Goal: Task Accomplishment & Management: Manage account settings

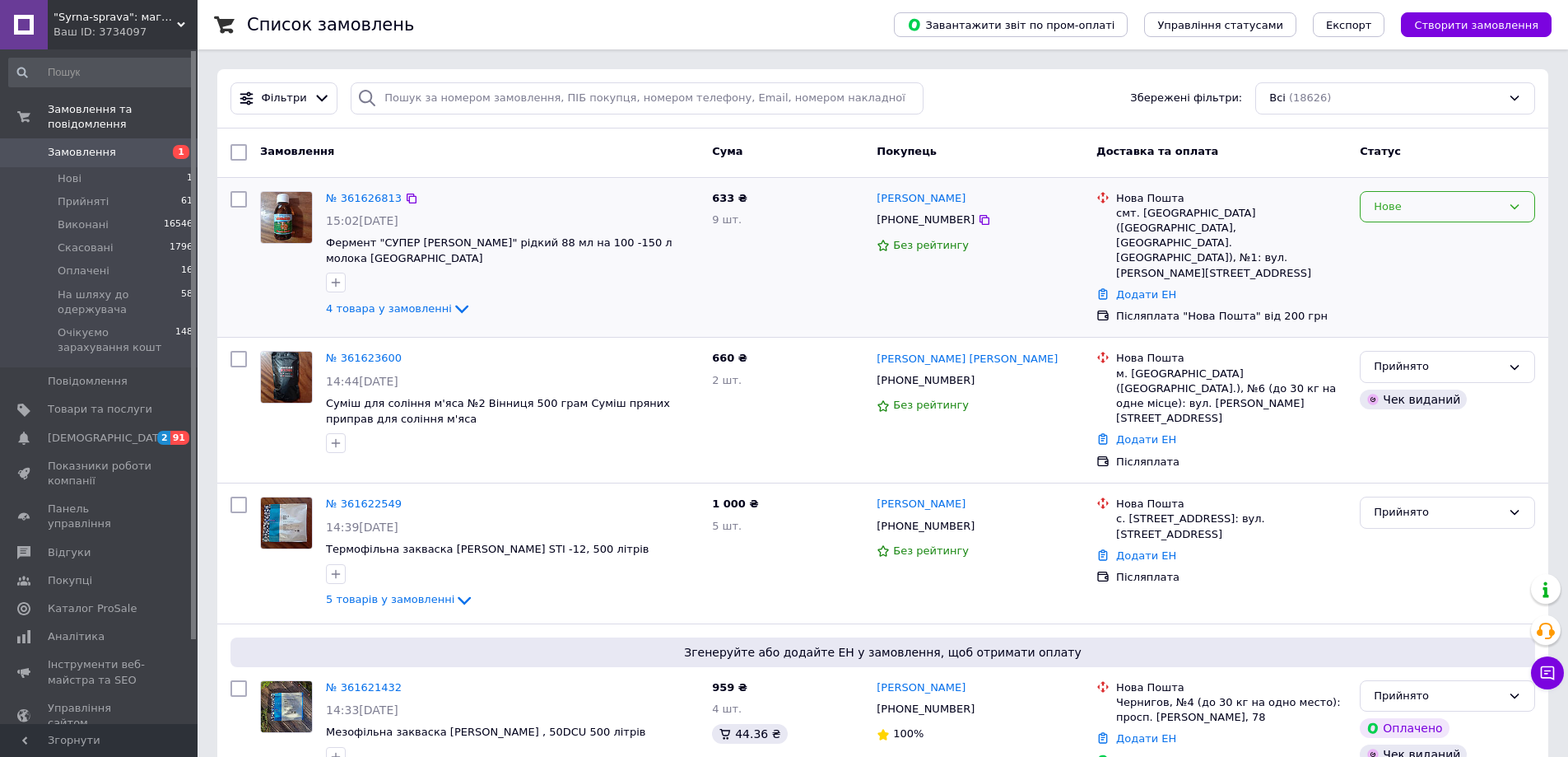
click at [1408, 209] on div "Нове" at bounding box center [1437, 207] width 127 height 17
drag, startPoint x: 1412, startPoint y: 230, endPoint x: 1376, endPoint y: 278, distance: 60.0
click at [1412, 232] on li "Прийнято" at bounding box center [1447, 241] width 174 height 31
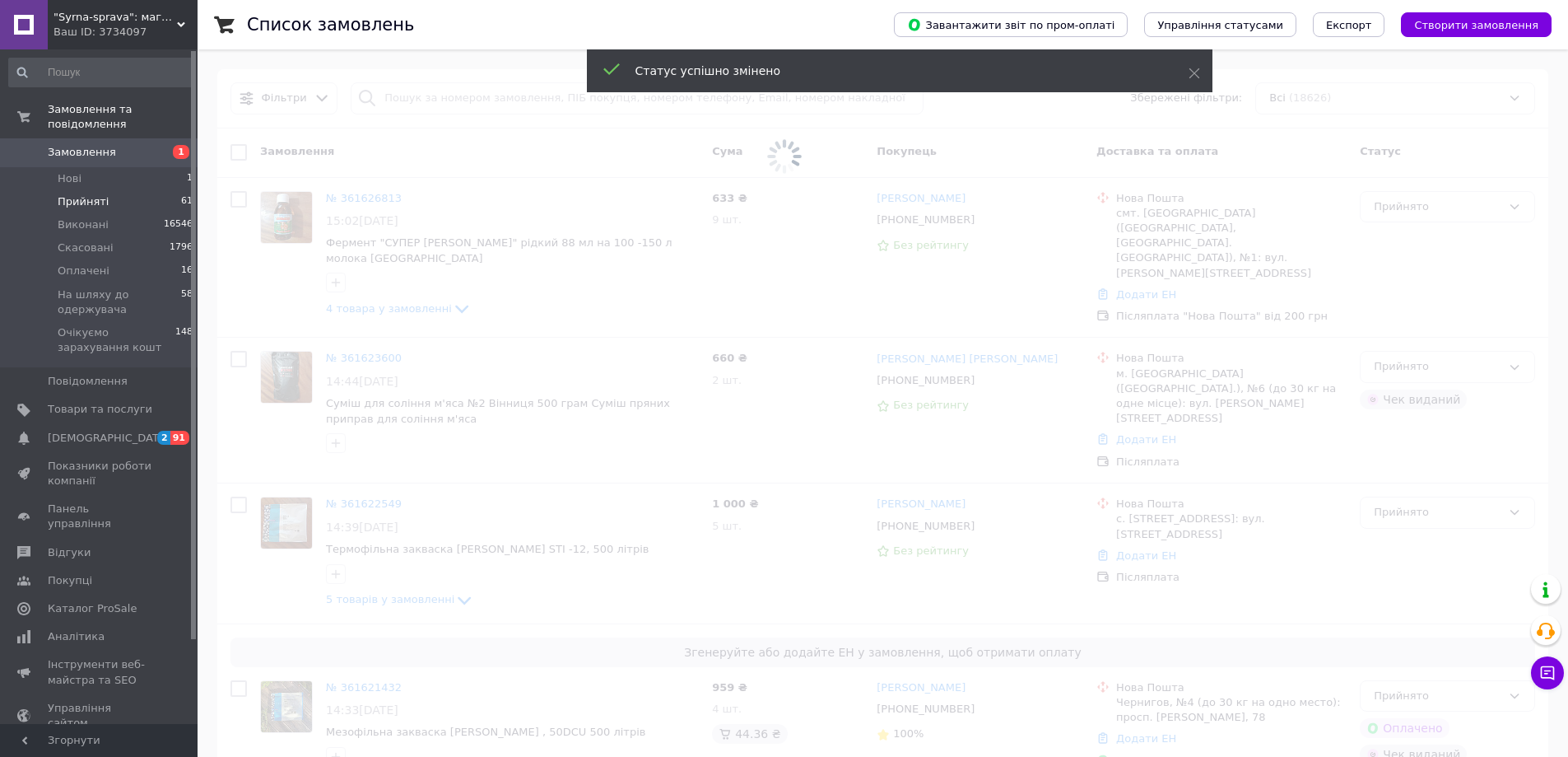
click at [114, 190] on li "Прийняті 61" at bounding box center [101, 202] width 203 height 23
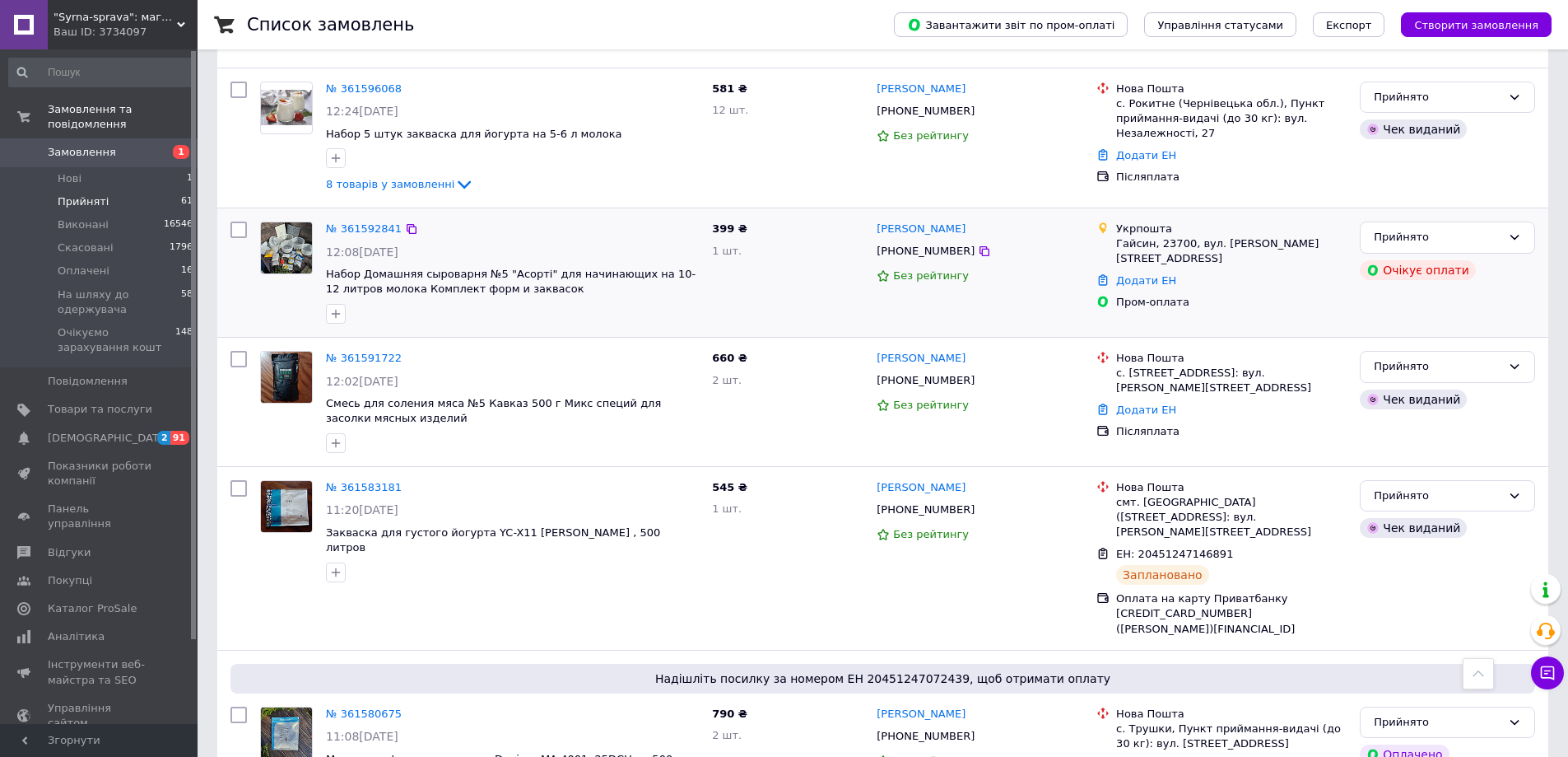
scroll to position [2661, 0]
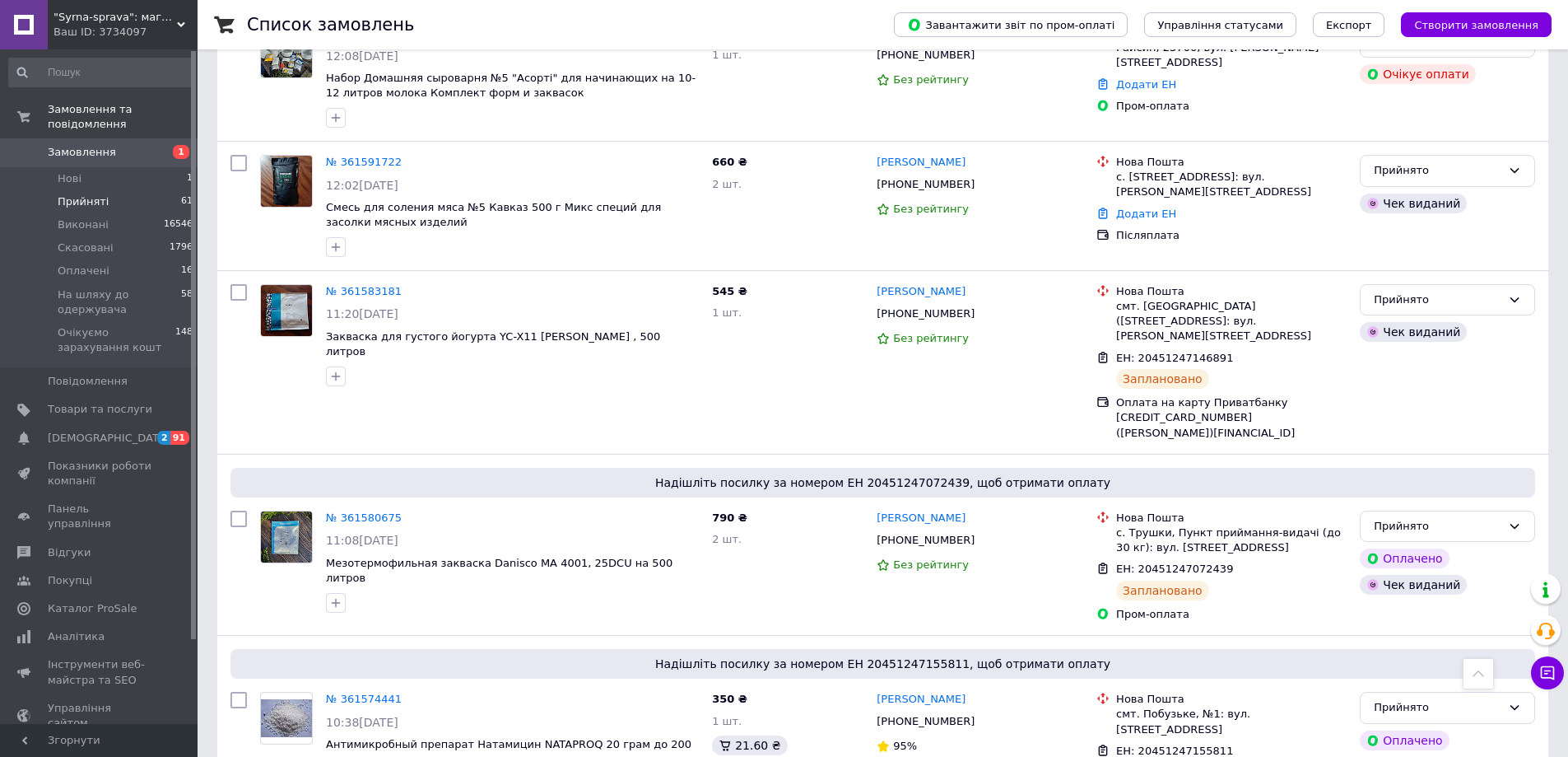
click at [122, 190] on li "Прийняті 61" at bounding box center [101, 202] width 203 height 23
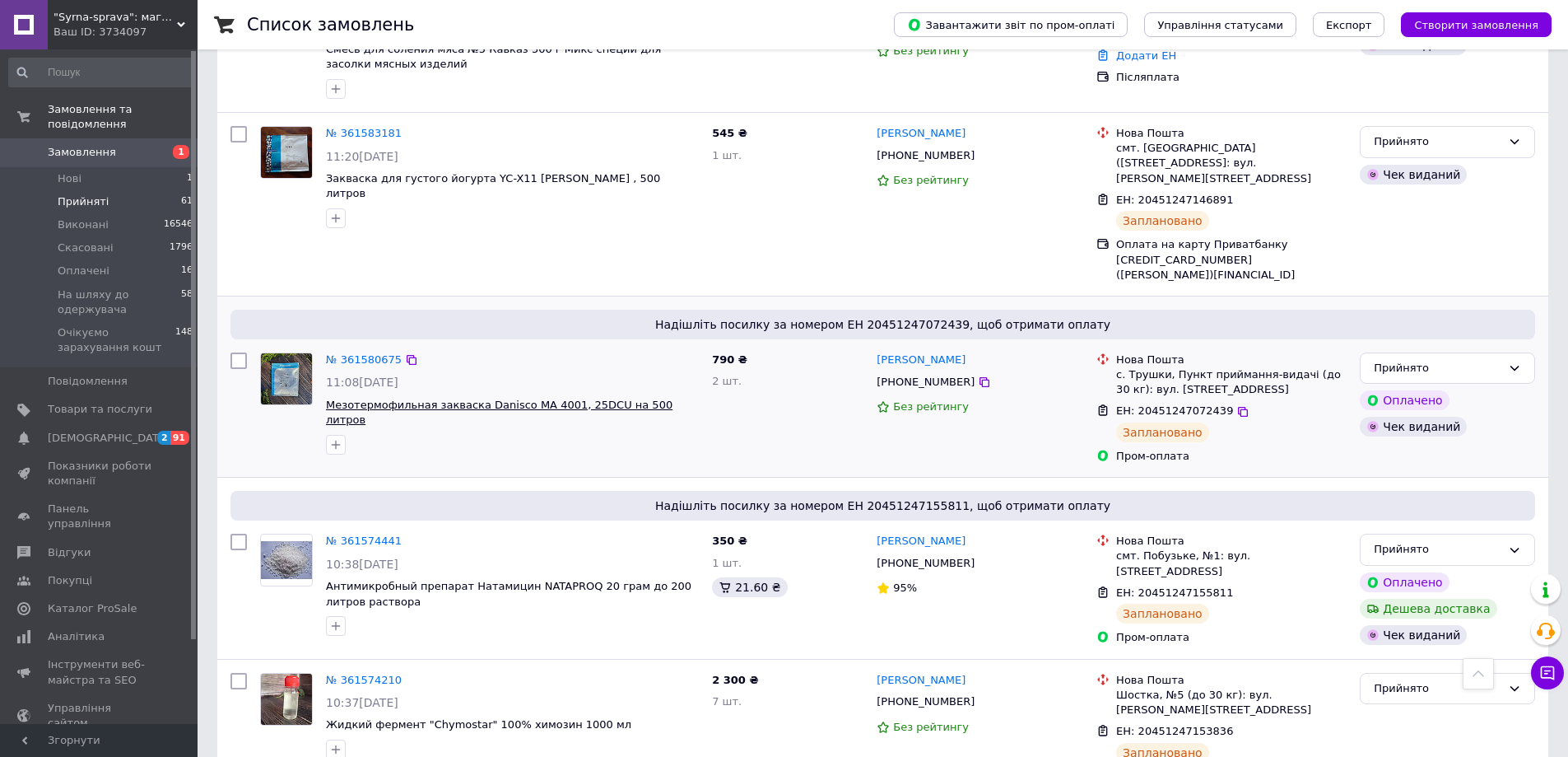
scroll to position [2661, 0]
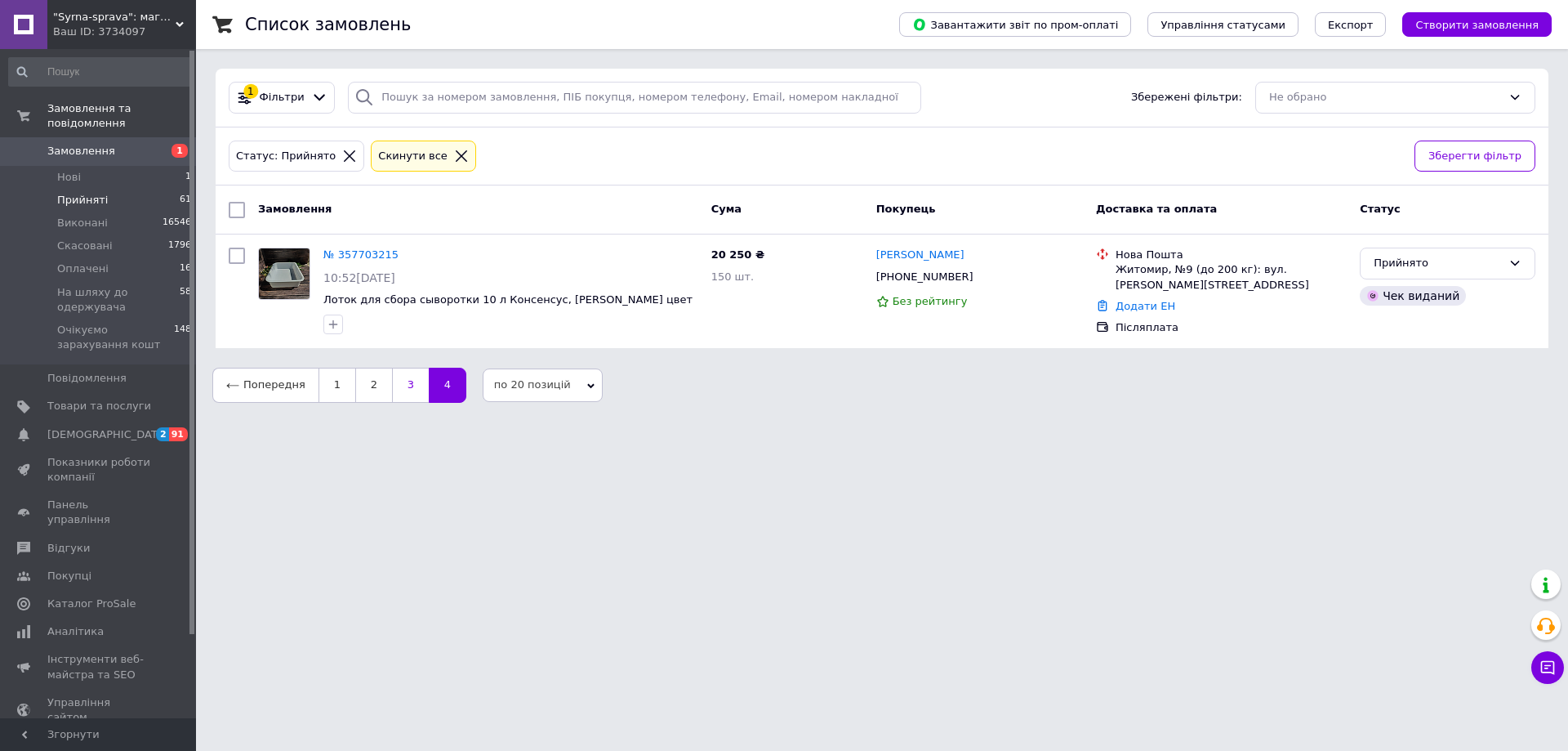
click at [400, 385] on link "3" at bounding box center [410, 385] width 37 height 34
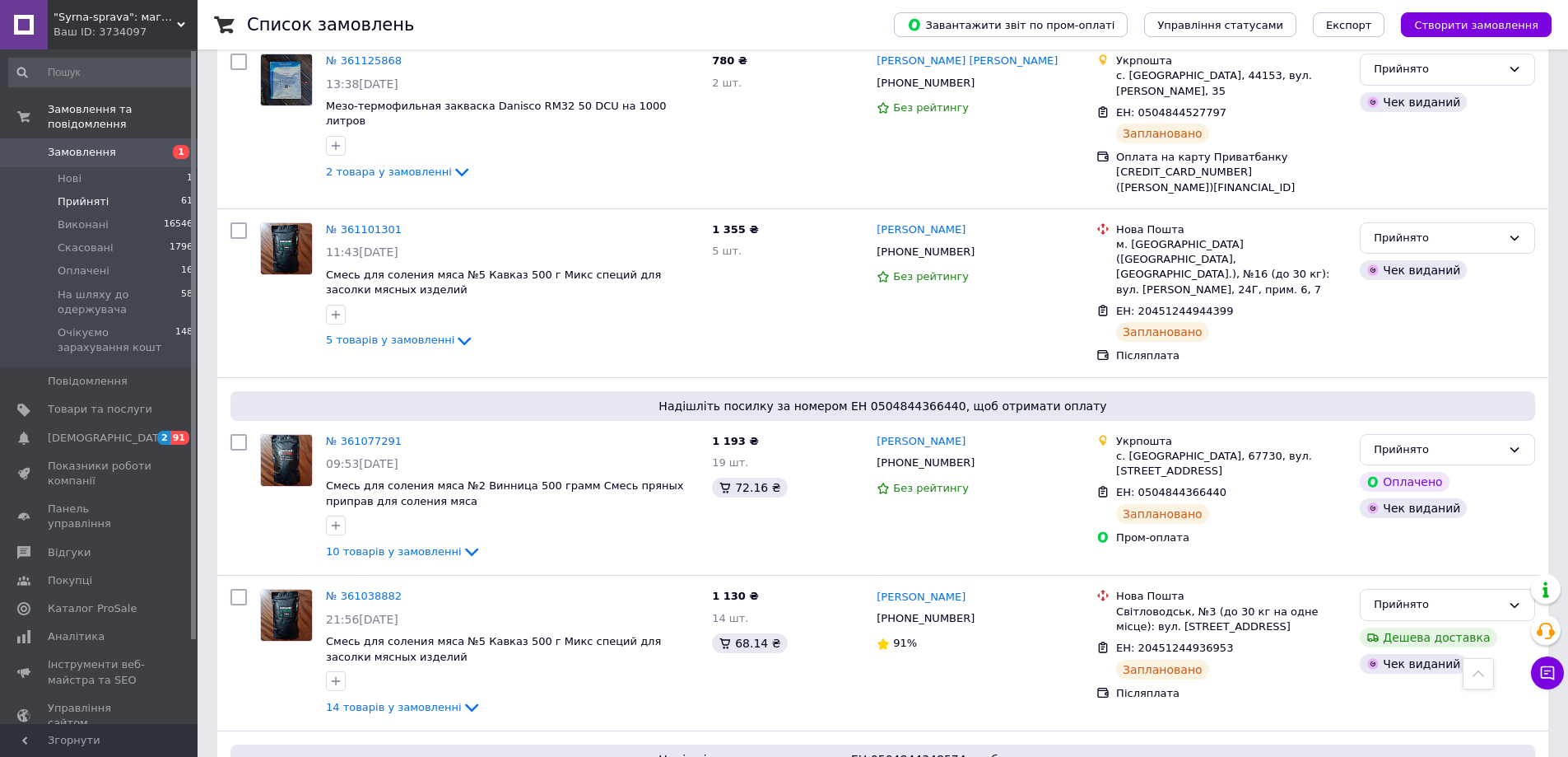
scroll to position [2812, 0]
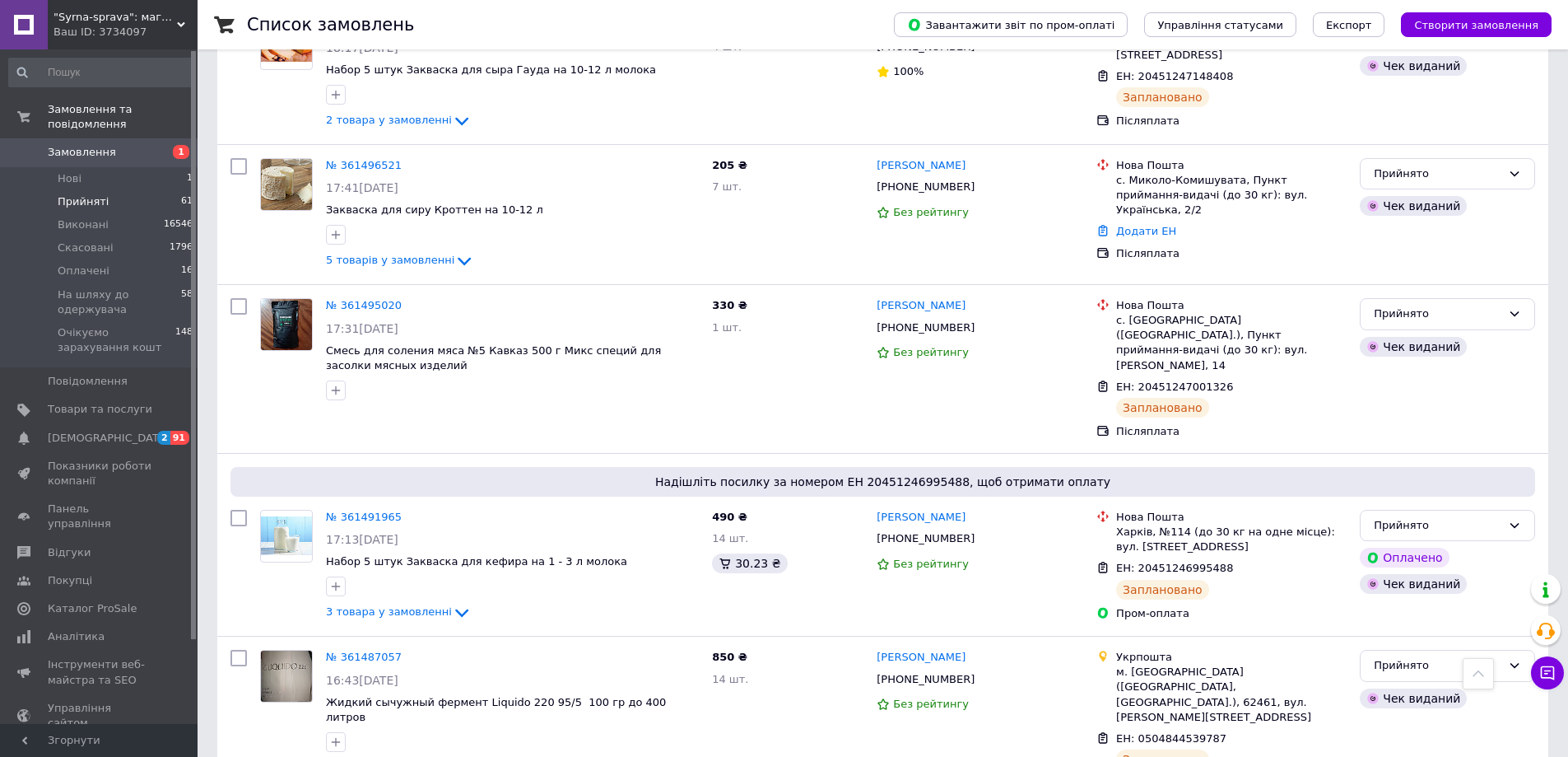
scroll to position [2699, 0]
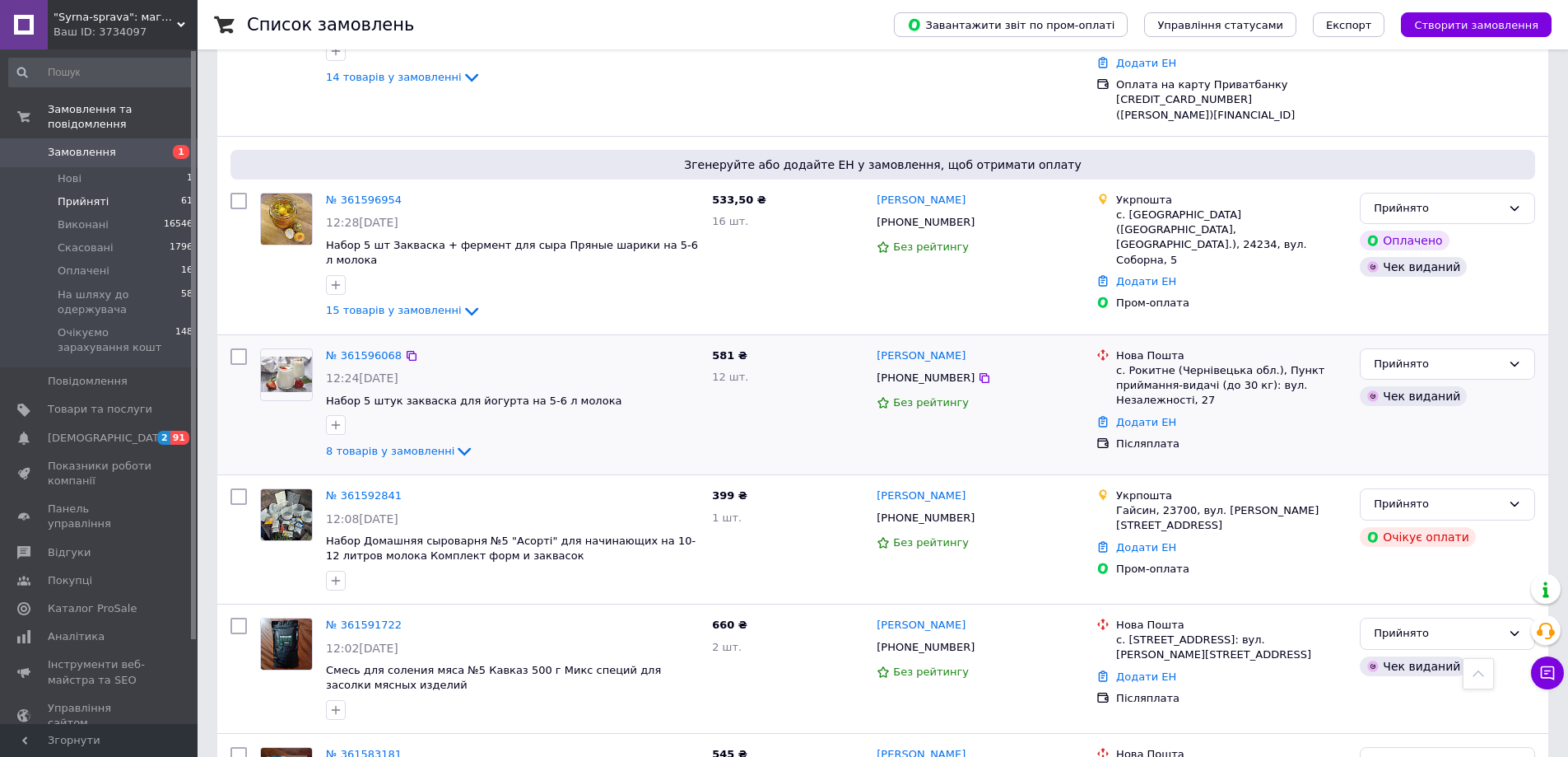
scroll to position [2167, 0]
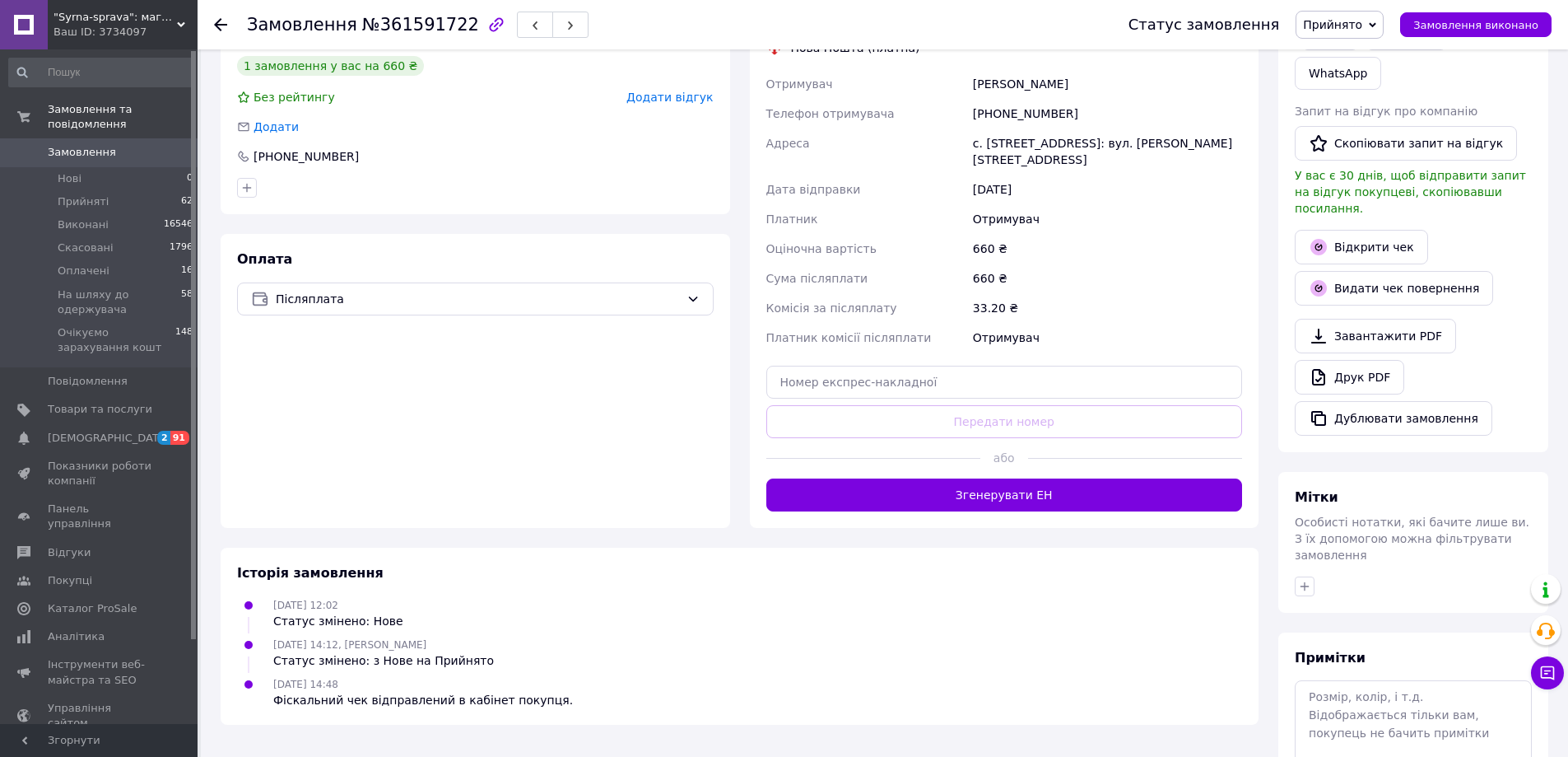
scroll to position [329, 0]
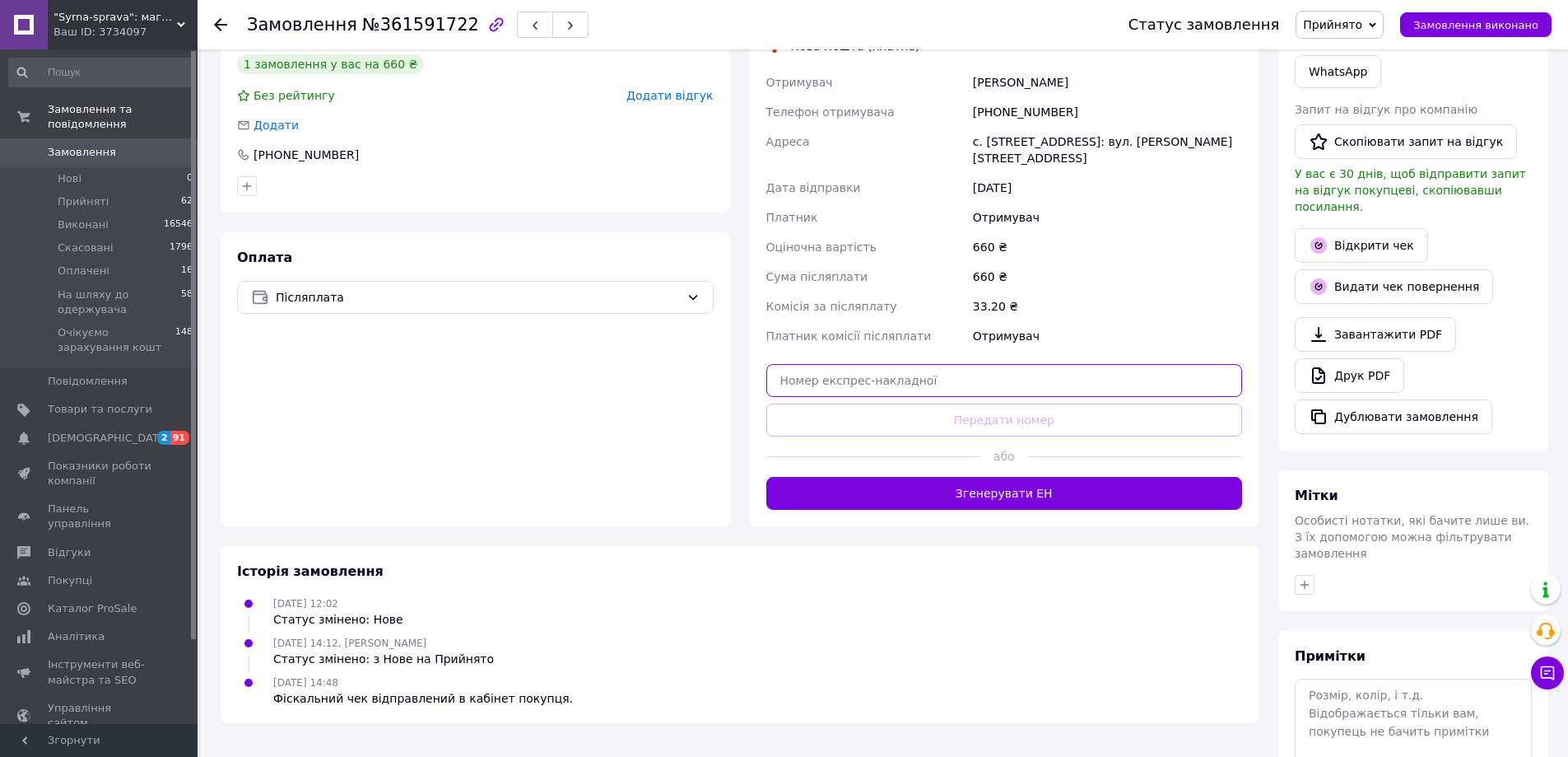
paste input "20451247234624"
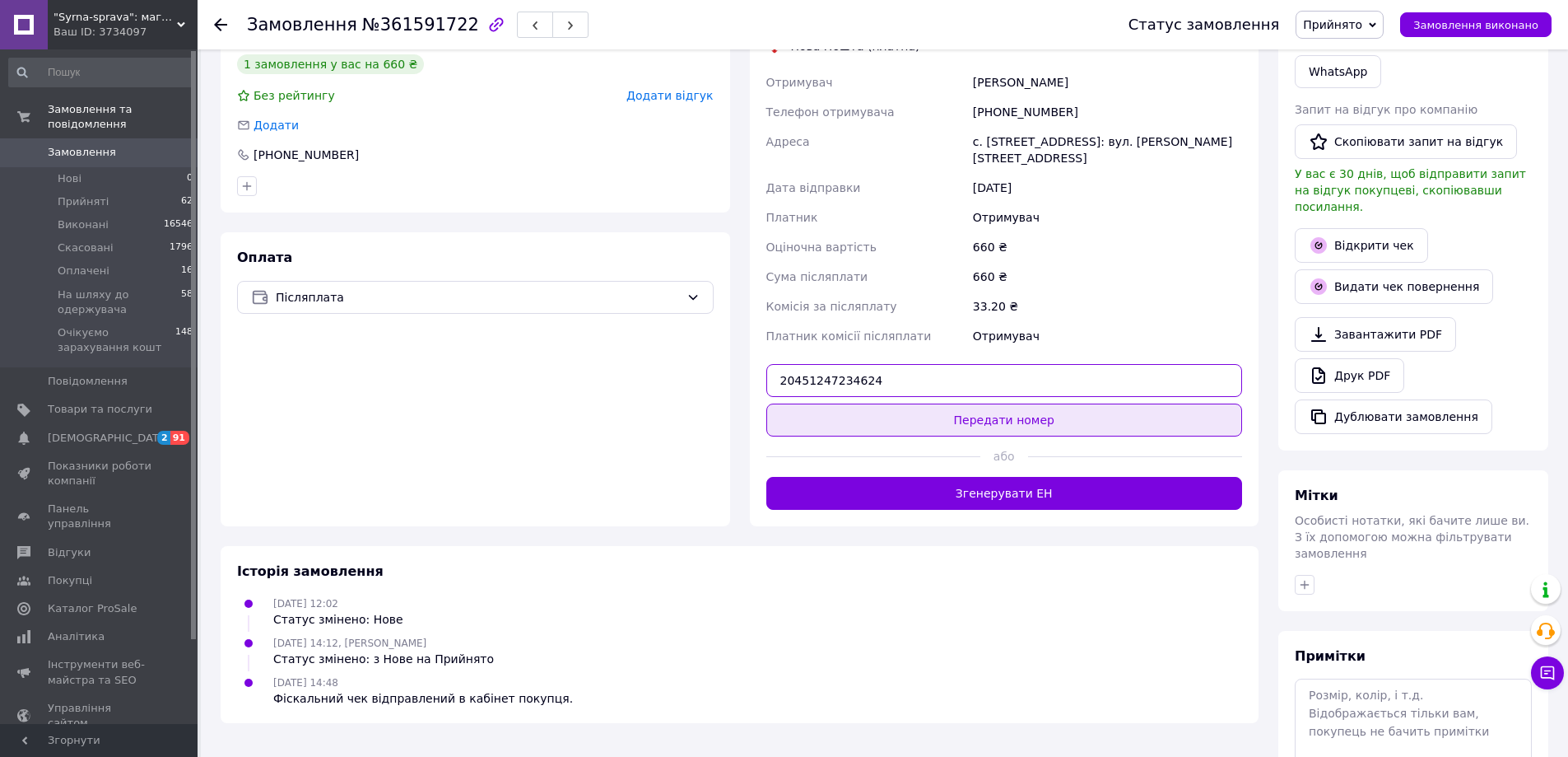
type input "20451247234624"
click at [1078, 424] on button "Передати номер" at bounding box center [1005, 420] width 476 height 33
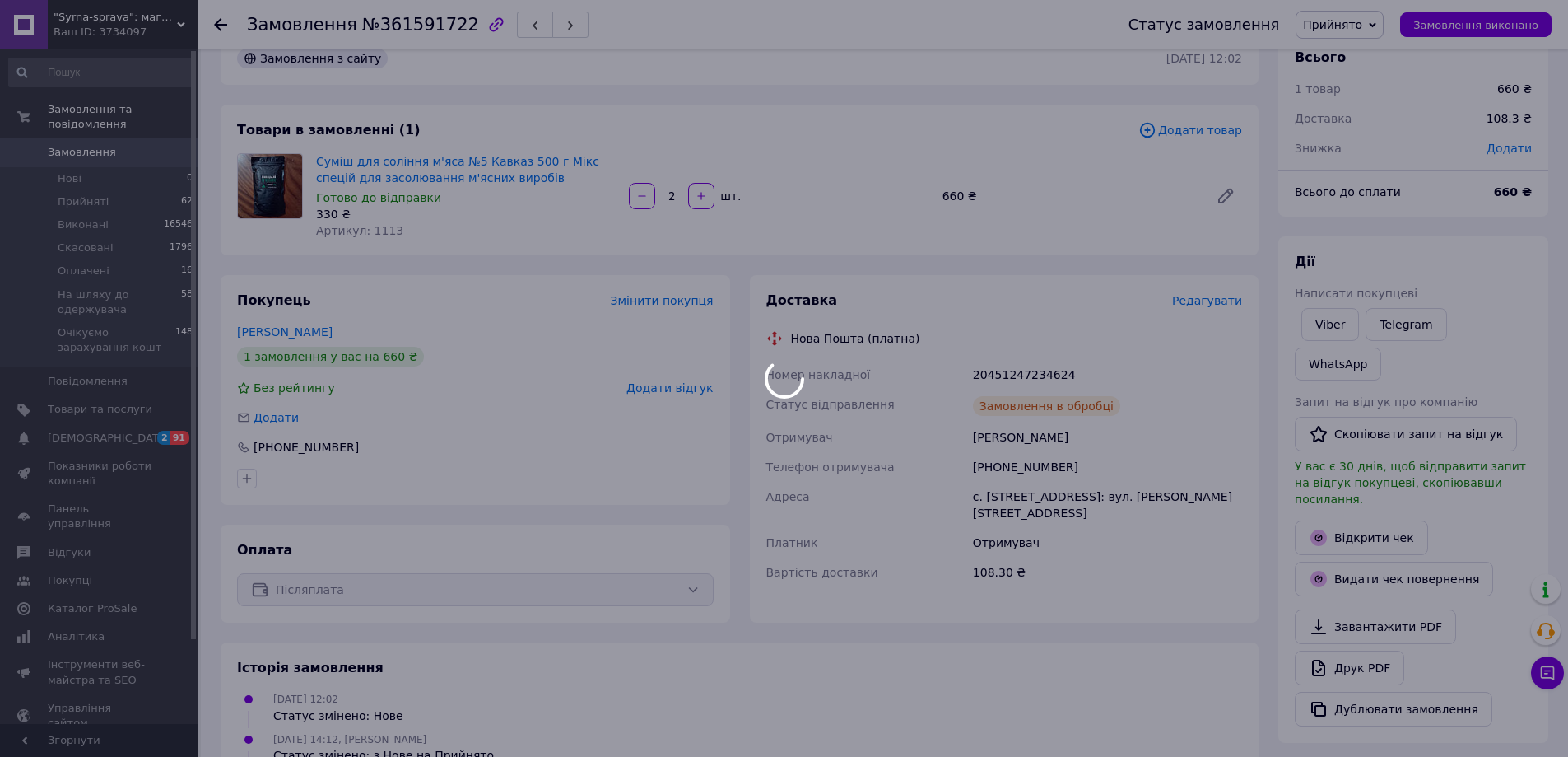
scroll to position [0, 0]
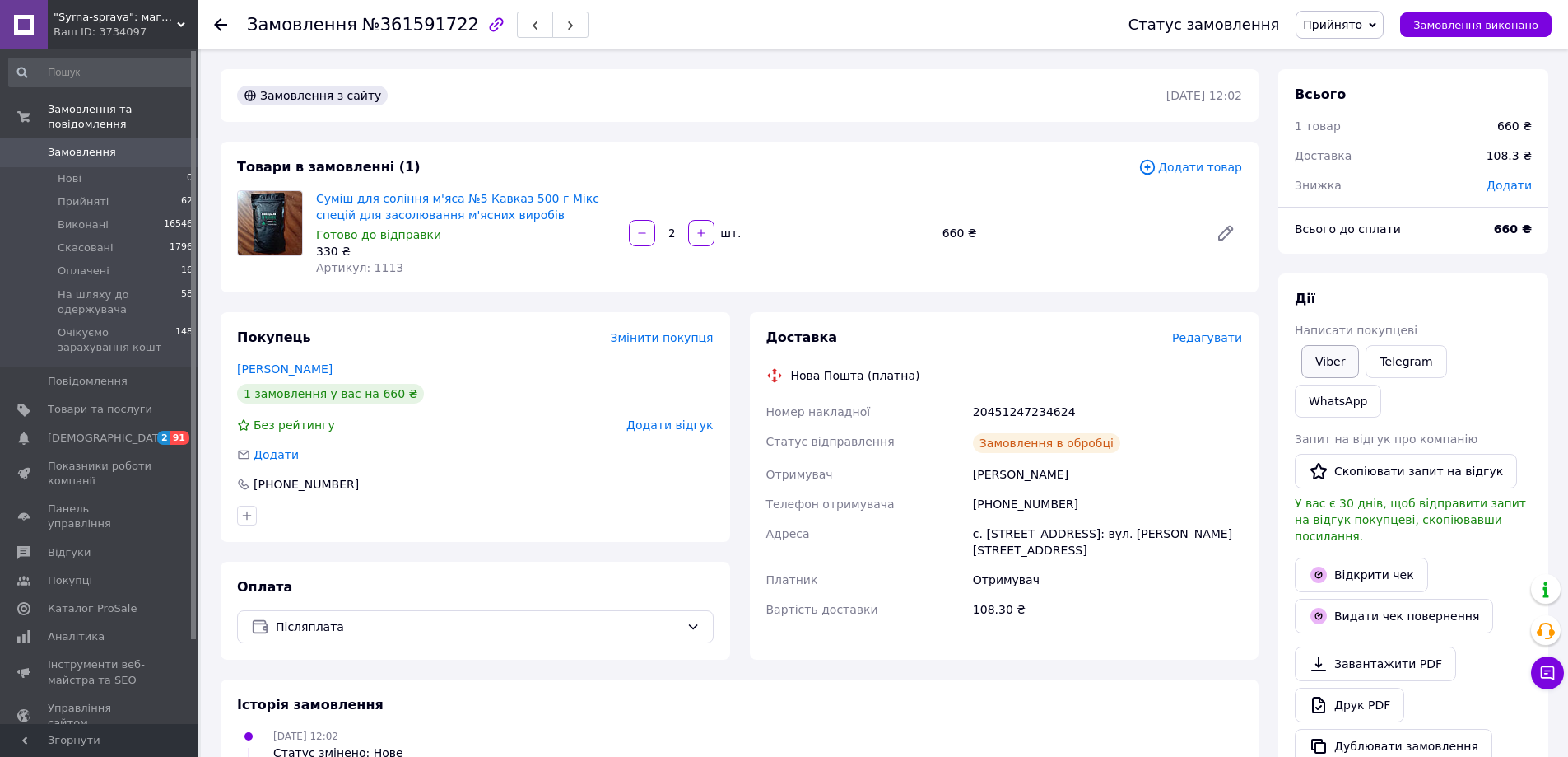
click at [1347, 350] on link "Viber" at bounding box center [1330, 362] width 58 height 33
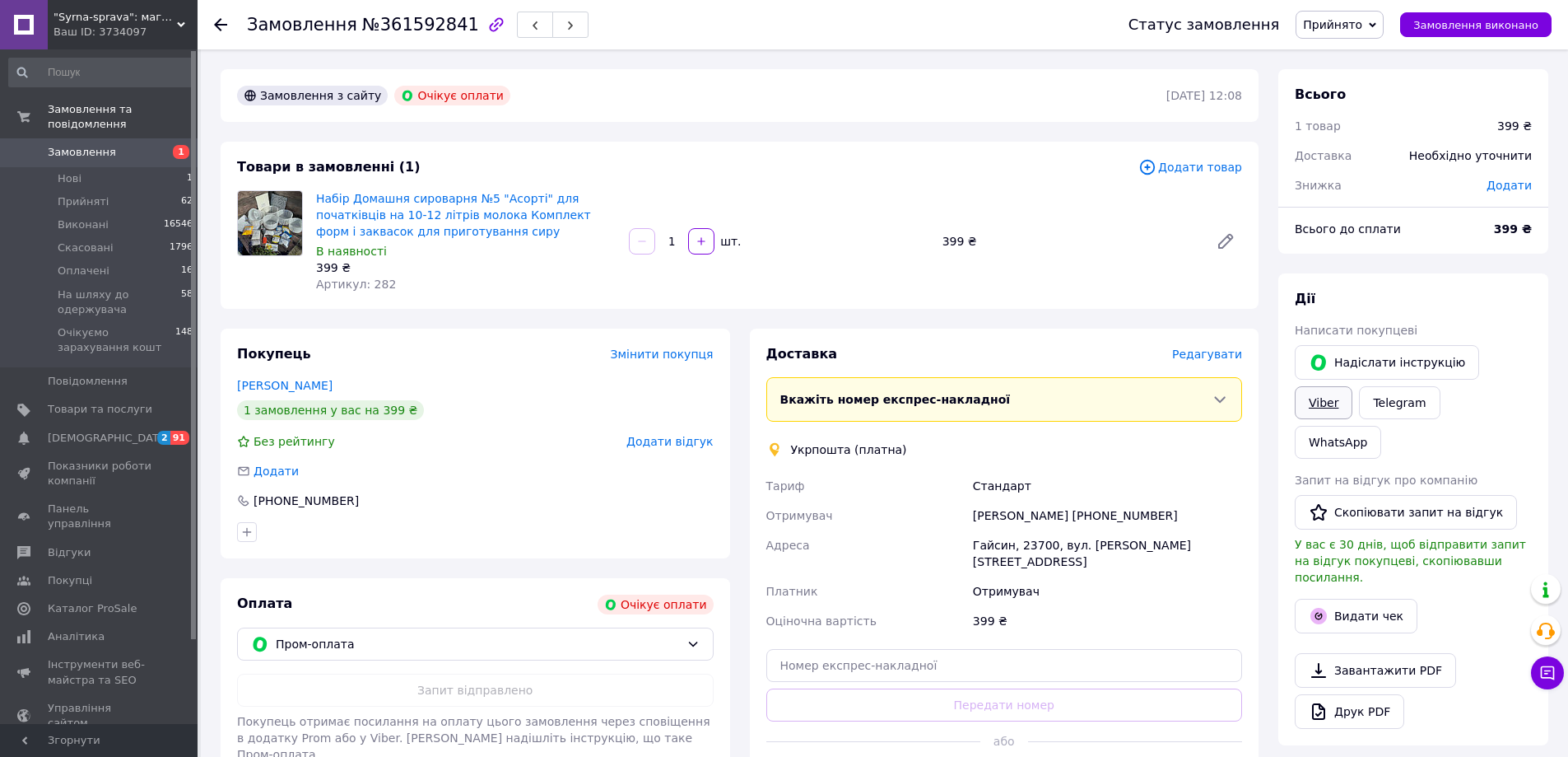
click at [1352, 386] on link "Viber" at bounding box center [1324, 403] width 58 height 33
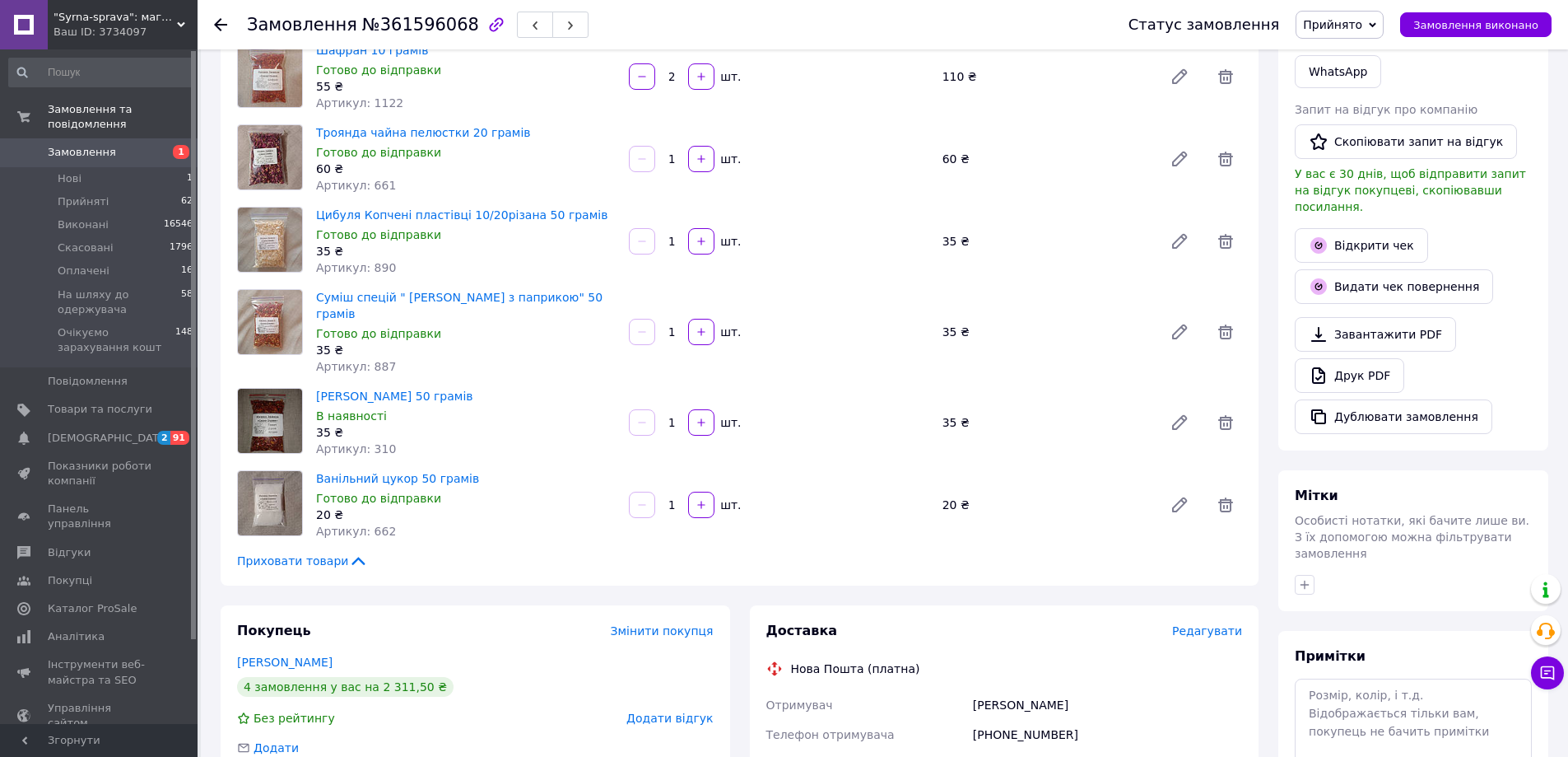
scroll to position [823, 0]
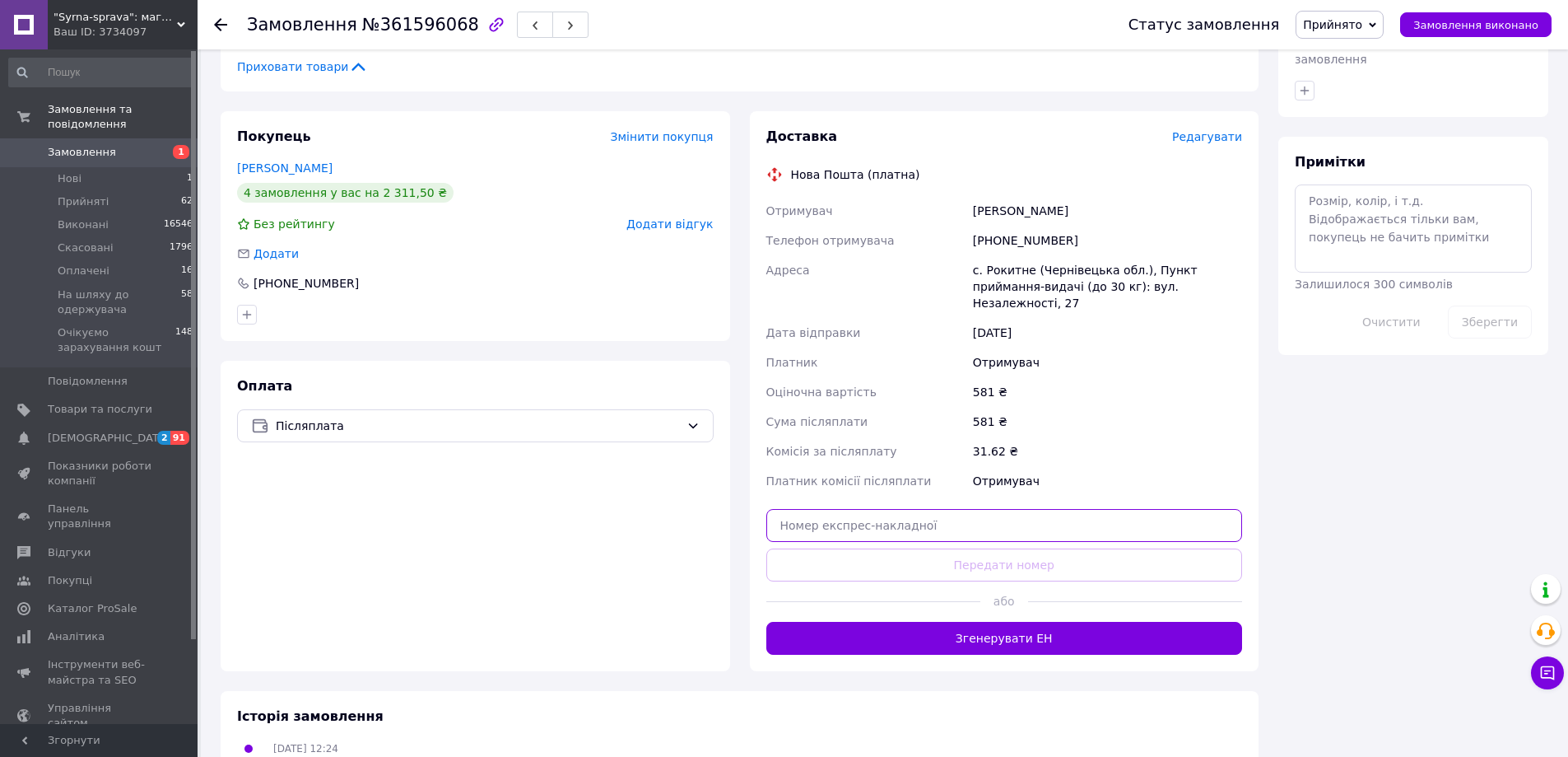
paste input "20451247237808"
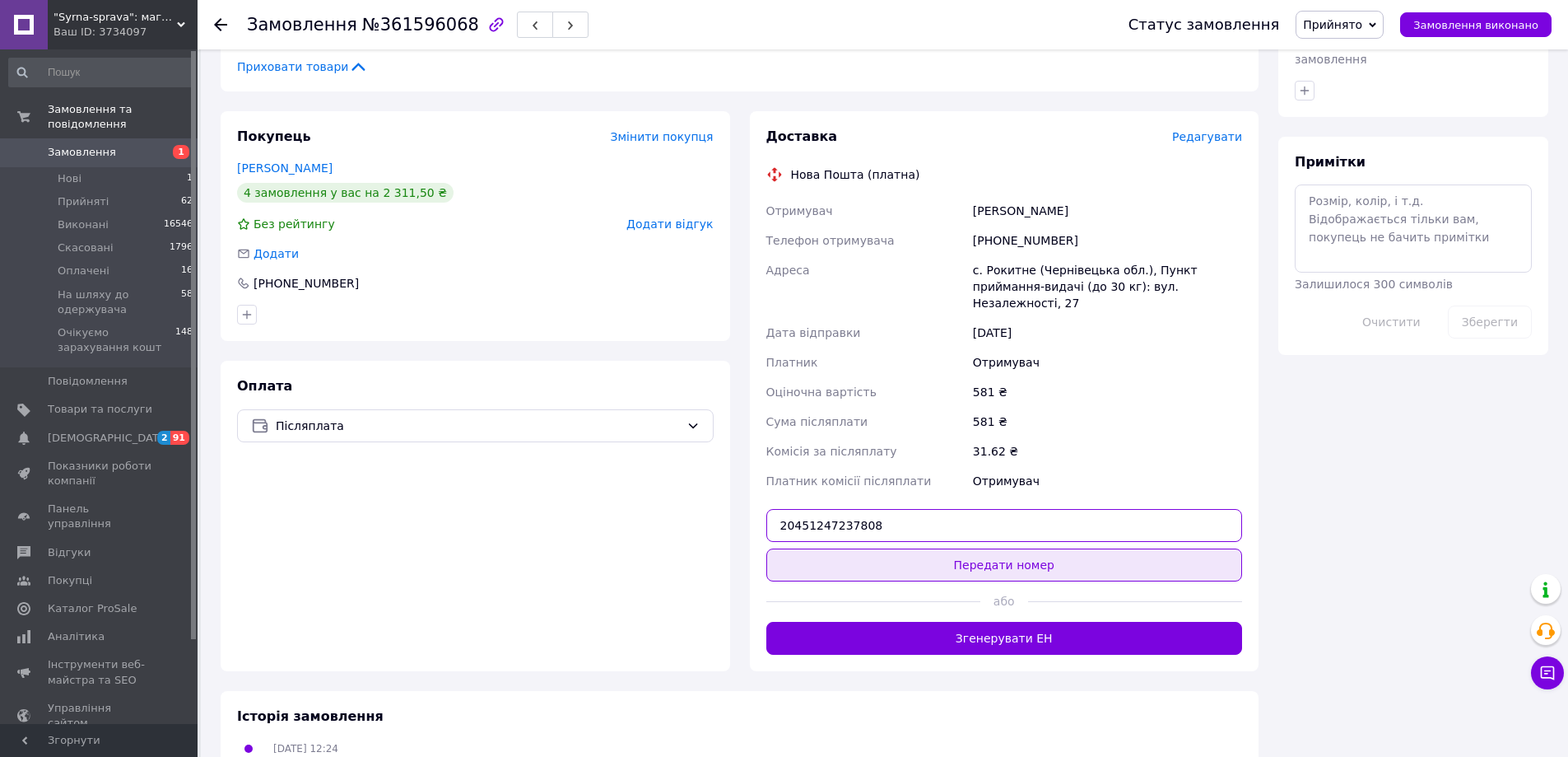
type input "20451247237808"
click at [1079, 549] on button "Передати номер" at bounding box center [1005, 565] width 476 height 33
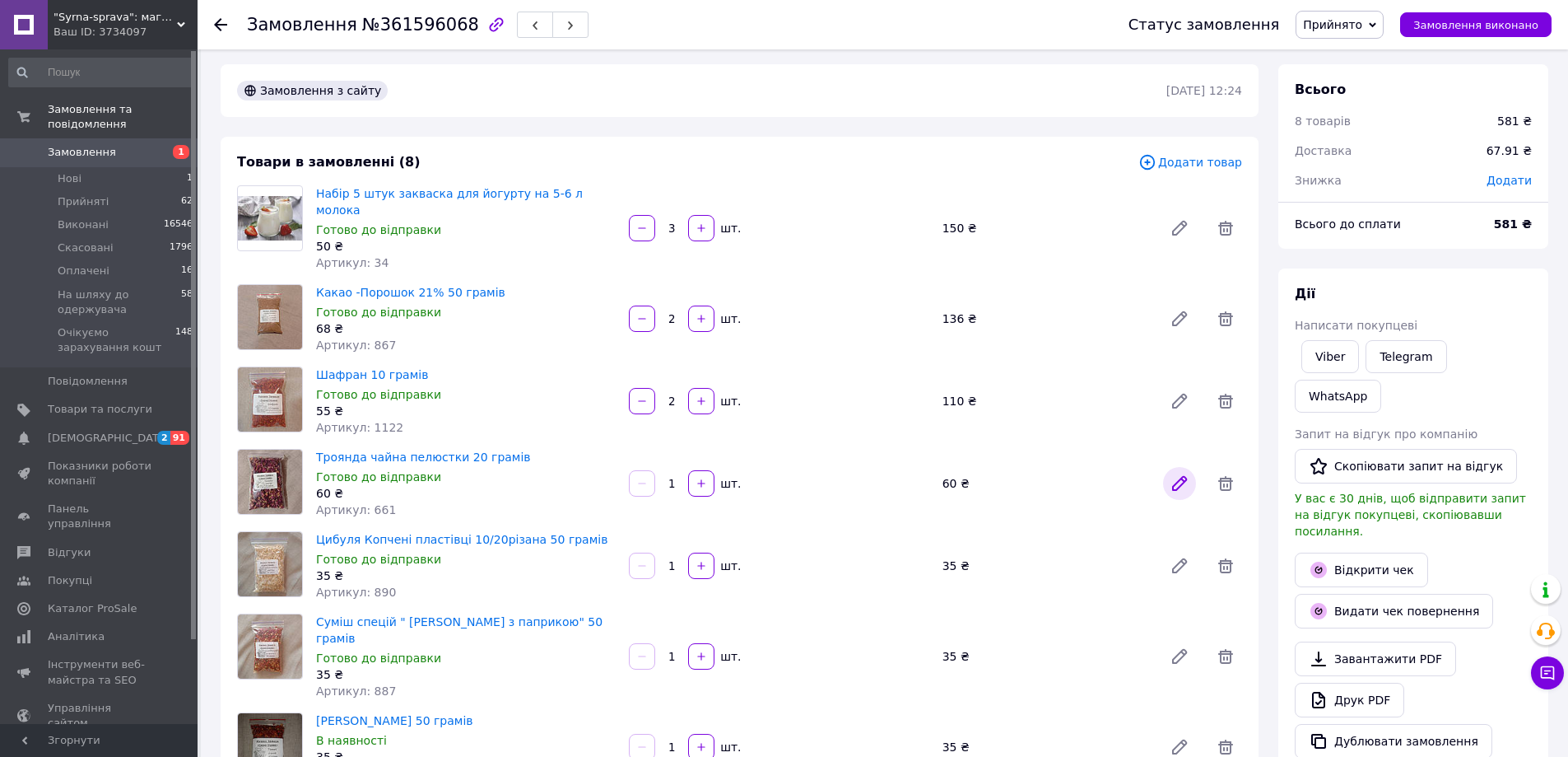
scroll to position [0, 0]
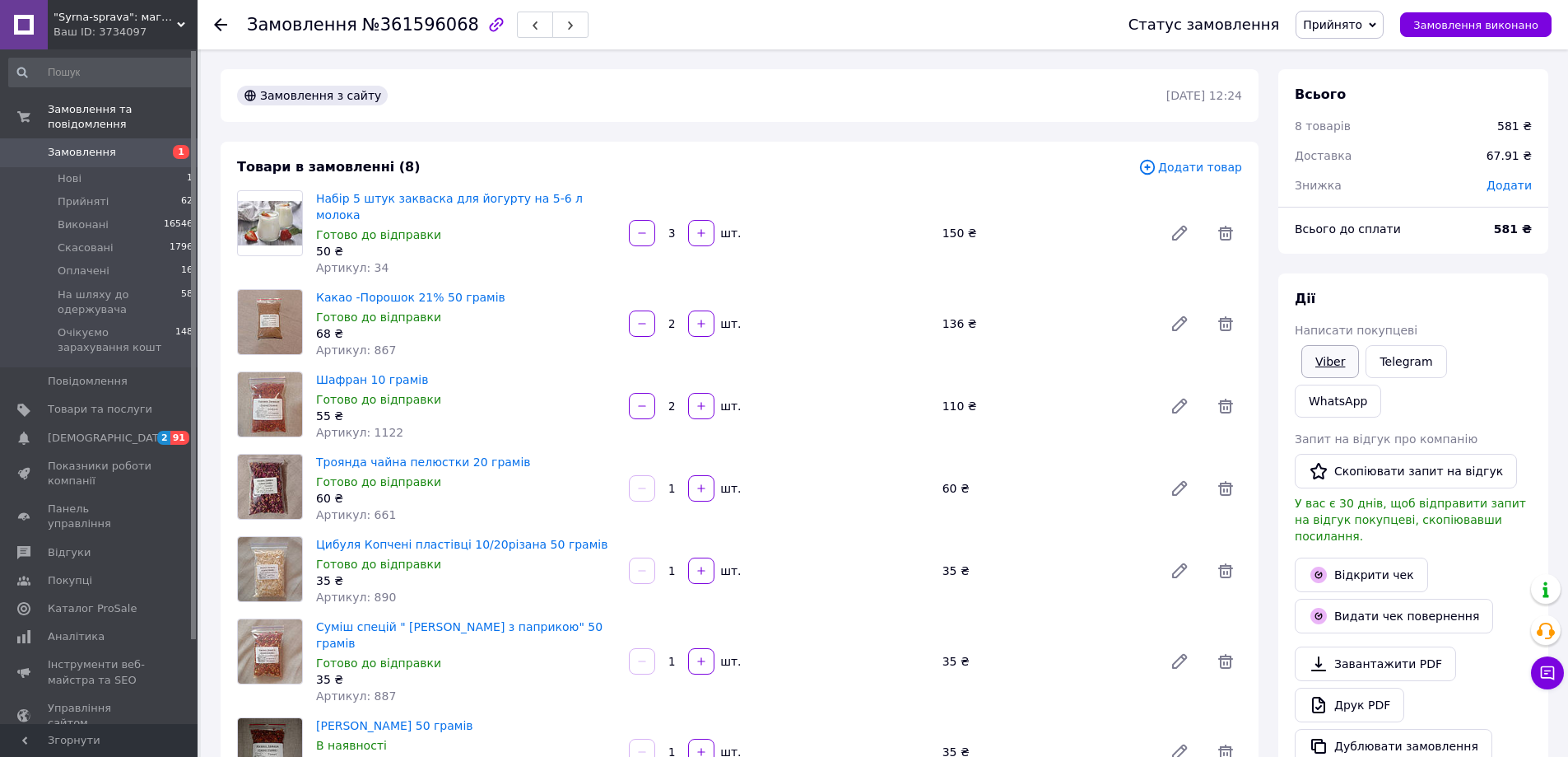
click at [1319, 364] on link "Viber" at bounding box center [1330, 362] width 58 height 33
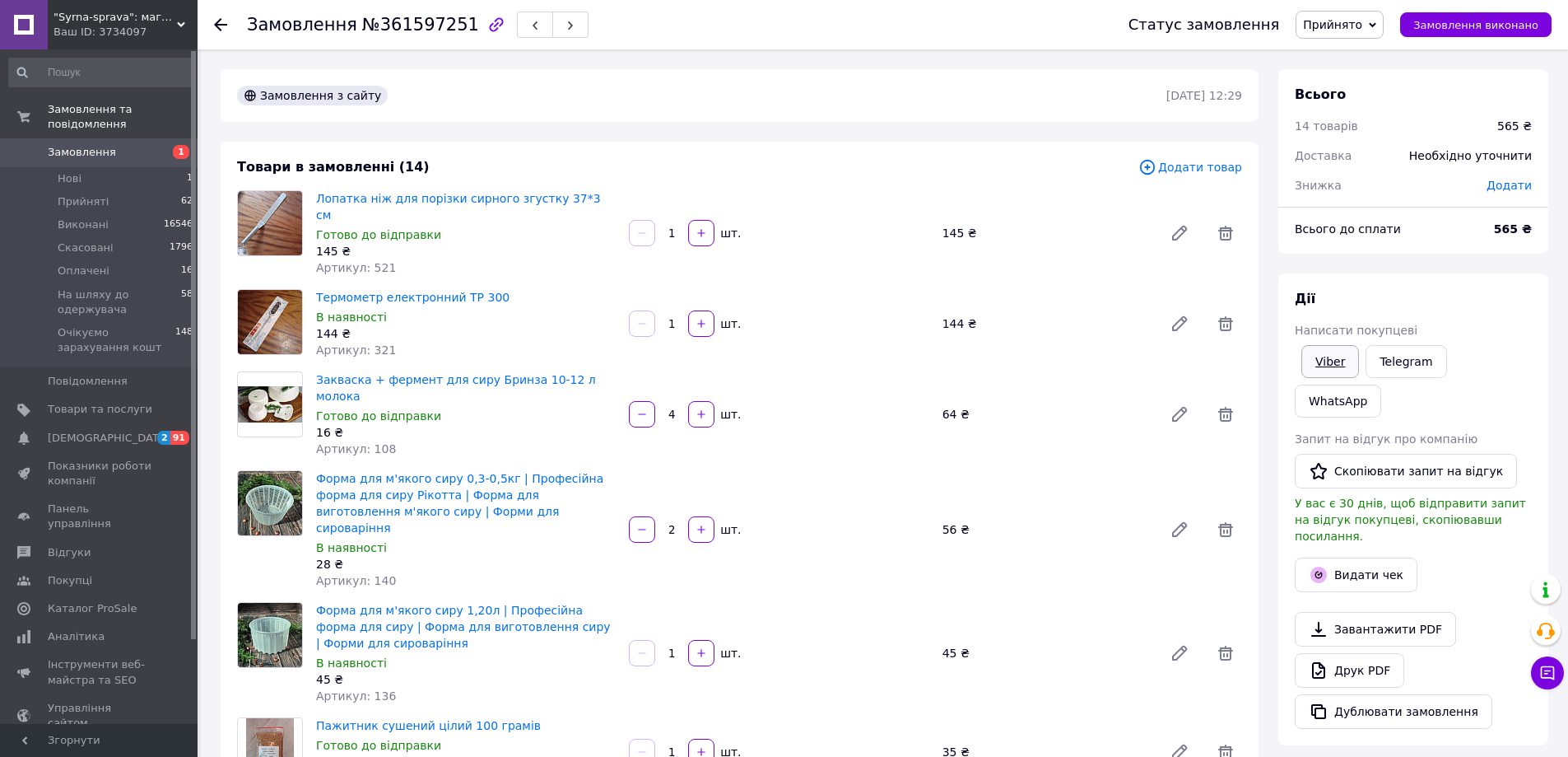
click at [1316, 352] on link "Viber" at bounding box center [1330, 362] width 58 height 33
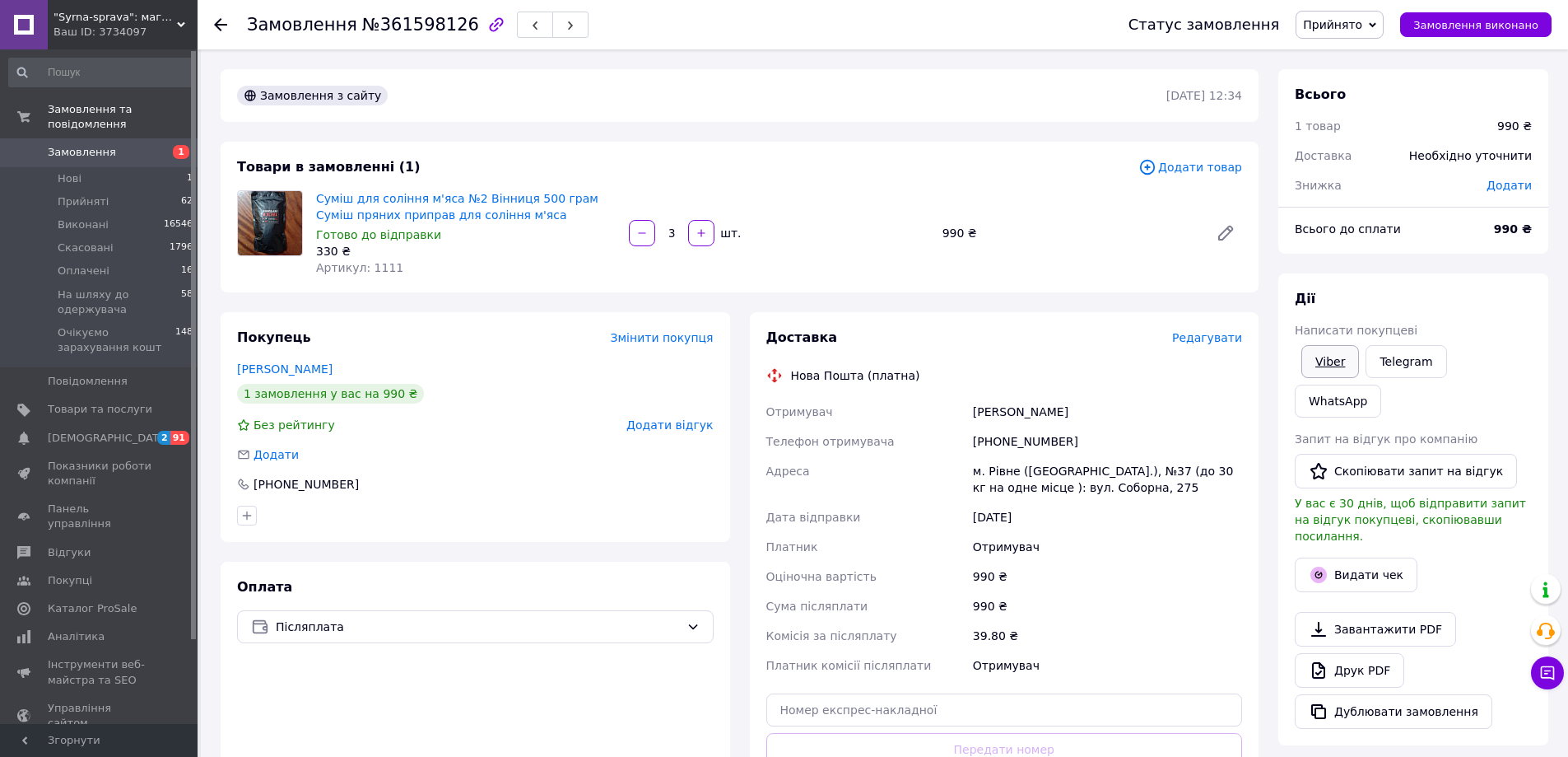
click at [1326, 363] on link "Viber" at bounding box center [1330, 362] width 58 height 33
click at [1353, 558] on button "Видати чек" at bounding box center [1356, 575] width 122 height 35
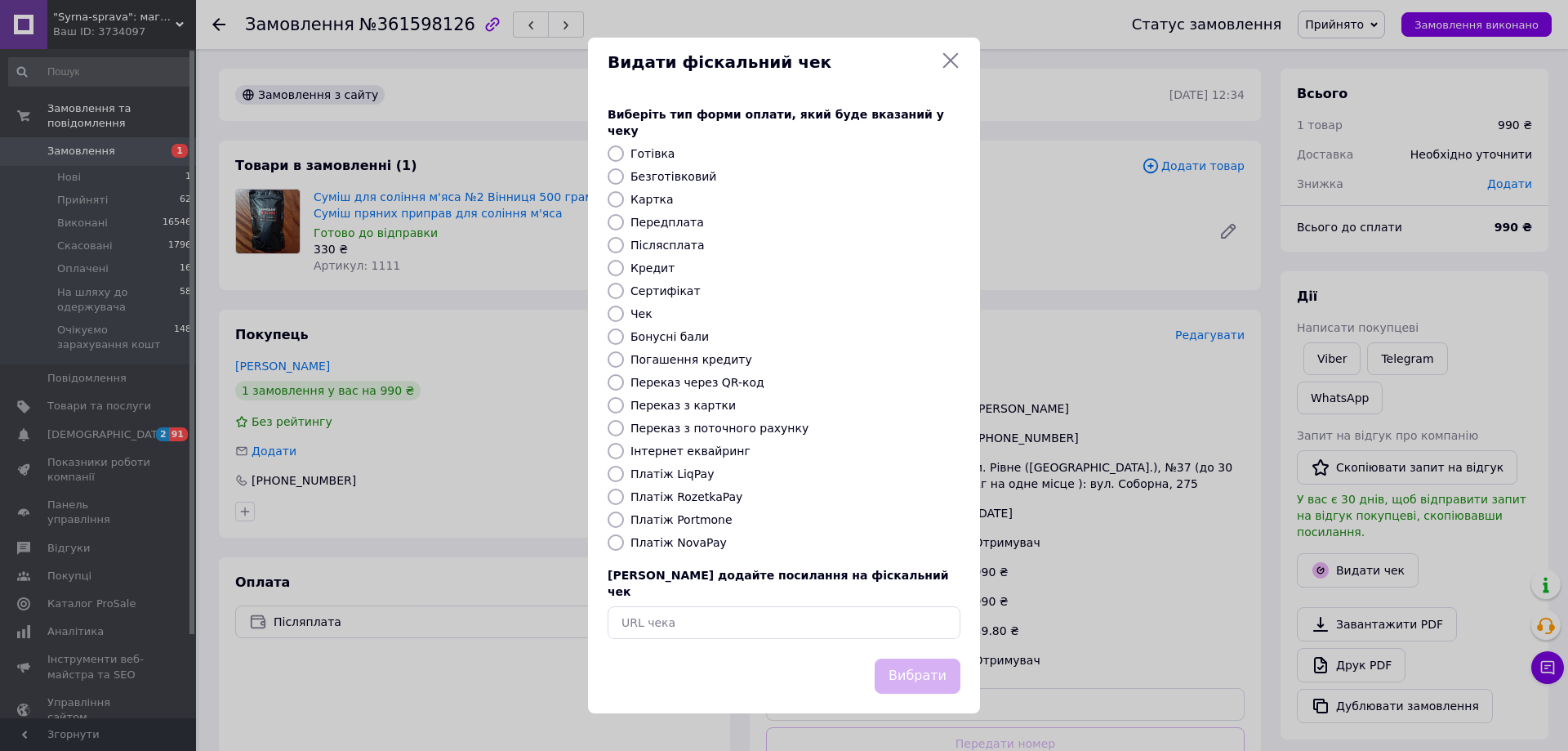
click at [687, 179] on label "Безготівковий" at bounding box center [673, 176] width 86 height 13
click at [624, 179] on input "Безготівковий" at bounding box center [615, 176] width 16 height 16
radio input "true"
click at [932, 658] on button "Вибрати" at bounding box center [917, 675] width 86 height 35
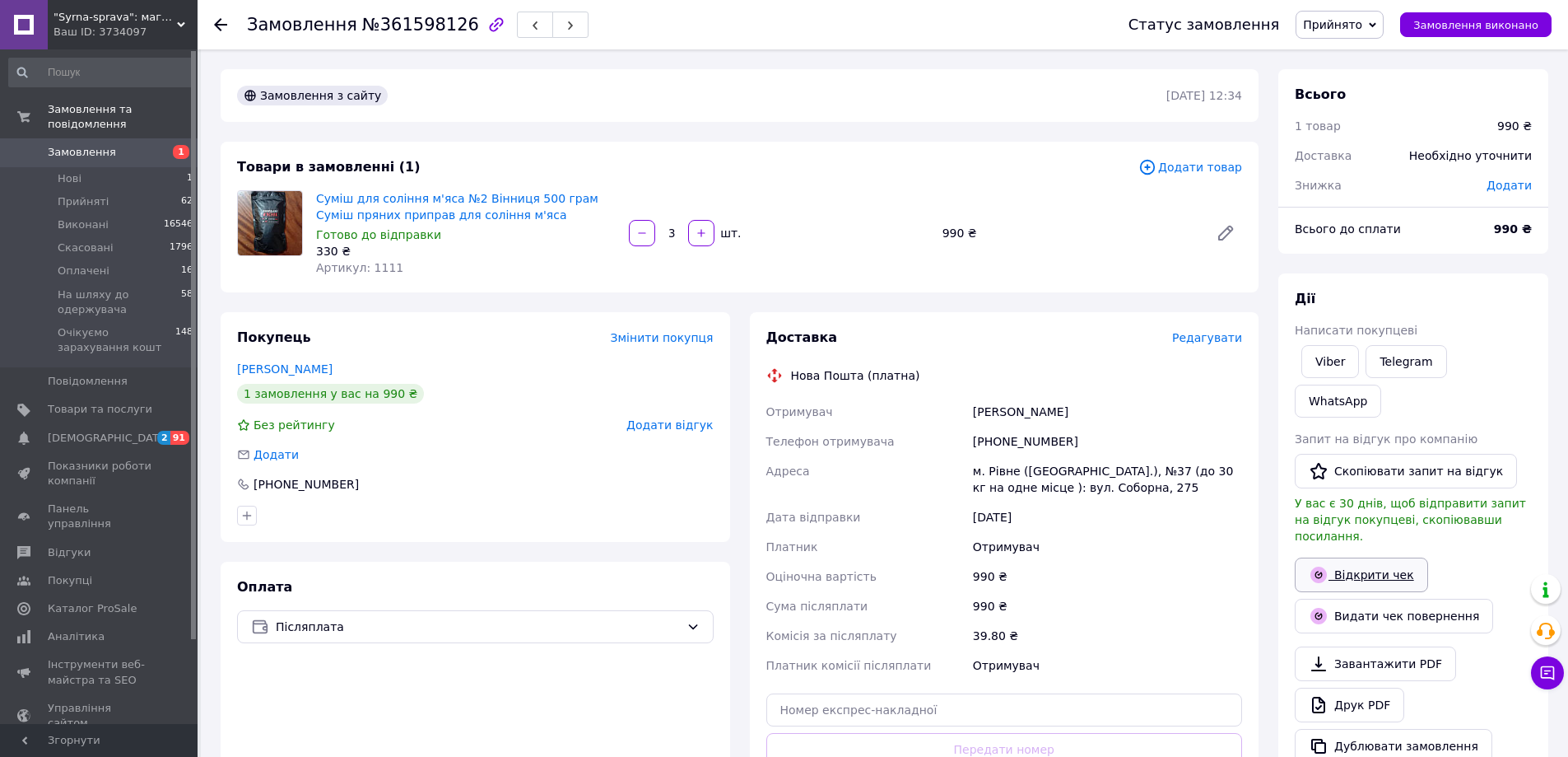
click at [1379, 558] on link "Відкрити чек" at bounding box center [1361, 575] width 133 height 35
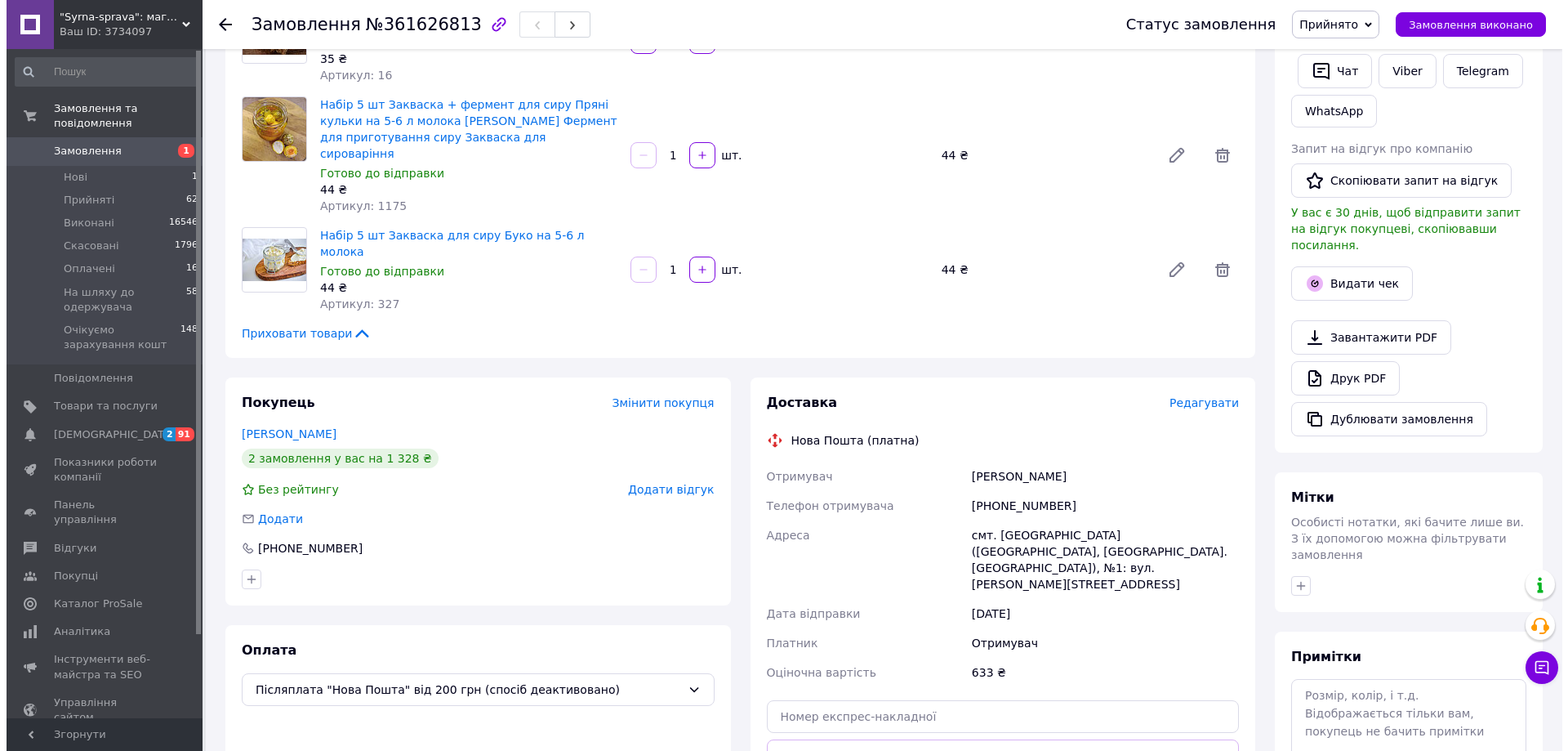
scroll to position [327, 0]
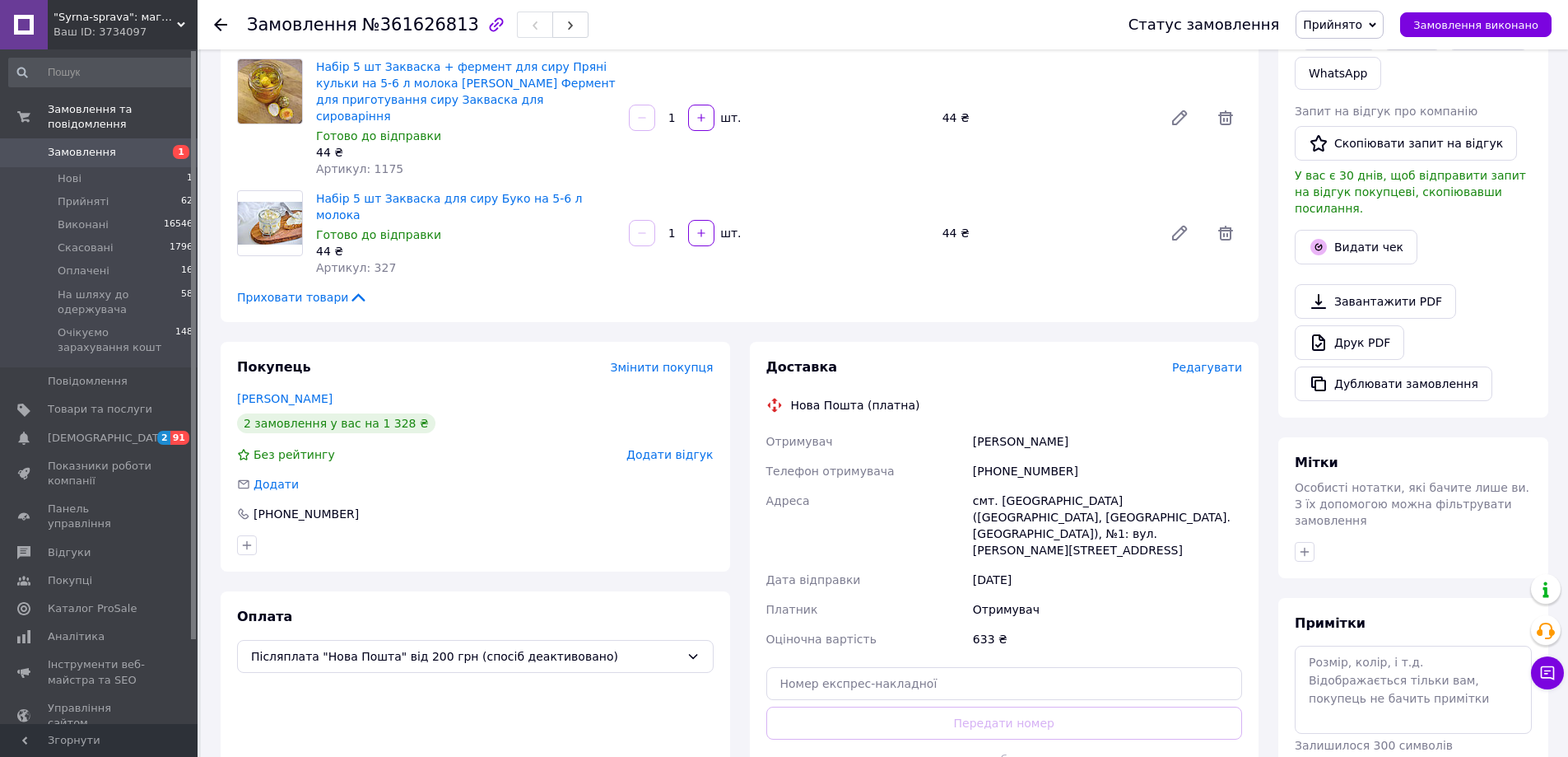
click at [1222, 361] on span "Редагувати" at bounding box center [1207, 367] width 70 height 13
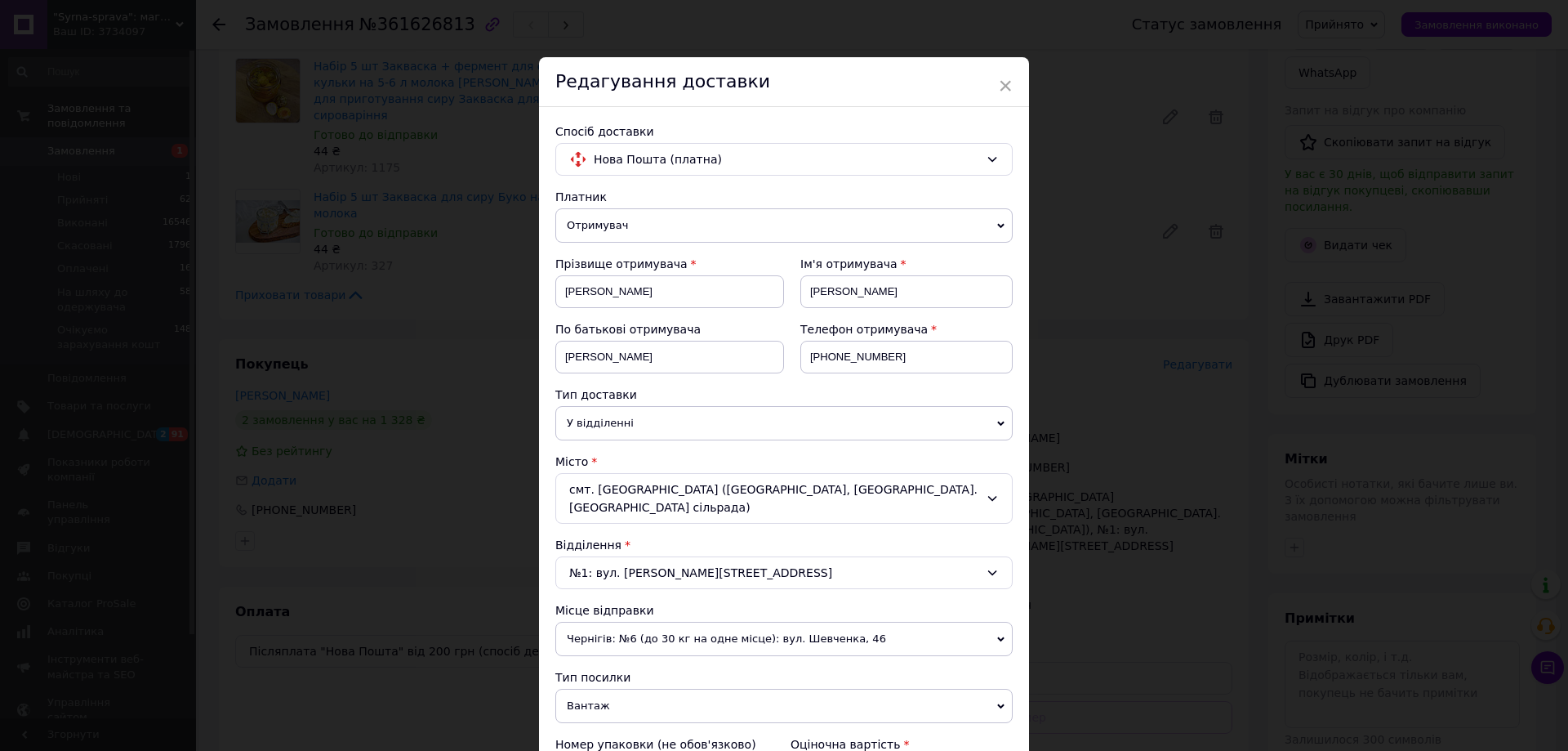
click at [666, 488] on div "смт. Миколаївка (Одеська обл., Березівський р-н. Миколаївська сільрада)" at bounding box center [784, 498] width 457 height 51
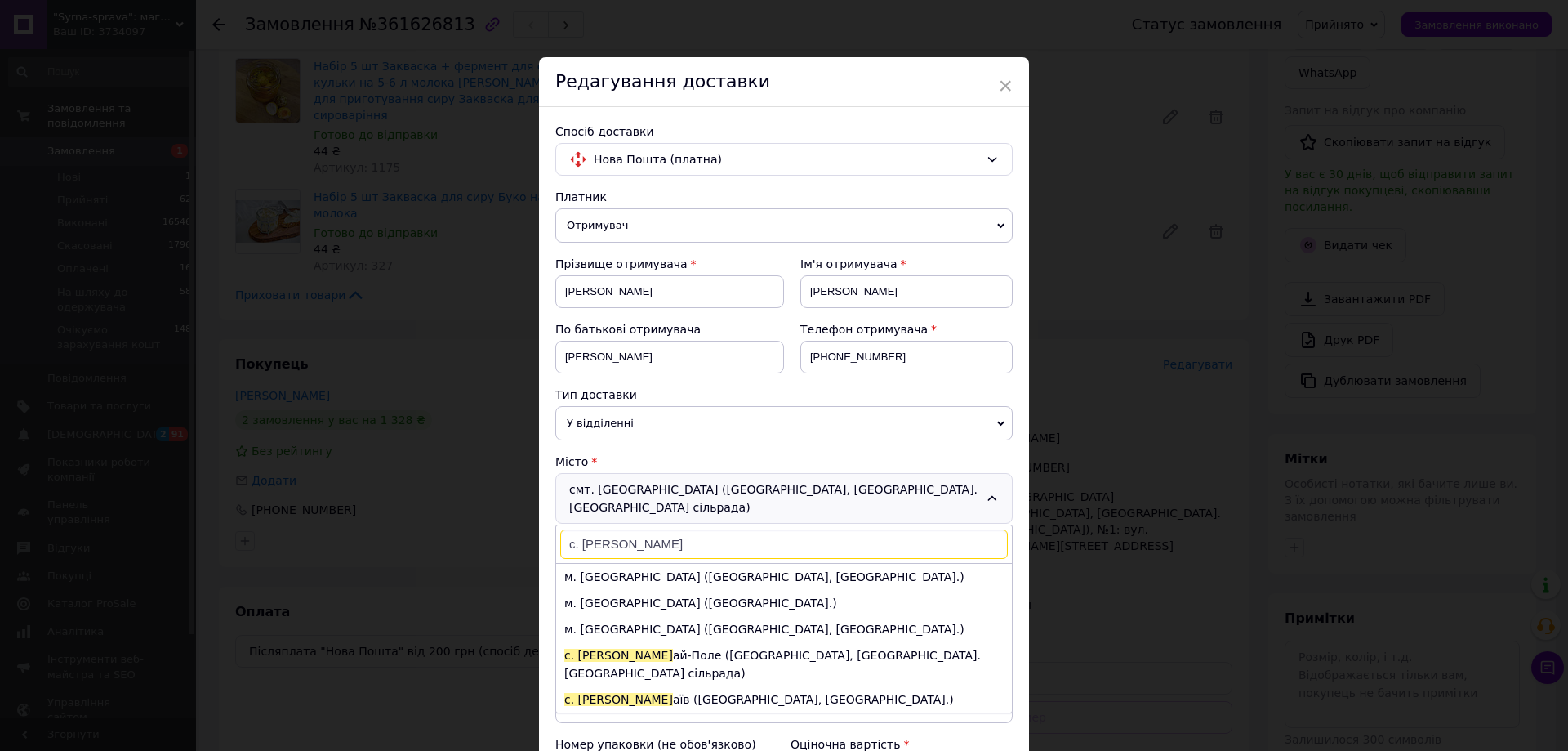
scroll to position [384, 0]
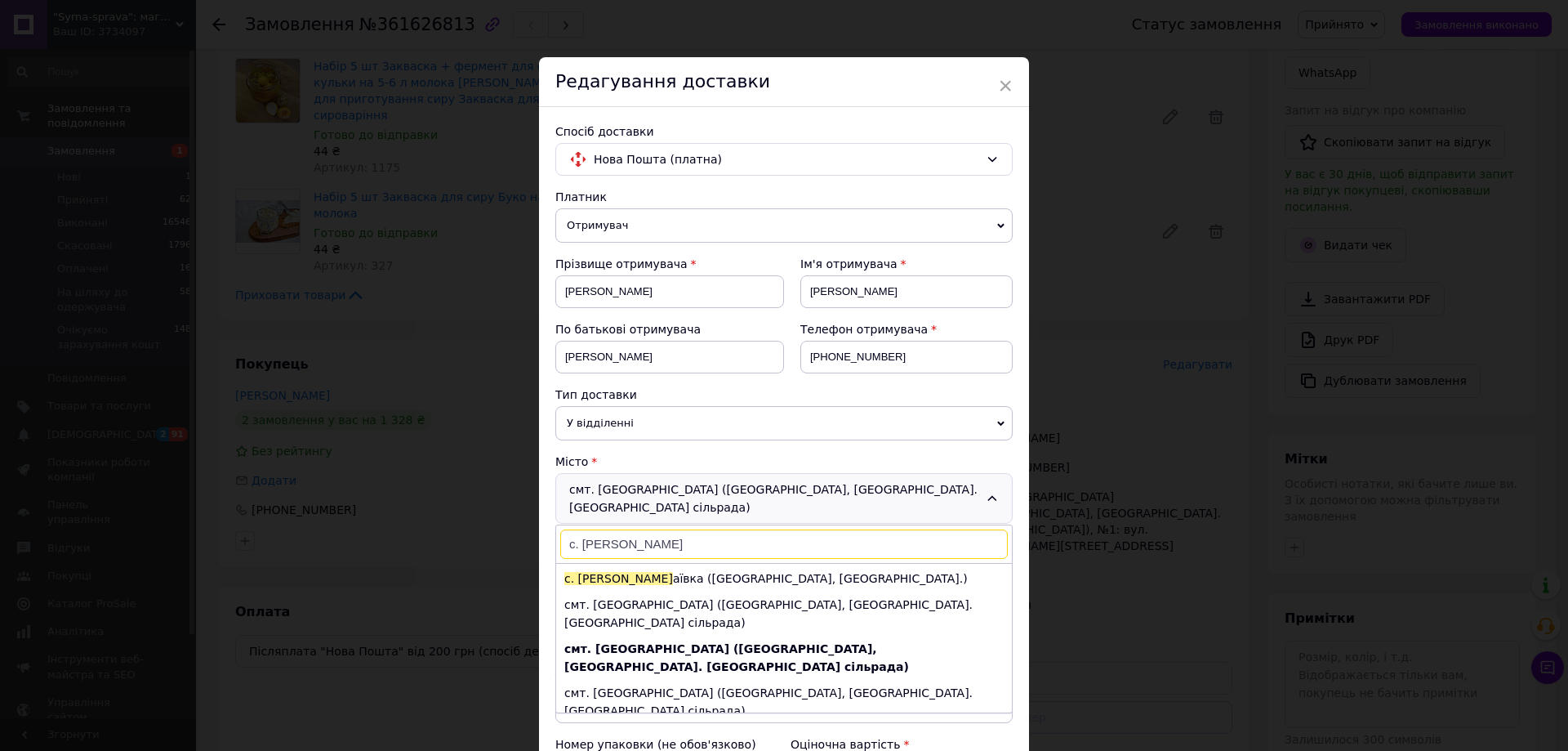
type input "с. микол"
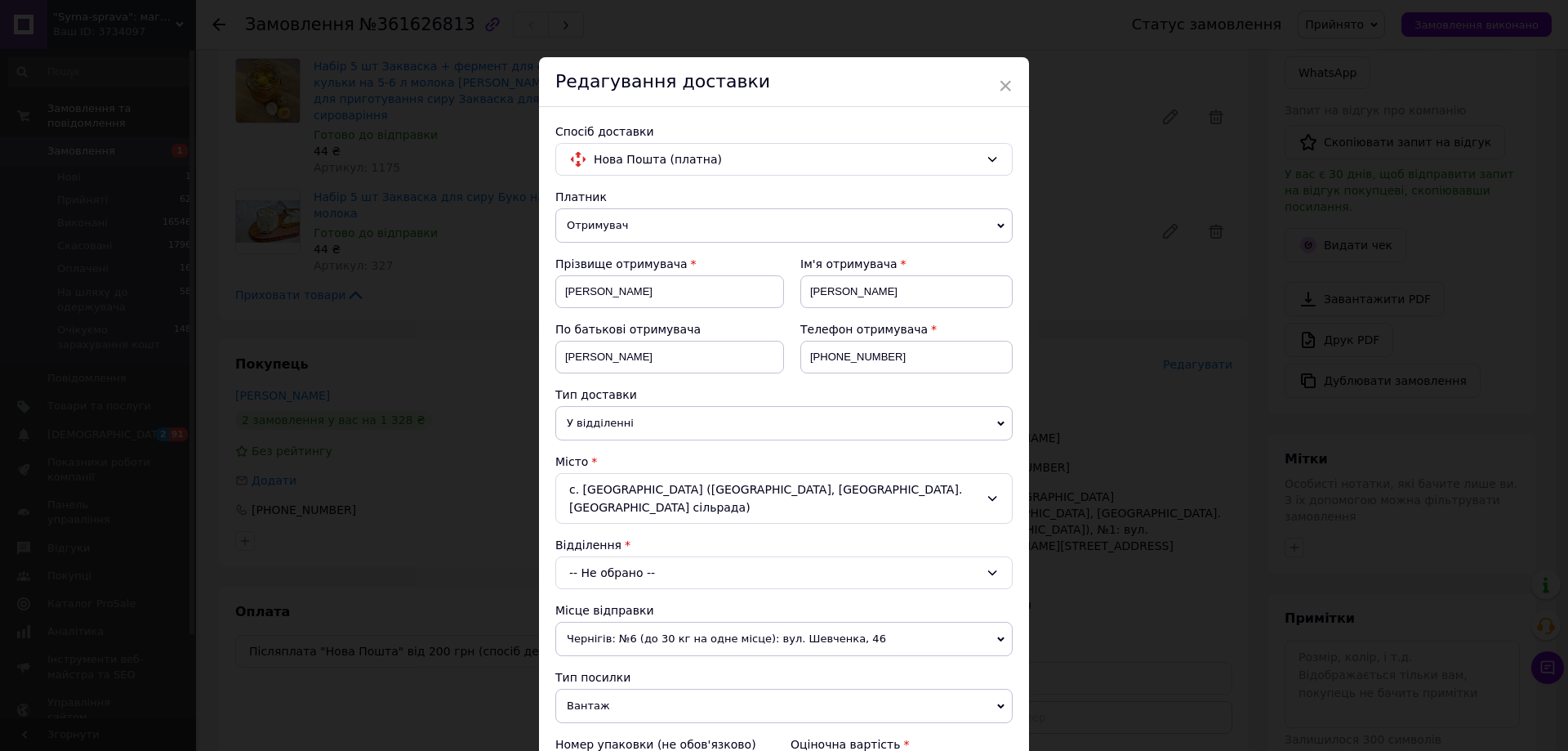
click at [691, 562] on div "-- Не обрано --" at bounding box center [784, 573] width 457 height 33
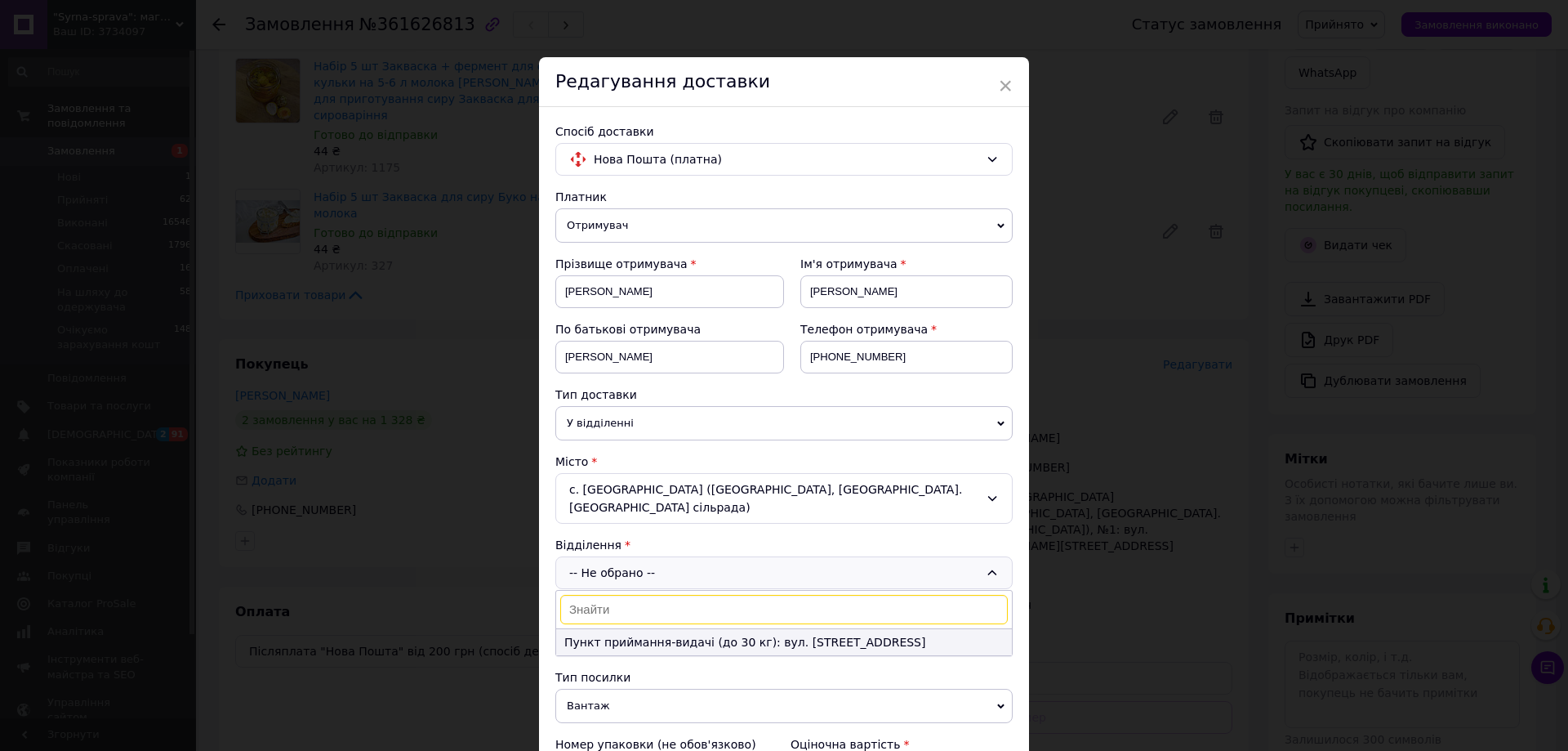
click at [705, 629] on li "Пункт приймання-видачі (до 30 кг): вул. Кучеряби, 122" at bounding box center [784, 642] width 455 height 26
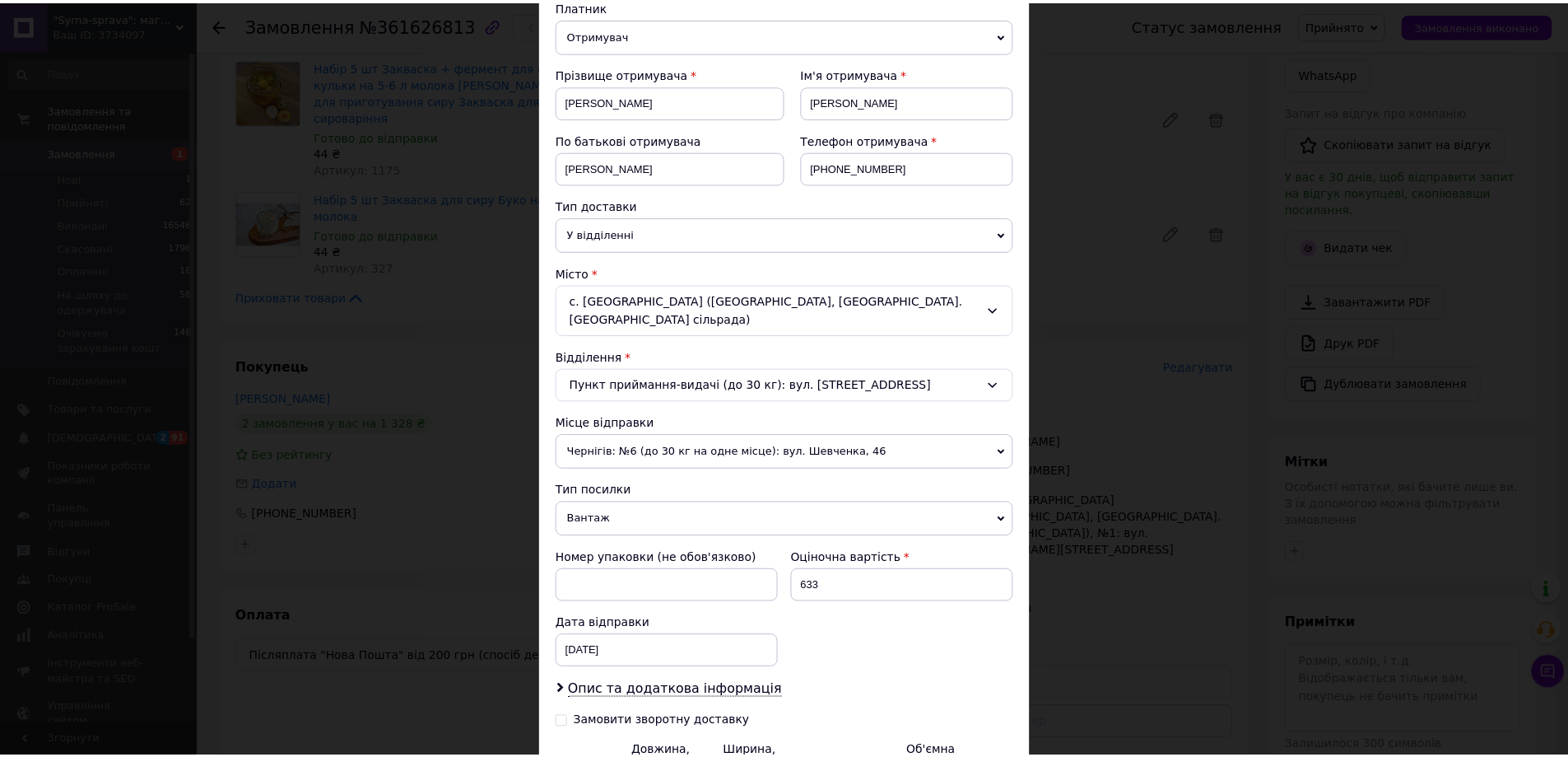
scroll to position [367, 0]
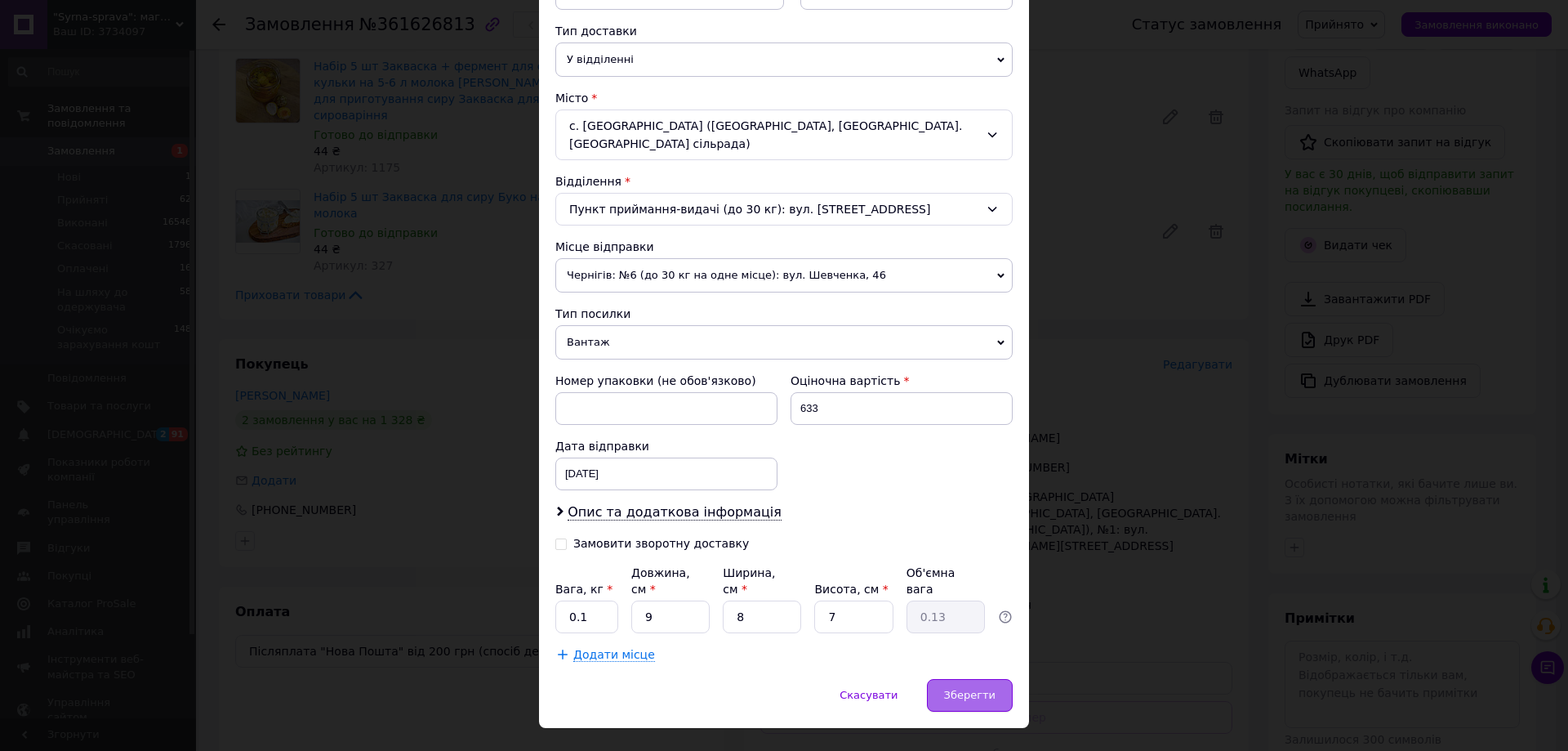
click at [981, 679] on div "Зберегти" at bounding box center [970, 695] width 86 height 33
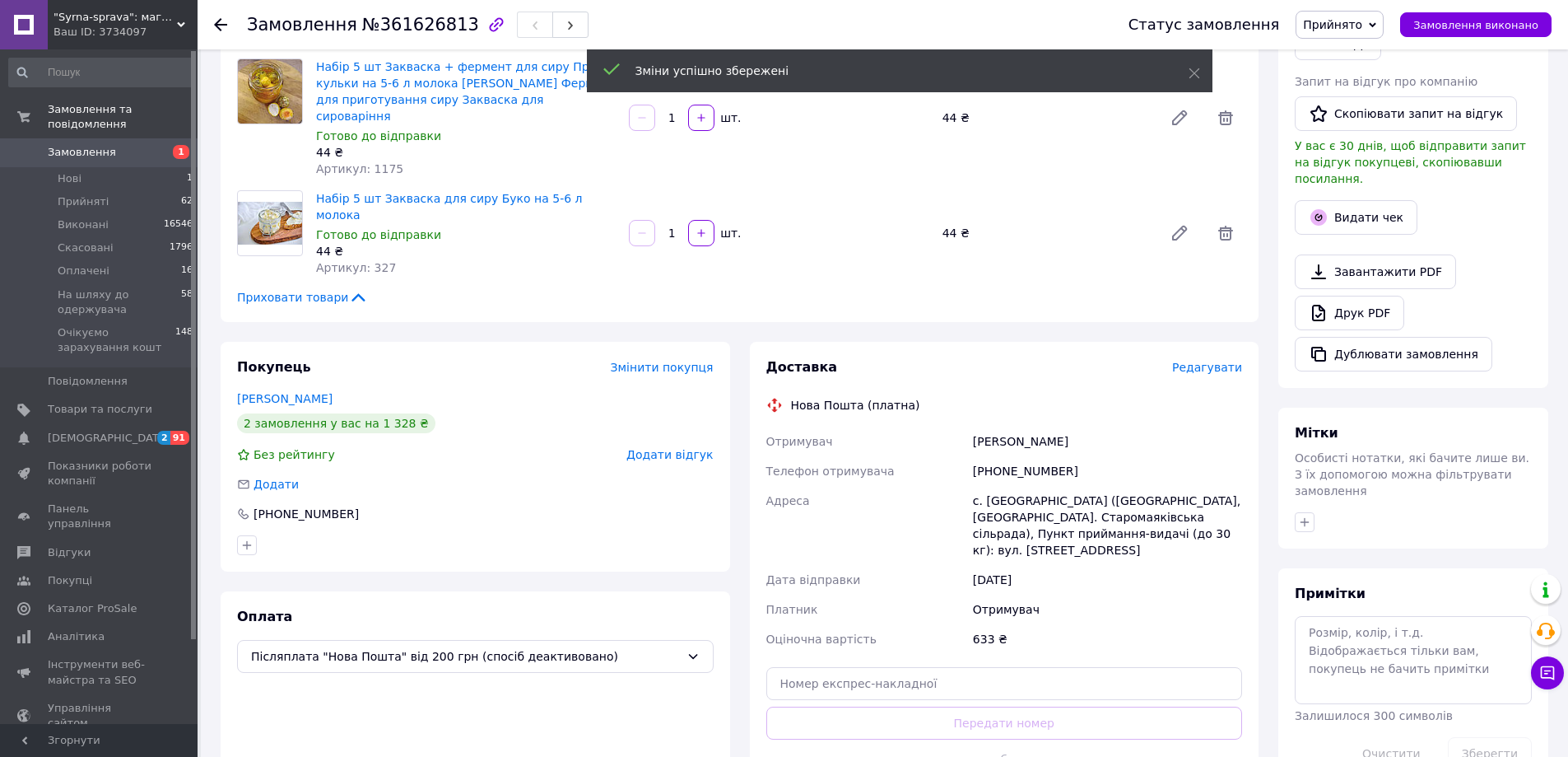
scroll to position [112, 0]
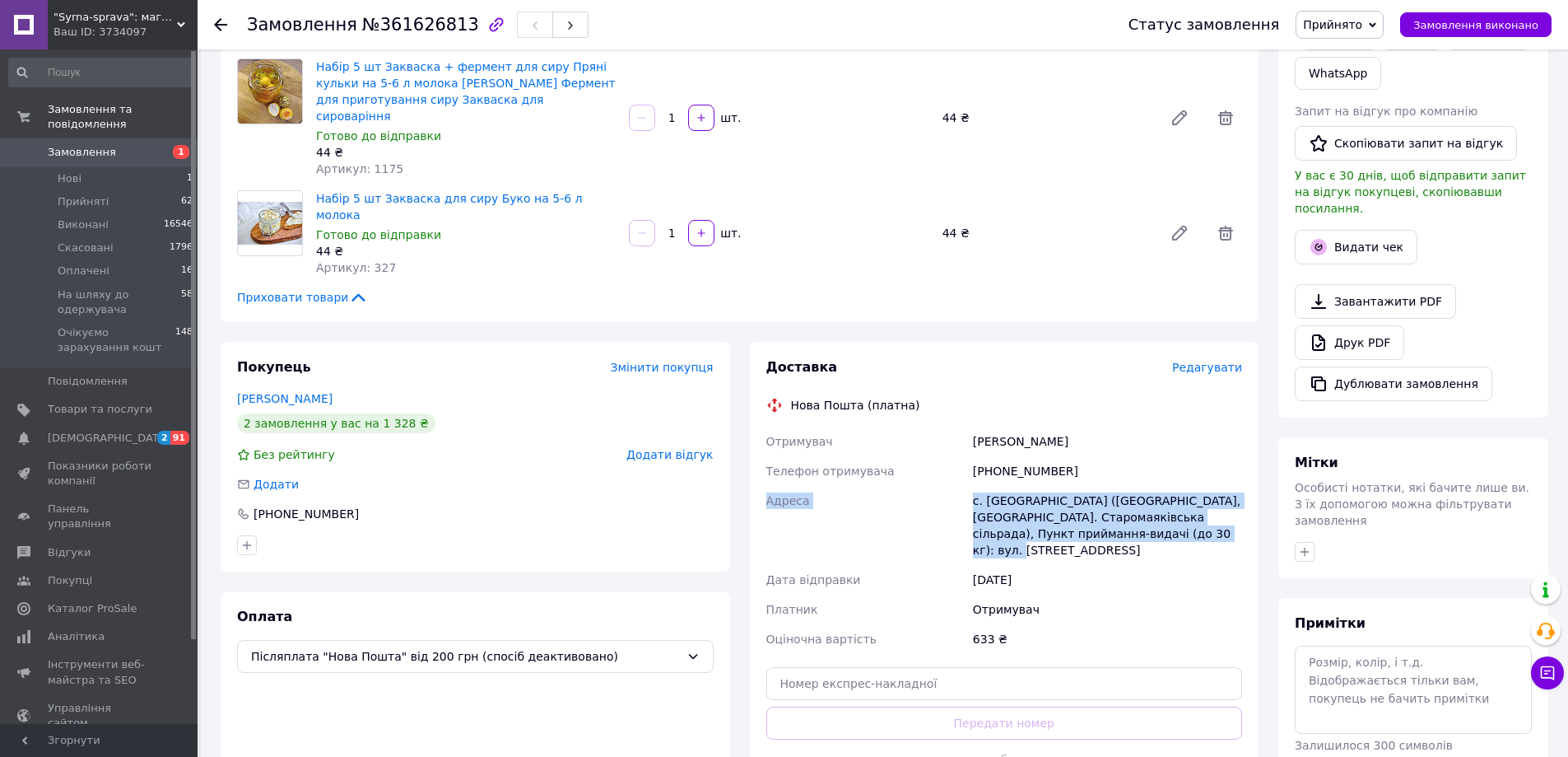
drag, startPoint x: 760, startPoint y: 447, endPoint x: 1230, endPoint y: 491, distance: 472.1
click at [1230, 491] on div "Доставка Редагувати Нова Пошта (платна) Отримувач Жуган Ольга Петрівна Телефон …" at bounding box center [1005, 585] width 509 height 487
copy div "Адреса с. Миколаївка (Одеська обл., Березівський р-н. Старомаяківська сільрада)…"
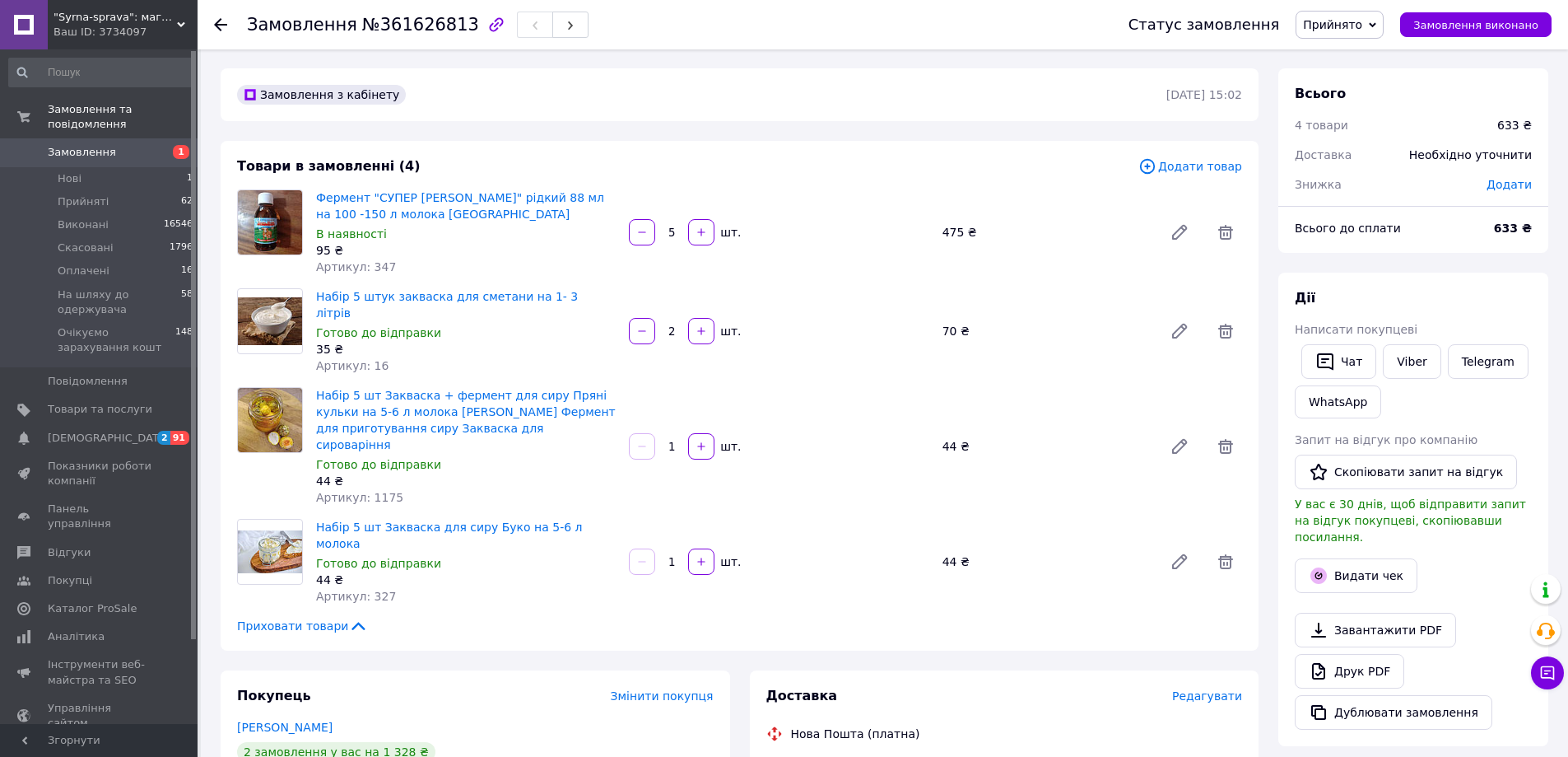
scroll to position [0, 0]
click at [1346, 659] on link "Друк PDF" at bounding box center [1350, 672] width 109 height 35
click at [1395, 357] on link "Viber" at bounding box center [1412, 362] width 58 height 35
click at [1358, 563] on button "Видати чек" at bounding box center [1356, 577] width 122 height 35
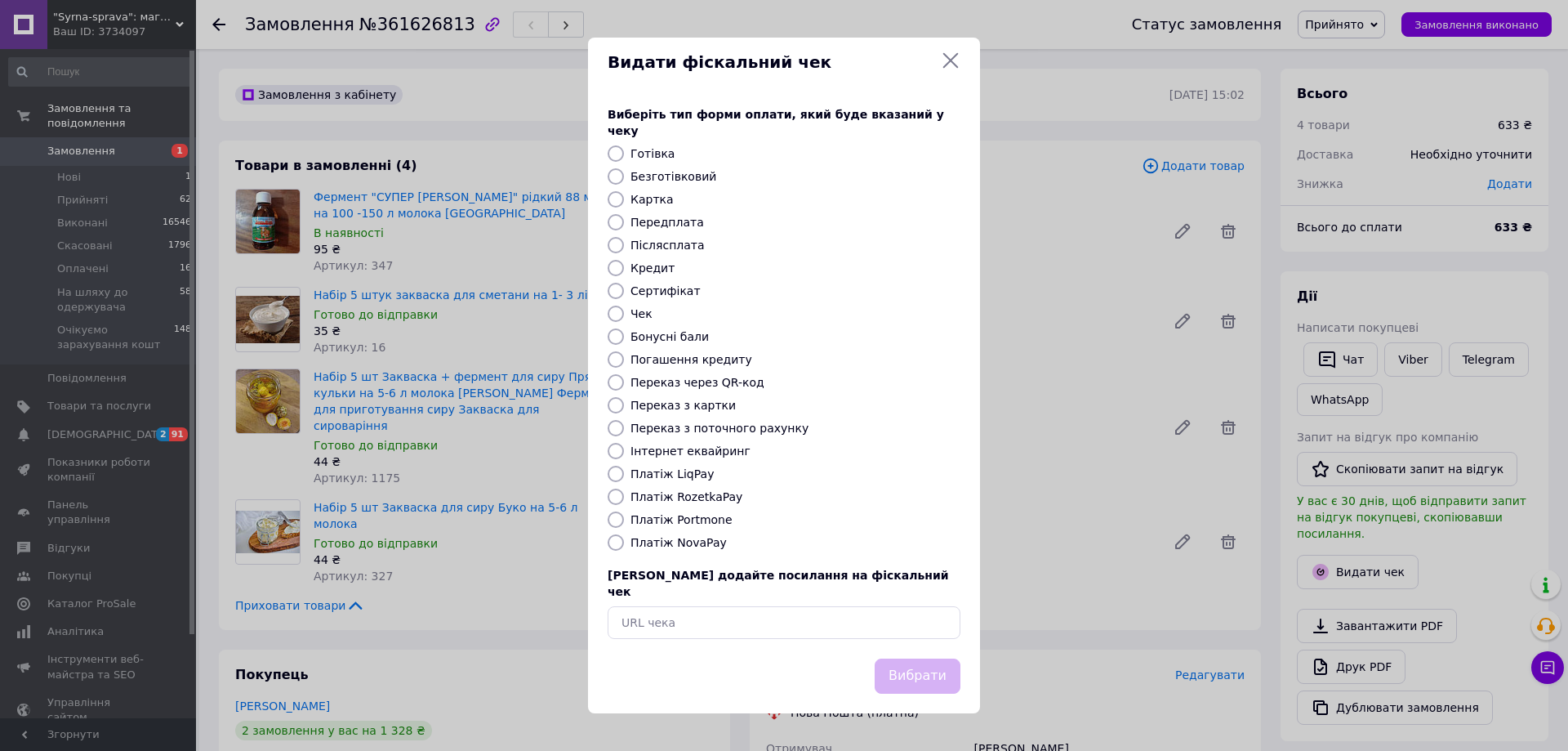
click at [662, 175] on label "Безготівковий" at bounding box center [673, 176] width 86 height 13
click at [624, 175] on input "Безготівковий" at bounding box center [615, 176] width 16 height 16
radio input "true"
click at [930, 658] on button "Вибрати" at bounding box center [917, 675] width 86 height 35
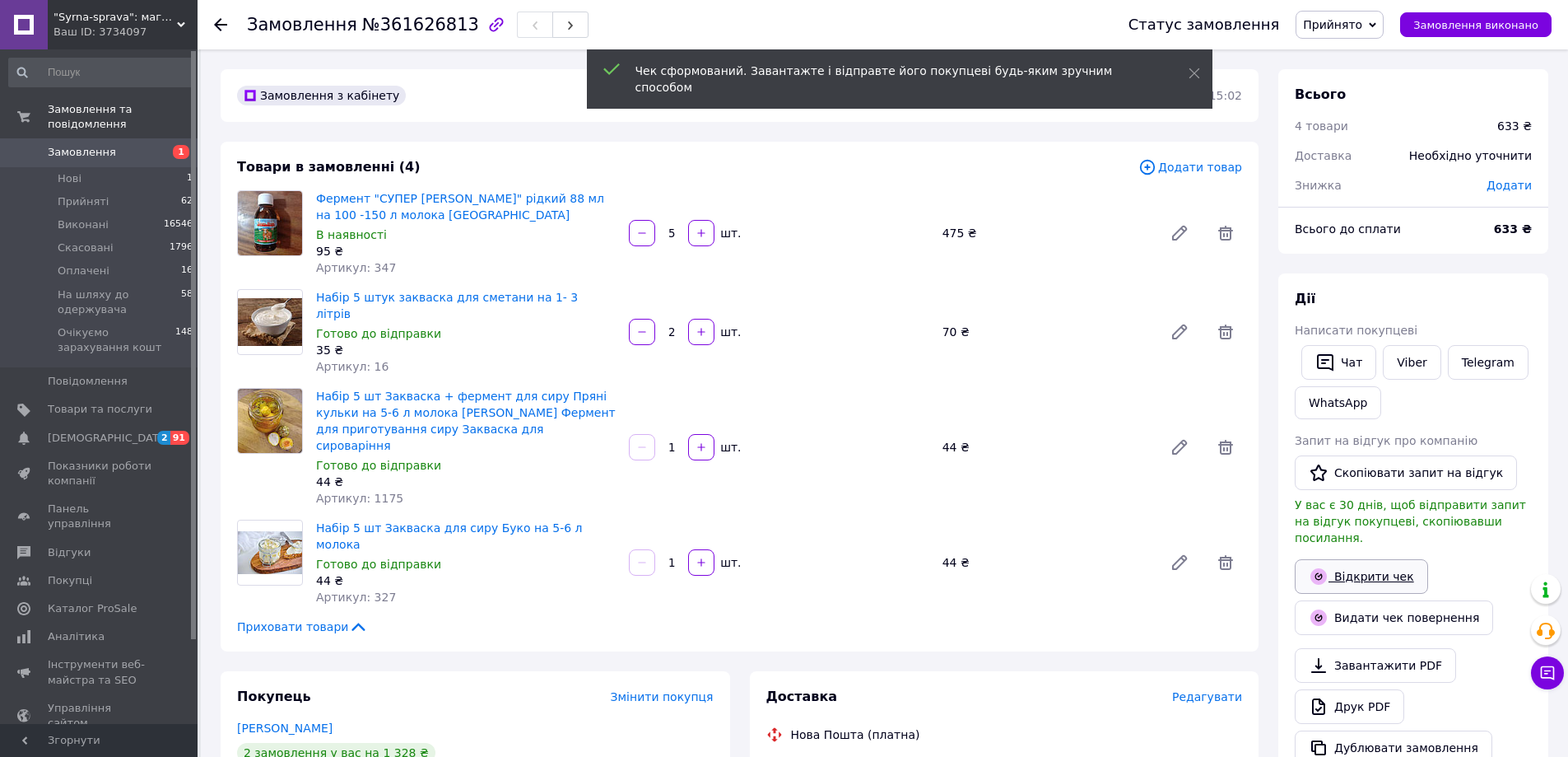
click at [1360, 560] on link "Відкрити чек" at bounding box center [1361, 577] width 133 height 35
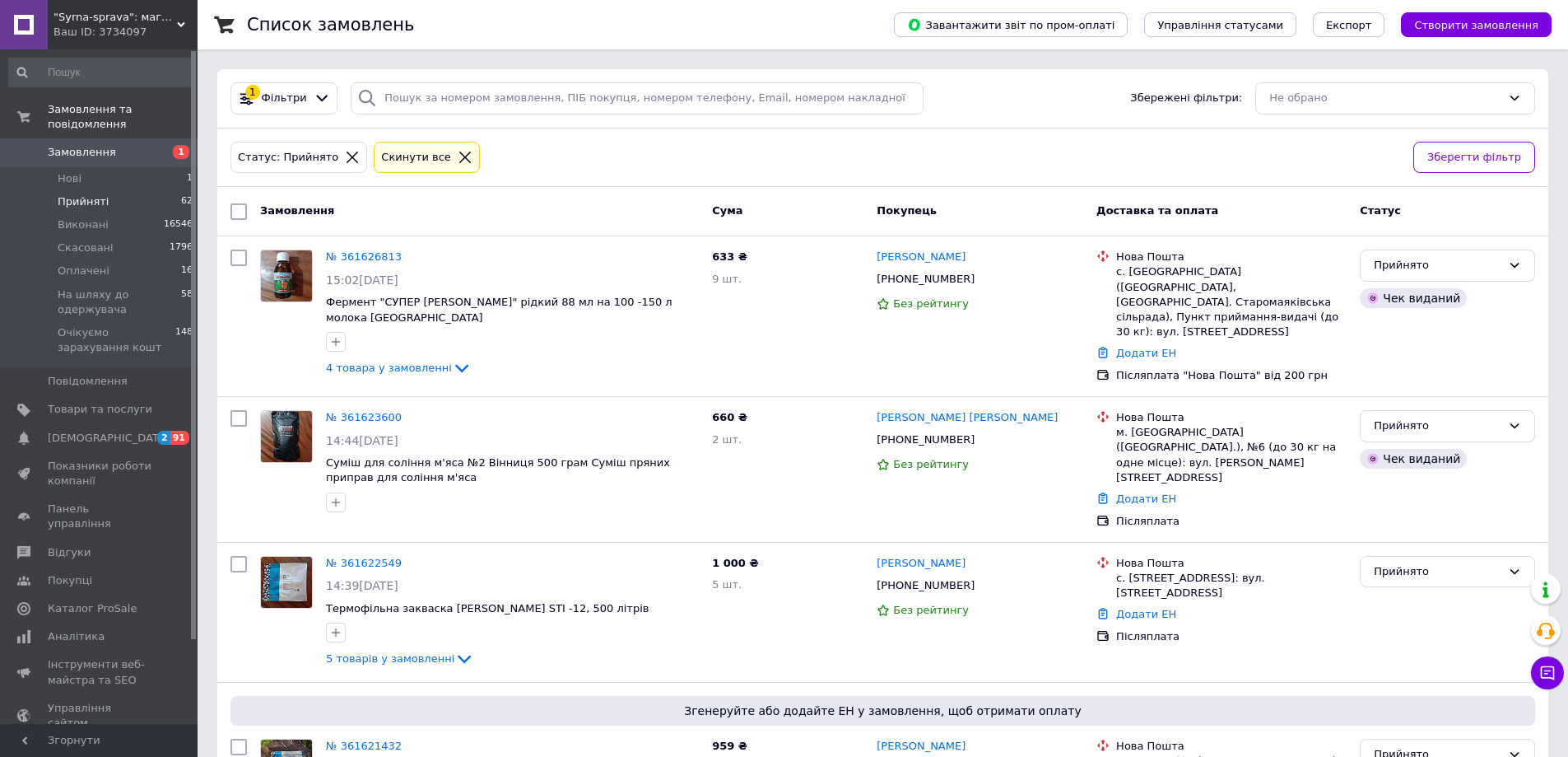
click at [95, 145] on span "Замовлення" at bounding box center [82, 152] width 69 height 15
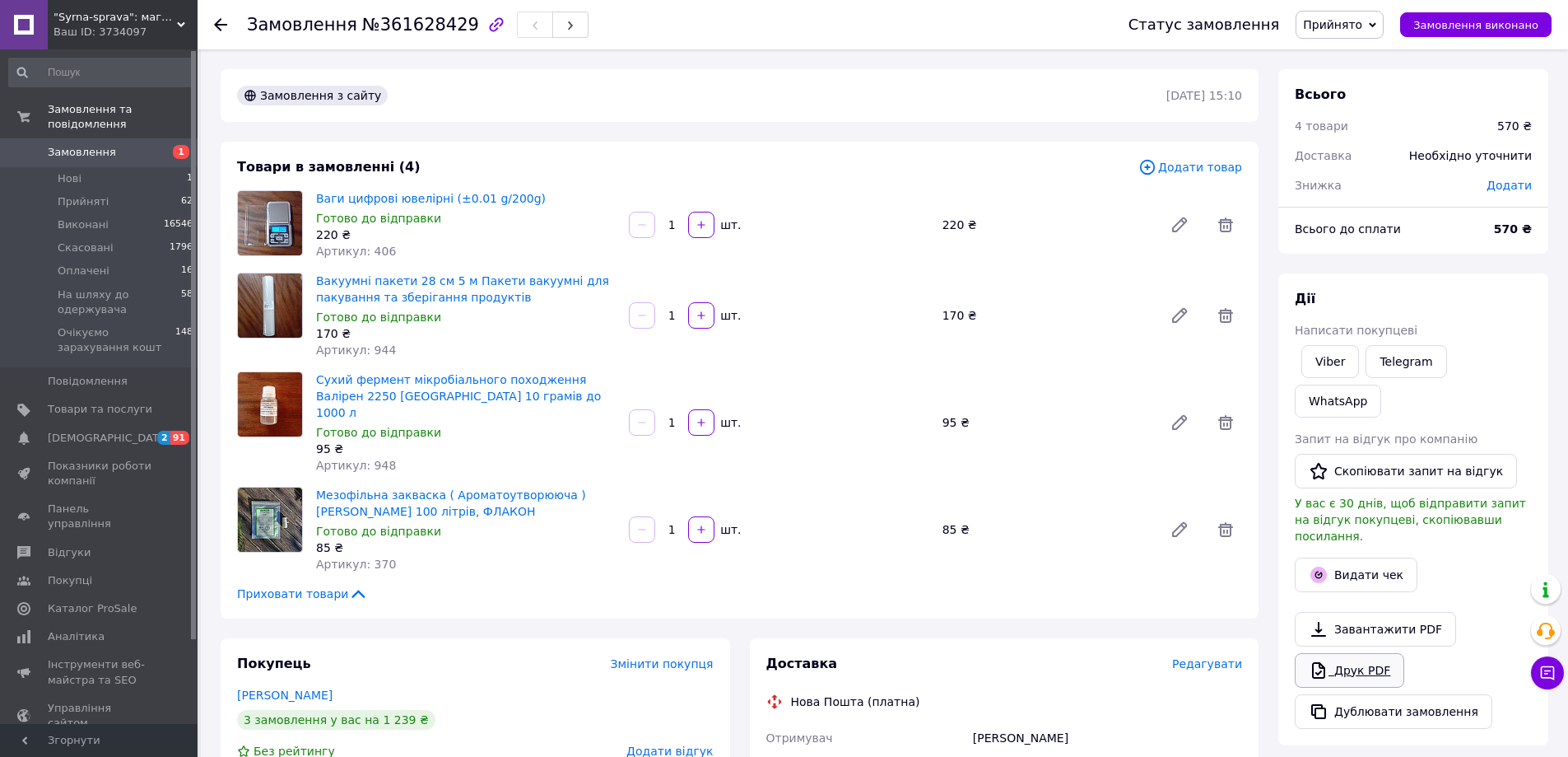
click at [1362, 653] on link "Друк PDF" at bounding box center [1350, 670] width 109 height 35
click at [1375, 558] on button "Видати чек" at bounding box center [1356, 575] width 122 height 35
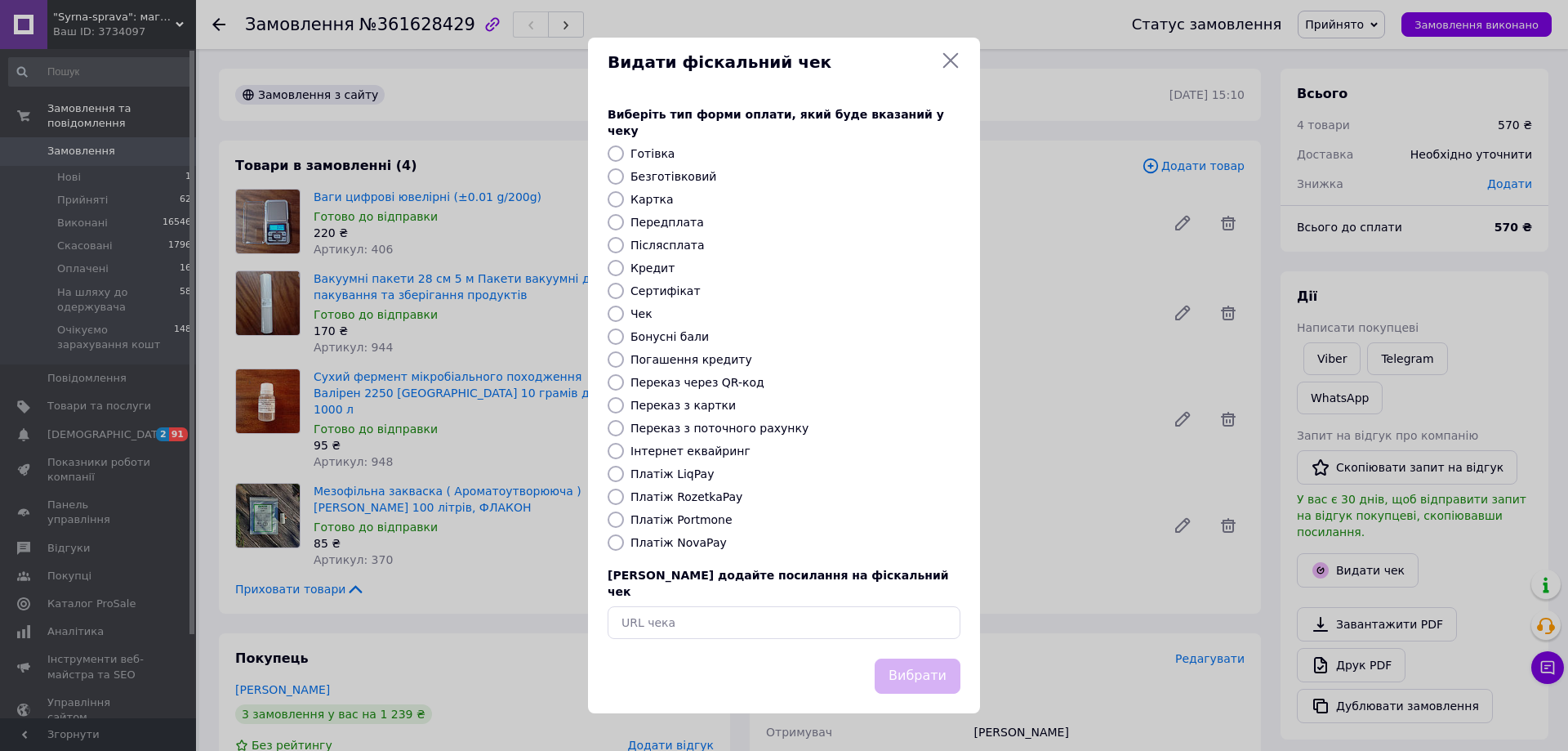
click at [655, 181] on label "Безготівковий" at bounding box center [673, 176] width 86 height 13
click at [624, 181] on input "Безготівковий" at bounding box center [615, 176] width 16 height 16
radio input "true"
click at [913, 662] on button "Вибрати" at bounding box center [917, 675] width 86 height 35
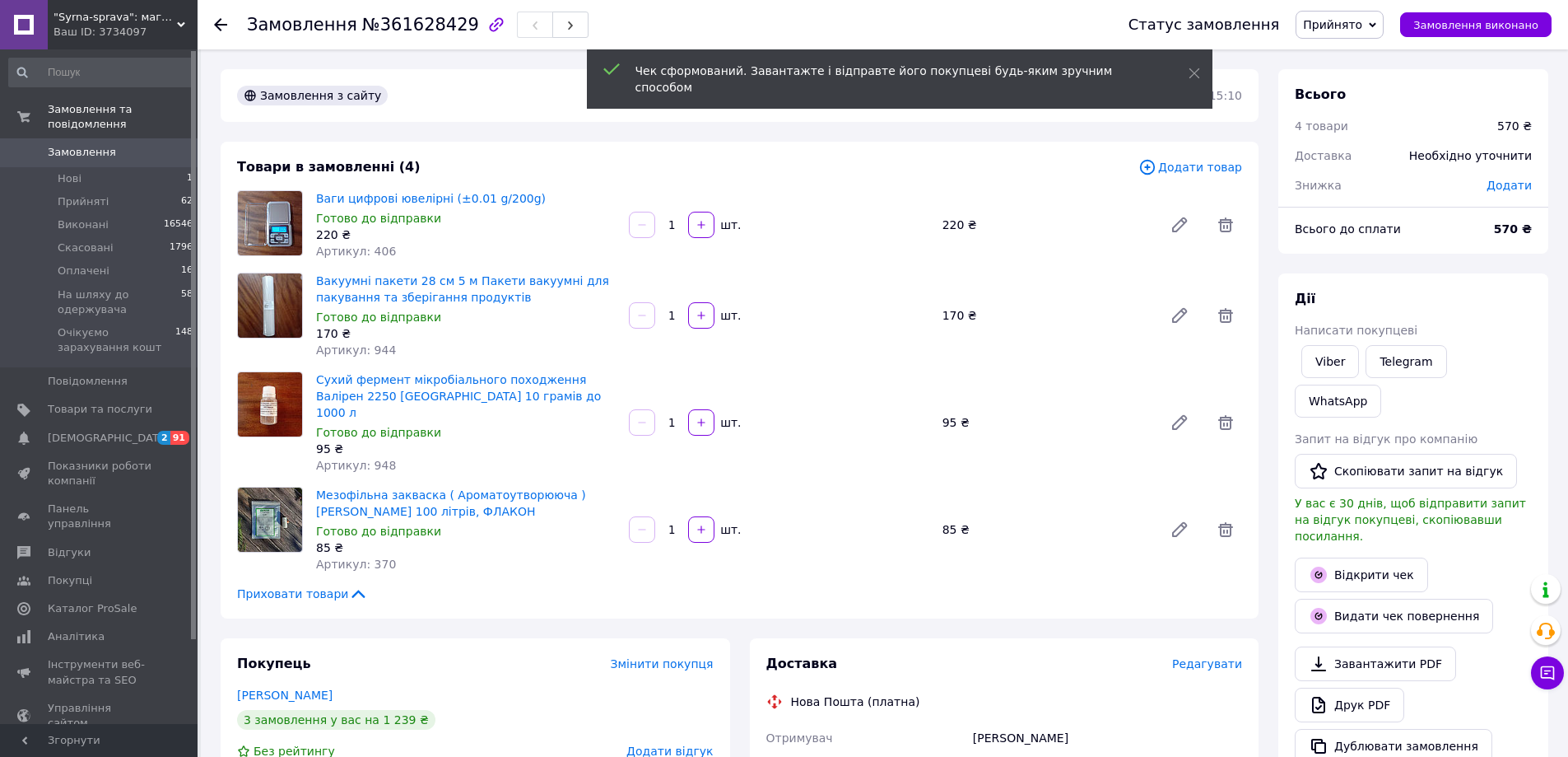
click at [1368, 558] on link "Відкрити чек" at bounding box center [1361, 575] width 133 height 35
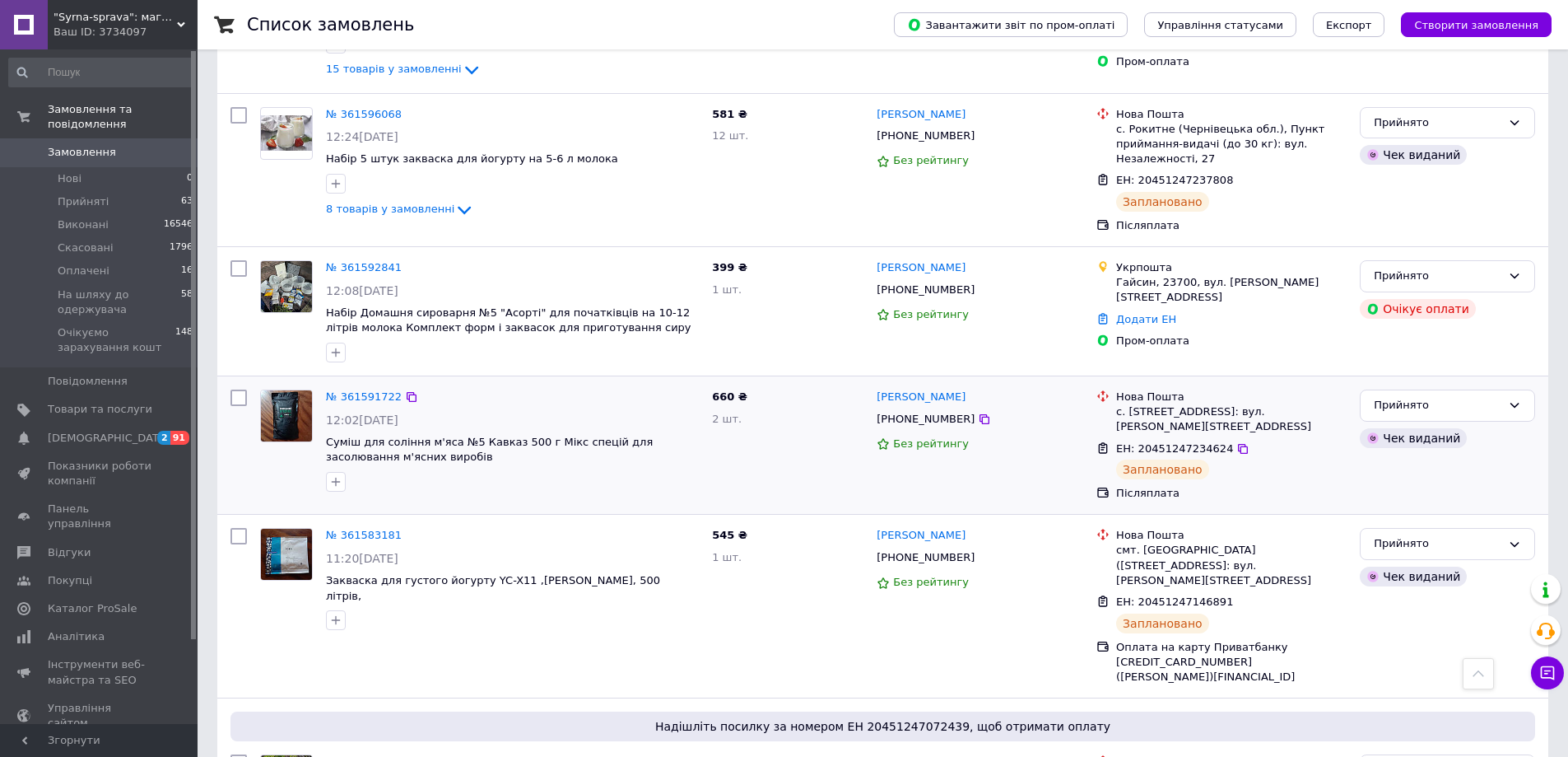
scroll to position [2600, 0]
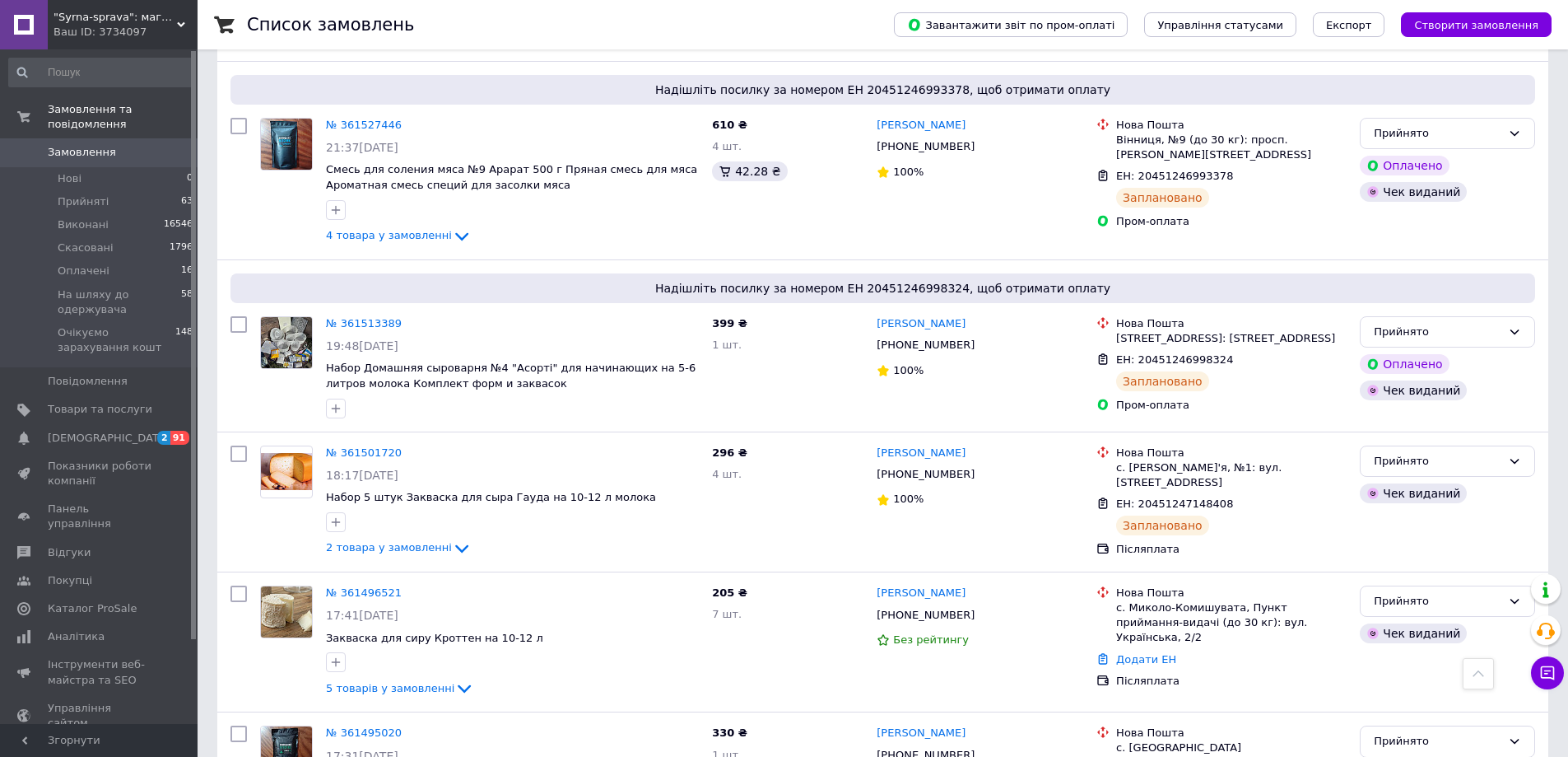
scroll to position [2609, 0]
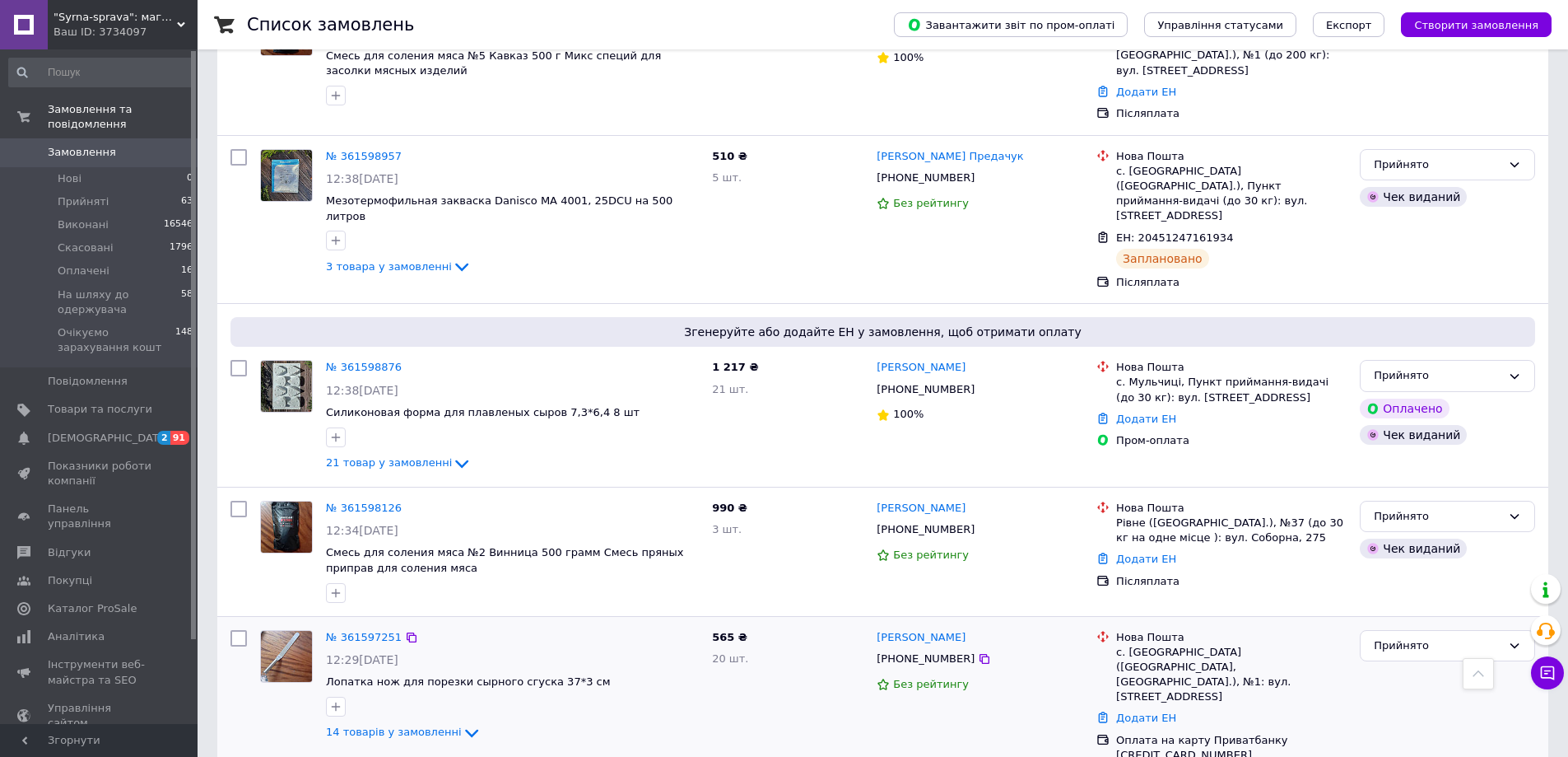
scroll to position [1597, 0]
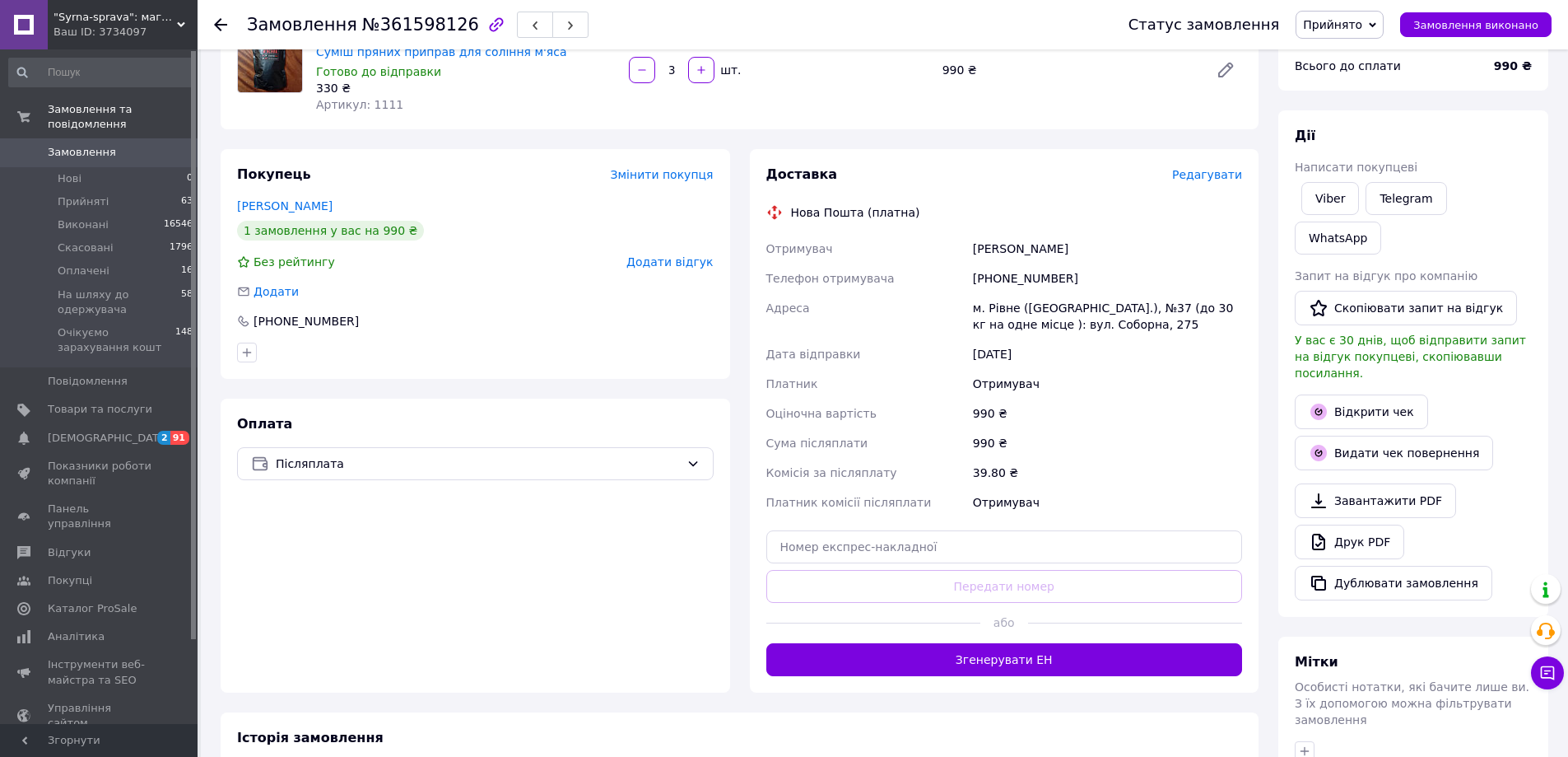
scroll to position [165, 0]
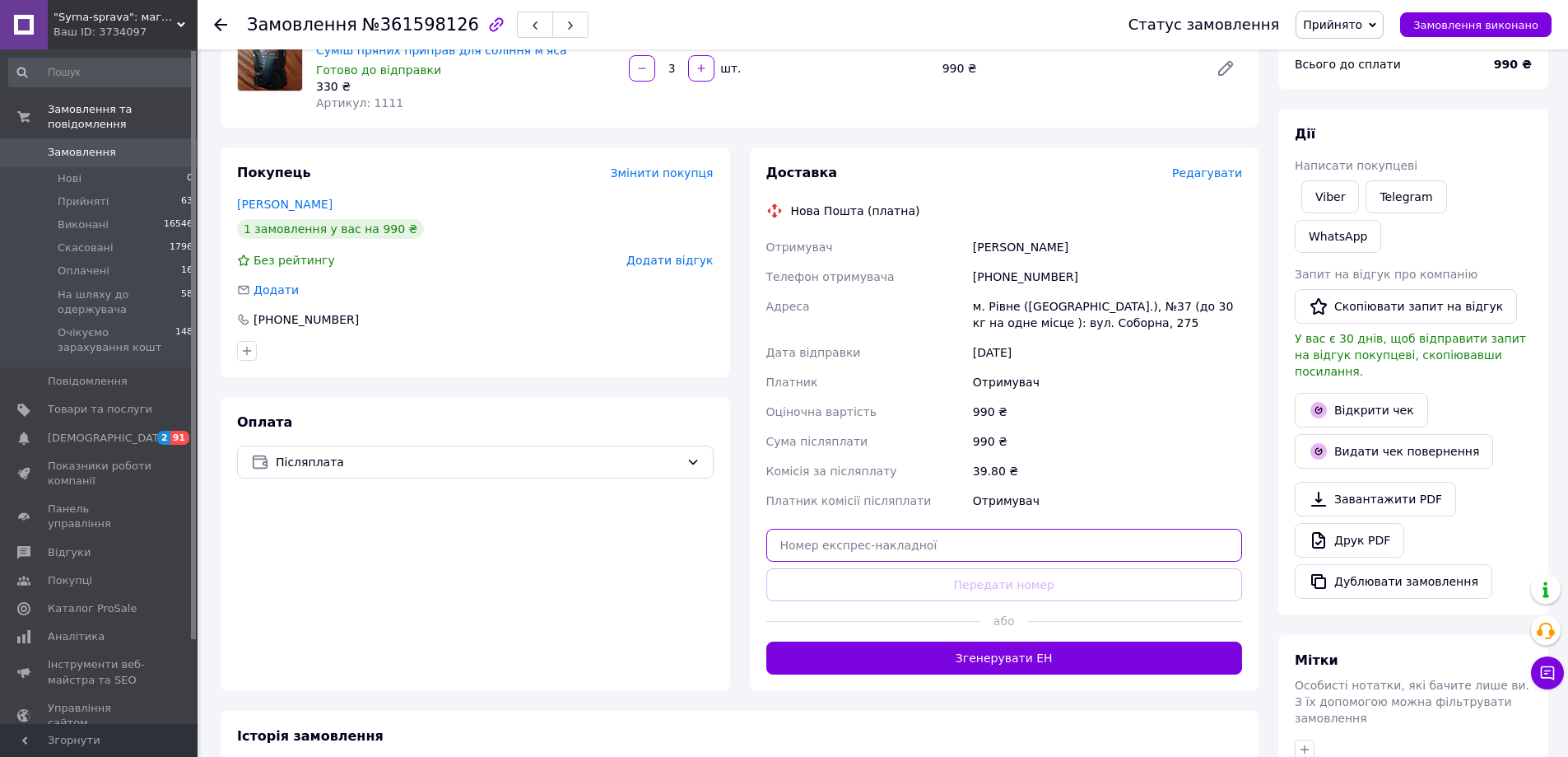
paste input "20451247260626"
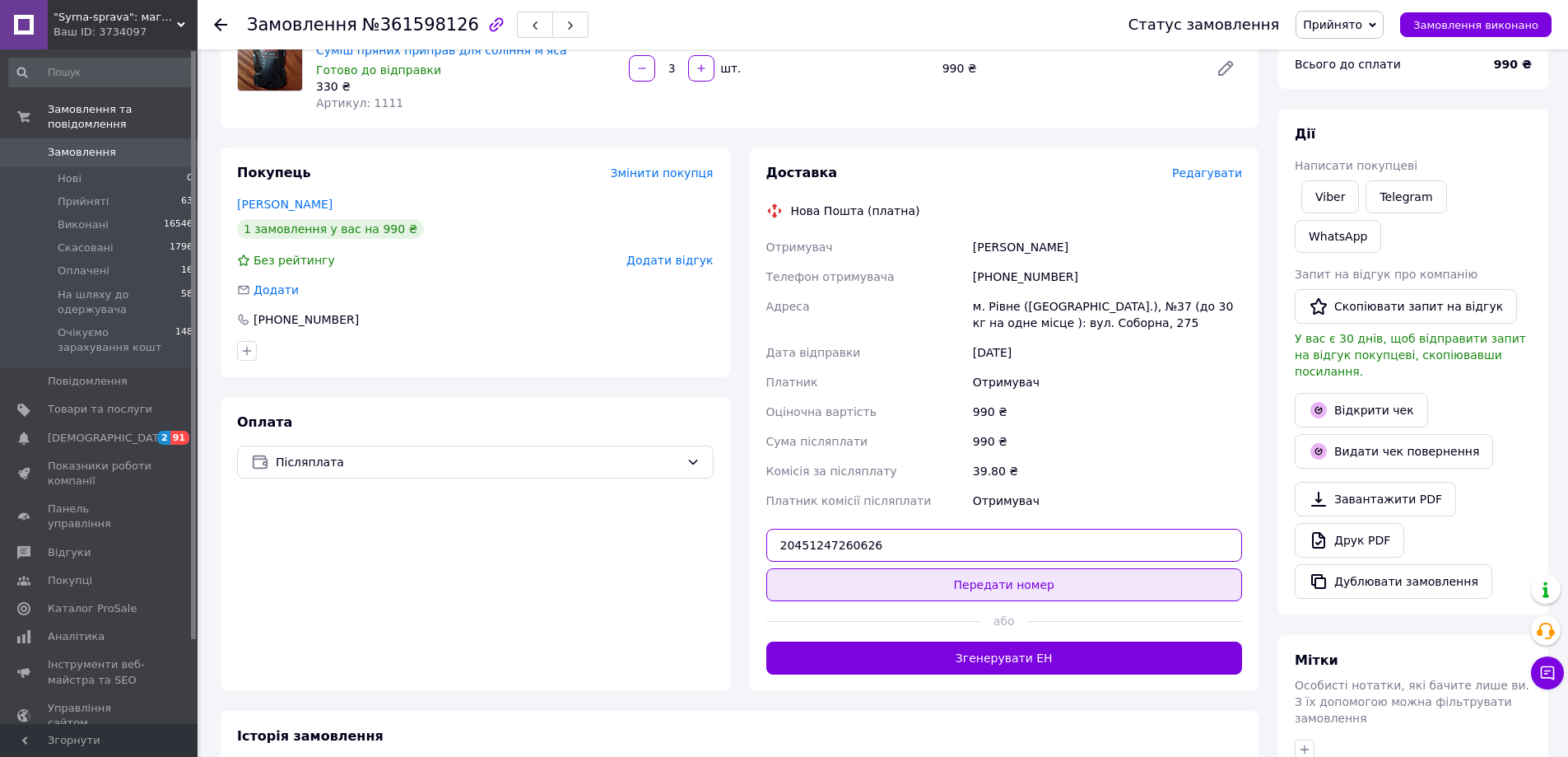
type input "20451247260626"
click at [985, 583] on button "Передати номер" at bounding box center [1005, 585] width 476 height 33
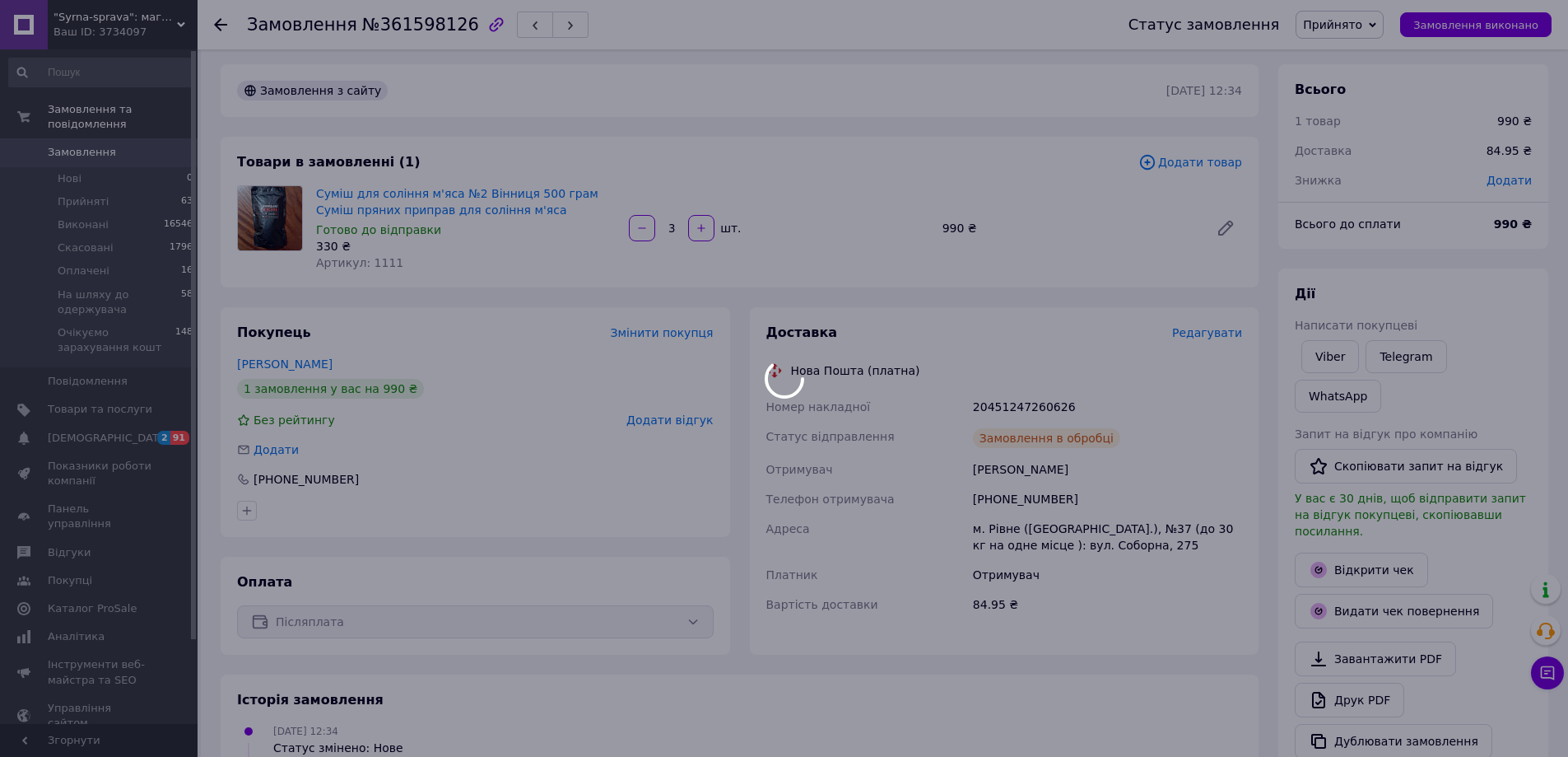
scroll to position [0, 0]
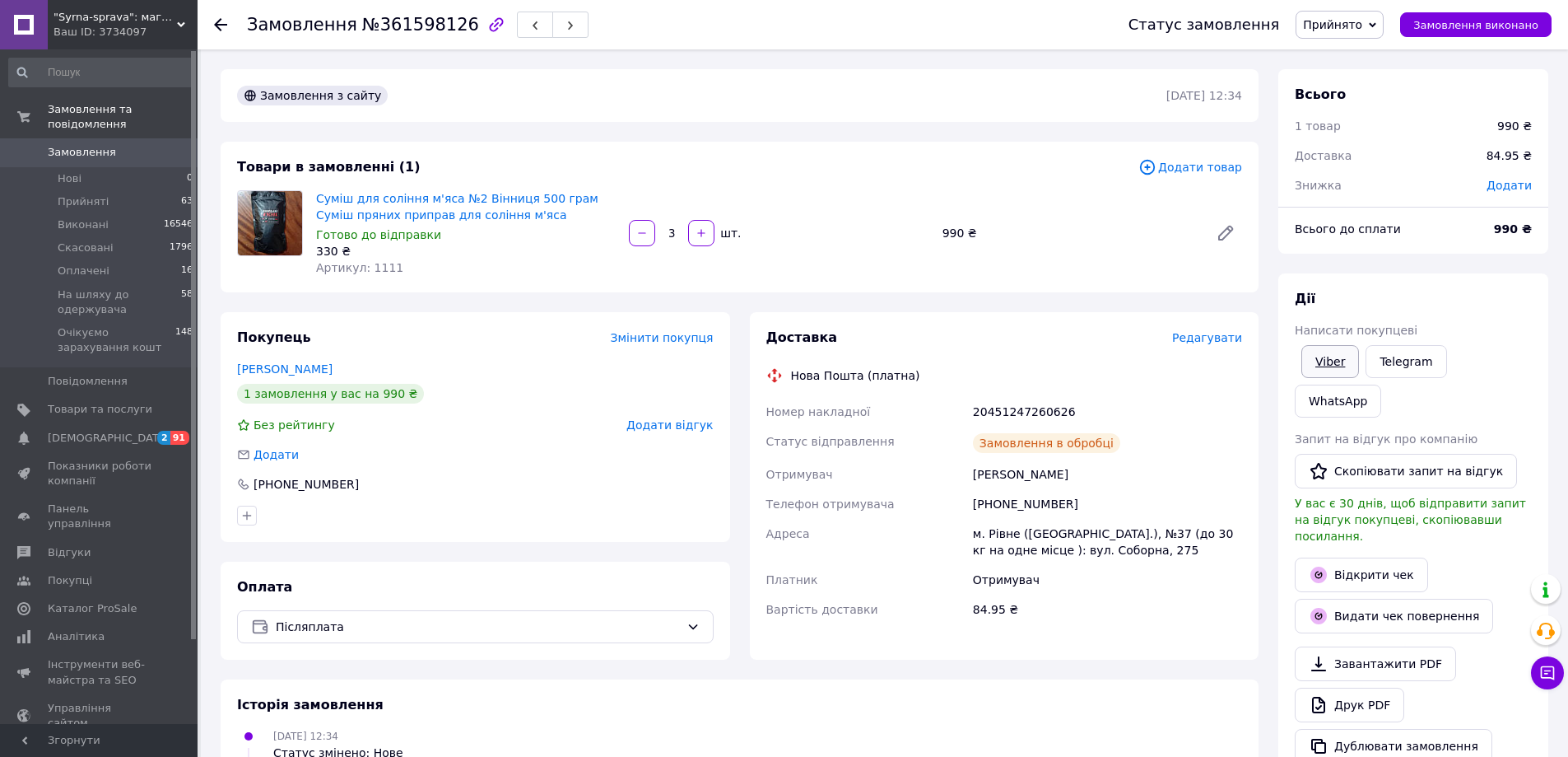
click at [1327, 365] on link "Viber" at bounding box center [1330, 362] width 58 height 33
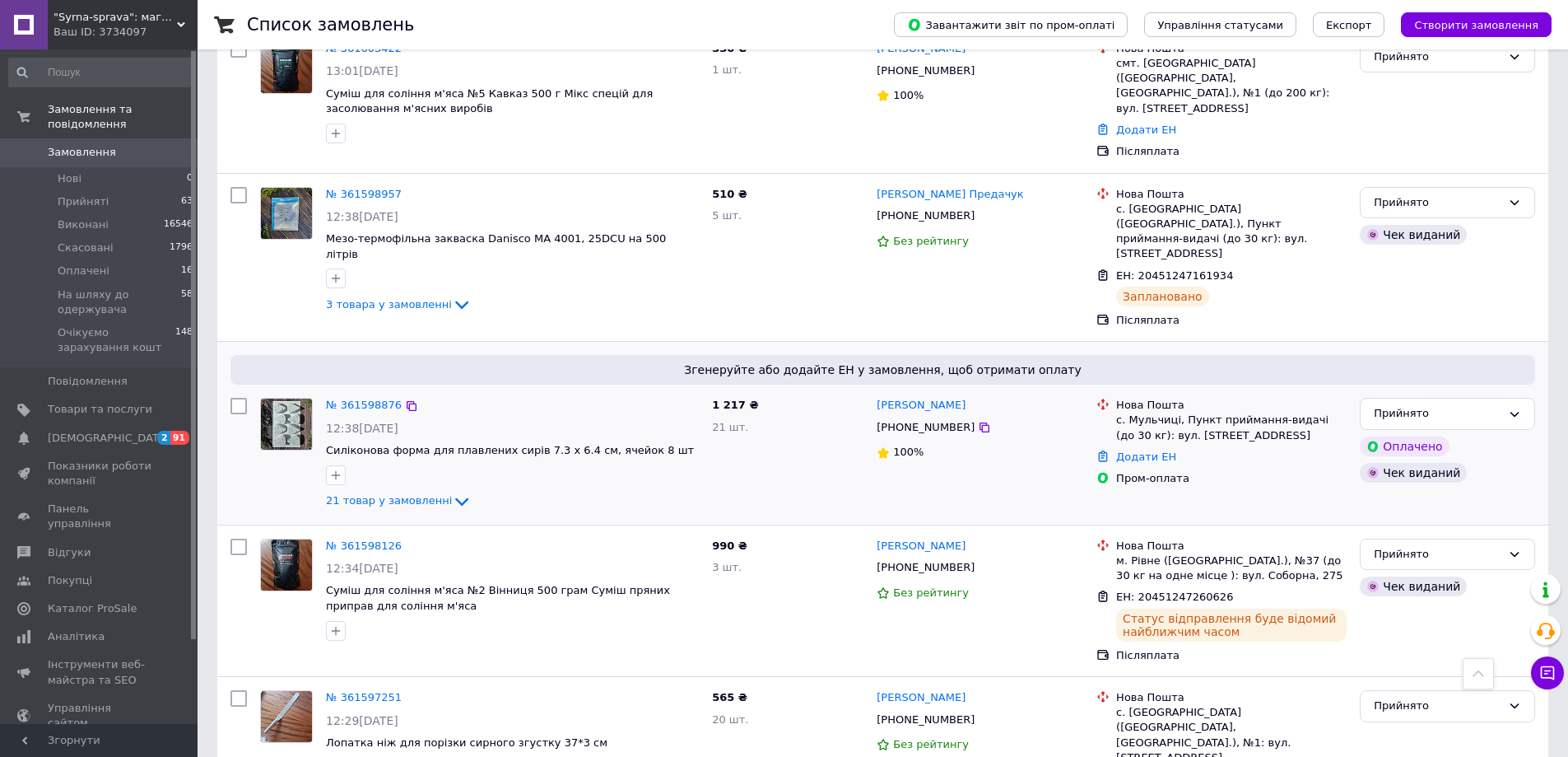
scroll to position [1564, 0]
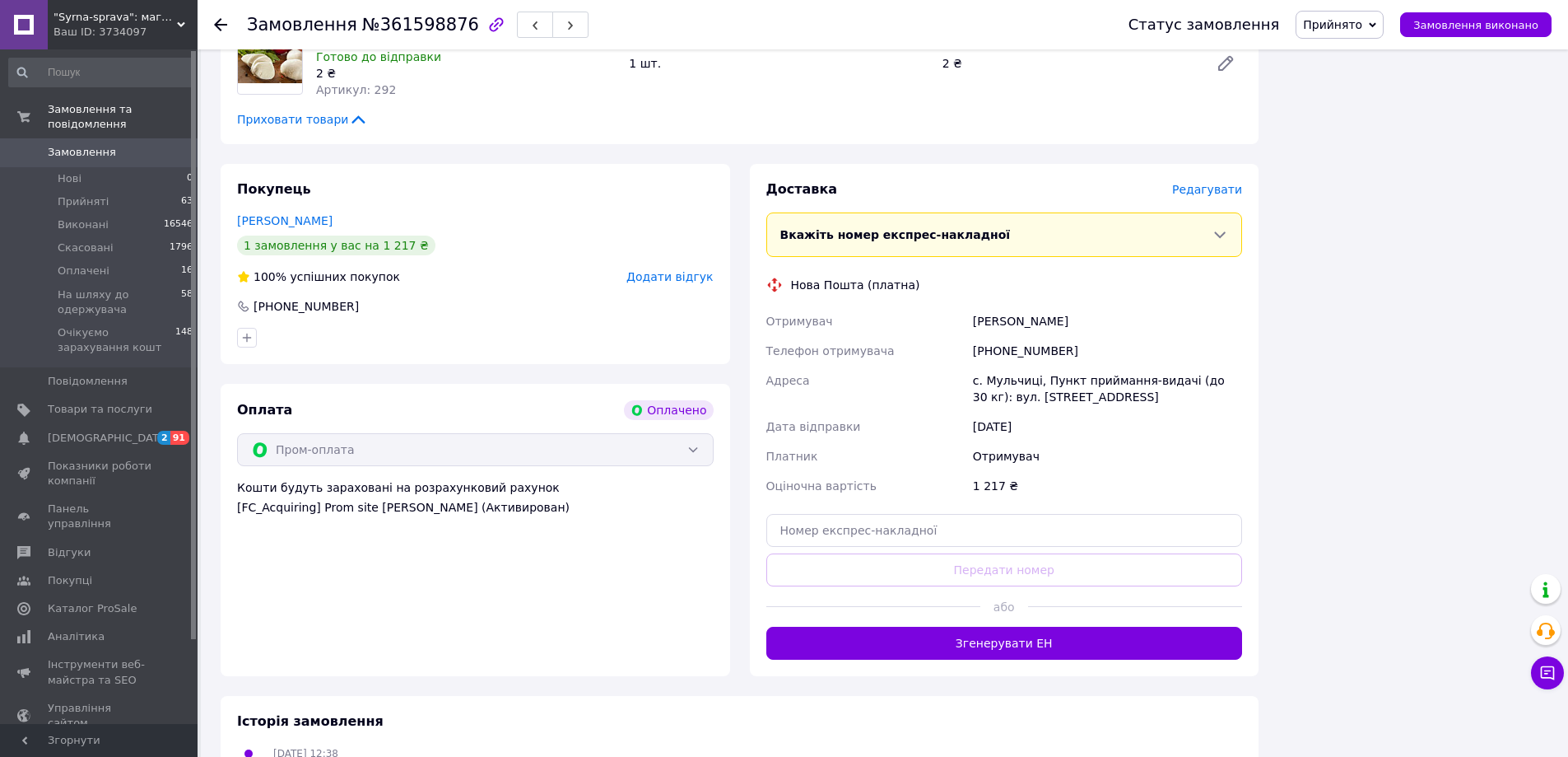
scroll to position [2141, 0]
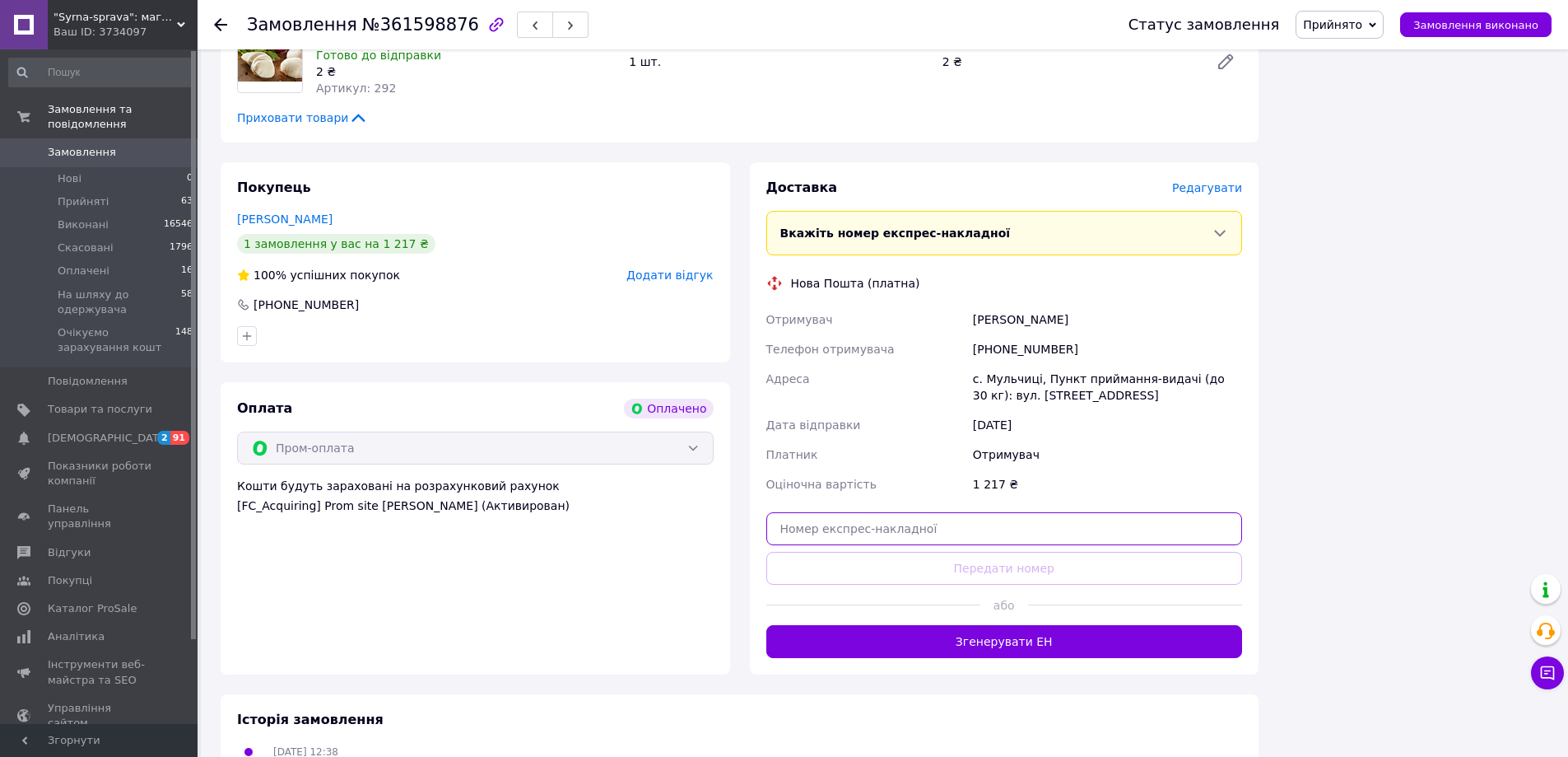
paste input "20451247262889"
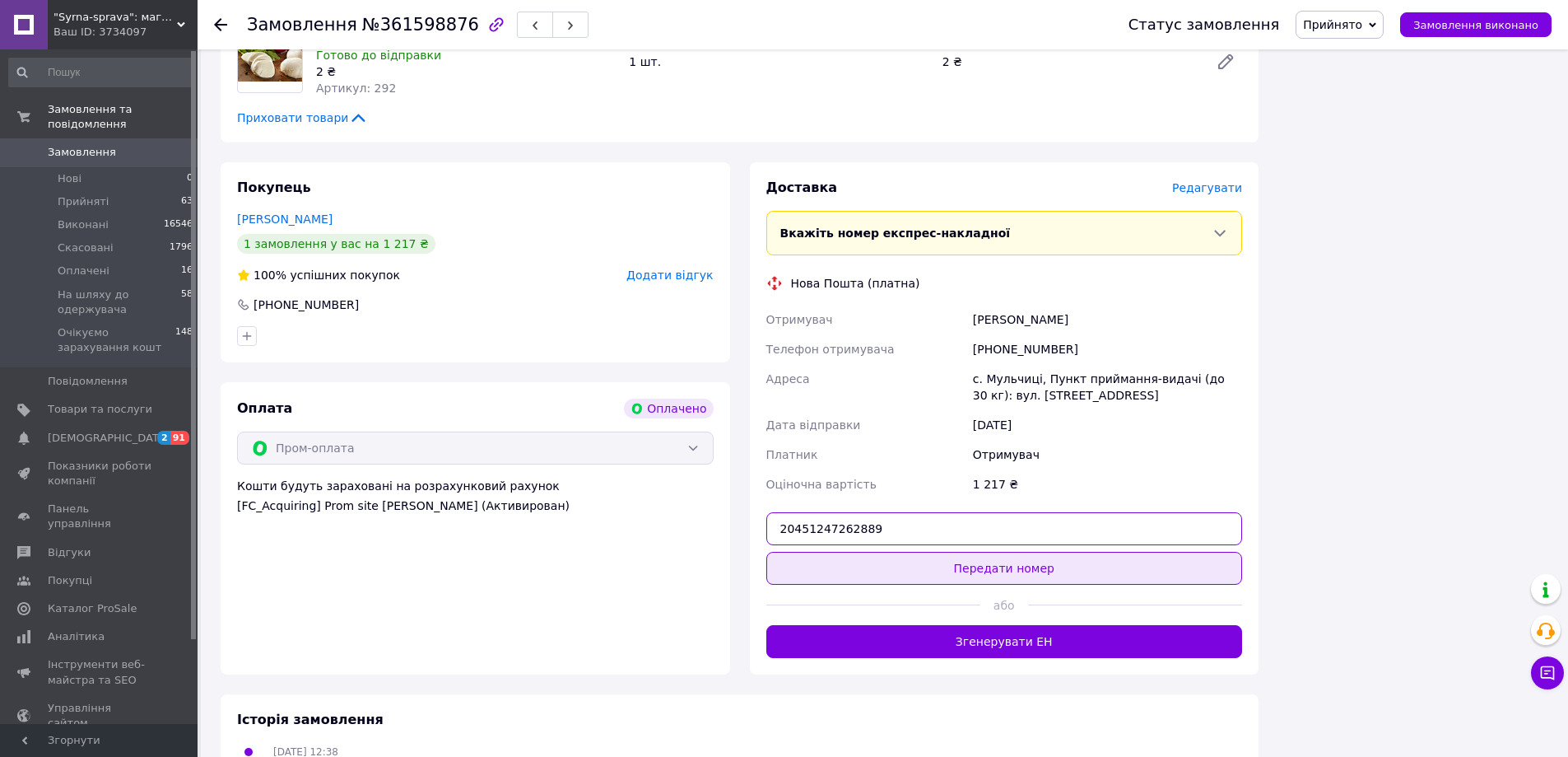
type input "20451247262889"
click at [1029, 552] on button "Передати номер" at bounding box center [1005, 568] width 476 height 33
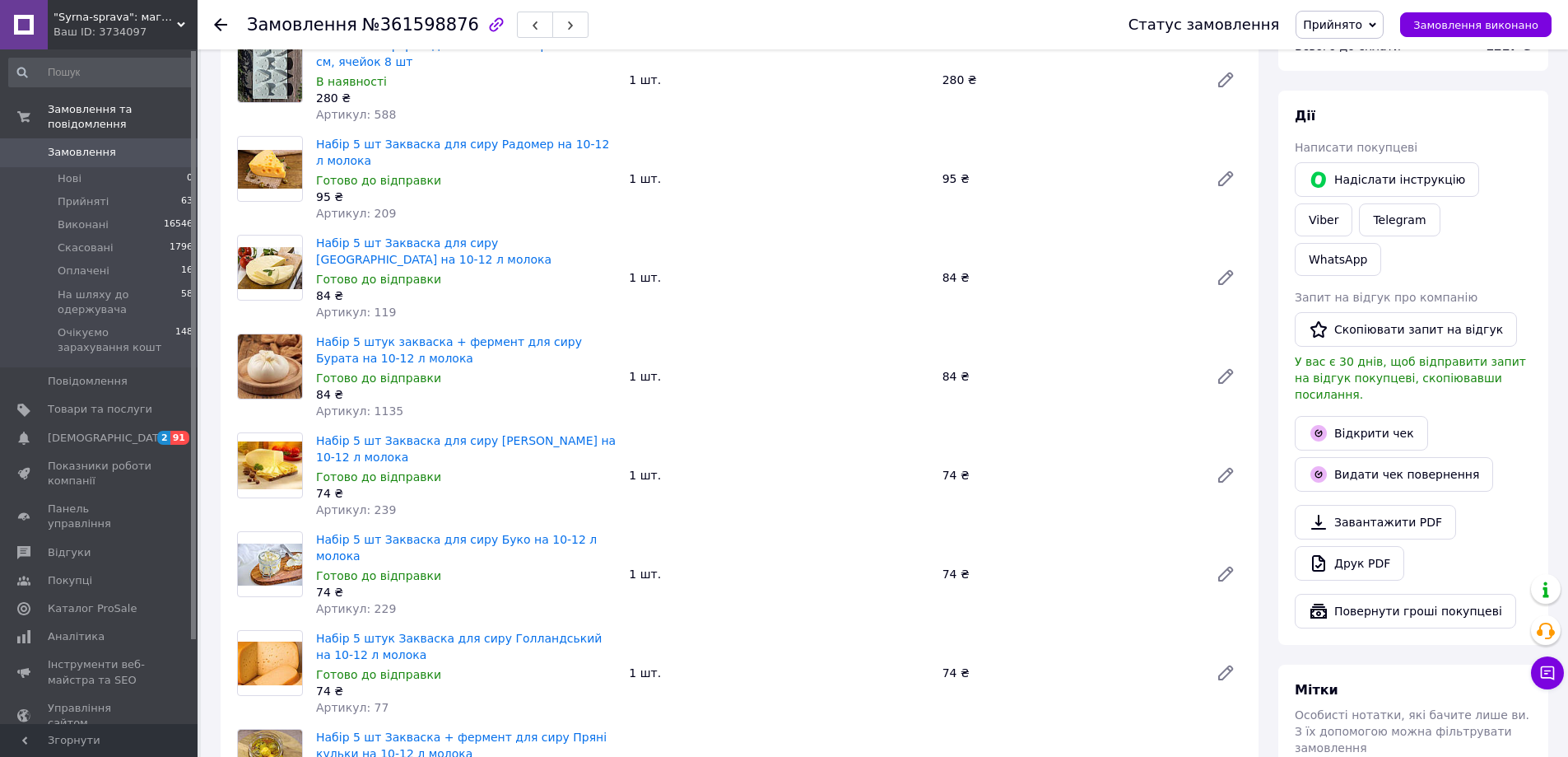
scroll to position [0, 0]
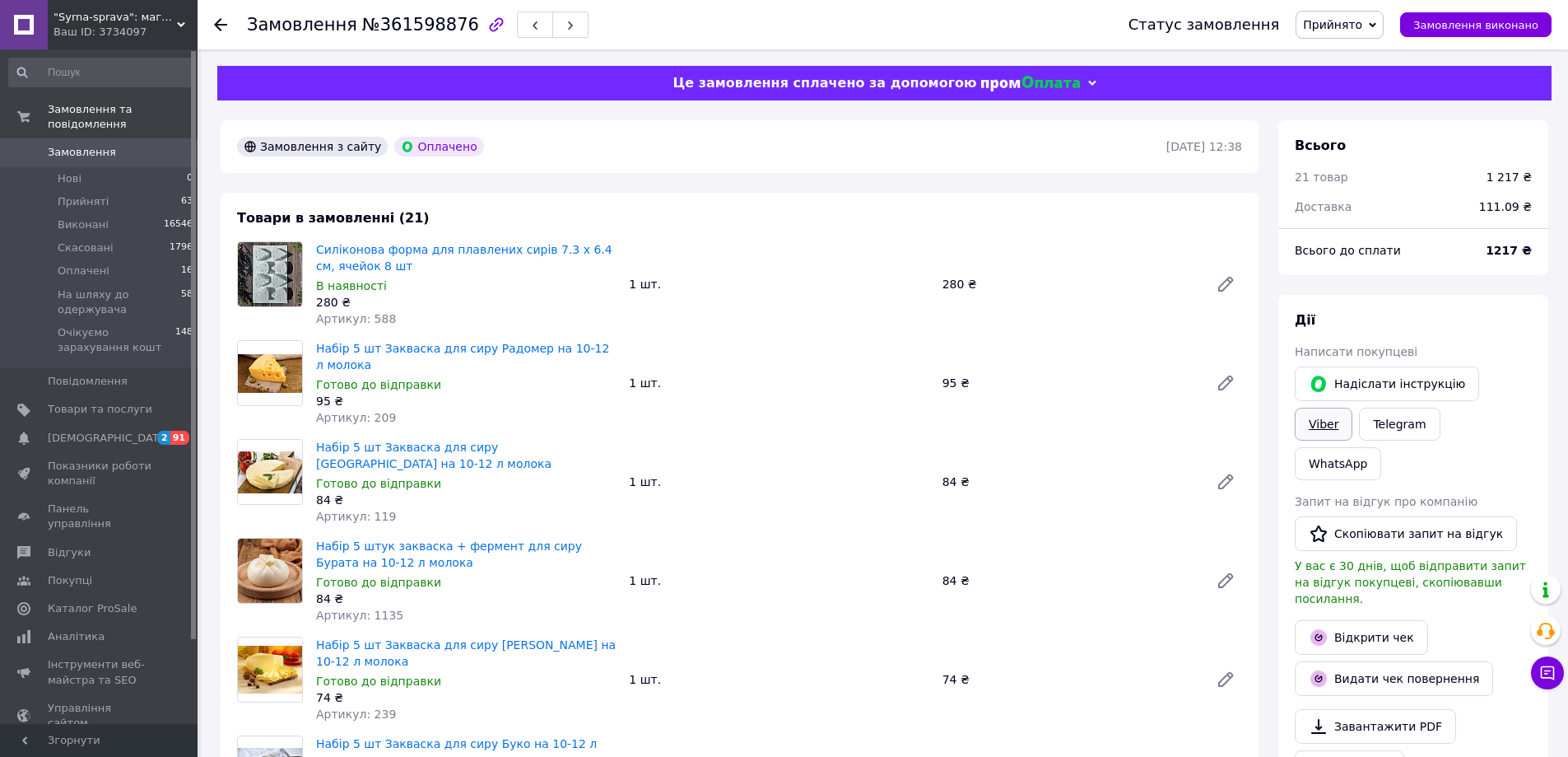
click at [1352, 408] on link "Viber" at bounding box center [1324, 424] width 58 height 33
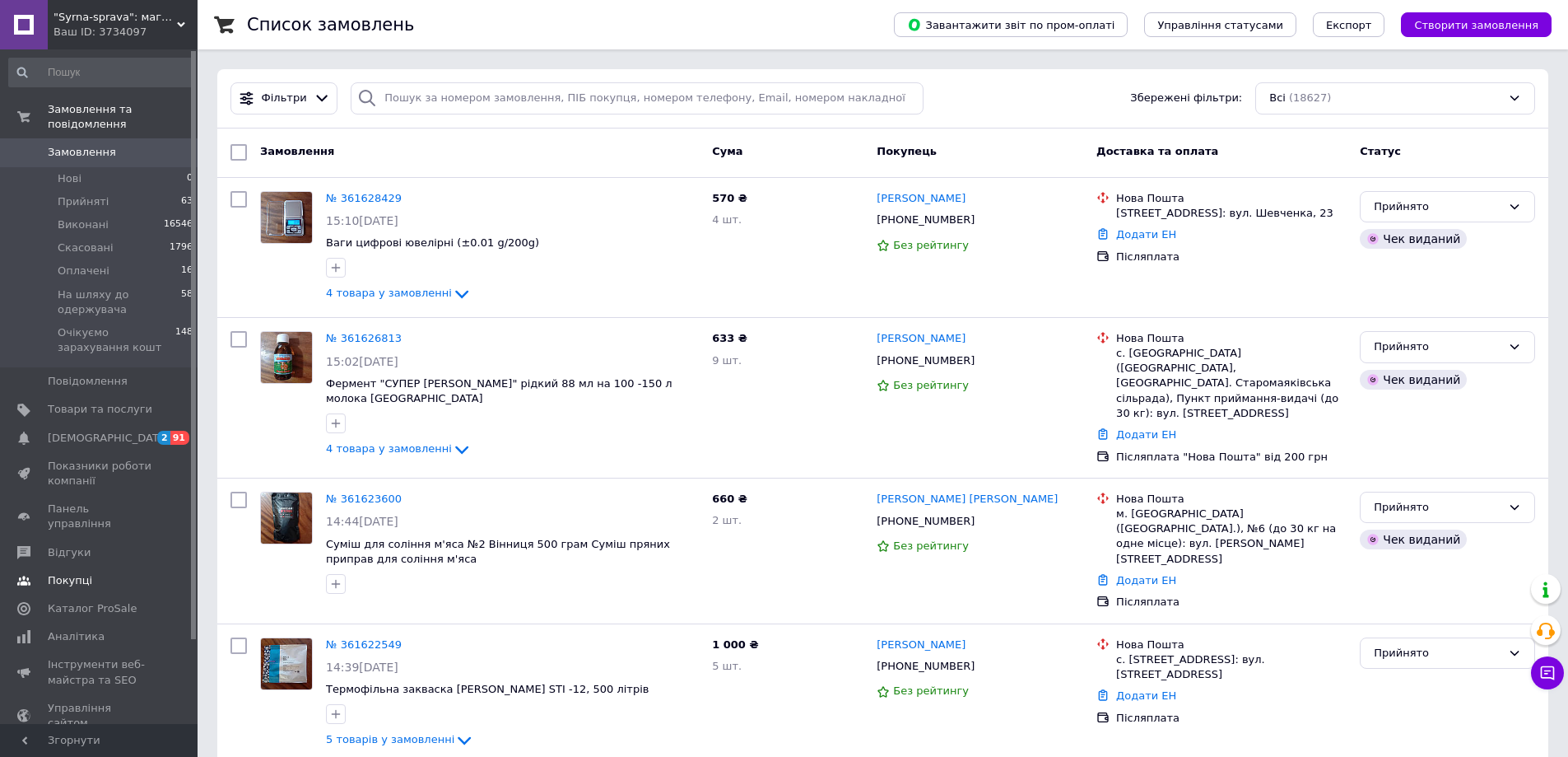
click at [82, 573] on span "Покупці" at bounding box center [70, 581] width 45 height 15
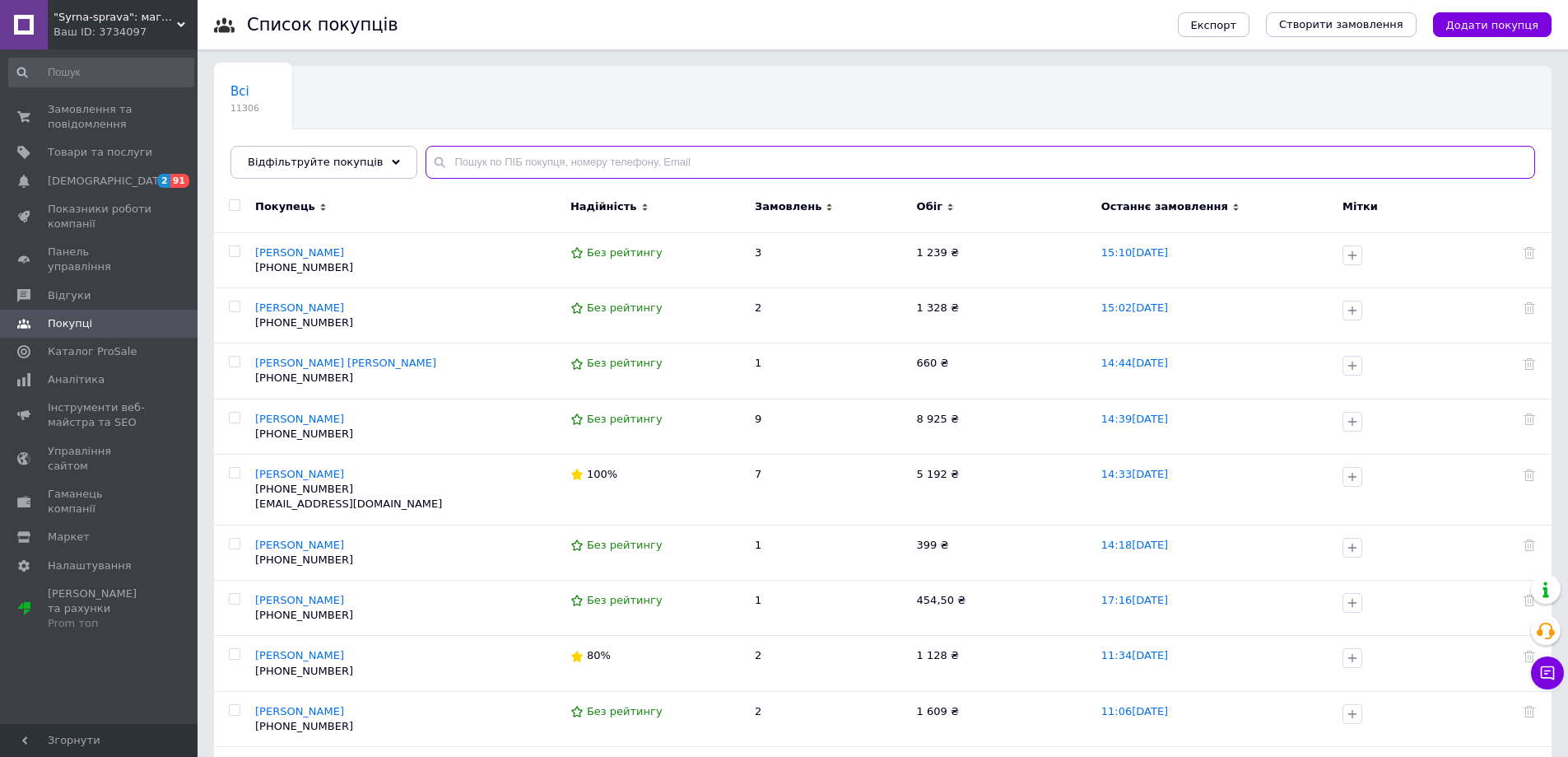
click at [747, 165] on input "text" at bounding box center [981, 162] width 1110 height 33
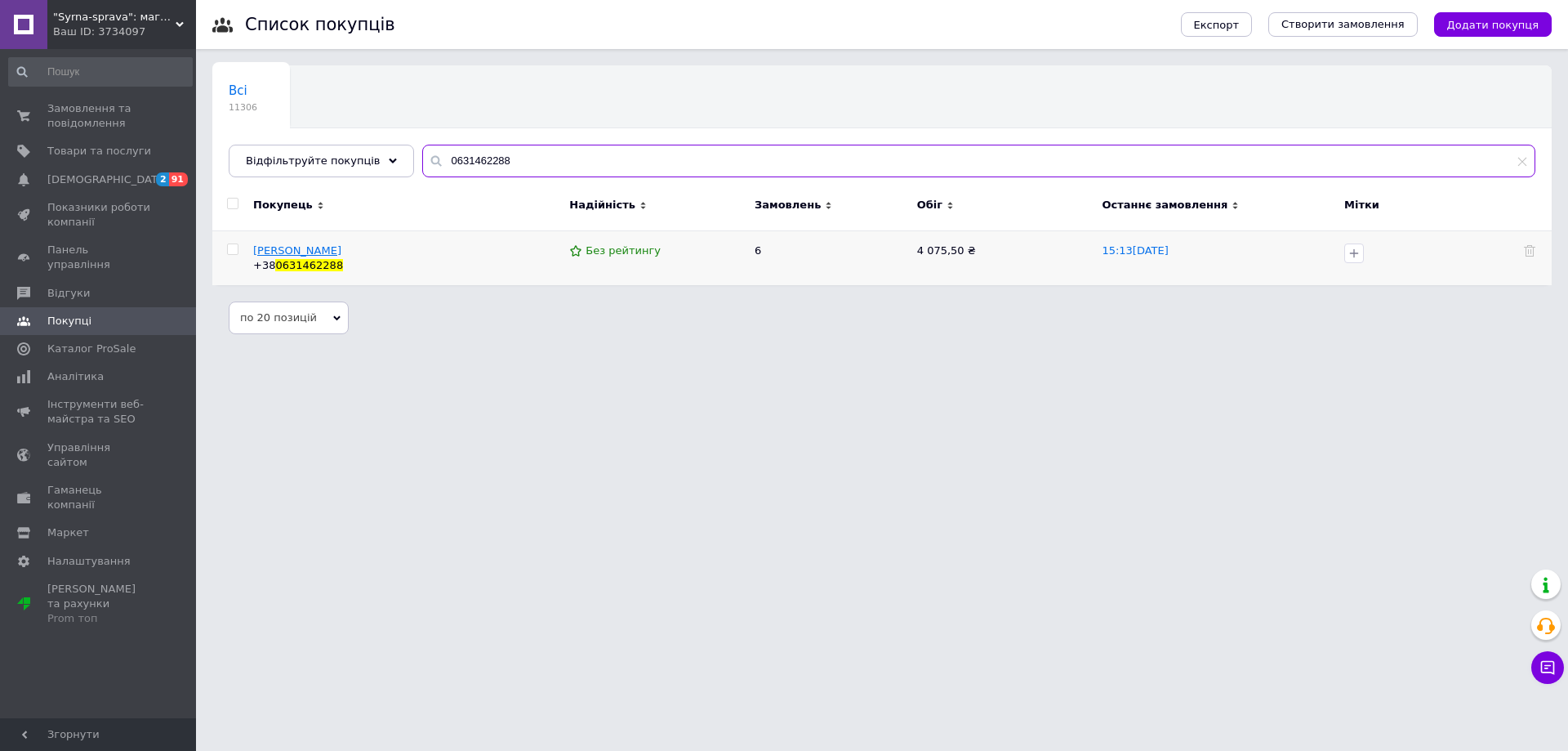
type input "0631462288"
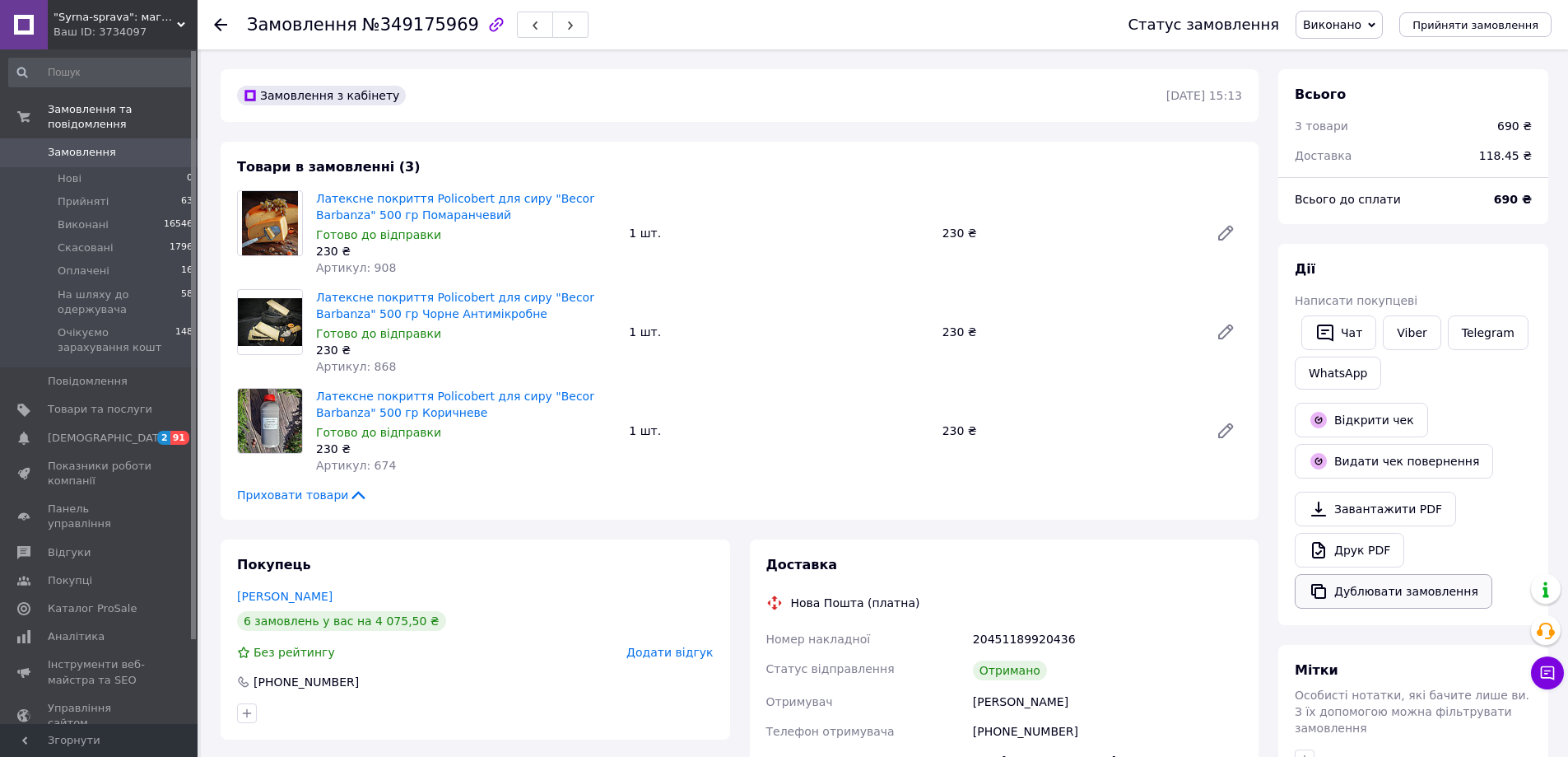
click at [1419, 597] on button "Дублювати замовлення" at bounding box center [1394, 592] width 198 height 35
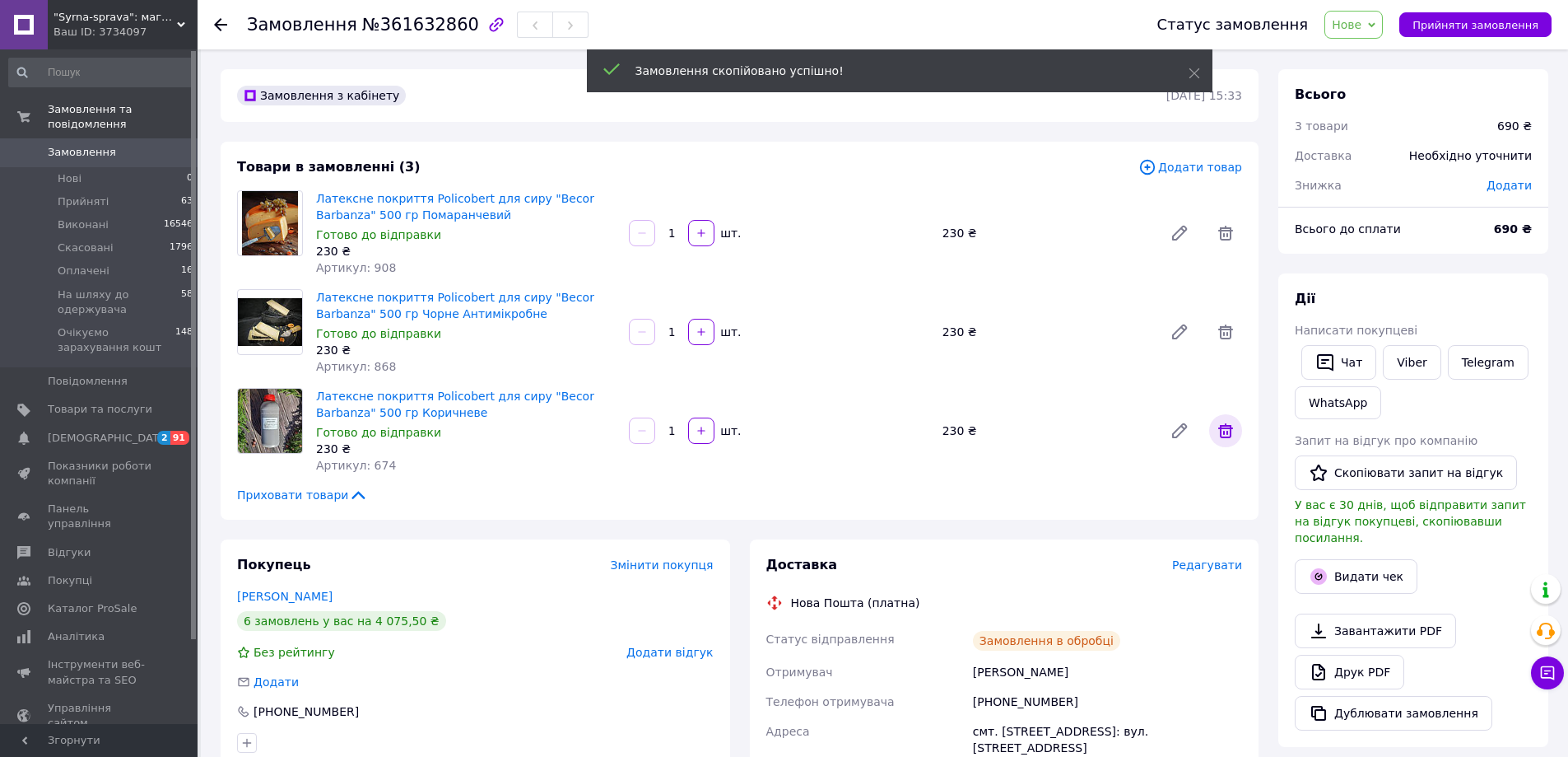
click at [1224, 433] on icon at bounding box center [1226, 431] width 15 height 15
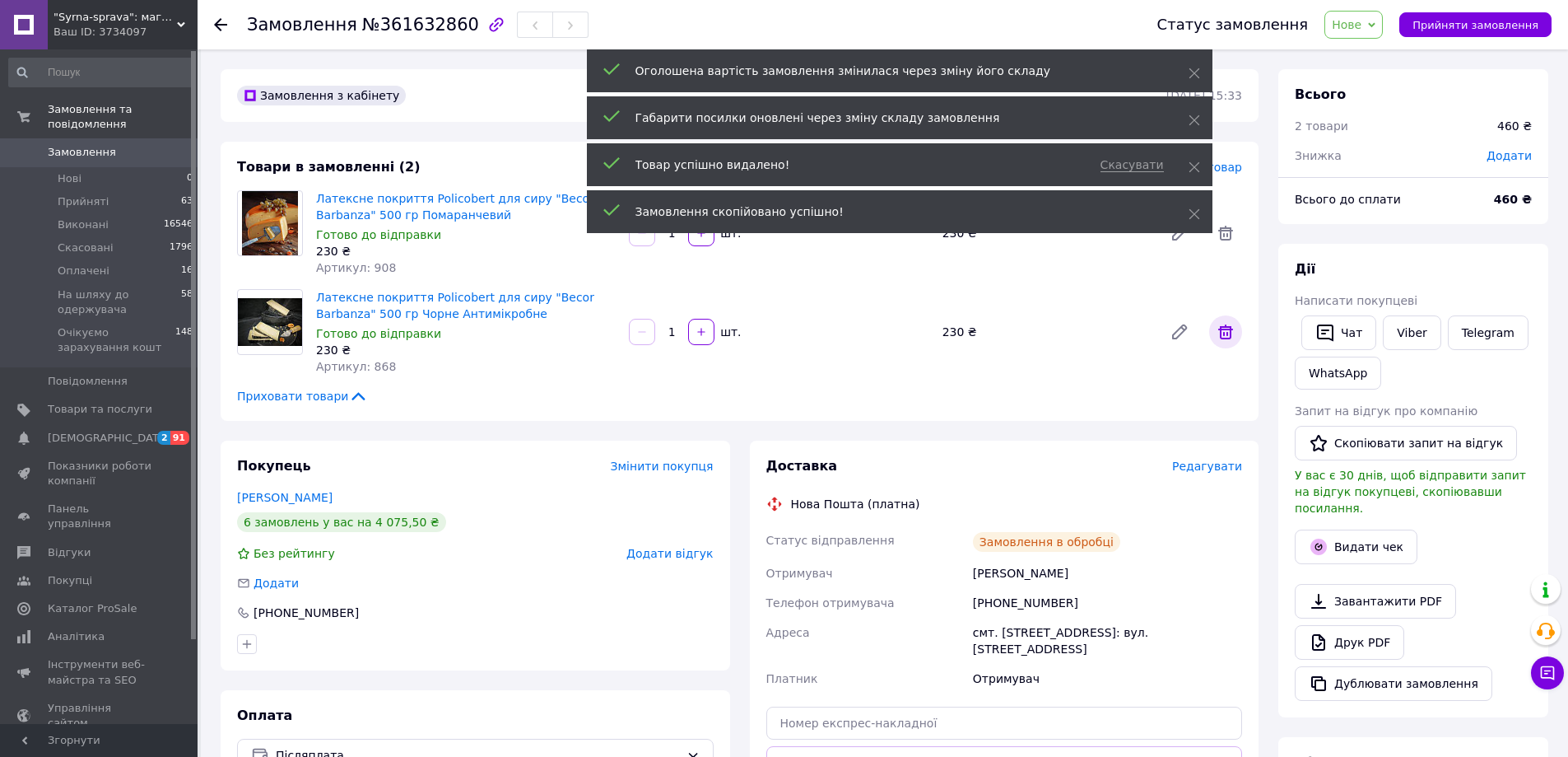
click at [1224, 337] on icon at bounding box center [1226, 332] width 20 height 20
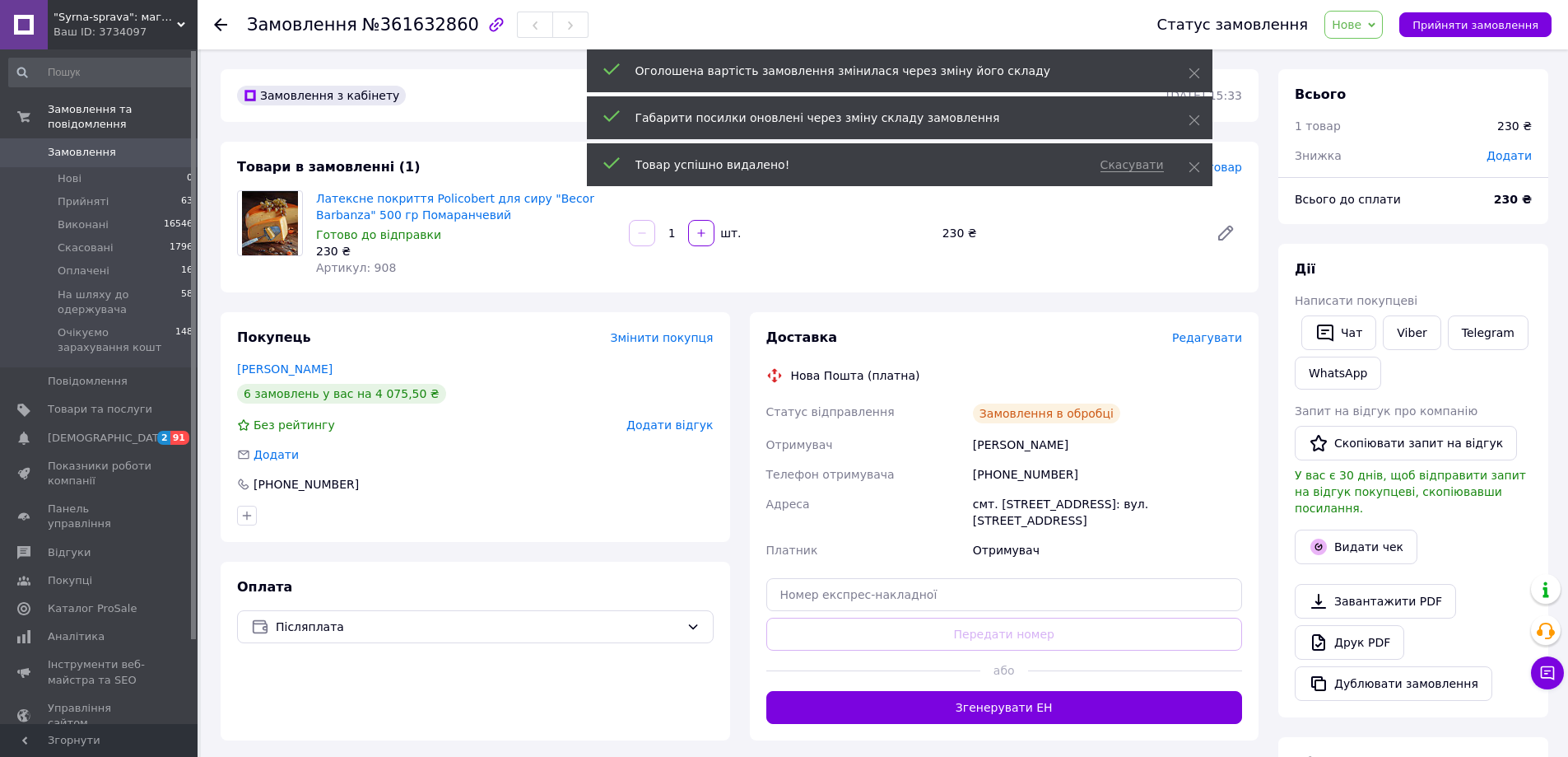
click at [1224, 170] on span "Додати товар" at bounding box center [1189, 167] width 103 height 18
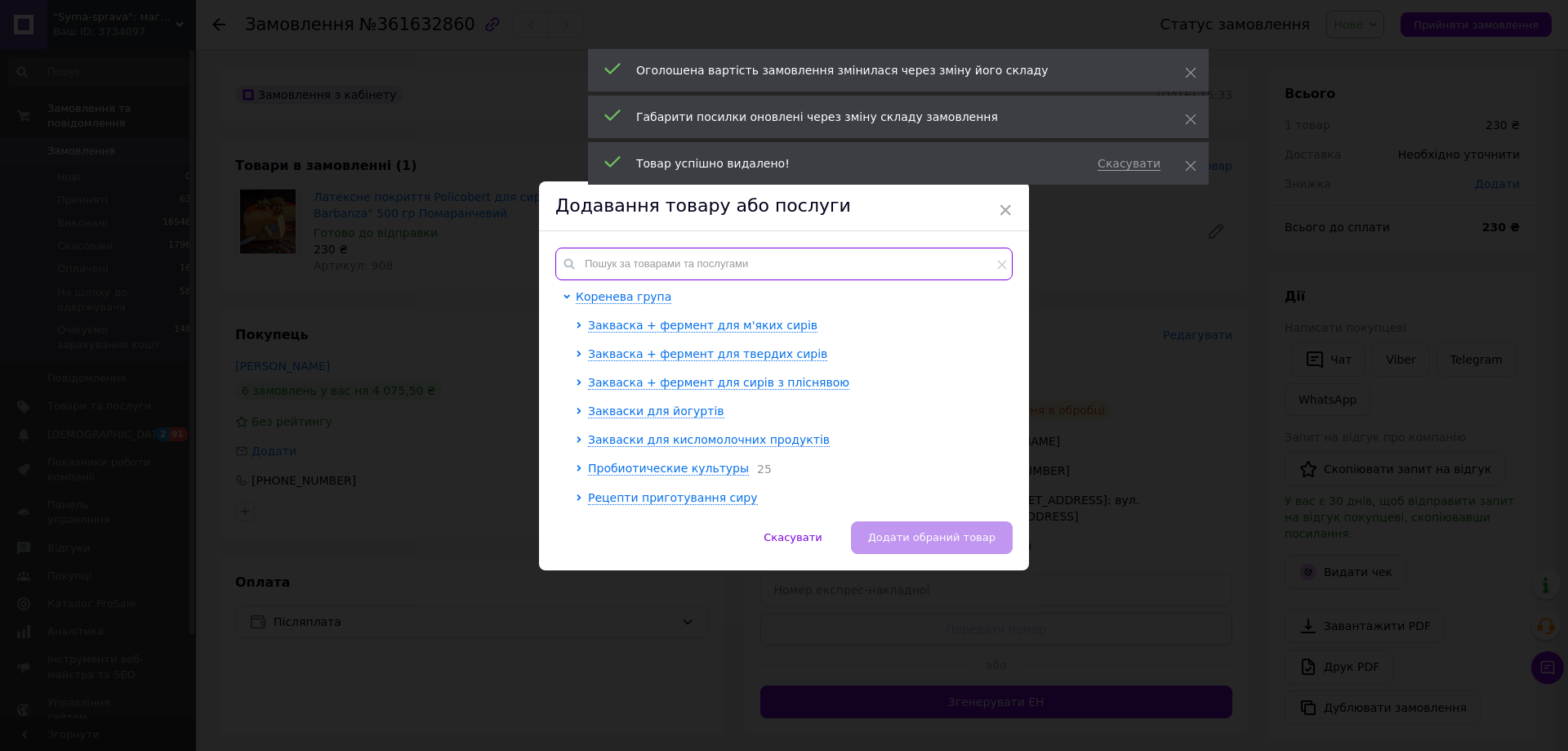
click at [892, 250] on input "text" at bounding box center [784, 264] width 457 height 33
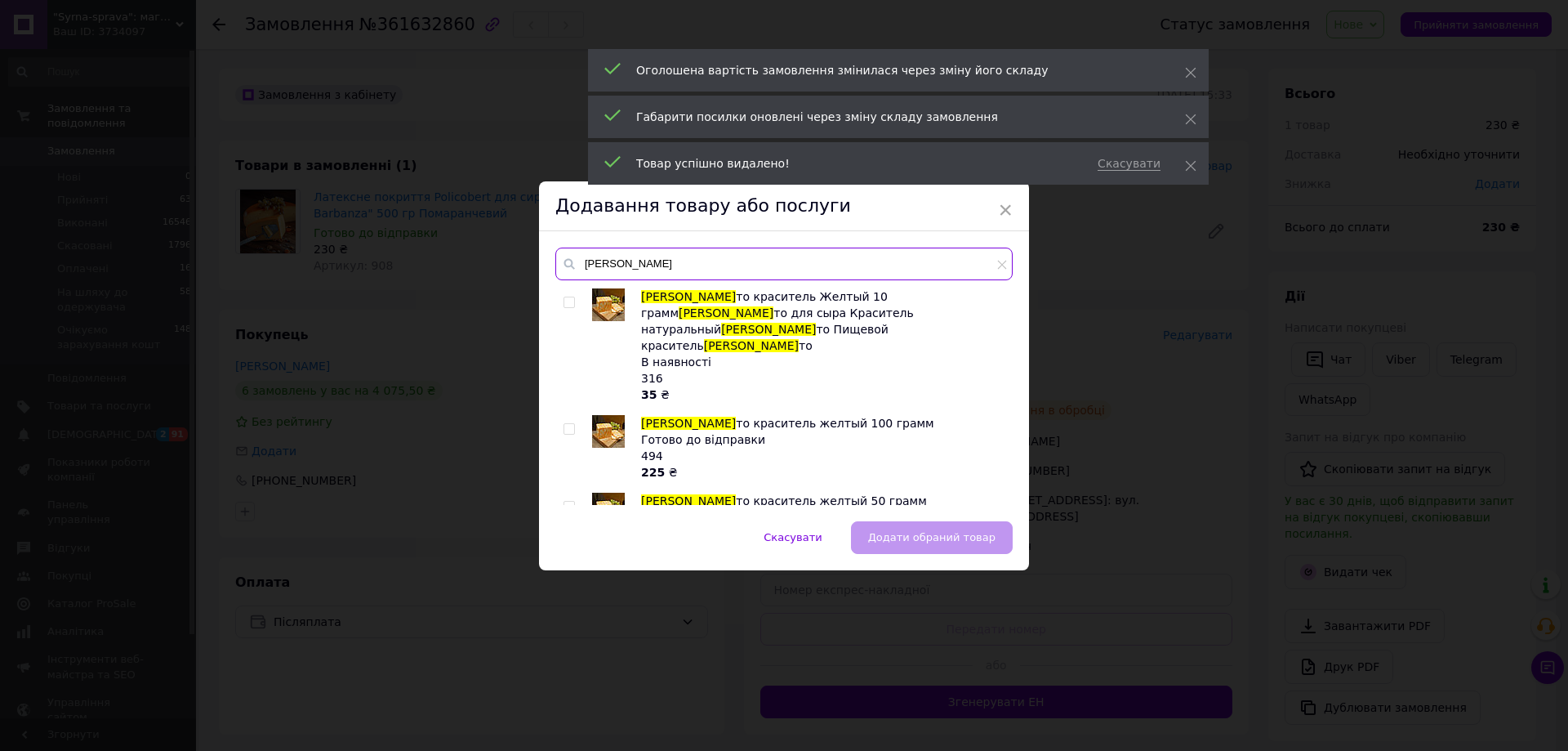
type input "[PERSON_NAME]"
click at [566, 424] on input "checkbox" at bounding box center [569, 429] width 11 height 11
checkbox input "true"
click at [987, 547] on button "Додати обраний товар" at bounding box center [931, 538] width 162 height 33
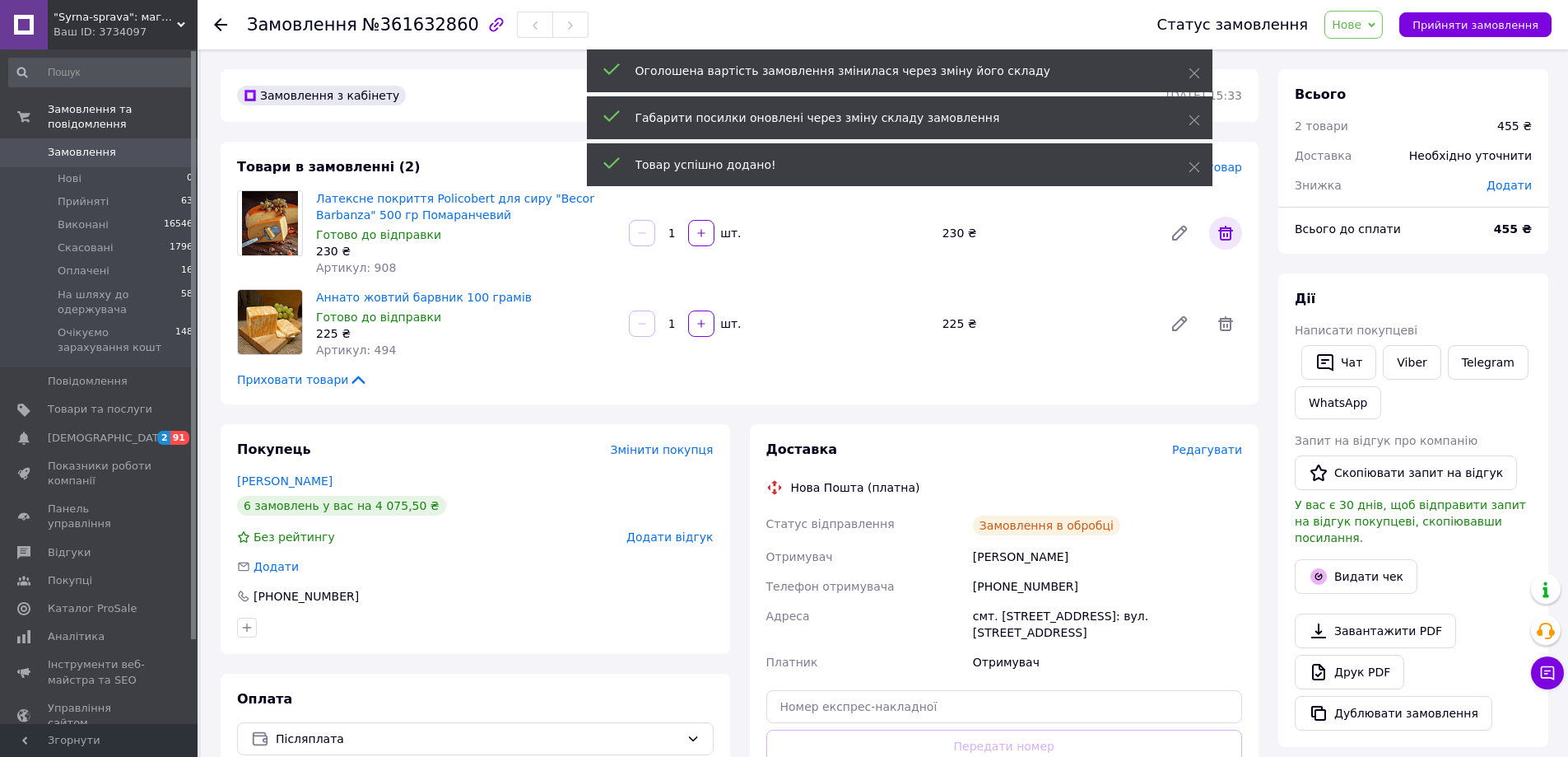
click at [1224, 226] on icon at bounding box center [1226, 233] width 20 height 20
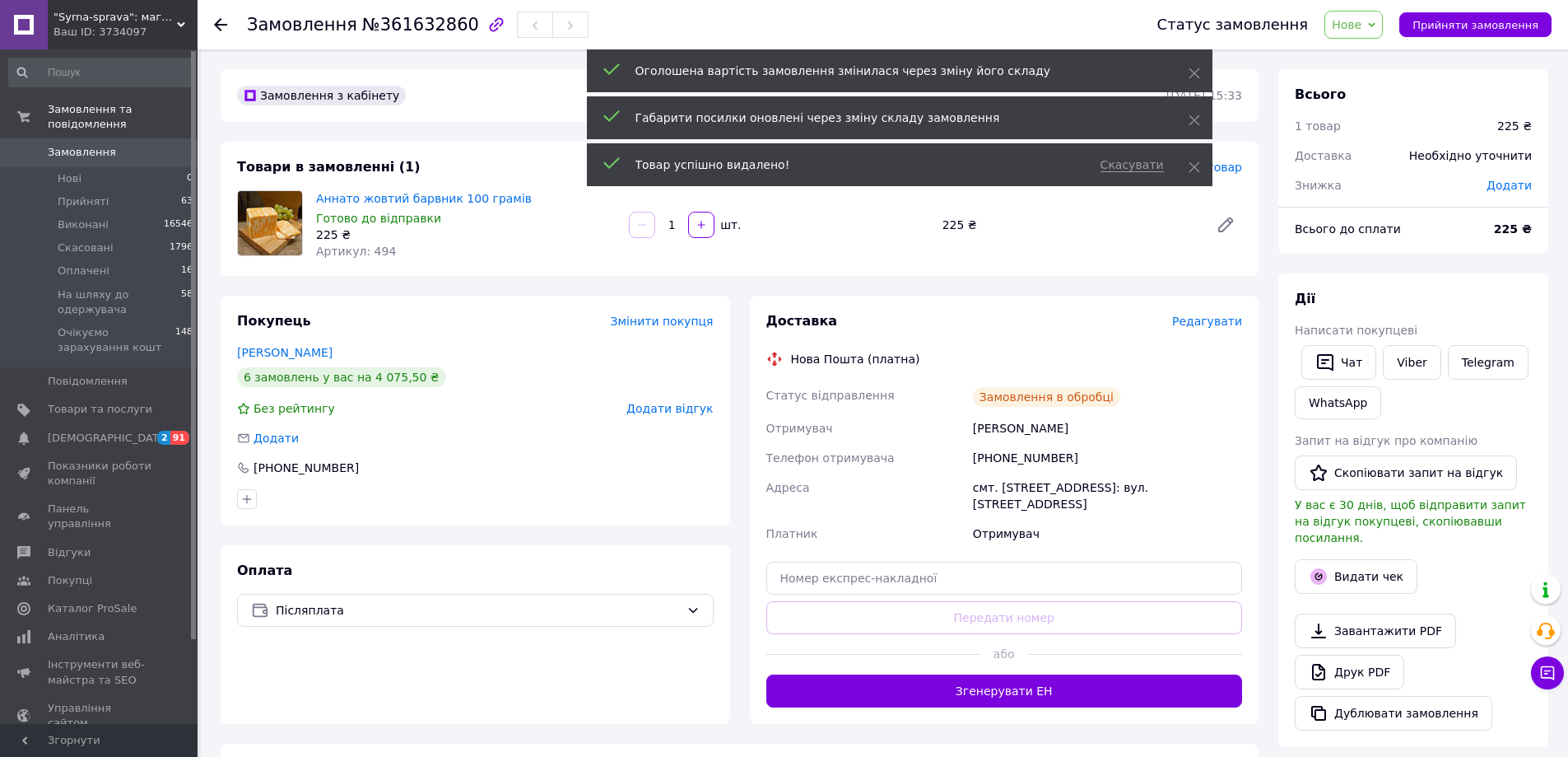
drag, startPoint x: 1224, startPoint y: 170, endPoint x: 1193, endPoint y: 182, distance: 33.2
click at [1223, 170] on span "Додати товар" at bounding box center [1189, 167] width 103 height 18
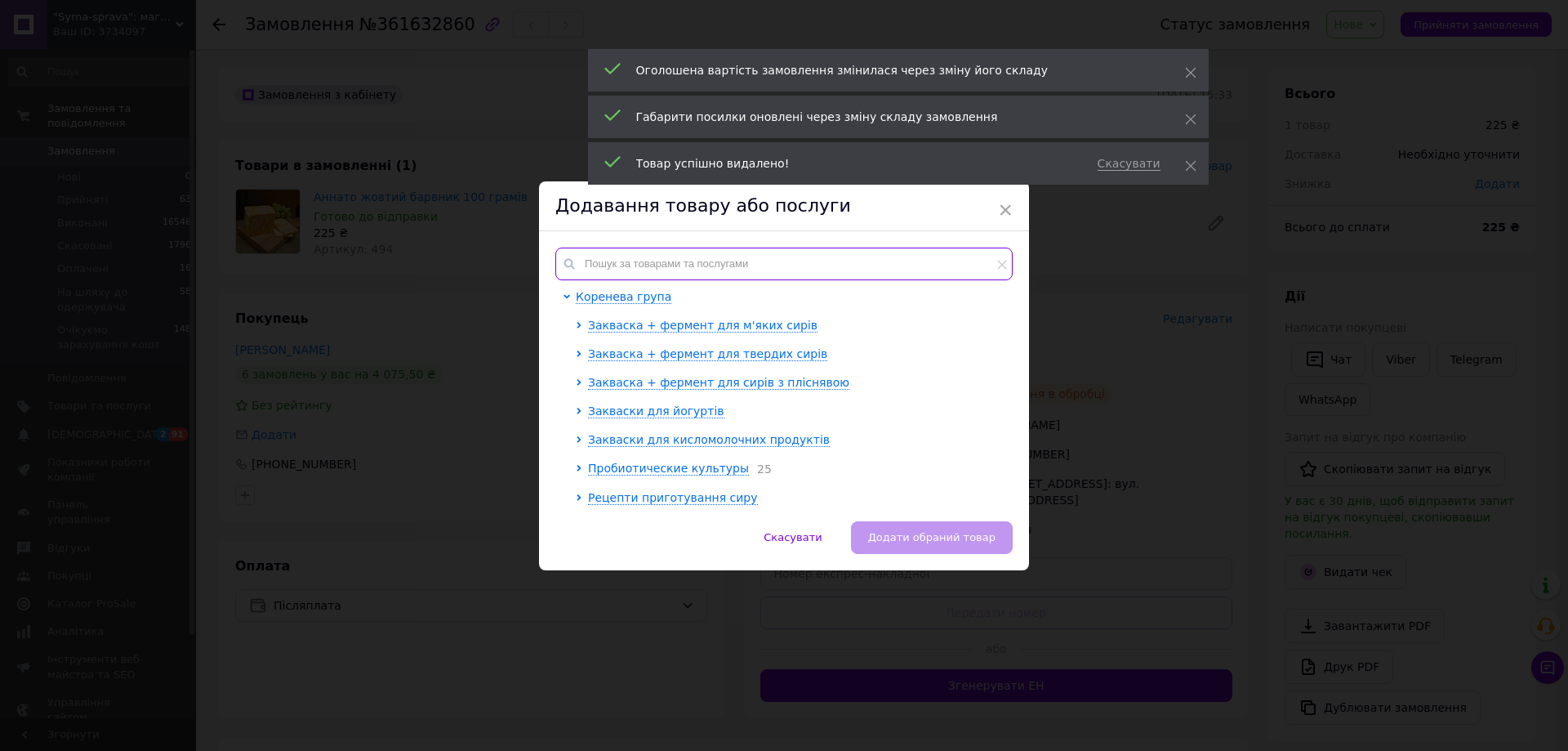
click at [919, 259] on input "text" at bounding box center [784, 264] width 457 height 33
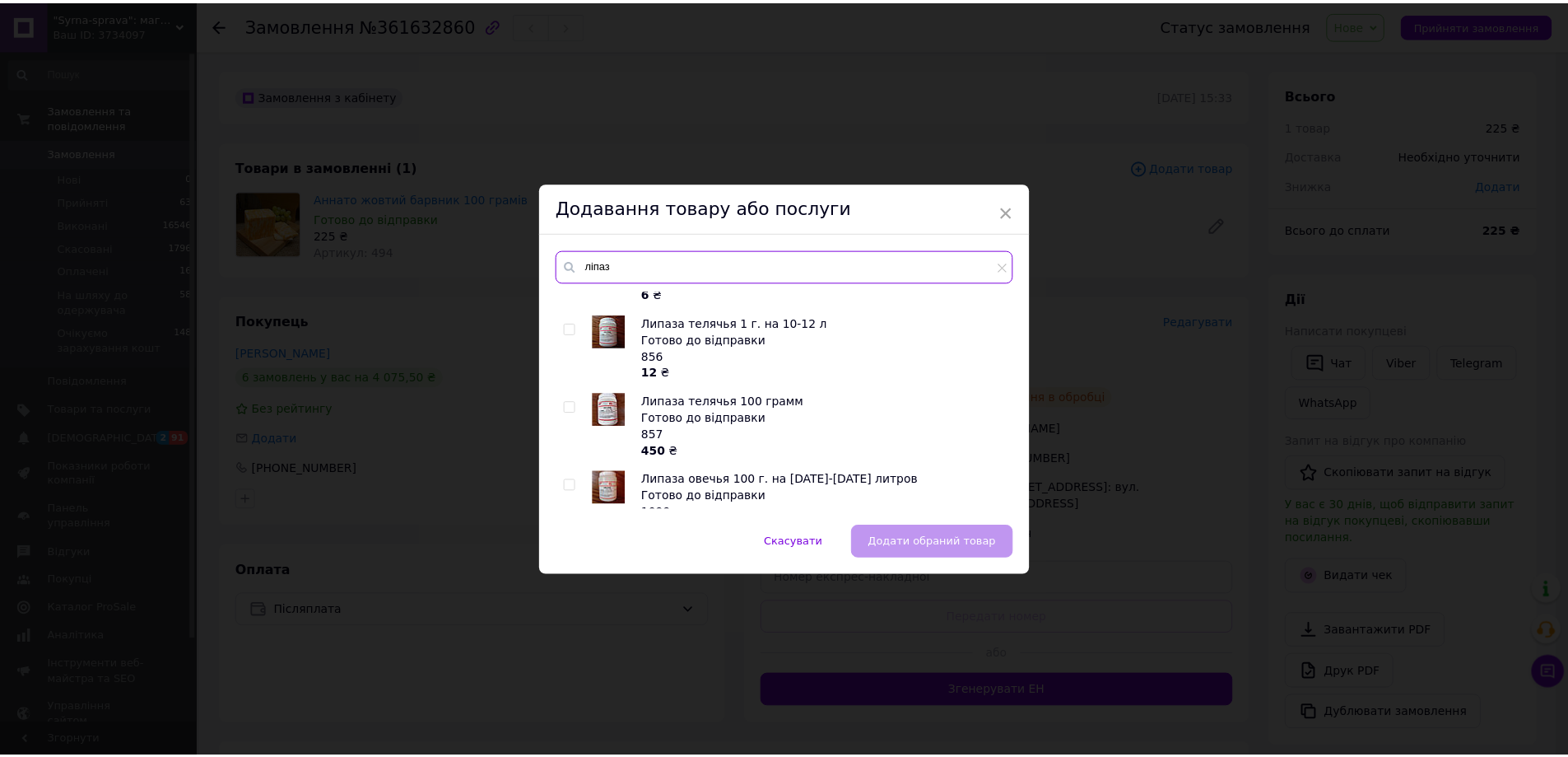
scroll to position [83, 0]
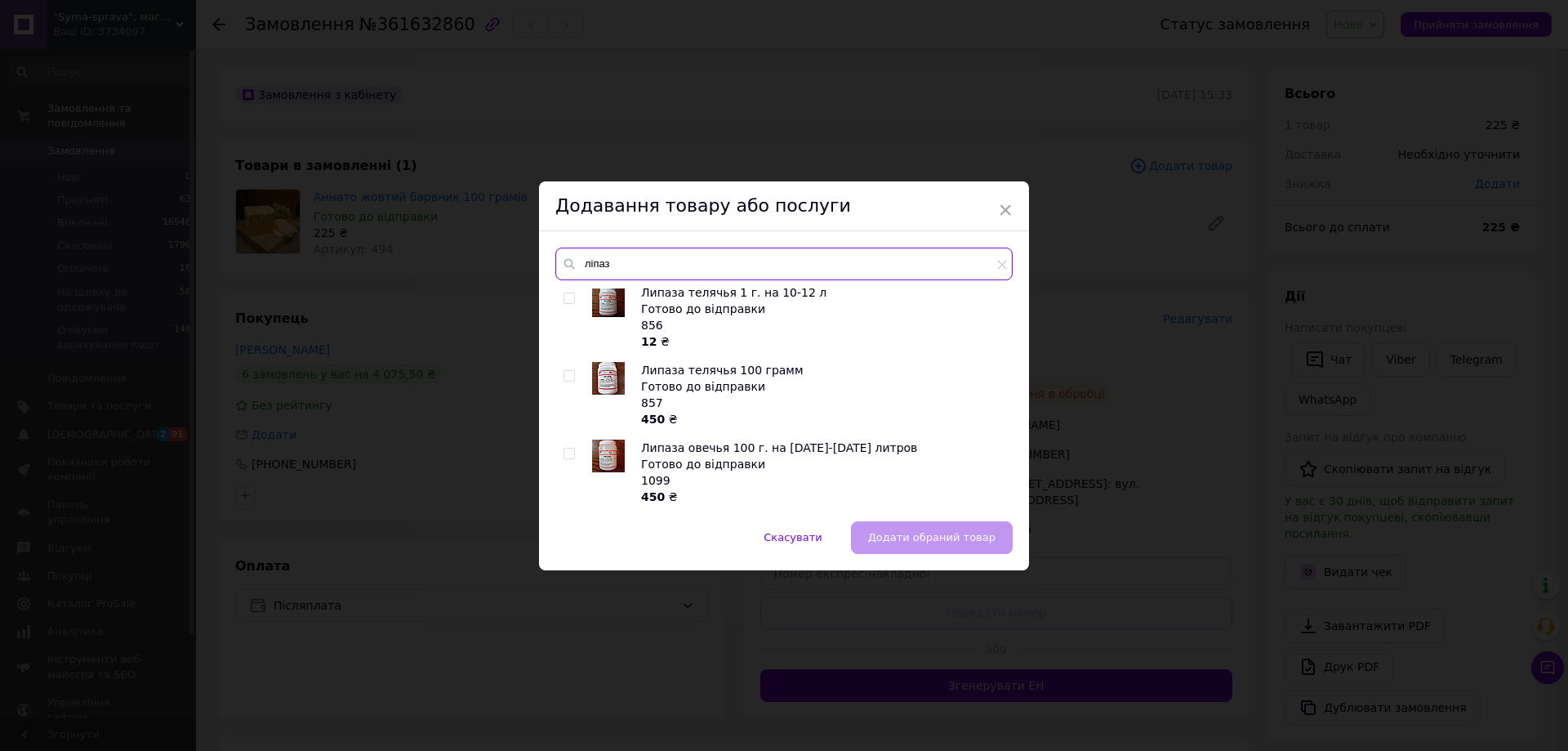
type input "ліпаз"
click at [569, 373] on input "checkbox" at bounding box center [569, 376] width 11 height 11
checkbox input "true"
click at [916, 529] on button "Додати обраний товар" at bounding box center [931, 538] width 162 height 33
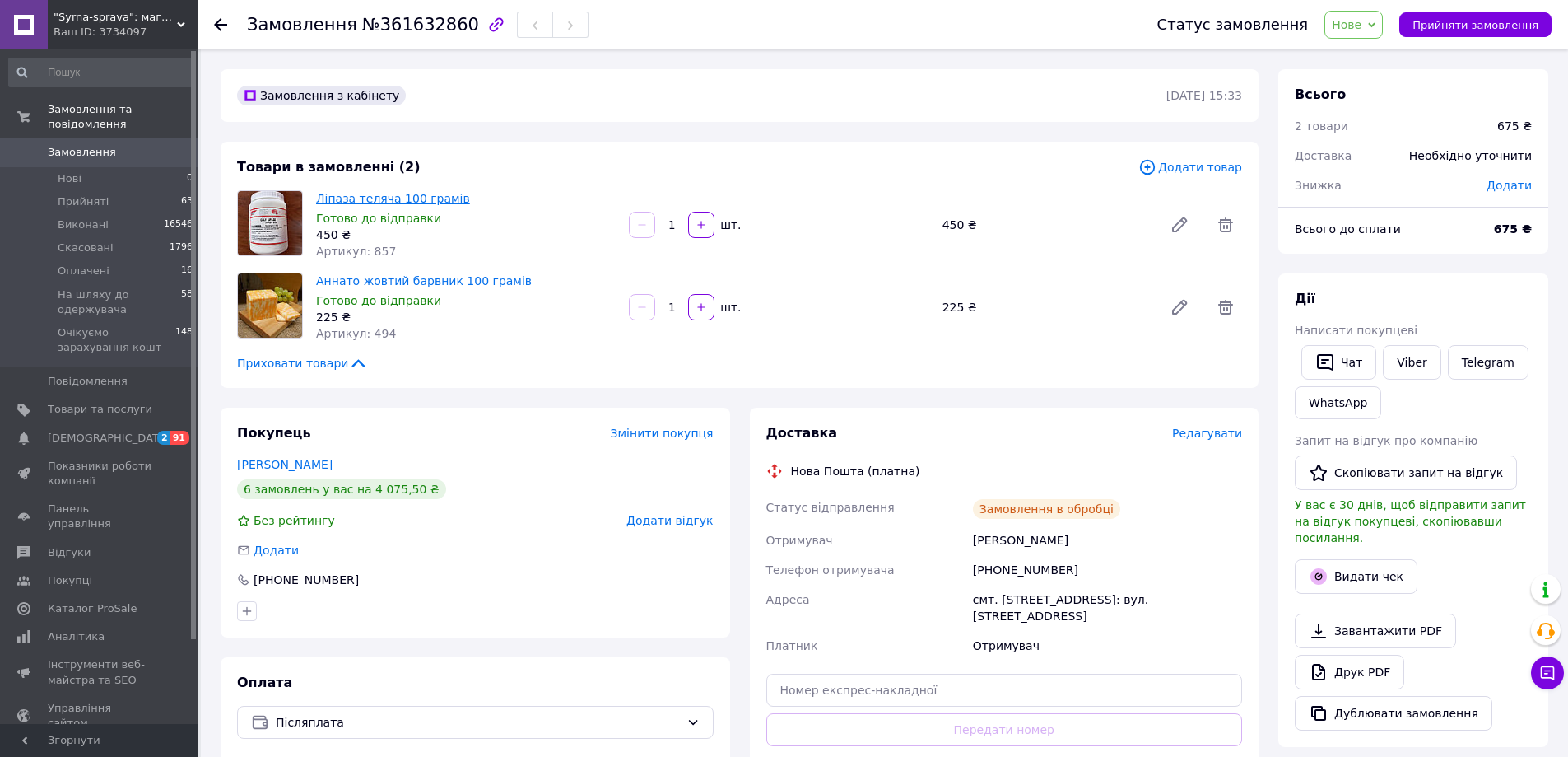
click at [388, 205] on link "Ліпаза теляча 100 грамів" at bounding box center [393, 199] width 154 height 13
click at [1221, 231] on icon at bounding box center [1226, 225] width 15 height 15
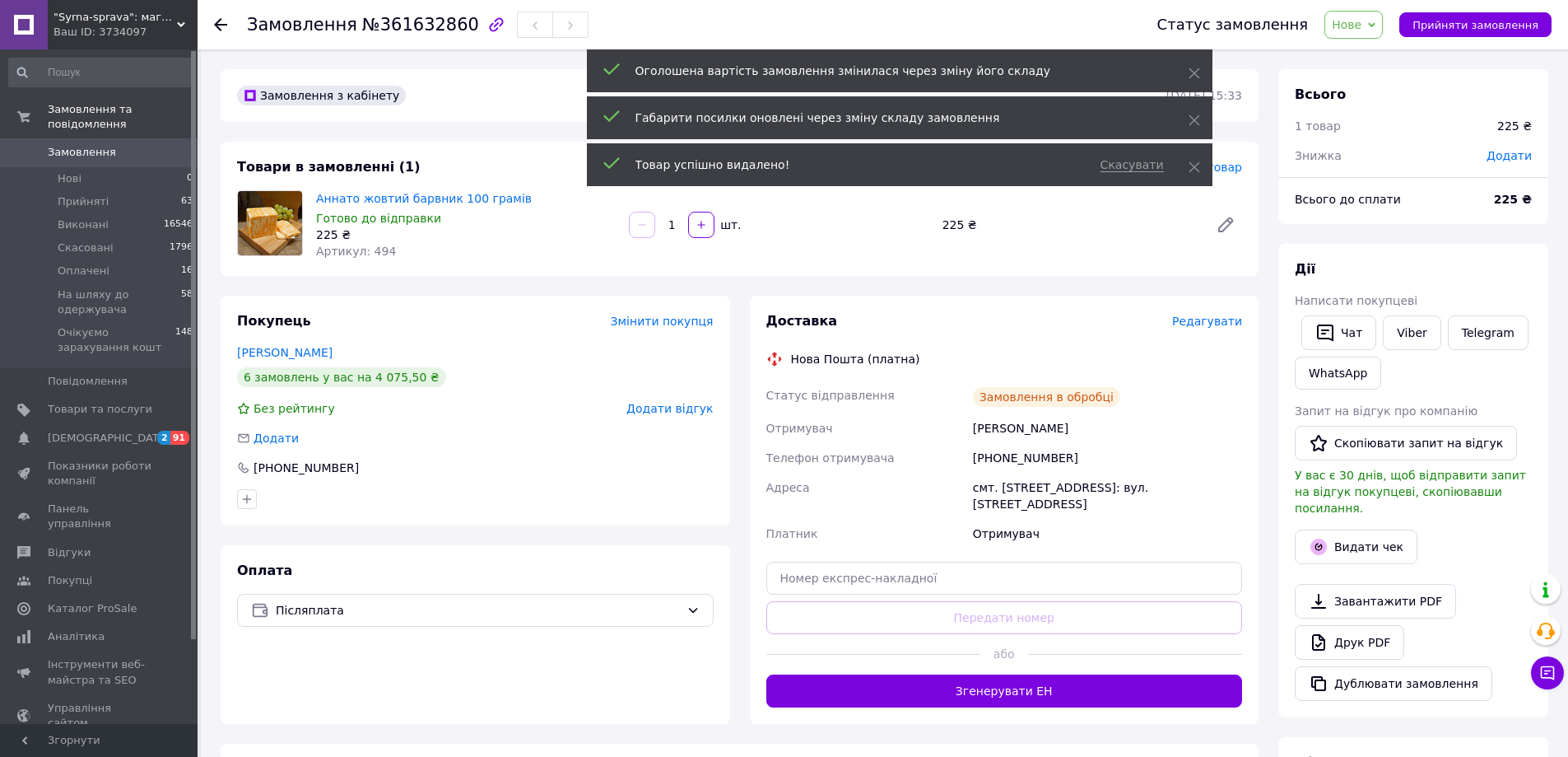
scroll to position [13, 0]
click at [1232, 167] on span "Додати товар" at bounding box center [1189, 167] width 103 height 18
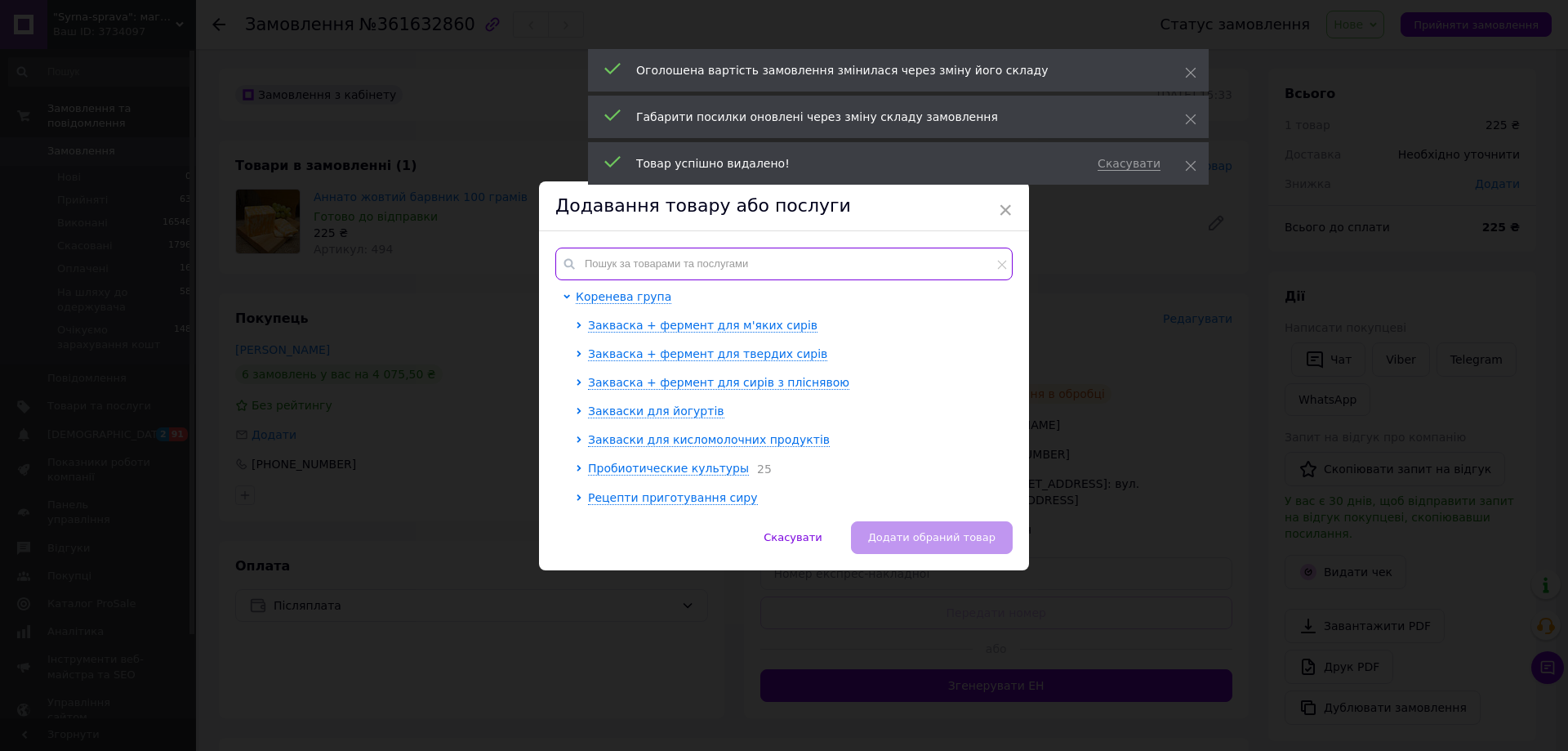
click at [970, 254] on input "text" at bounding box center [784, 264] width 457 height 33
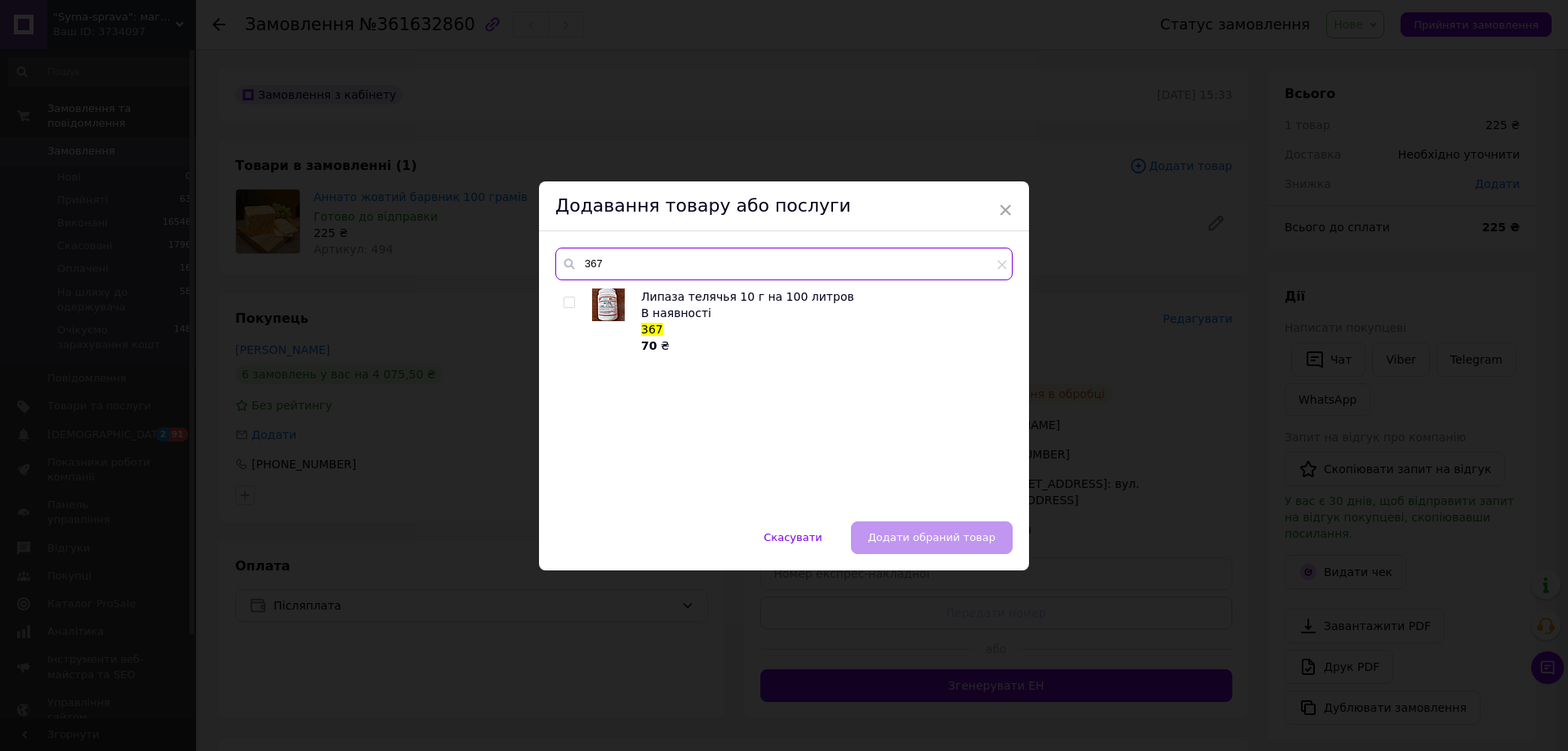
type input "367"
click at [569, 300] on input "checkbox" at bounding box center [569, 302] width 11 height 11
checkbox input "true"
click at [938, 540] on span "Додати обраний товар" at bounding box center [931, 537] width 127 height 12
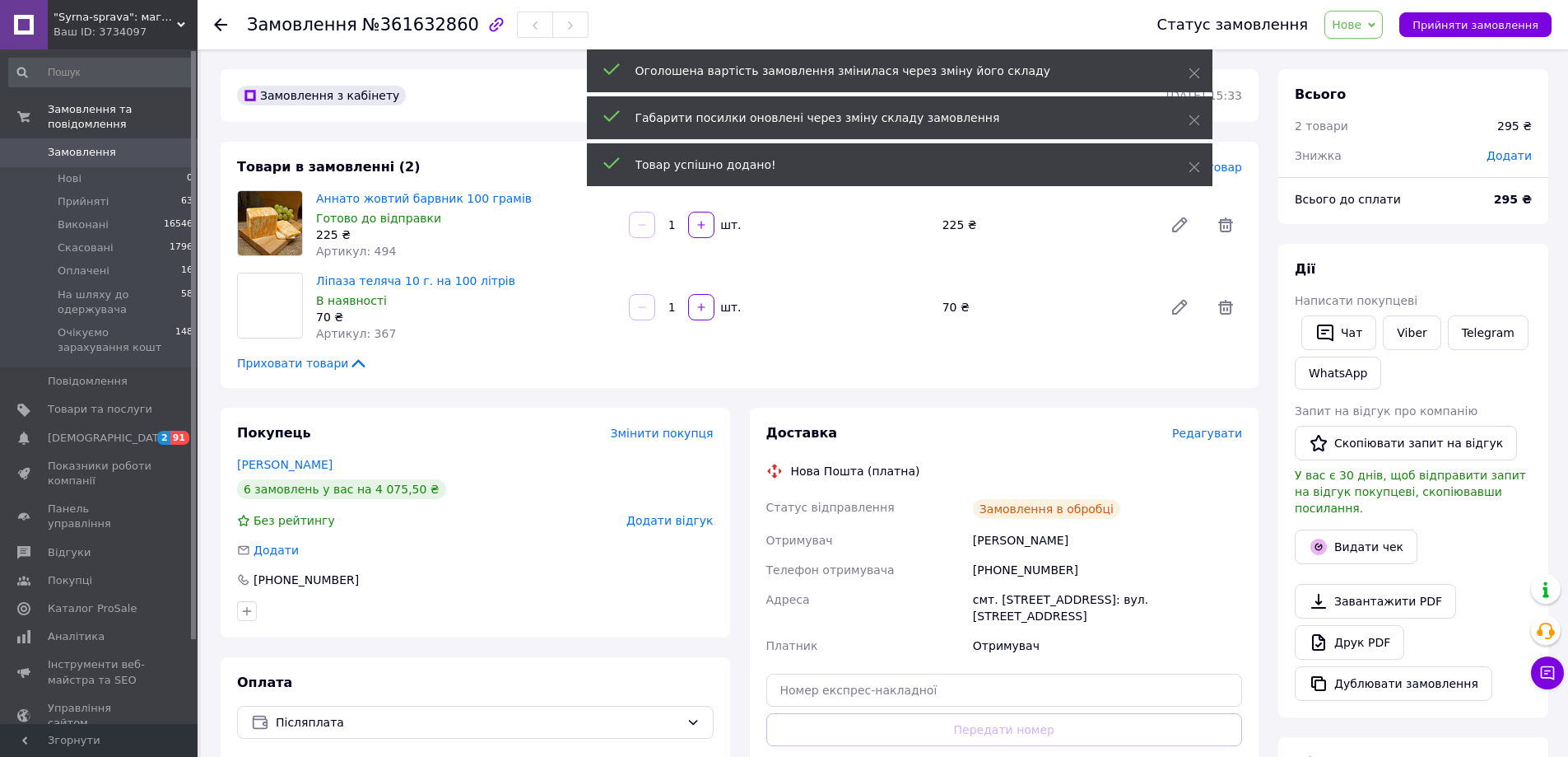
scroll to position [92, 0]
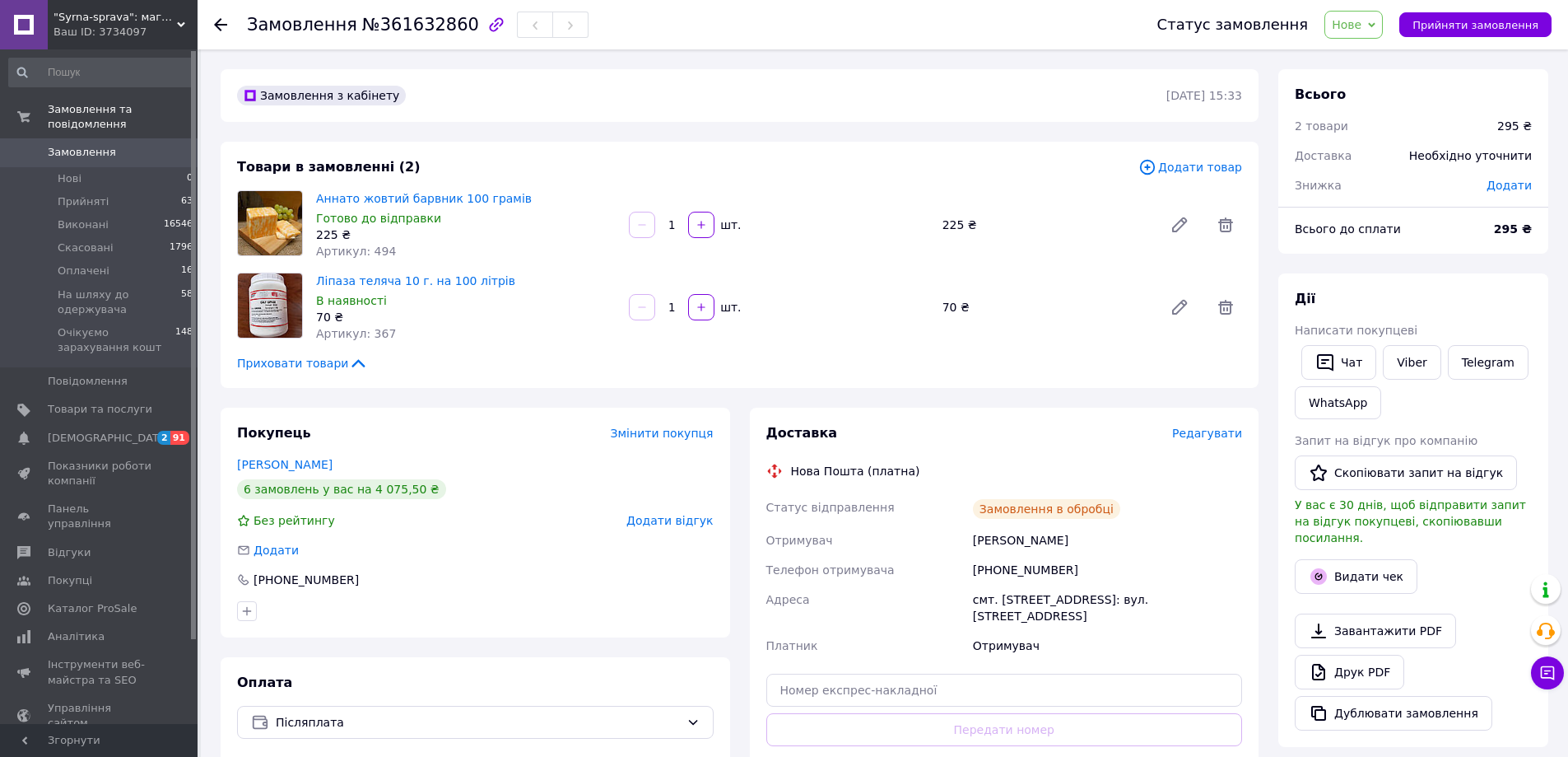
click at [1210, 172] on span "Додати товар" at bounding box center [1189, 167] width 103 height 18
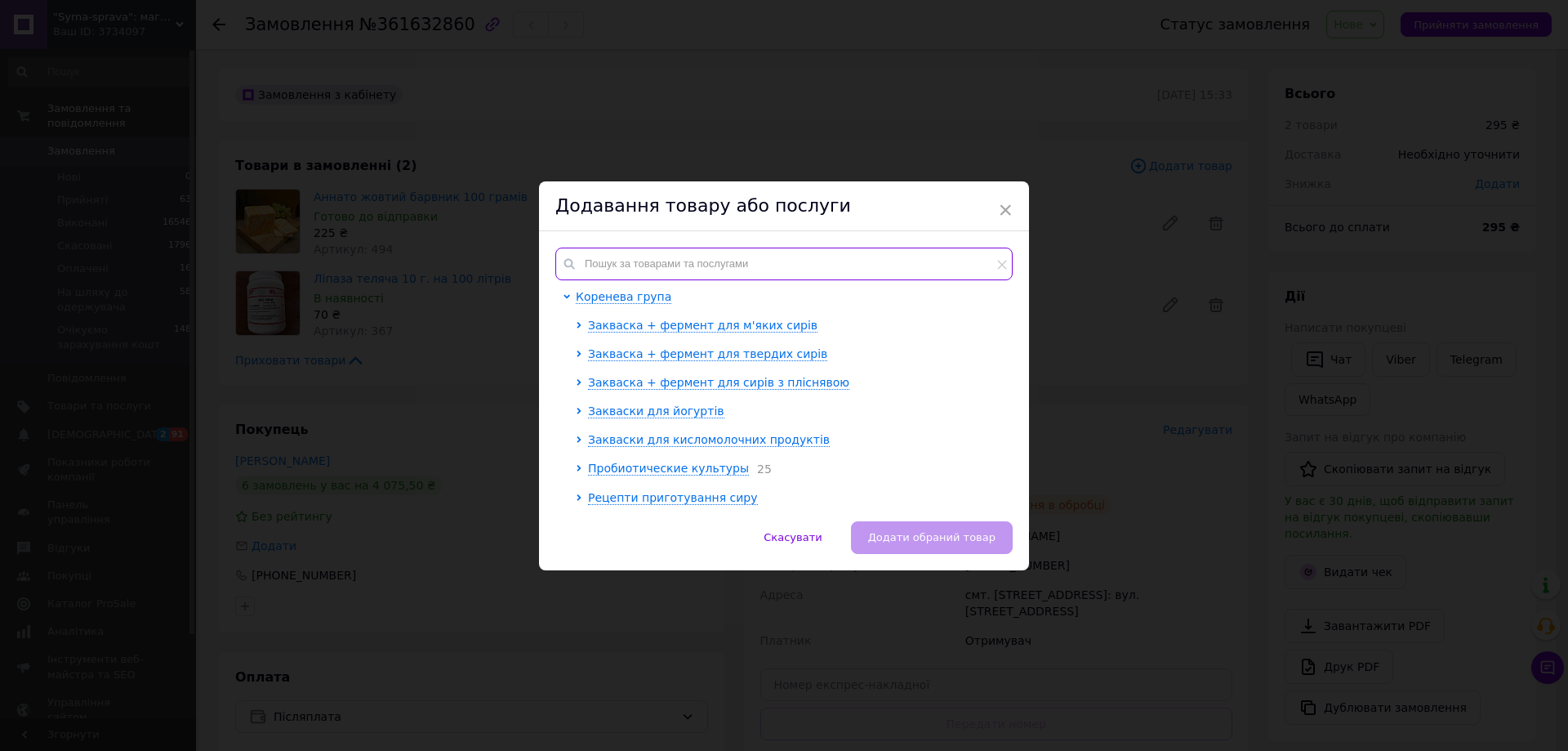
click at [821, 267] on input "text" at bounding box center [784, 264] width 457 height 33
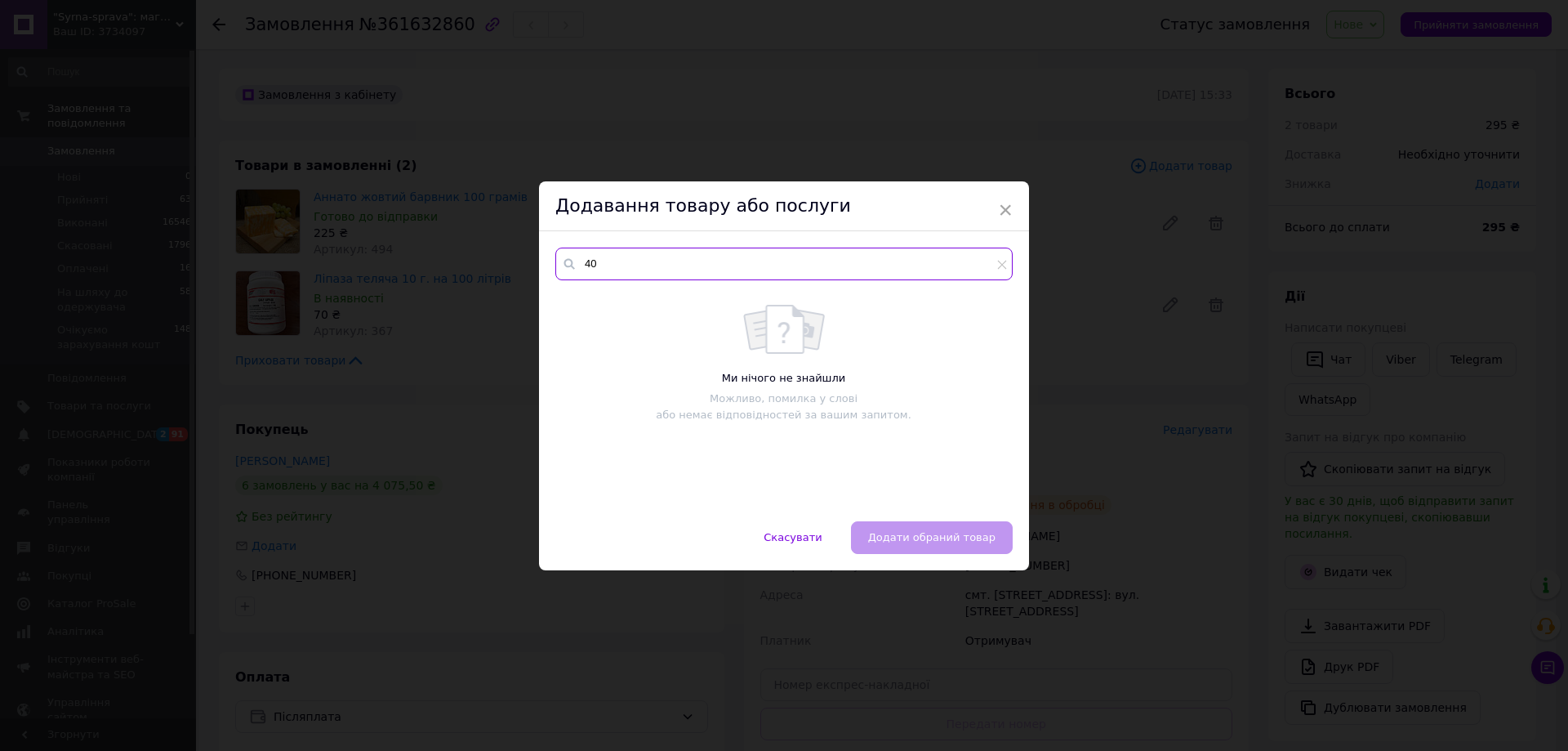
type input "4"
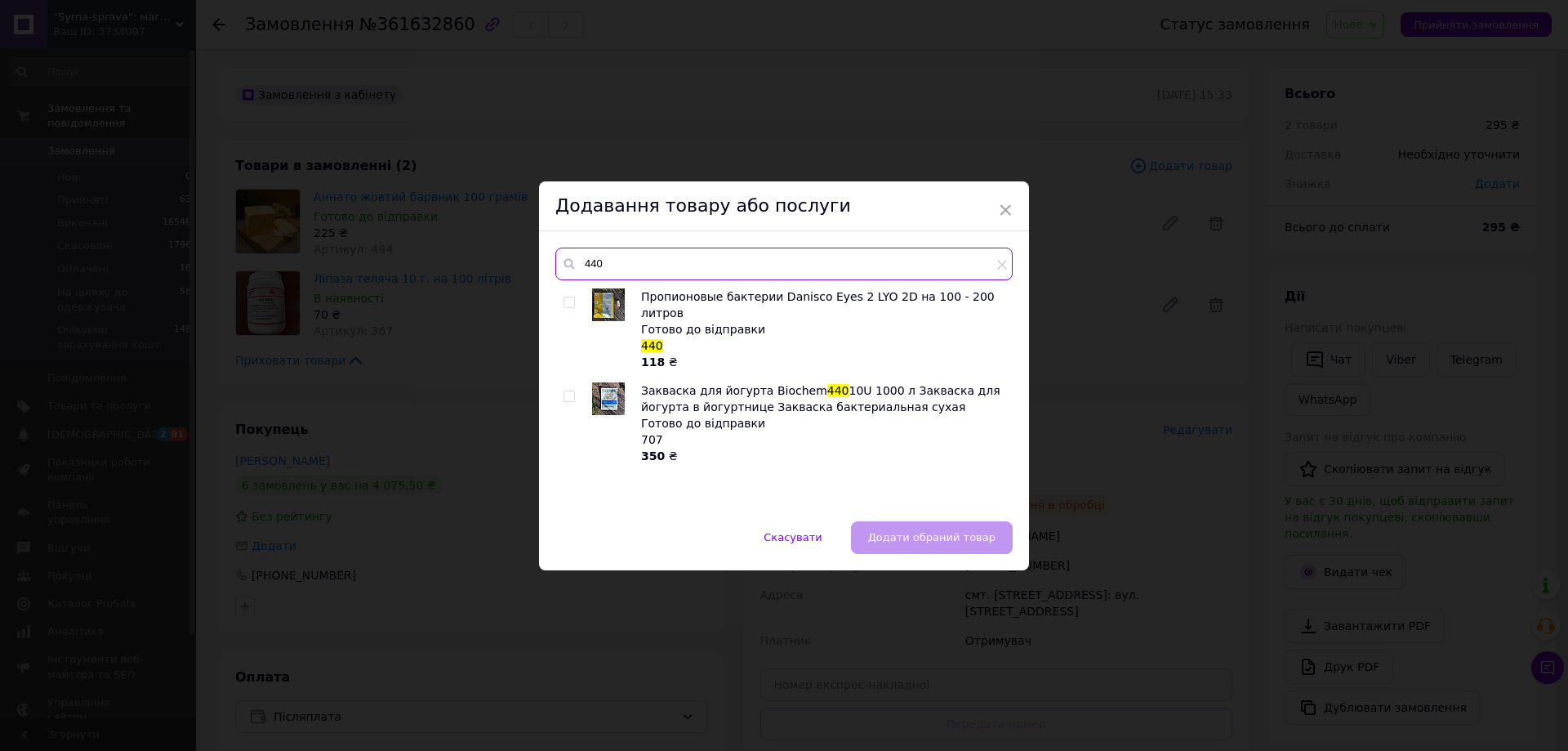
type input "440"
click at [564, 300] on input "checkbox" at bounding box center [569, 302] width 11 height 11
checkbox input "true"
click at [972, 526] on button "Додати обраний товар" at bounding box center [931, 538] width 162 height 33
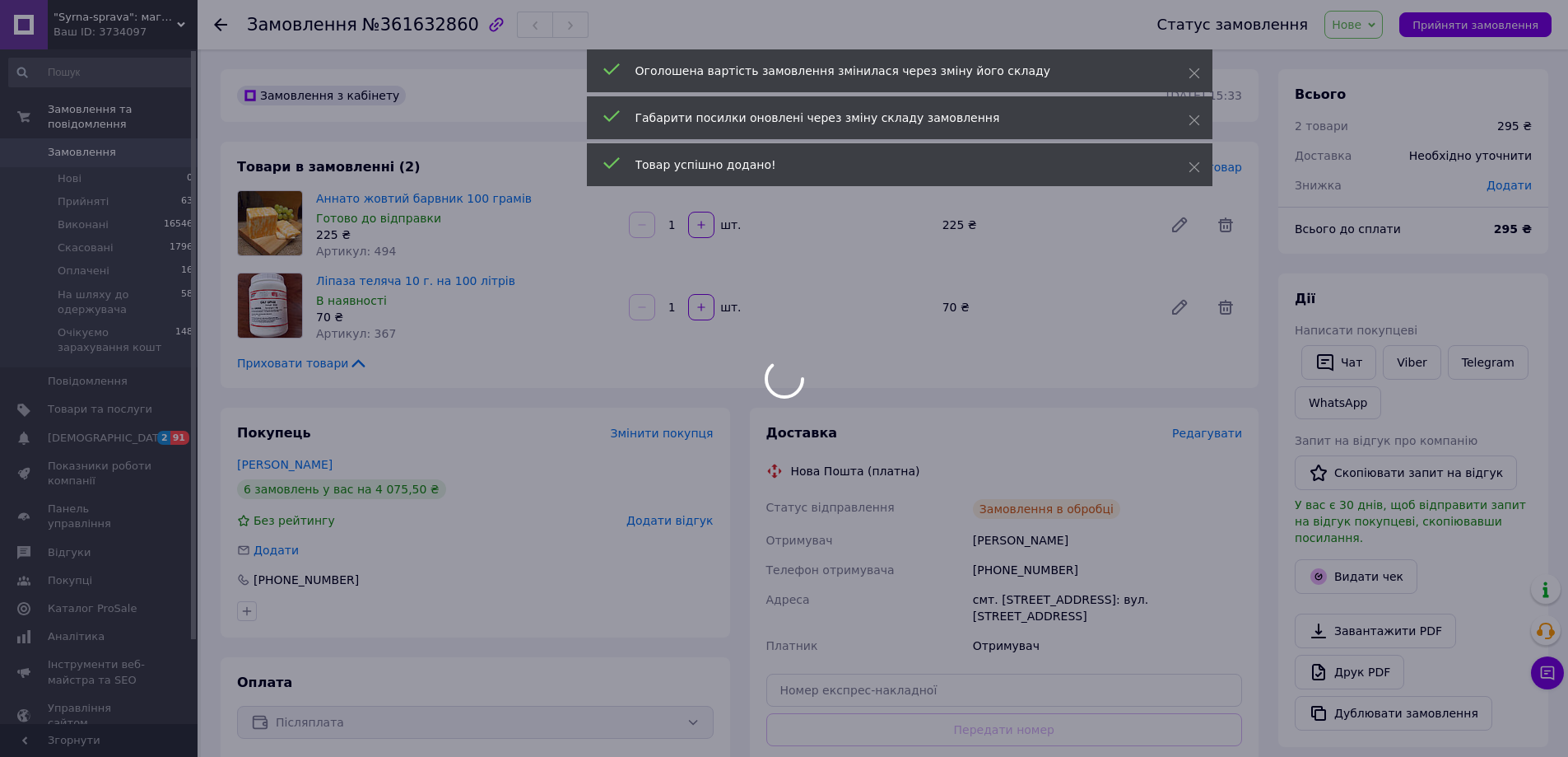
scroll to position [171, 0]
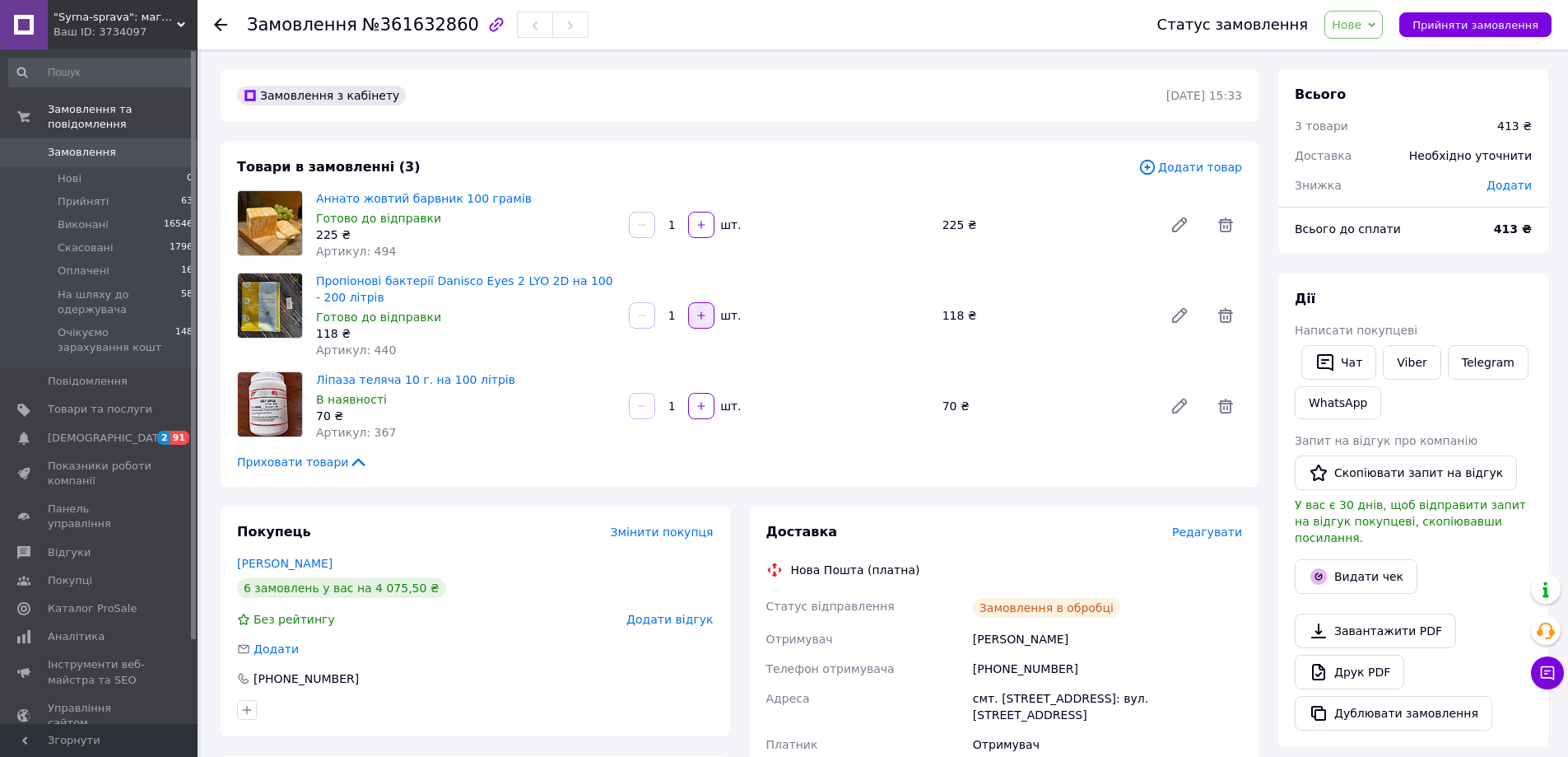
click at [700, 317] on icon "button" at bounding box center [701, 315] width 12 height 12
type input "2"
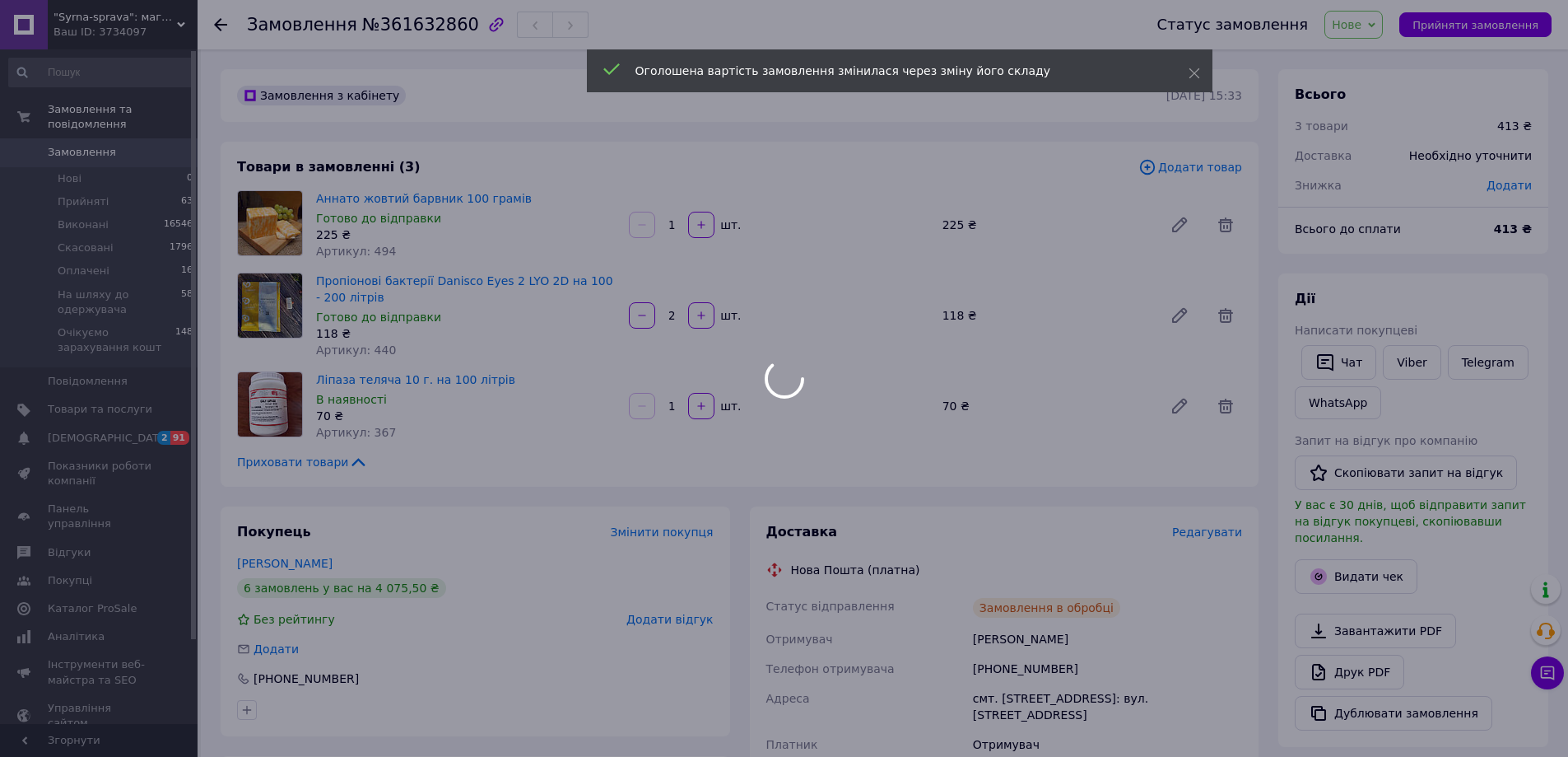
type input "2"
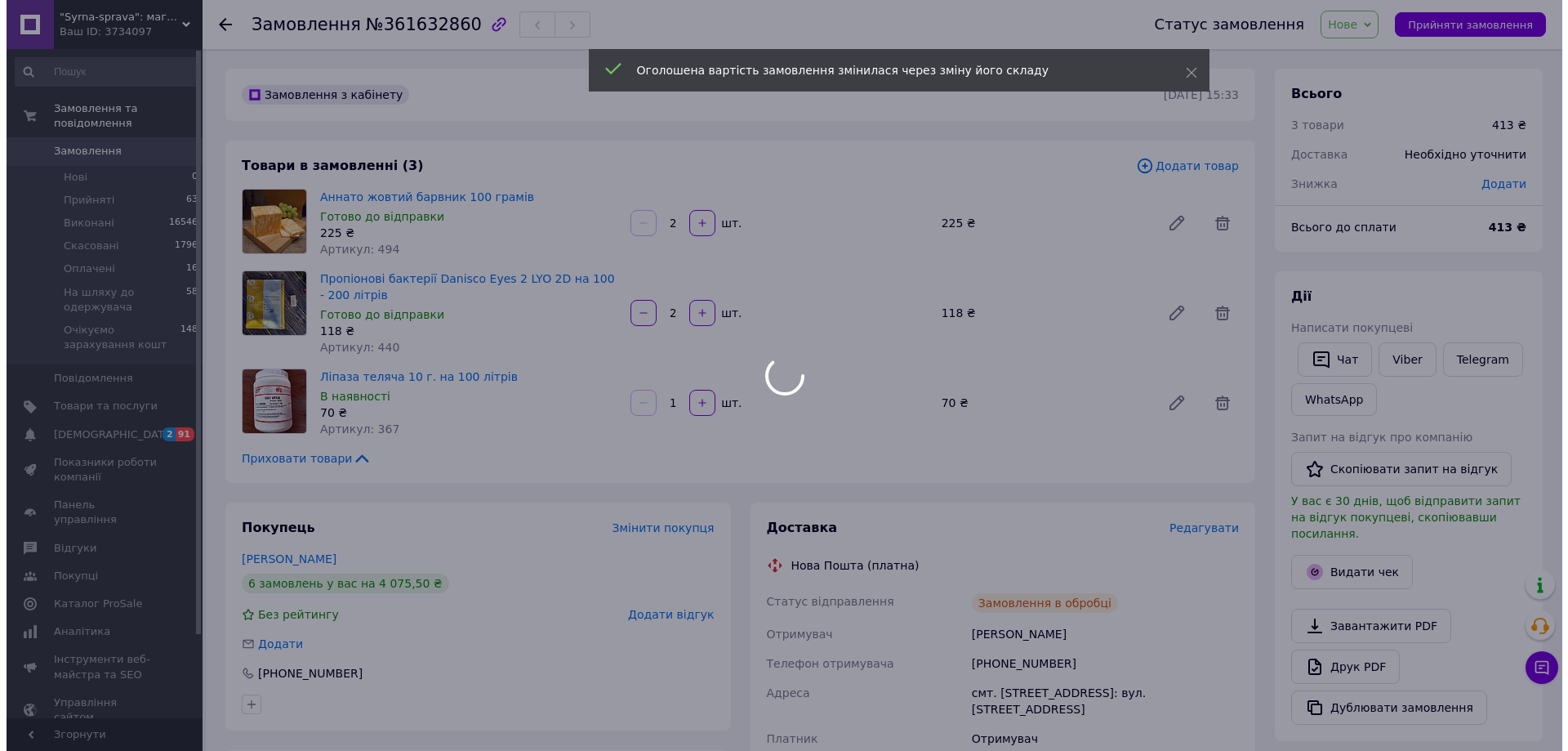
scroll to position [249, 0]
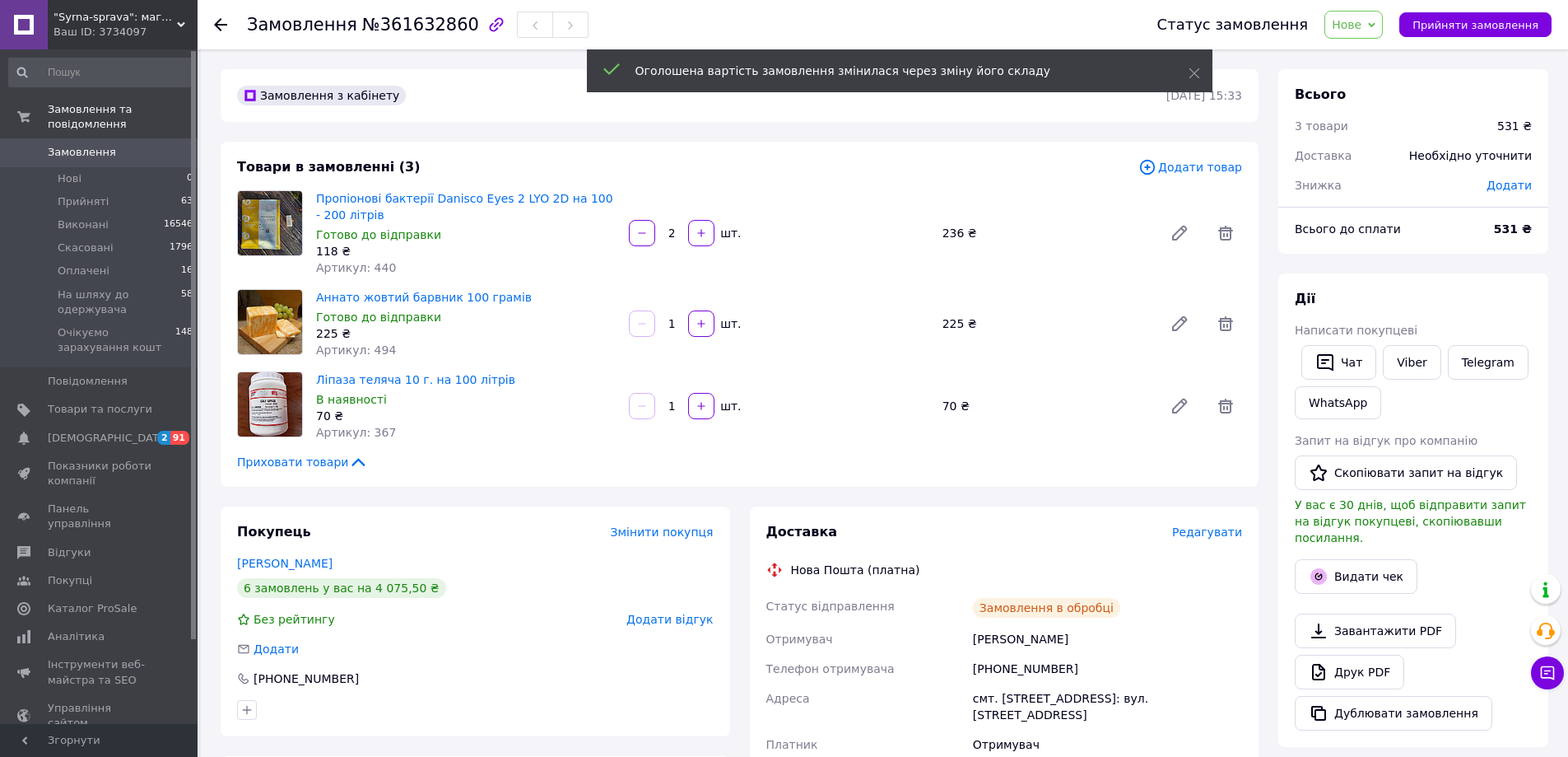
click at [1217, 170] on span "Додати товар" at bounding box center [1189, 167] width 103 height 18
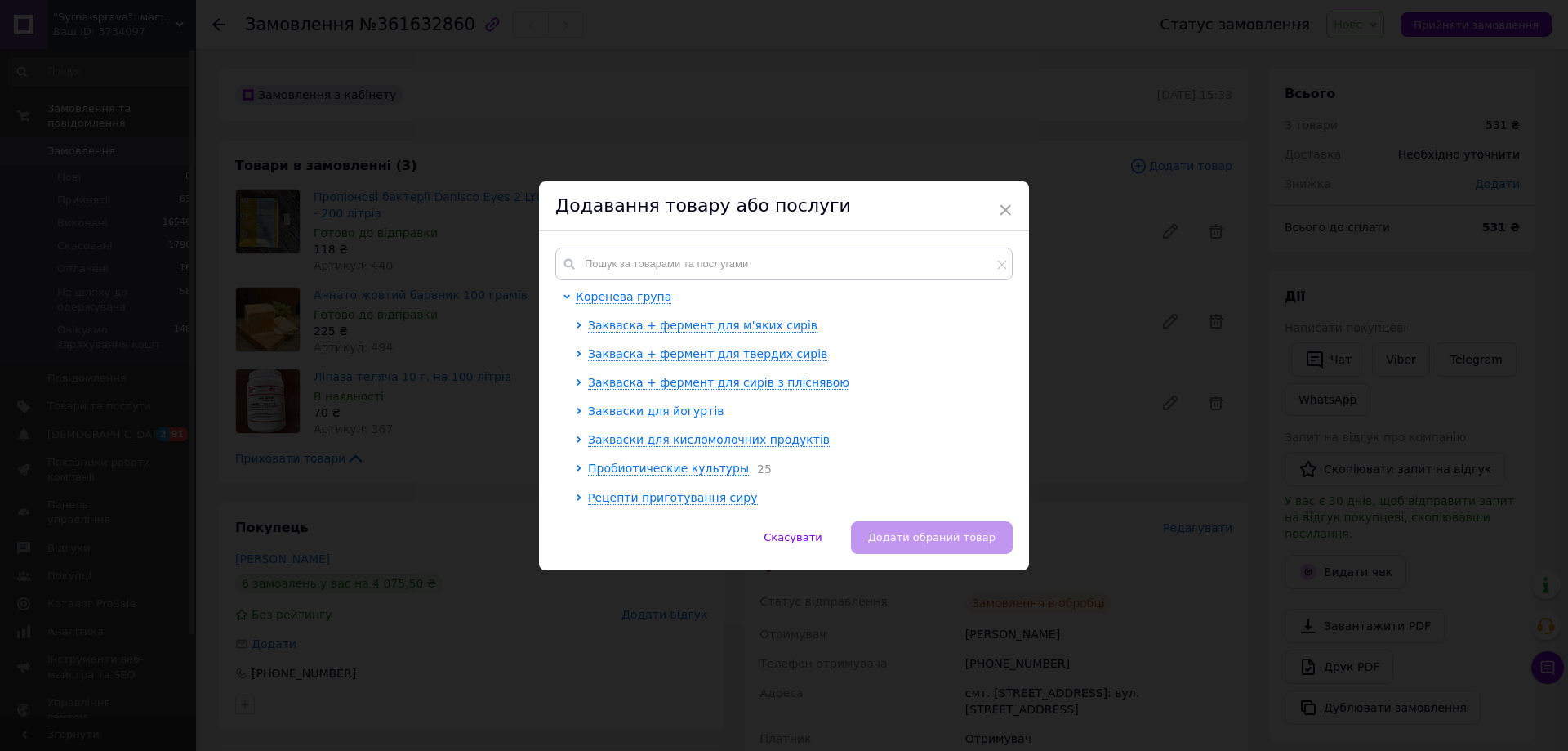
click at [886, 245] on div "Коренева група Закваска + фермент для м'яких сирів Закваска + фермент для тверд…" at bounding box center [784, 376] width 490 height 290
click at [894, 268] on input "text" at bounding box center [784, 264] width 457 height 33
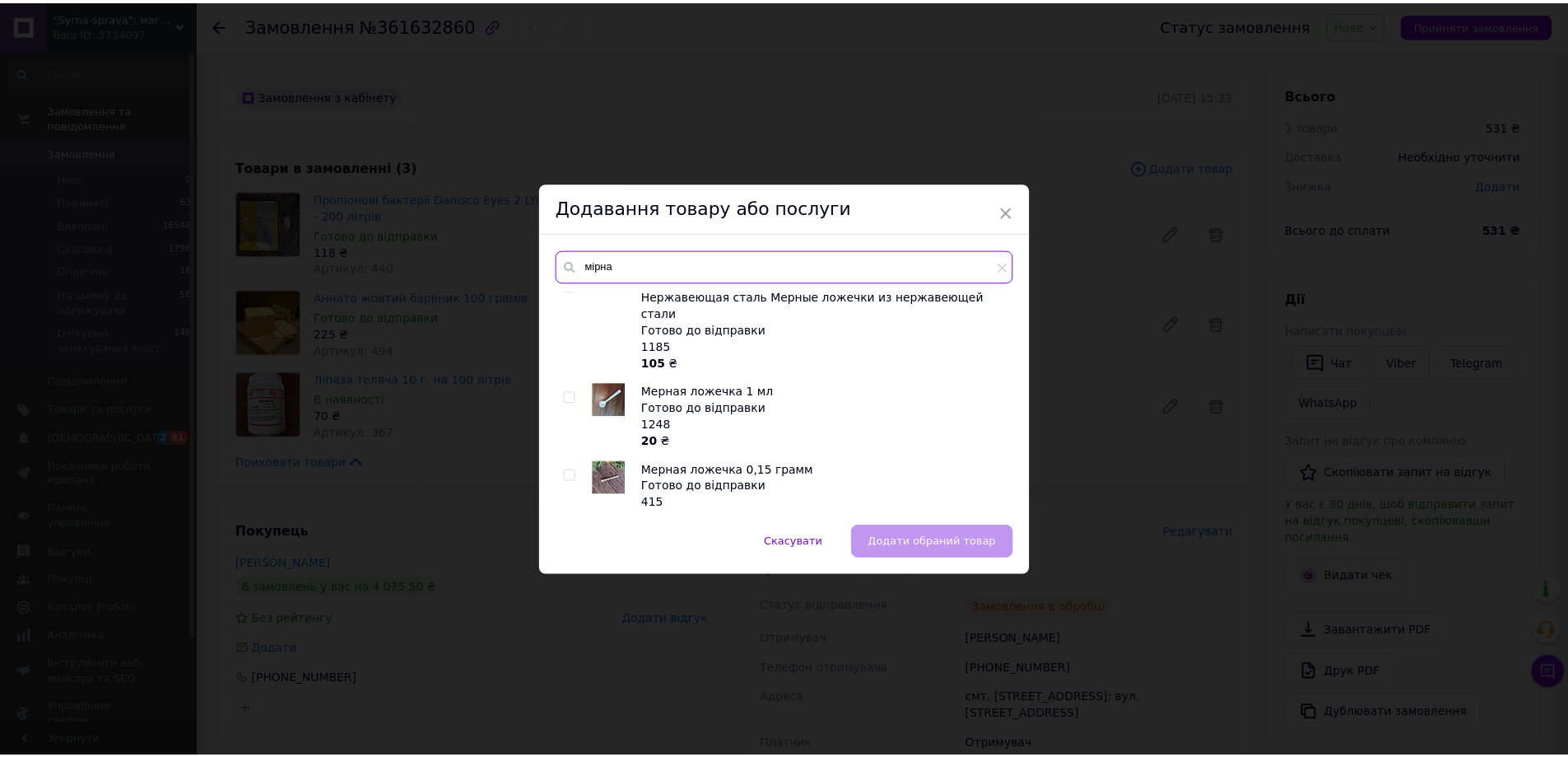
scroll to position [725, 0]
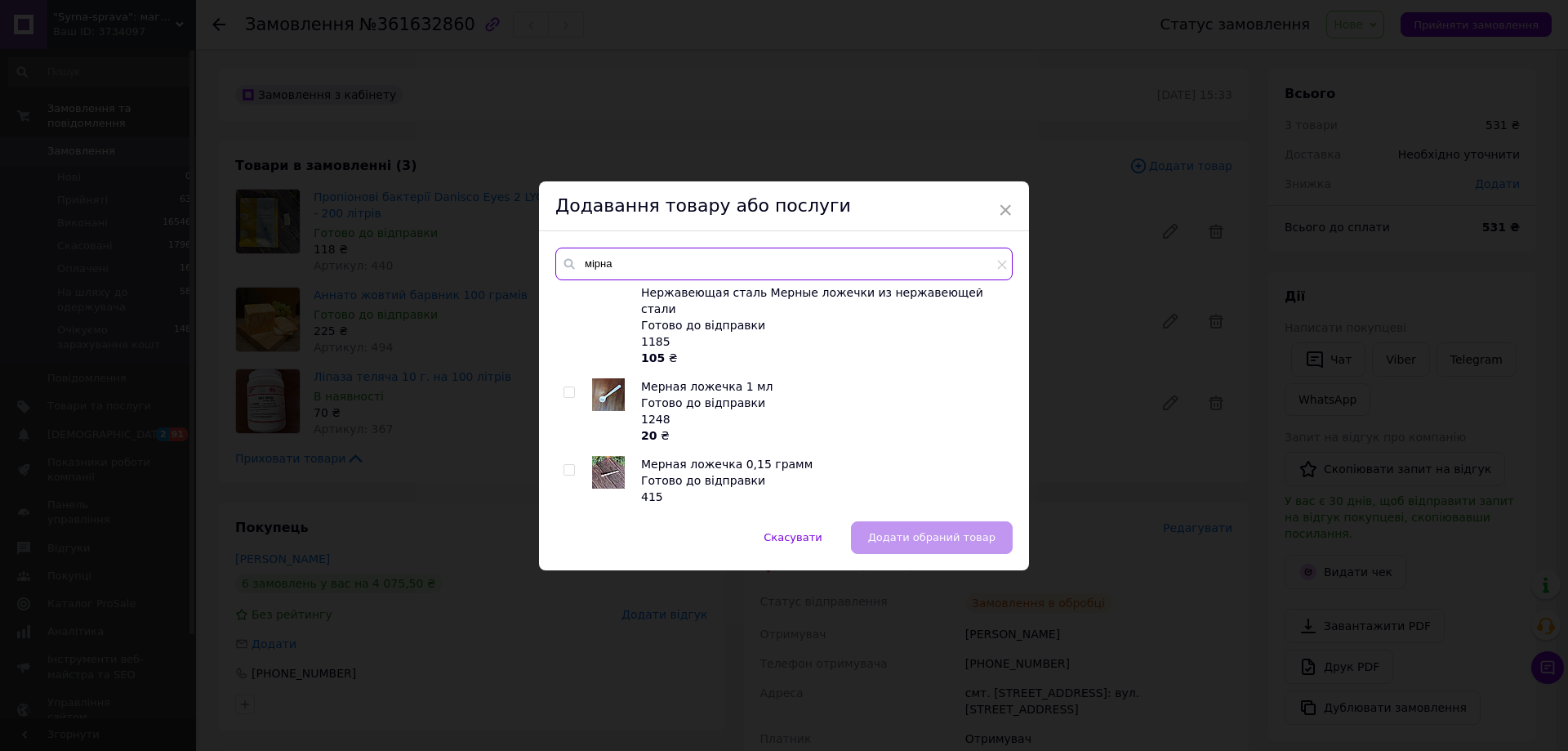
type input "мірна"
click at [568, 465] on input "checkbox" at bounding box center [569, 469] width 11 height 11
checkbox input "true"
click at [939, 536] on span "Додати обраний товар" at bounding box center [931, 537] width 127 height 12
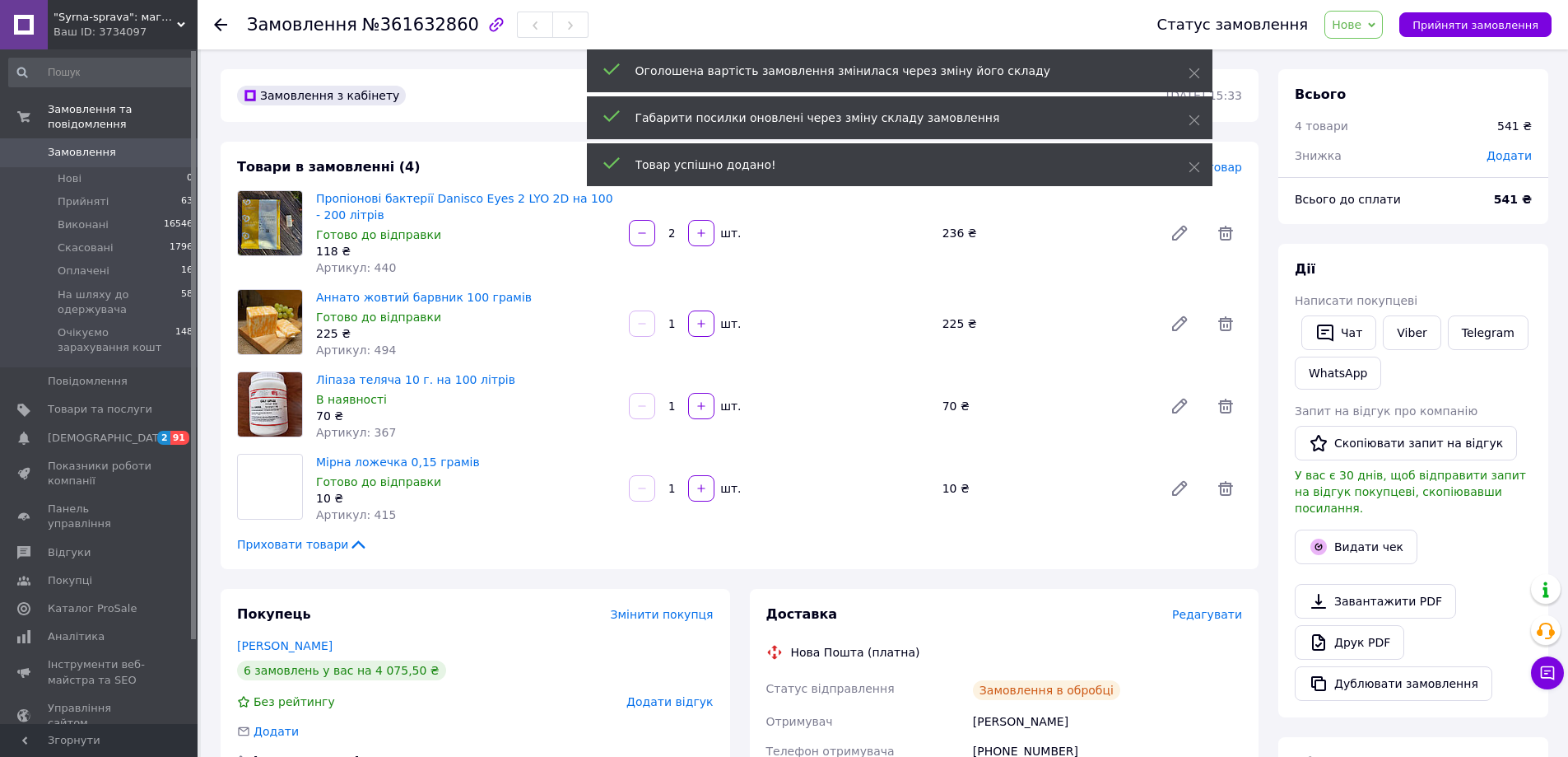
scroll to position [329, 0]
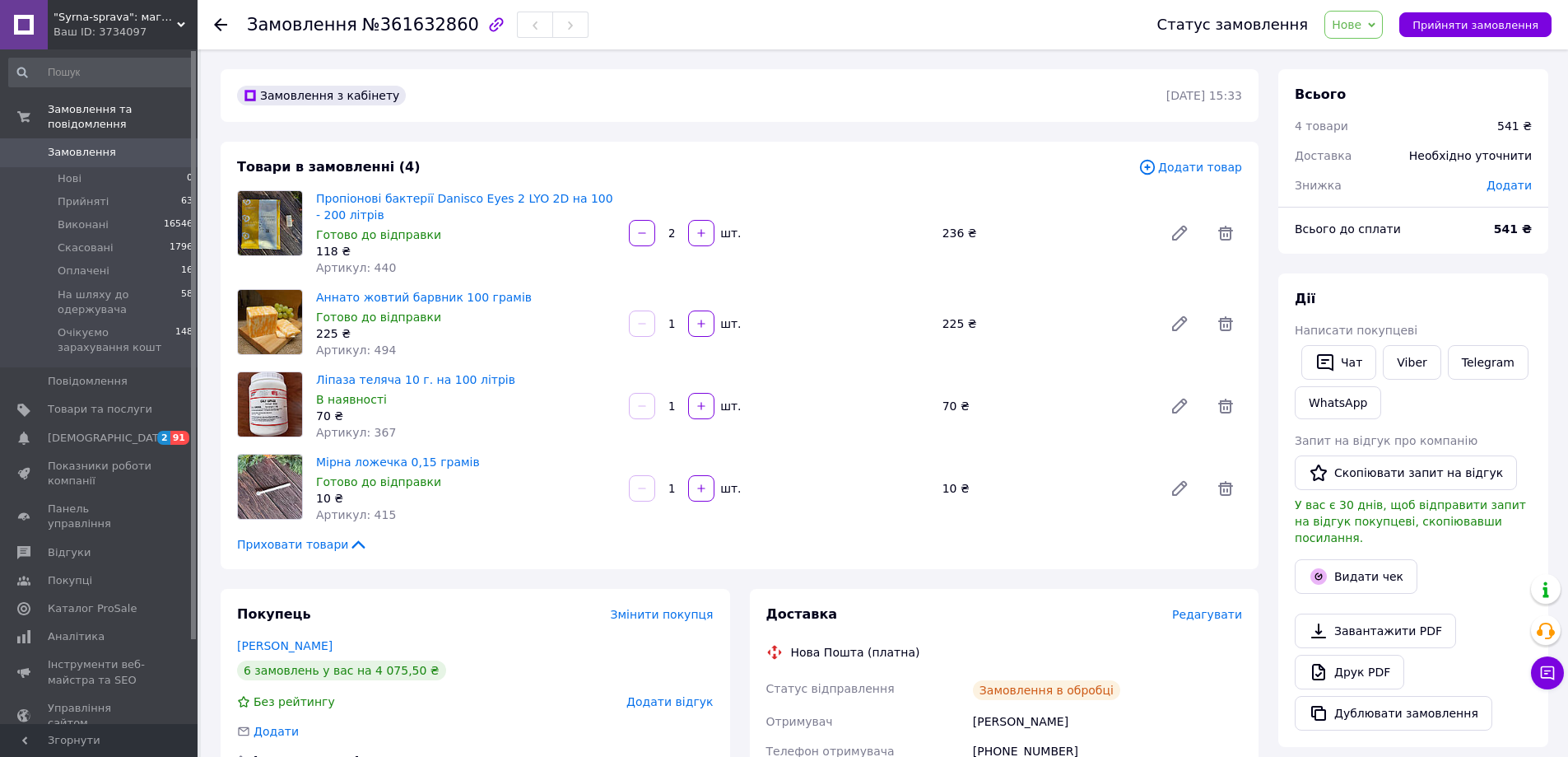
click at [682, 488] on input "1" at bounding box center [672, 488] width 26 height 12
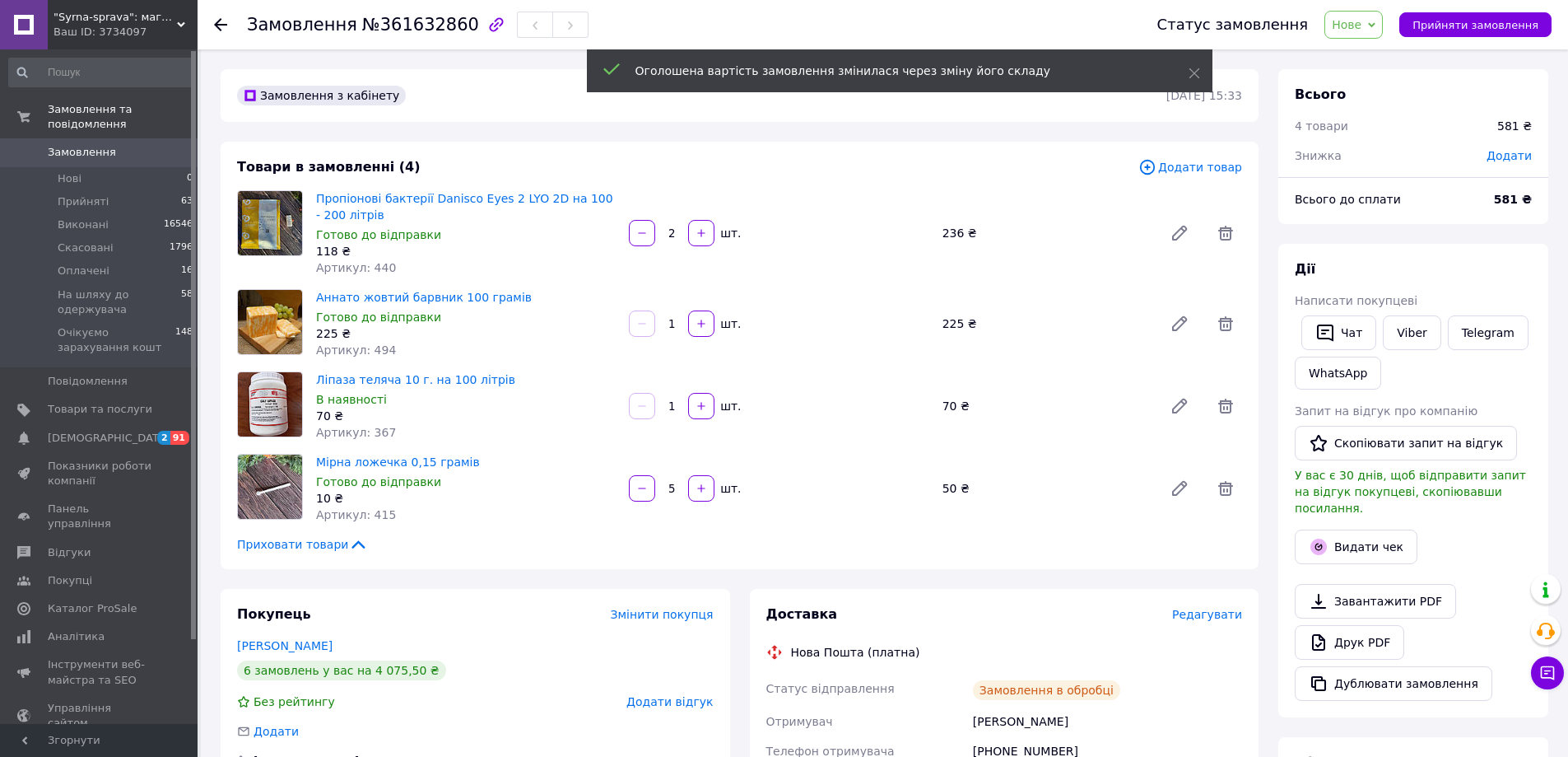
scroll to position [409, 0]
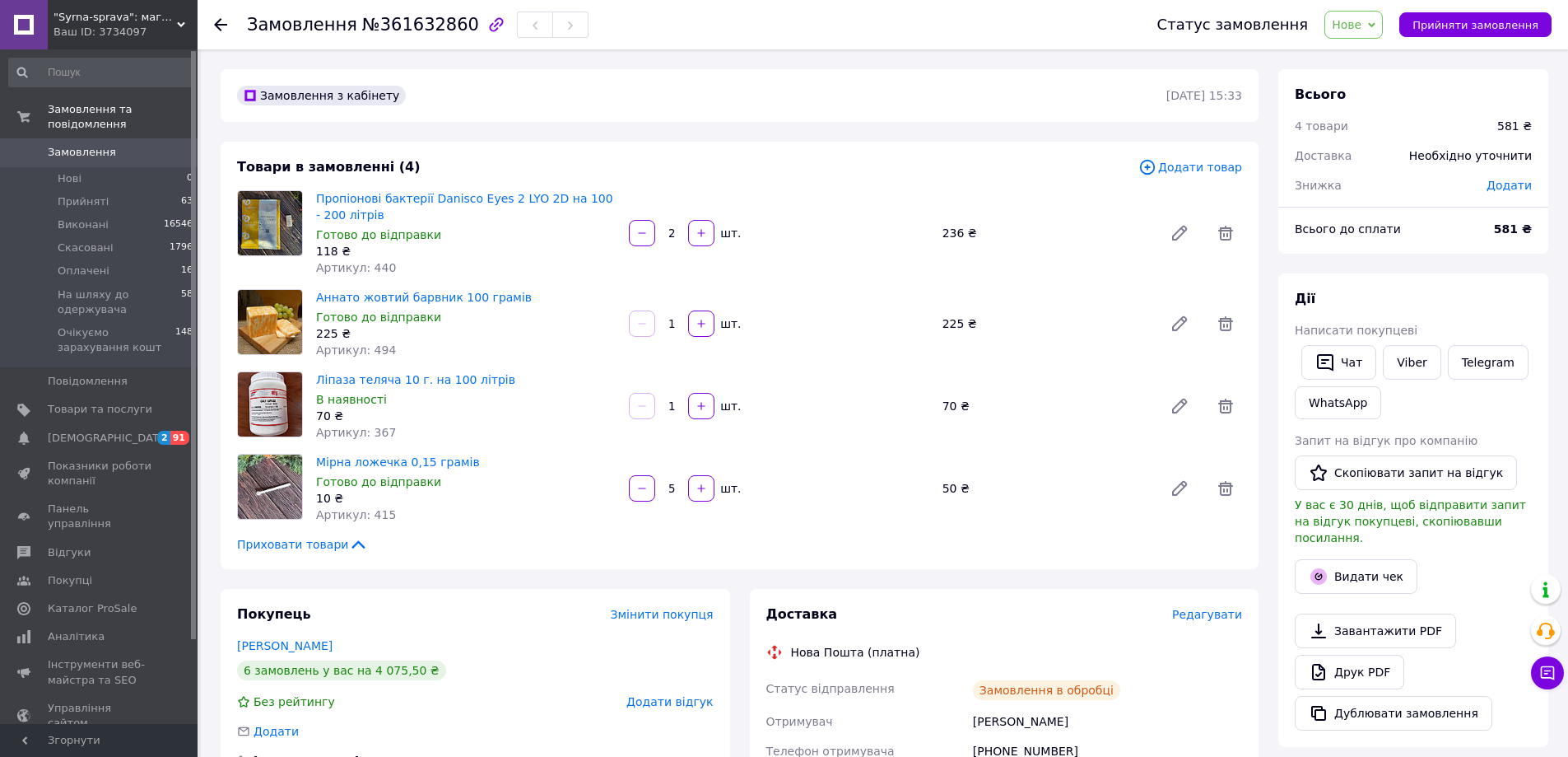
type input "5"
click at [1196, 162] on div "Товари в замовленні (4) Додати товар Пропіонові бактерії Danisco Eyes 2 LYO 2D …" at bounding box center [739, 355] width 1038 height 428
click at [1211, 170] on span "Додати товар" at bounding box center [1189, 167] width 103 height 18
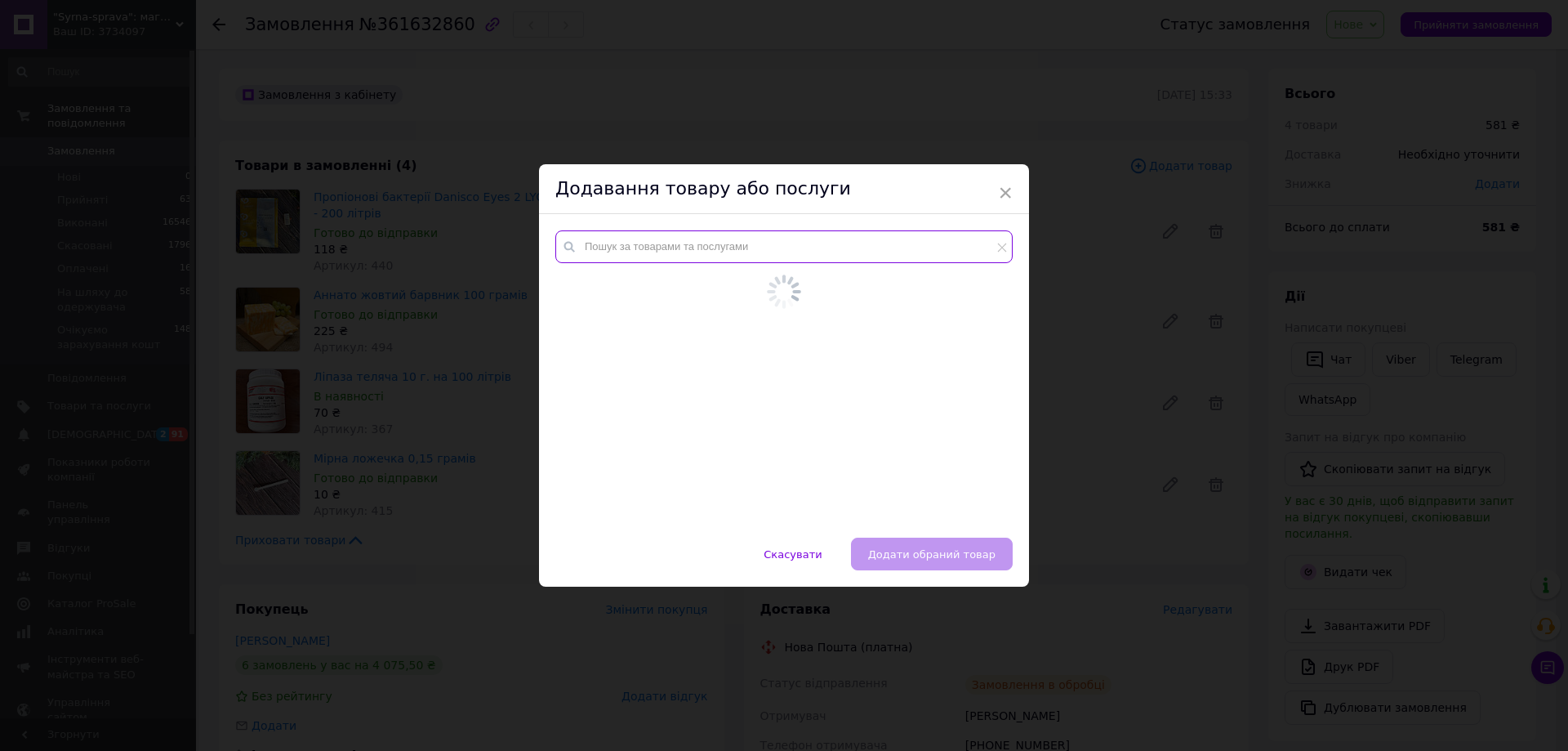
click at [835, 253] on input "text" at bounding box center [784, 247] width 457 height 33
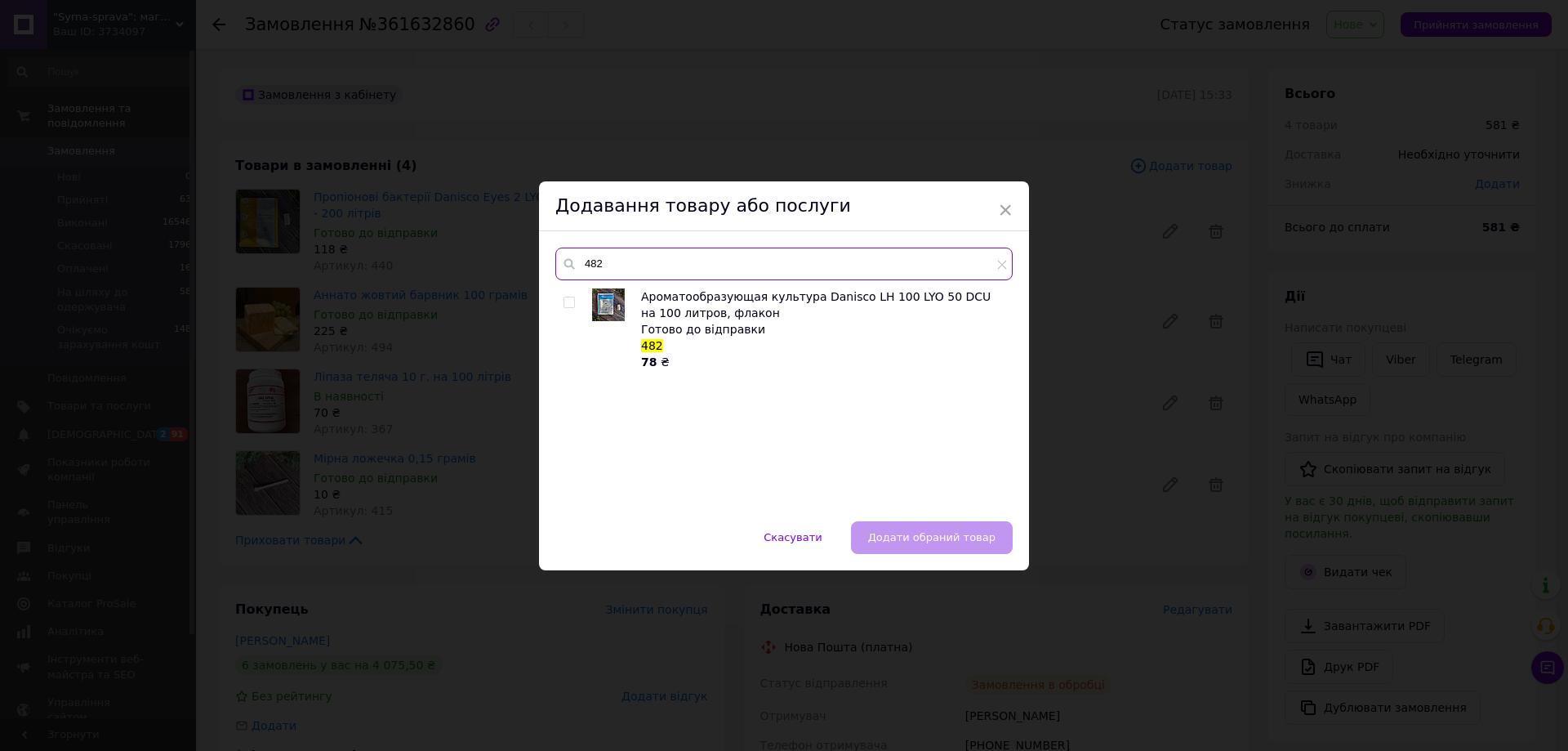
type input "482"
click at [568, 299] on input "checkbox" at bounding box center [569, 302] width 11 height 11
checkbox input "true"
click at [898, 529] on button "Додати обраний товар" at bounding box center [931, 538] width 162 height 33
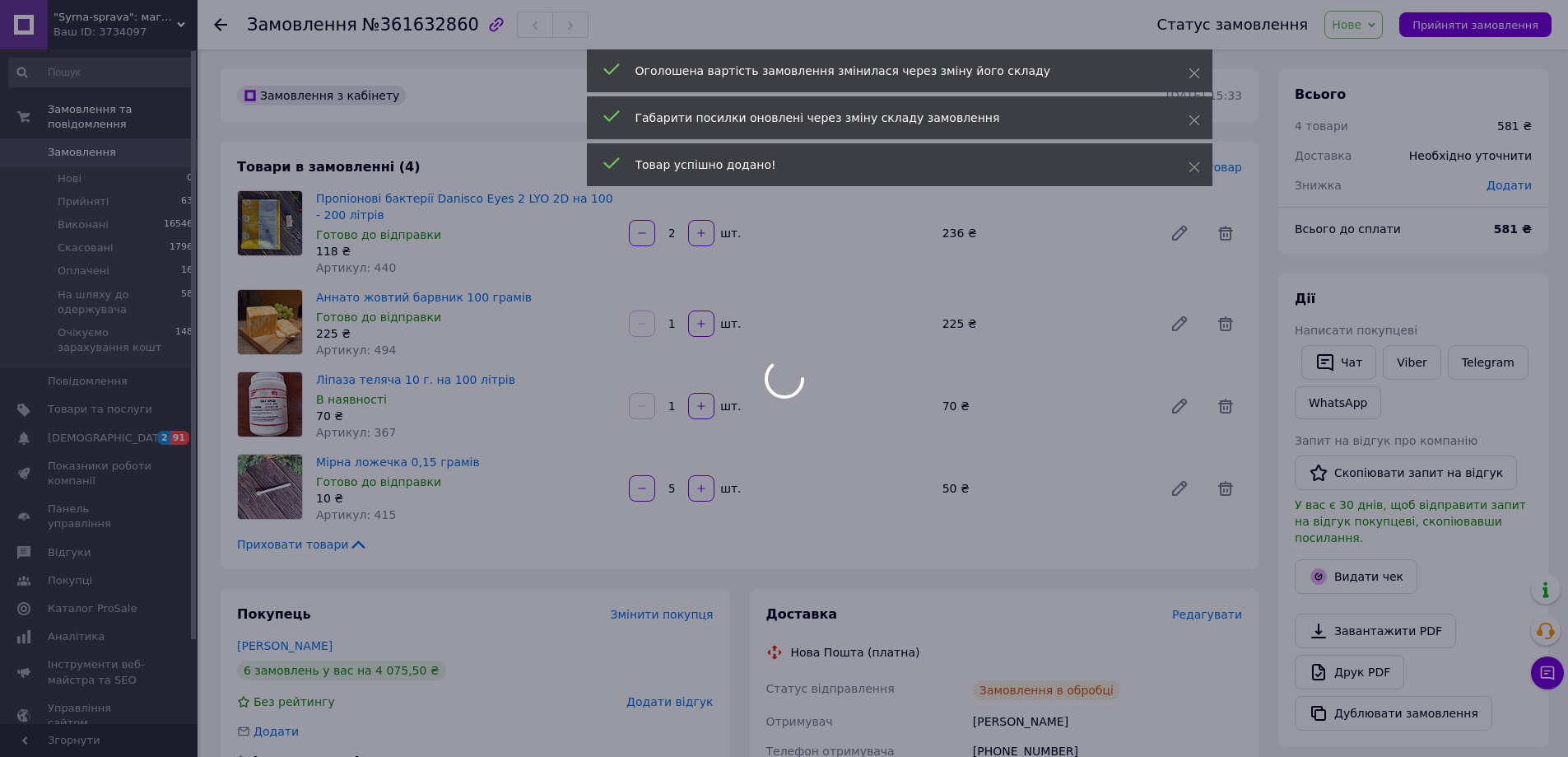
scroll to position [487, 0]
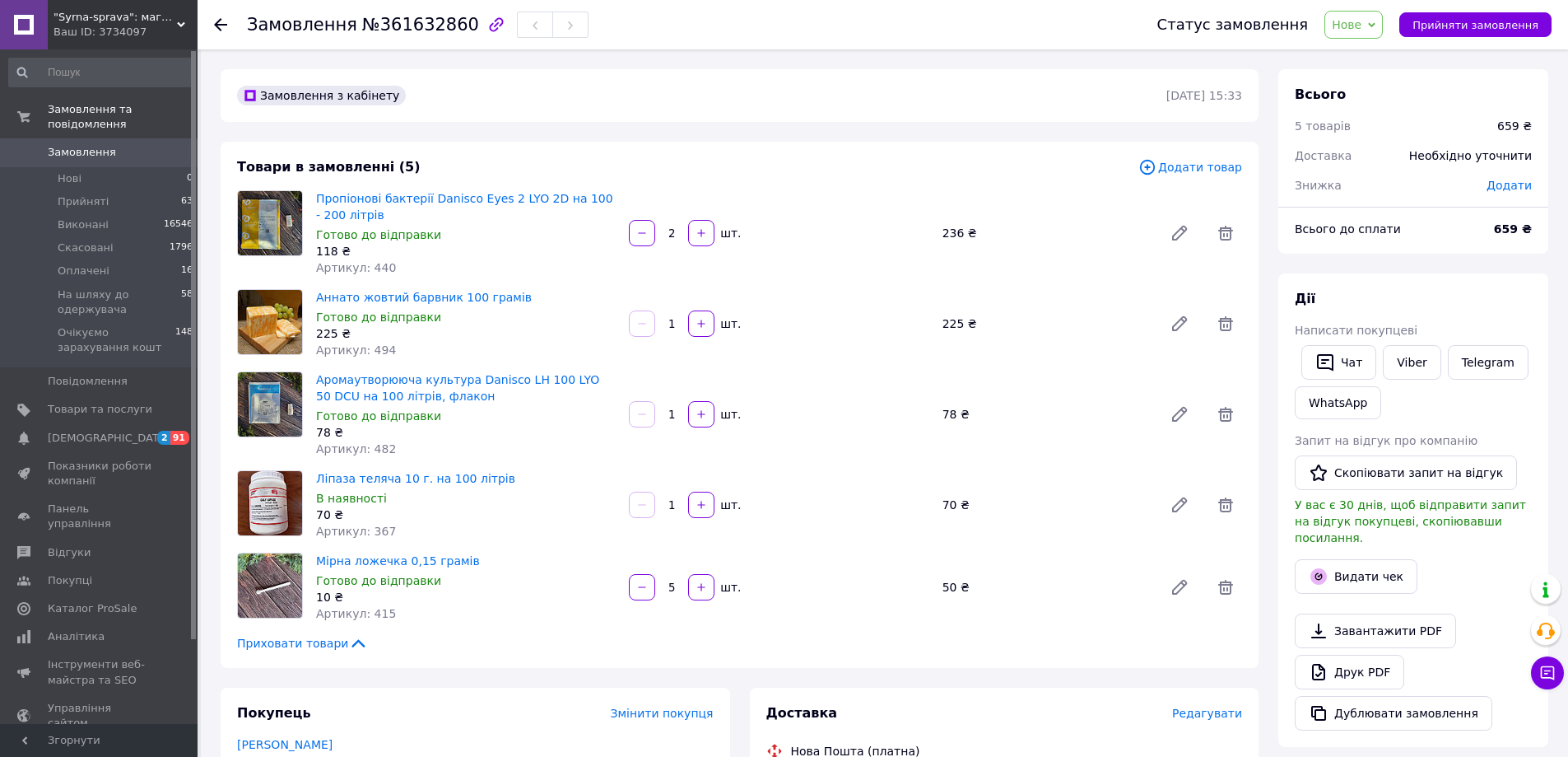
click at [681, 409] on input "1" at bounding box center [672, 414] width 26 height 12
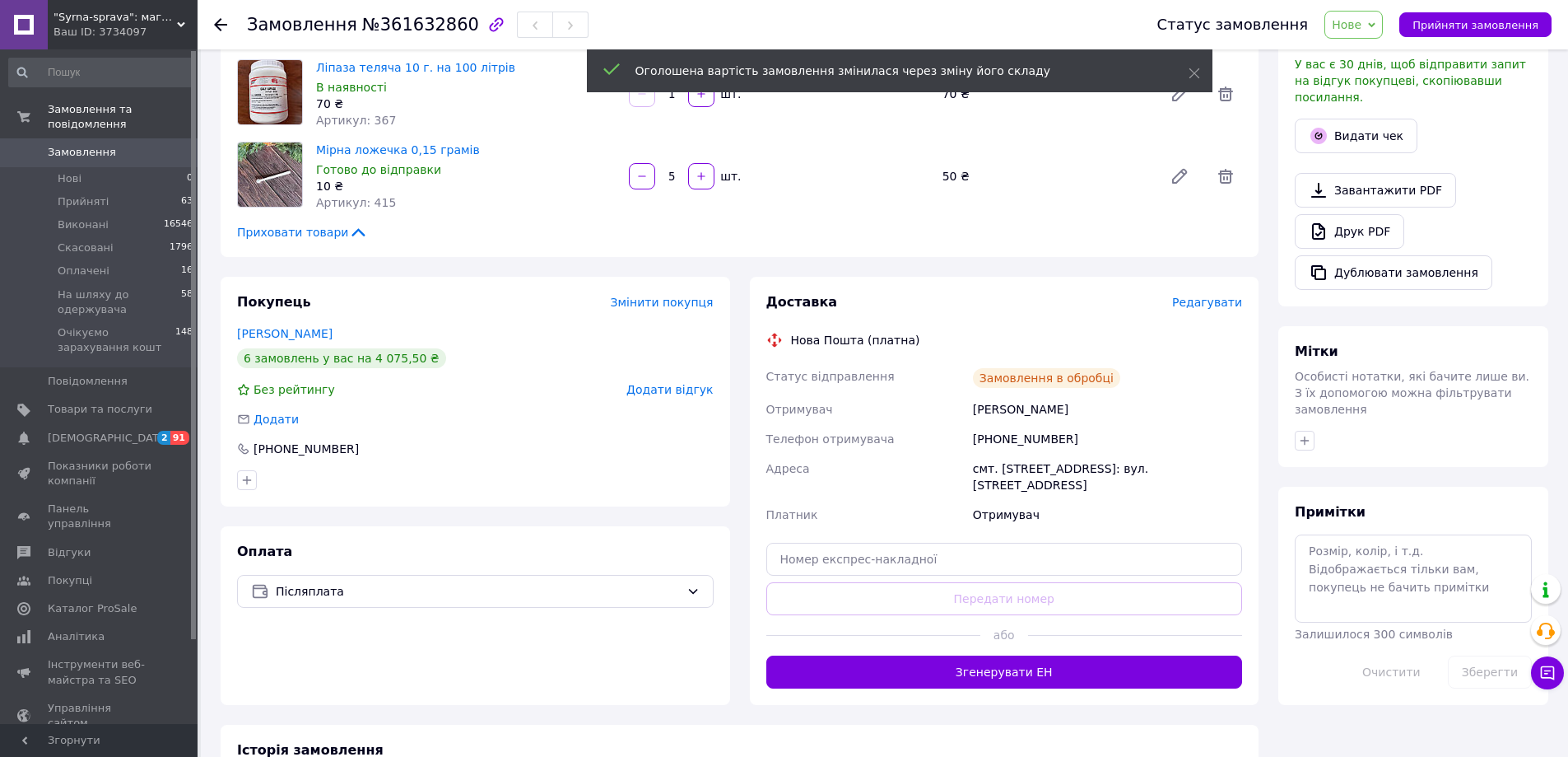
scroll to position [412, 0]
type input "3"
click at [670, 588] on span "Післяплата" at bounding box center [477, 591] width 404 height 18
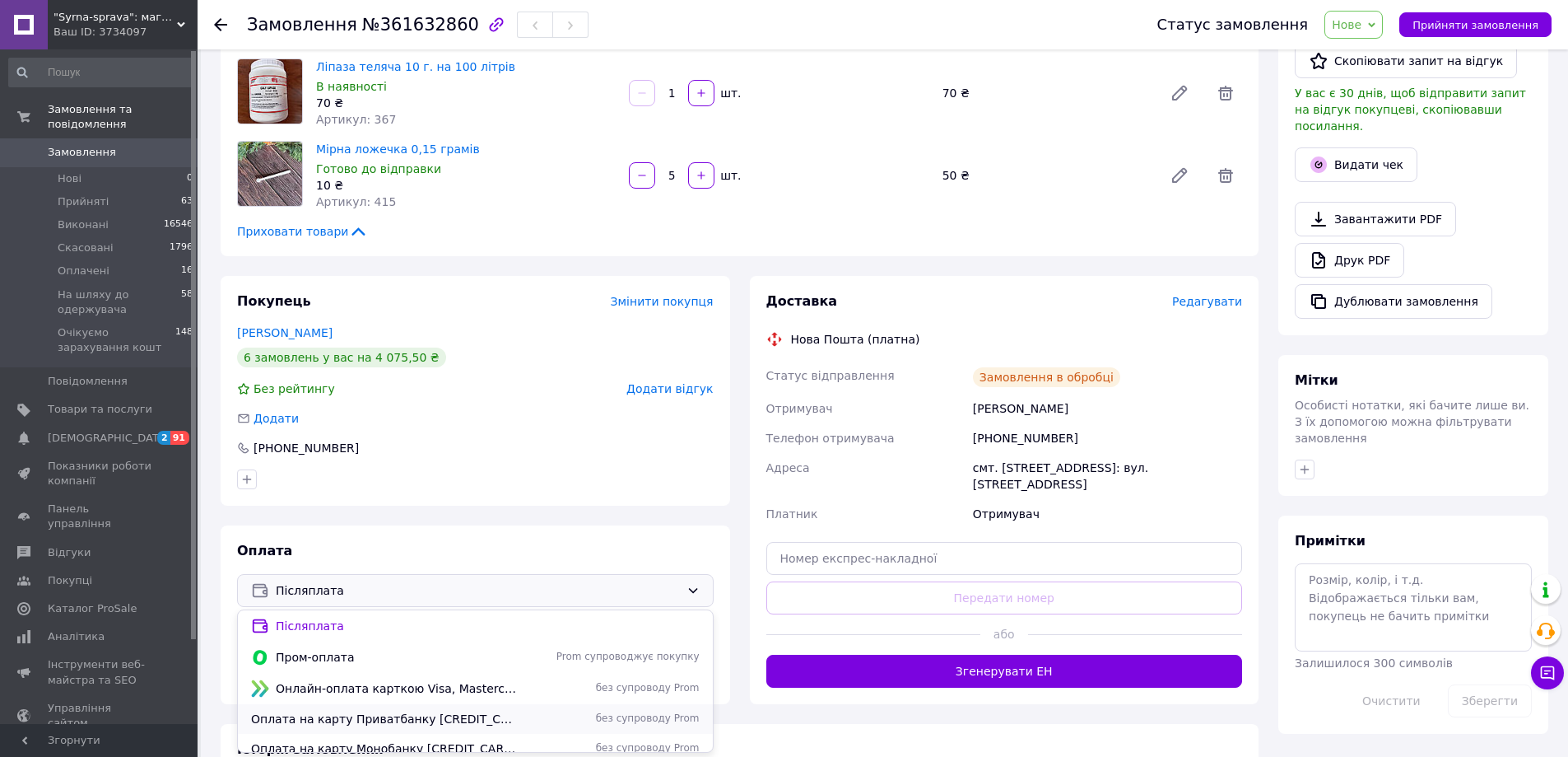
click at [571, 713] on span "без супроводу Prom" at bounding box center [612, 718] width 175 height 14
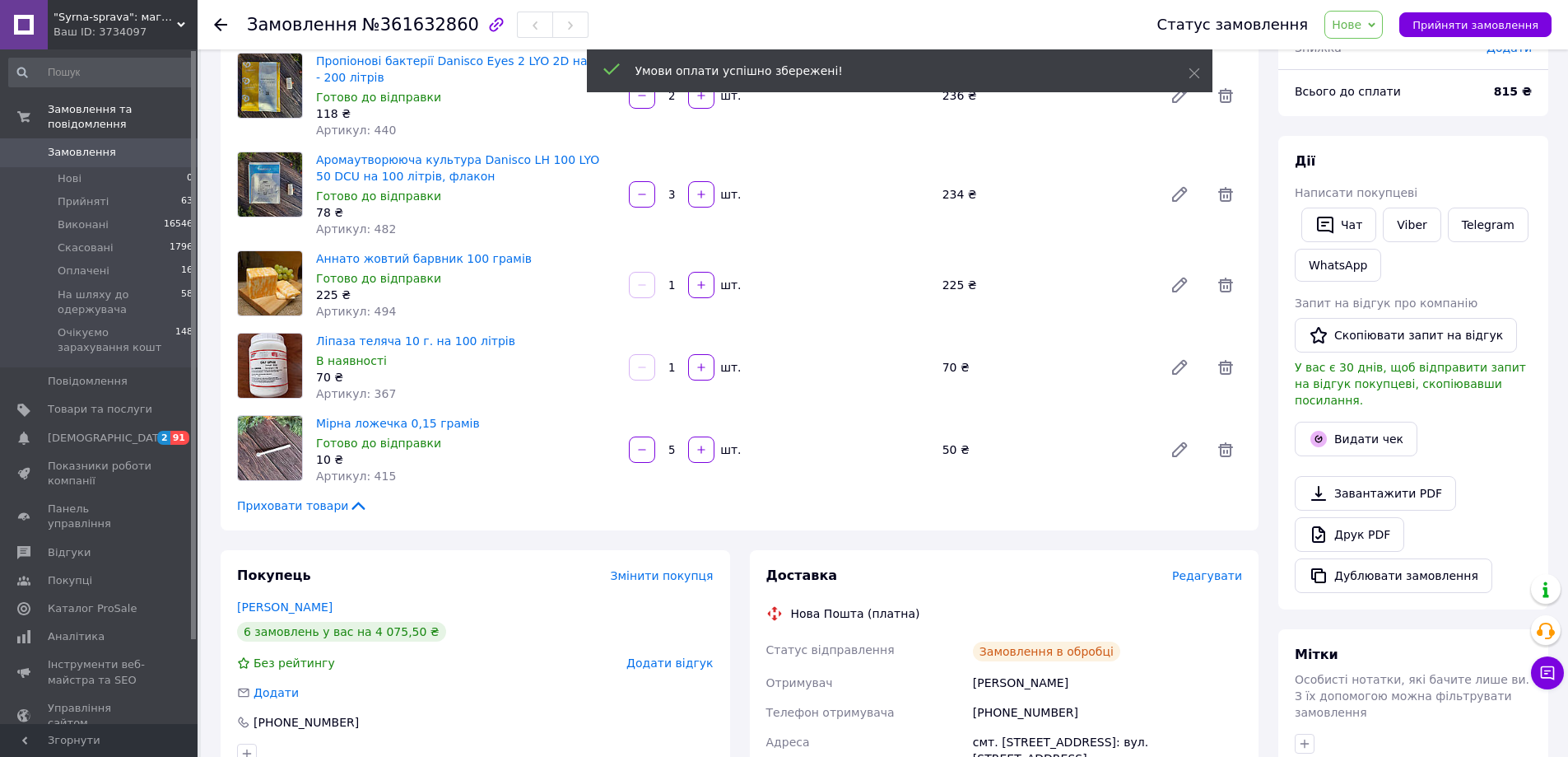
scroll to position [83, 0]
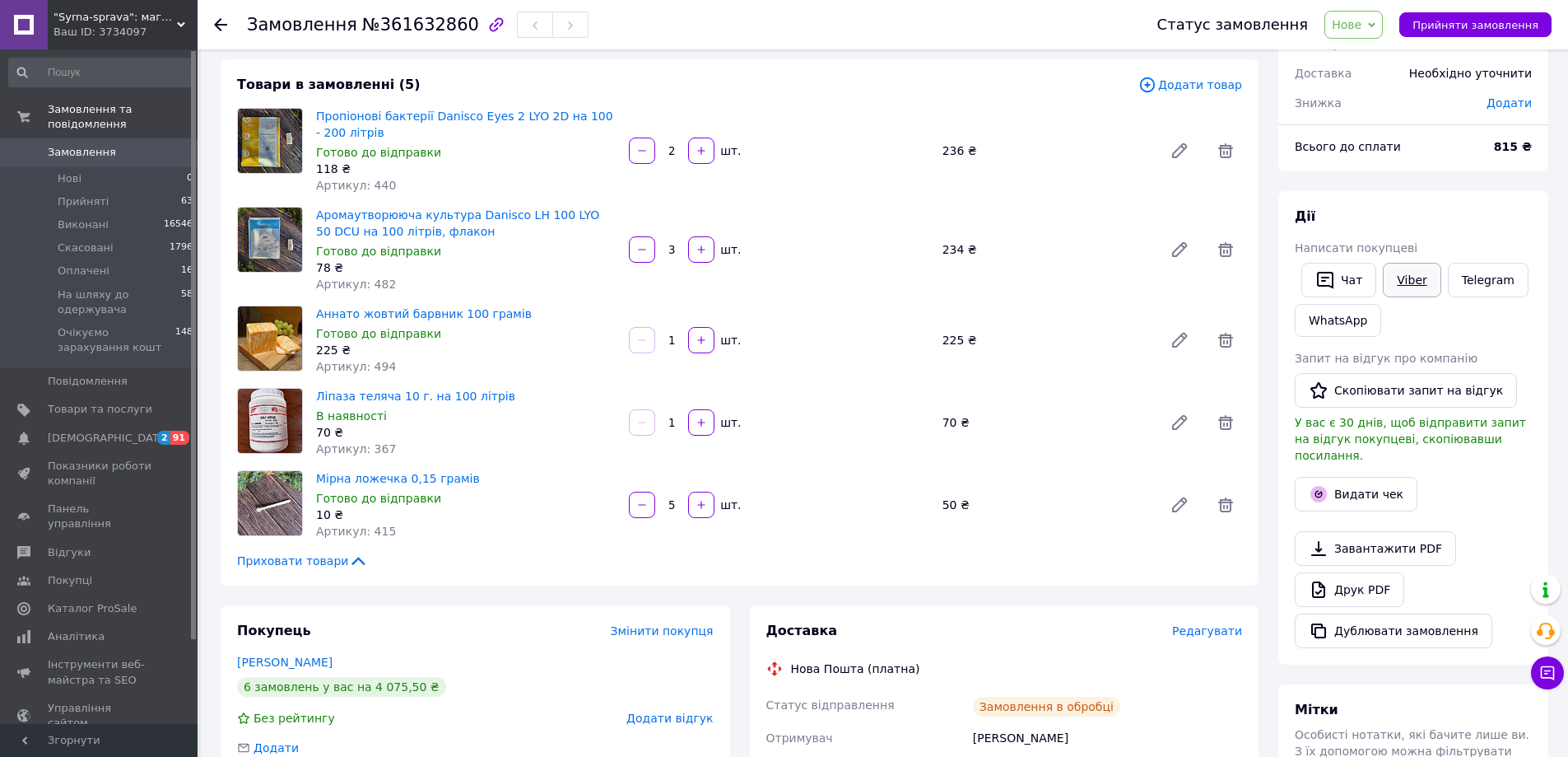
click at [1408, 281] on link "Viber" at bounding box center [1412, 280] width 58 height 35
drag, startPoint x: 1379, startPoint y: 17, endPoint x: 1375, endPoint y: 40, distance: 23.3
click at [1378, 21] on span "Нове" at bounding box center [1353, 25] width 59 height 28
click at [1375, 44] on ul "Прийнято Виконано Скасовано Оплачено На шляху до одержувача Очікуємо зарахуванн…" at bounding box center [1412, 119] width 176 height 158
click at [1363, 32] on span "Нове" at bounding box center [1353, 25] width 59 height 28
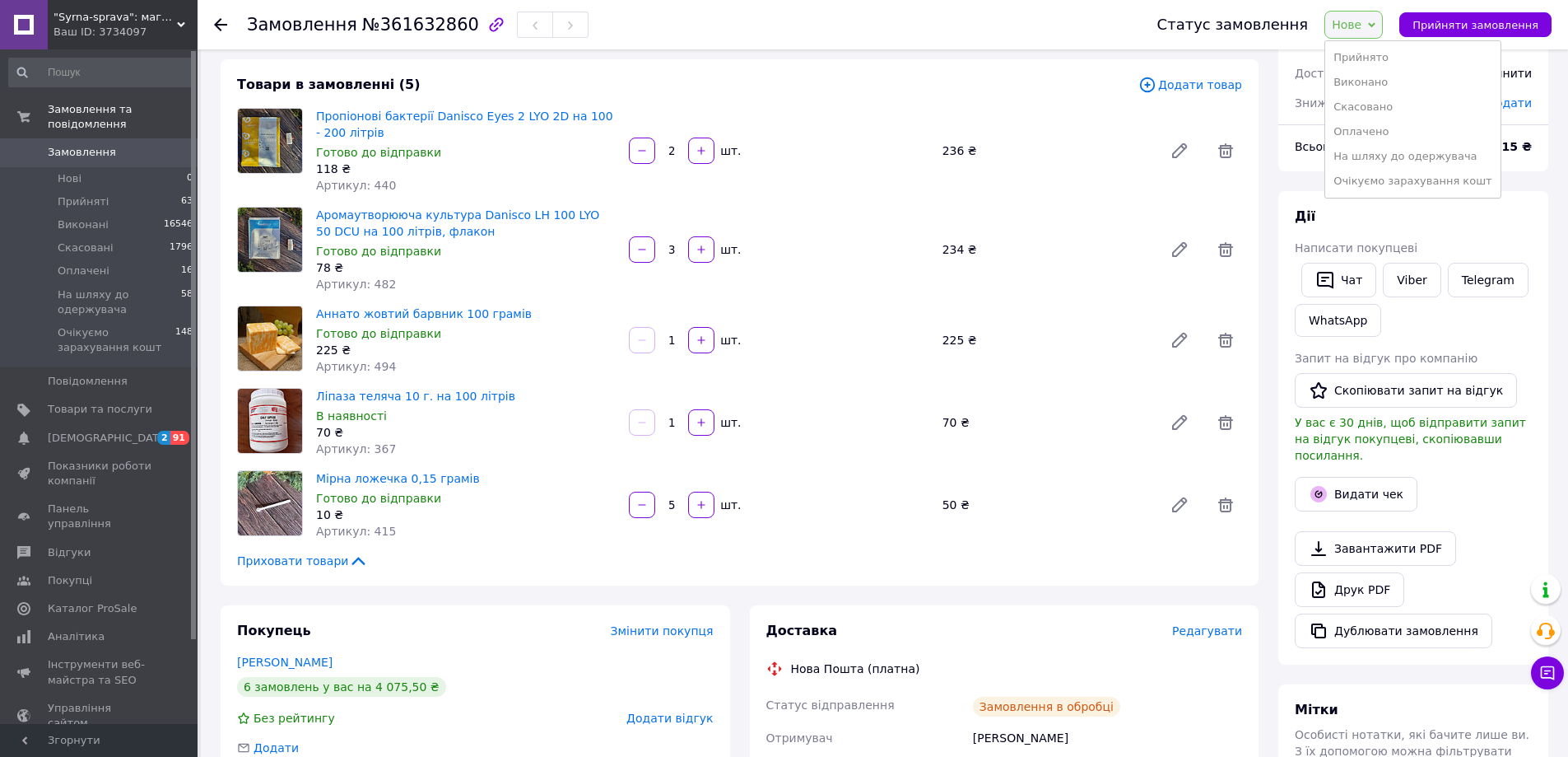
click at [1374, 60] on li "Прийнято" at bounding box center [1412, 58] width 174 height 25
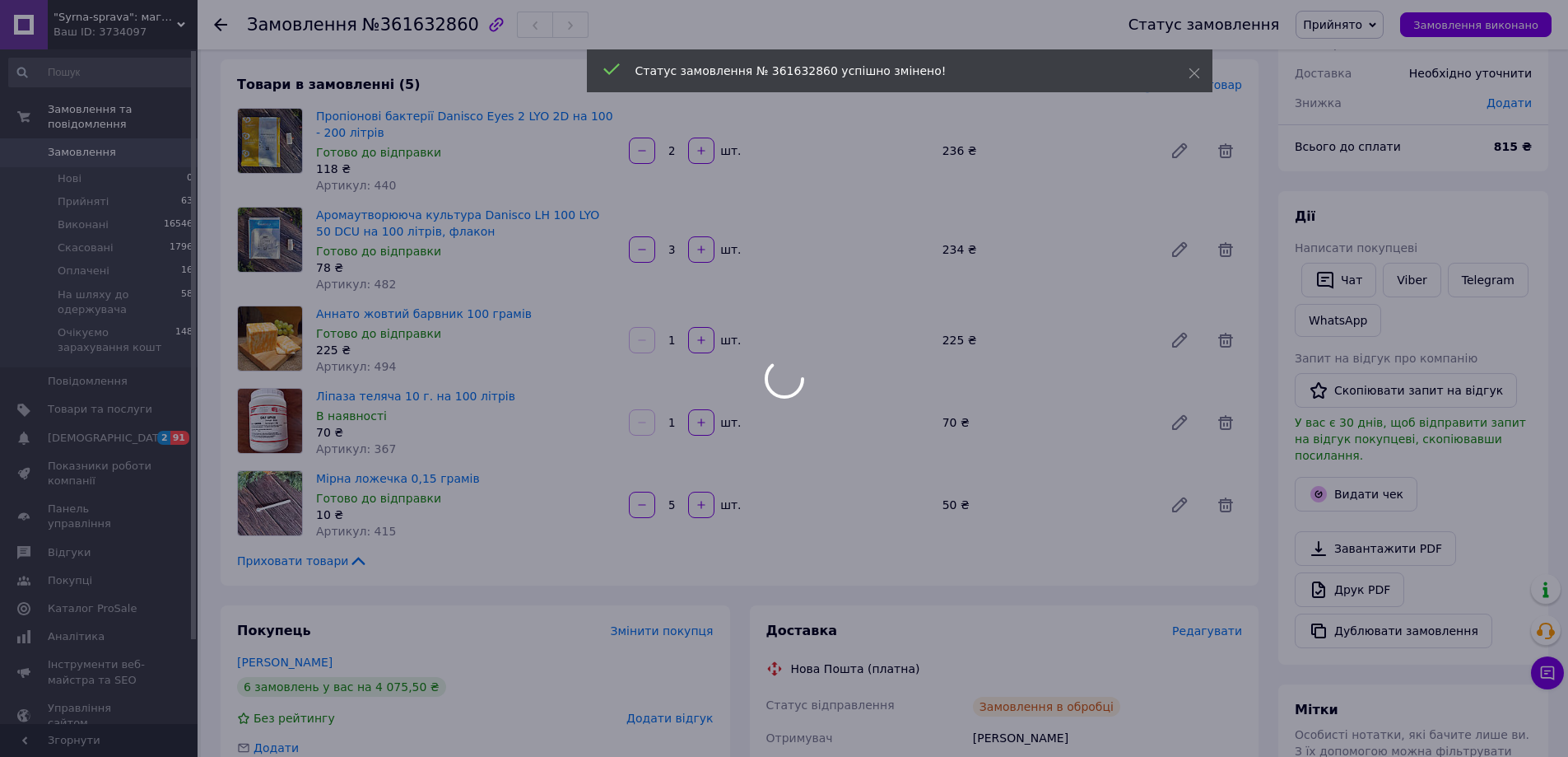
scroll to position [645, 0]
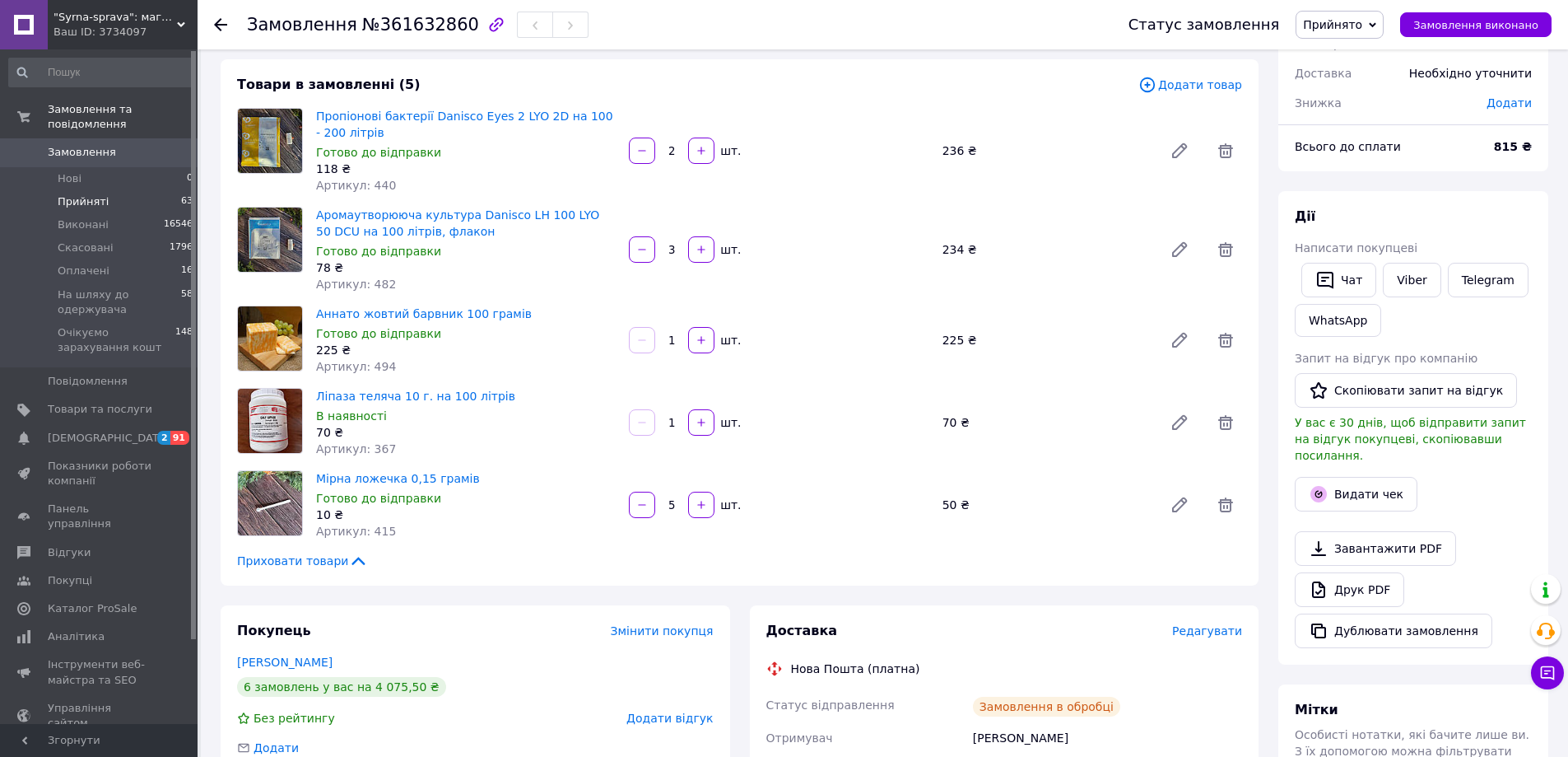
click at [119, 190] on li "Прийняті 63" at bounding box center [101, 202] width 203 height 23
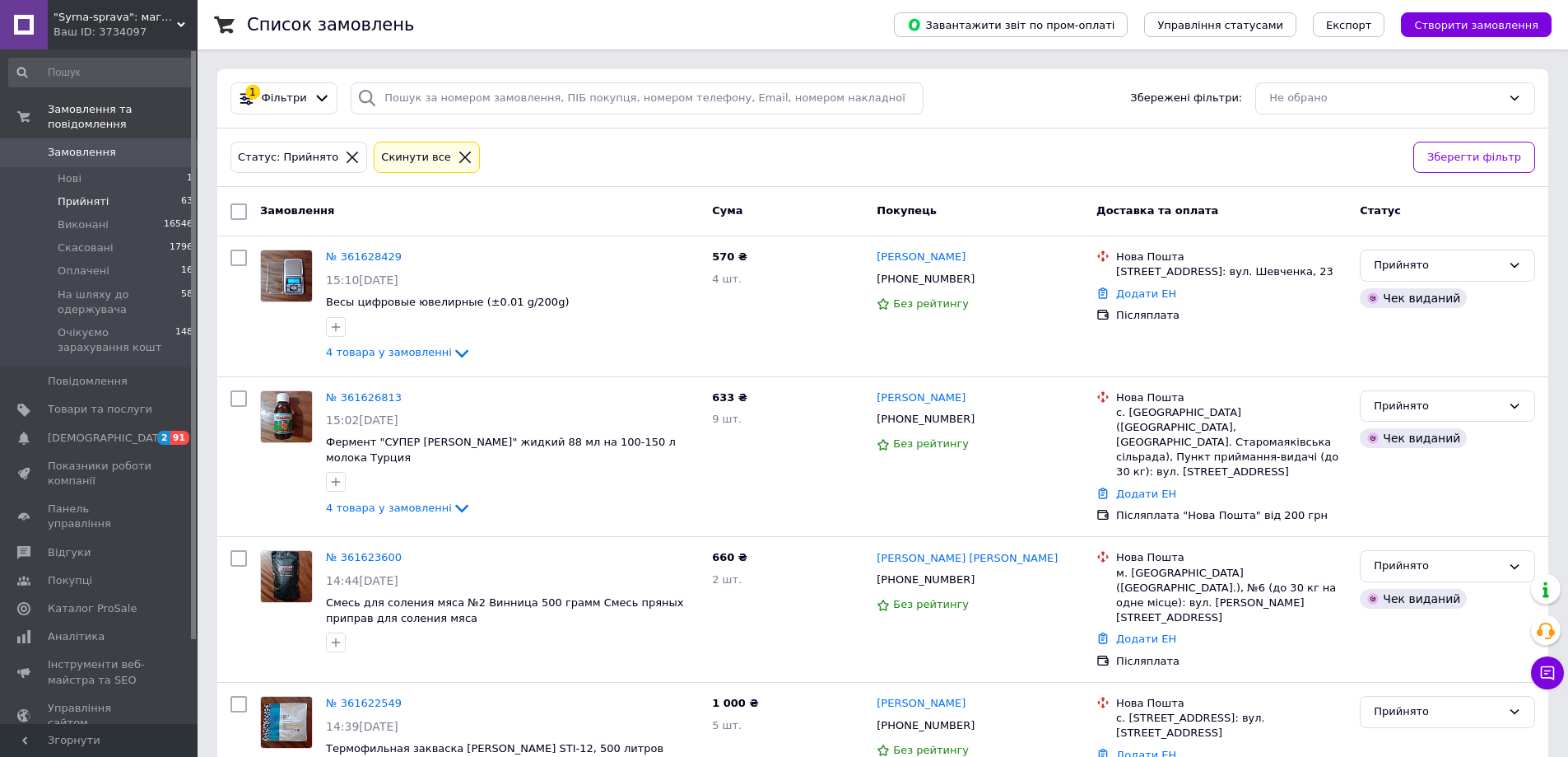
click at [92, 145] on span "Замовлення" at bounding box center [82, 152] width 69 height 15
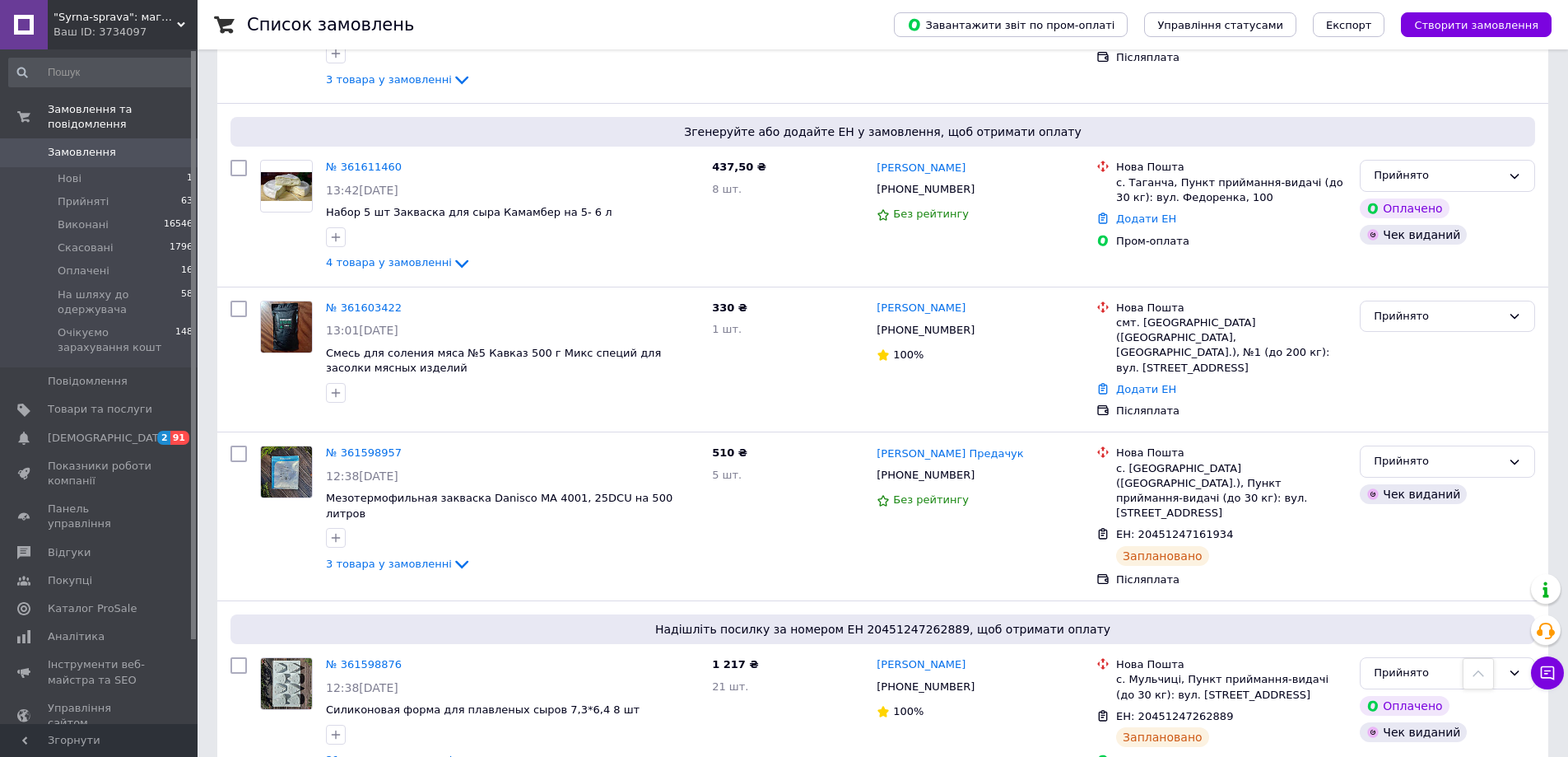
scroll to position [1401, 0]
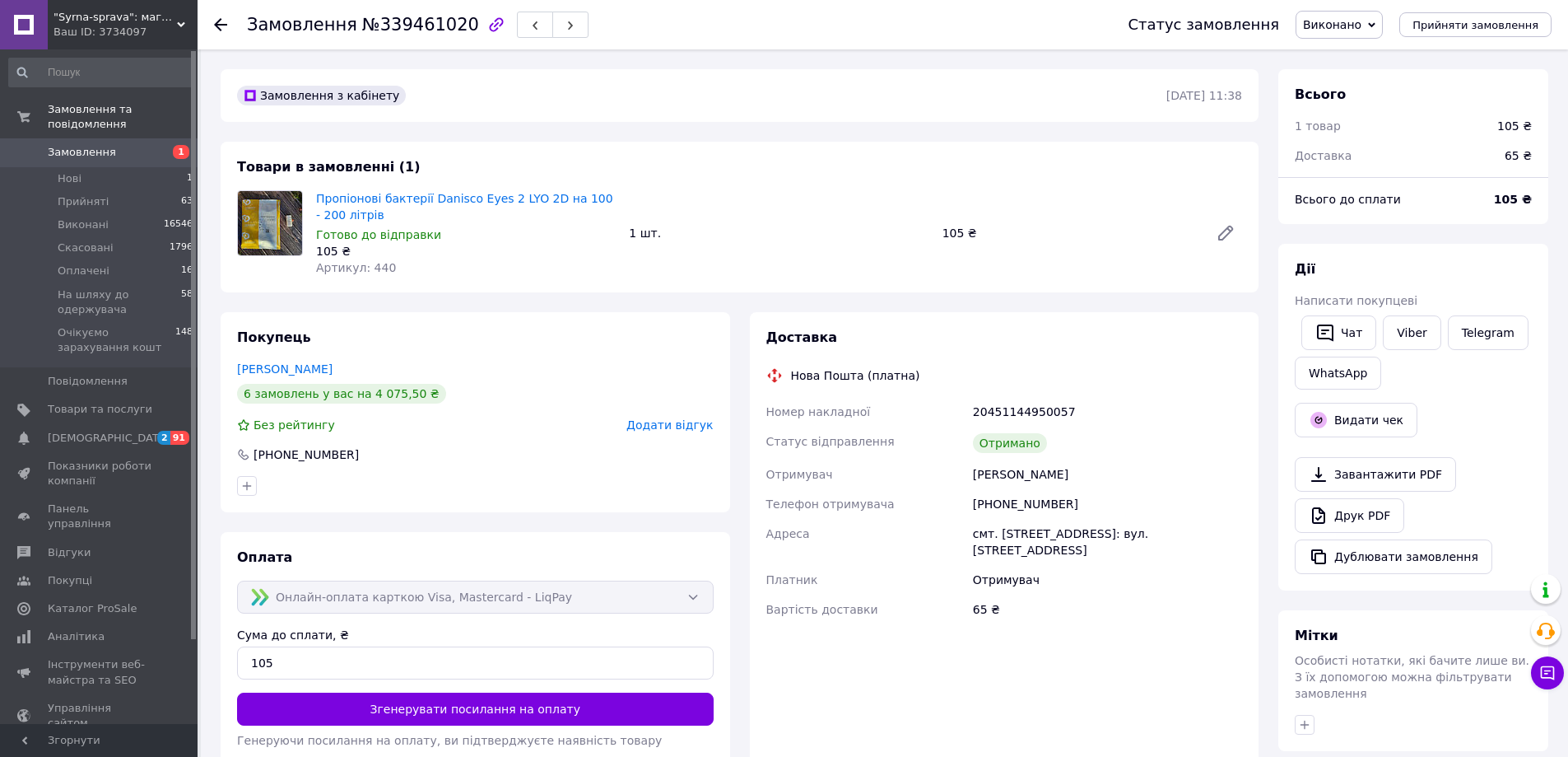
scroll to position [13, 0]
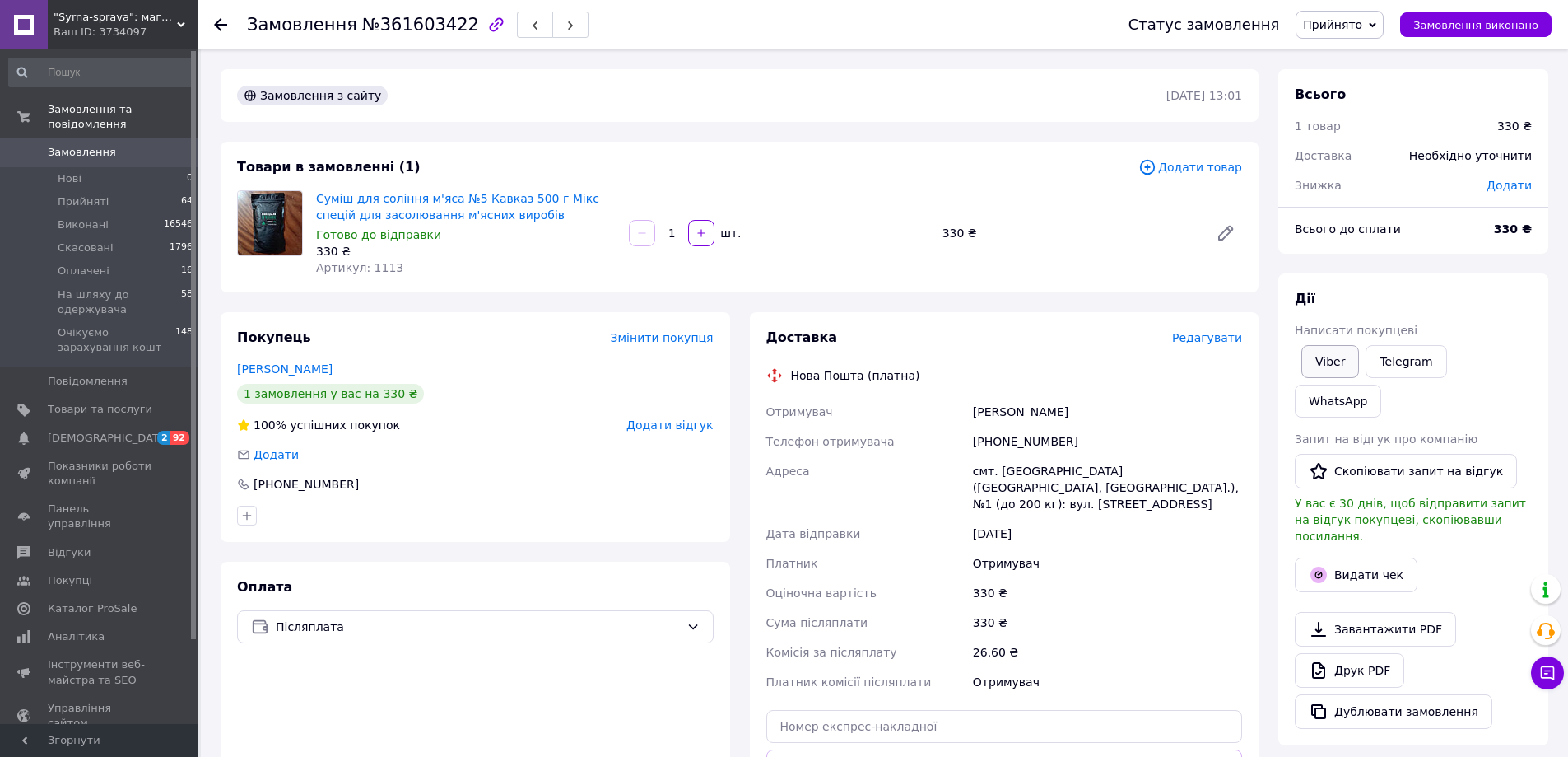
drag, startPoint x: 1322, startPoint y: 359, endPoint x: 1270, endPoint y: 381, distance: 56.5
click at [1320, 358] on link "Viber" at bounding box center [1330, 362] width 58 height 33
click at [1341, 558] on button "Видати чек" at bounding box center [1356, 575] width 122 height 35
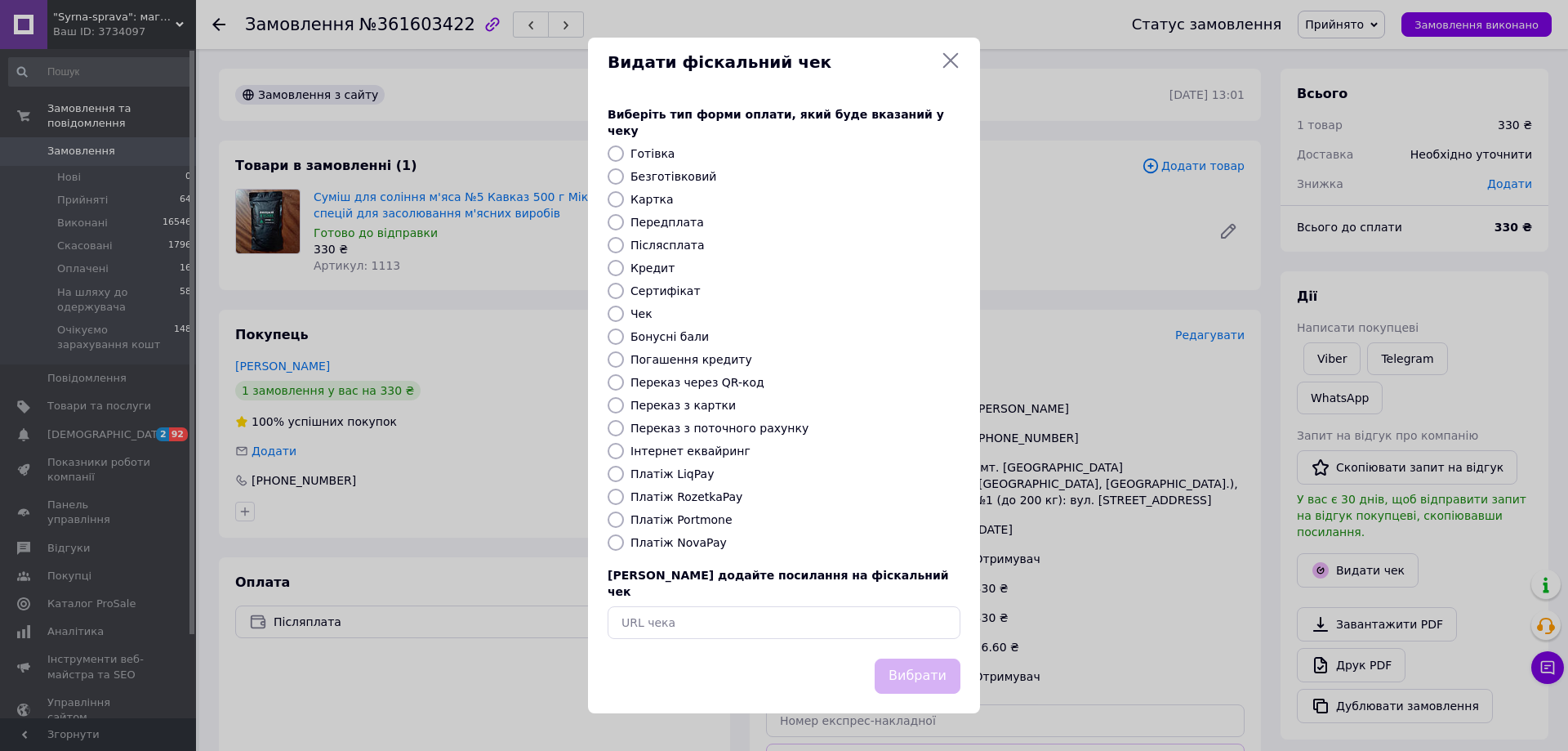
click at [678, 178] on label "Безготівковий" at bounding box center [673, 176] width 86 height 13
click at [624, 178] on input "Безготівковий" at bounding box center [615, 176] width 16 height 16
radio input "true"
click at [927, 680] on div "Вибрати" at bounding box center [917, 675] width 92 height 42
click at [932, 666] on button "Вибрати" at bounding box center [917, 675] width 86 height 35
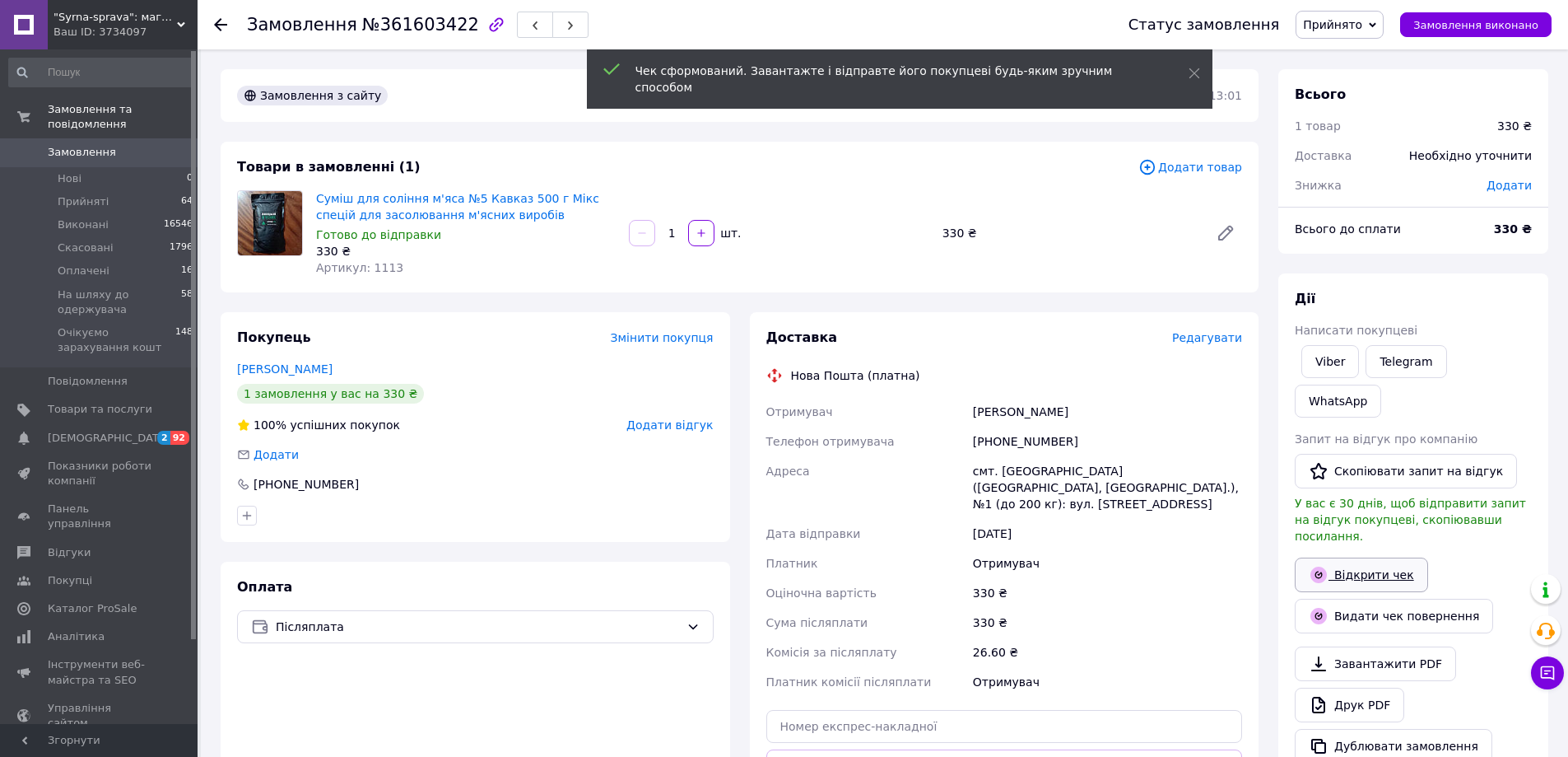
click at [1370, 558] on link "Відкрити чек" at bounding box center [1361, 575] width 133 height 35
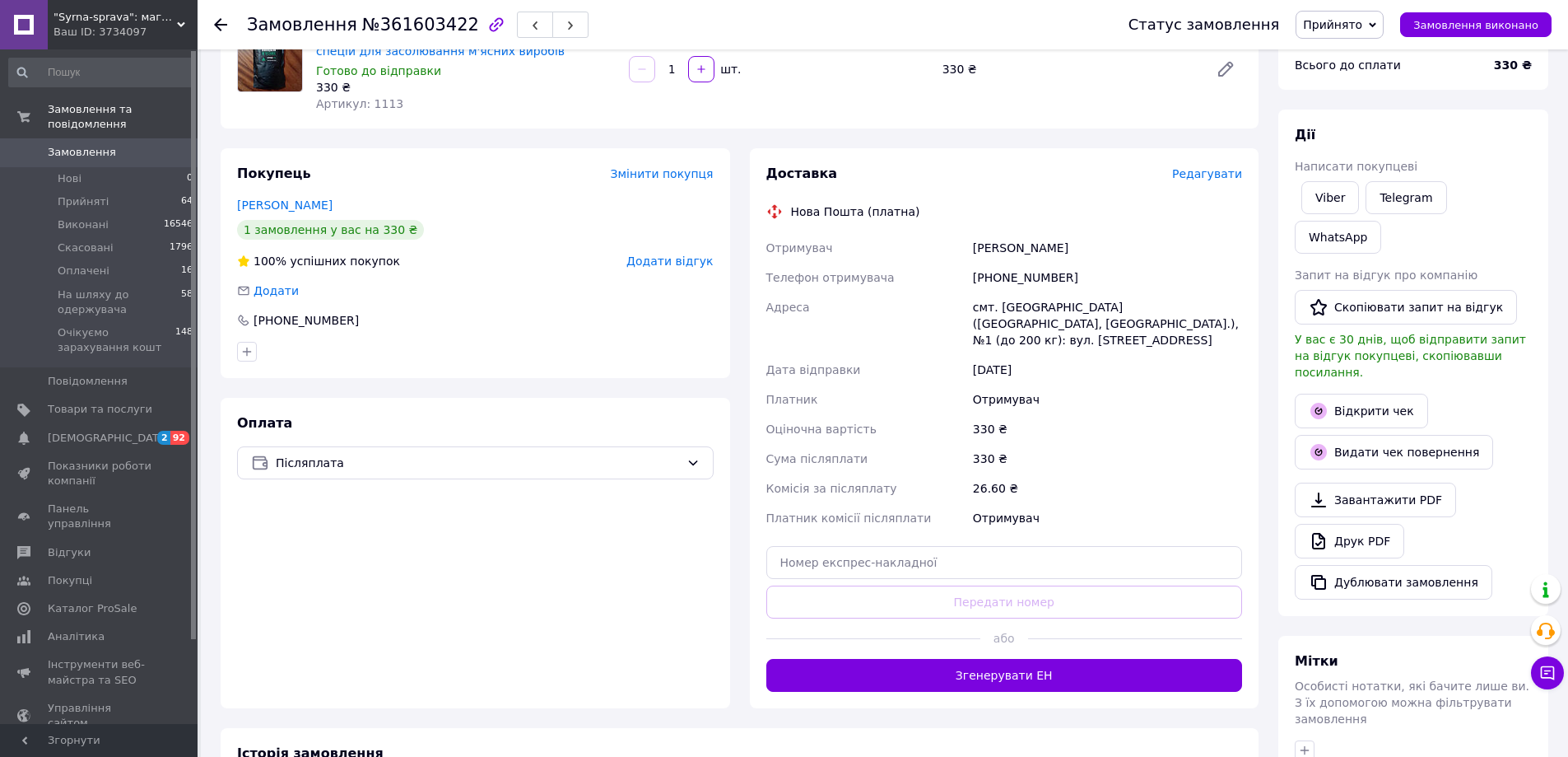
scroll to position [165, 0]
paste input "20451247280389"
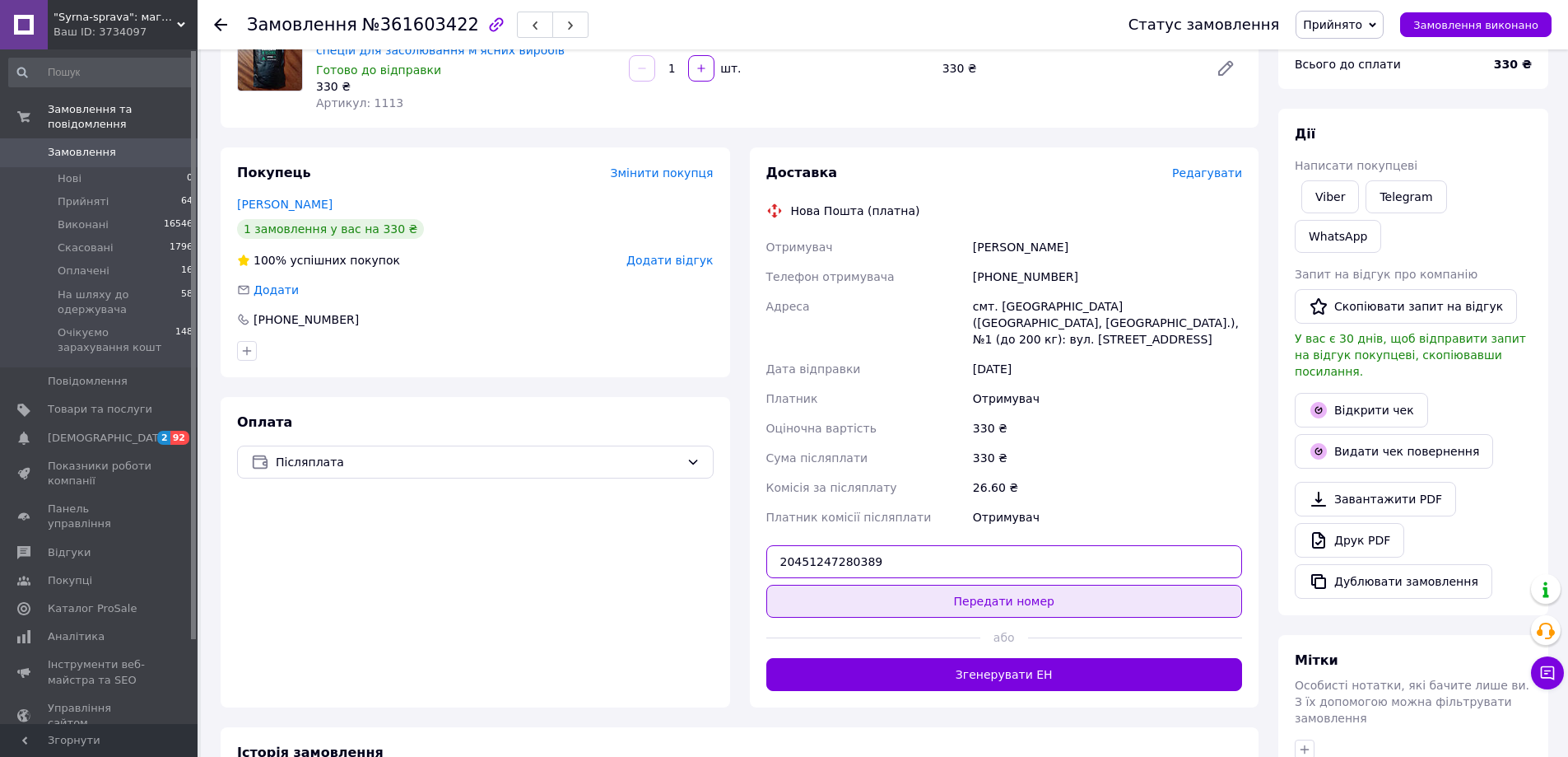
type input "20451247280389"
click at [1057, 585] on button "Передати номер" at bounding box center [1005, 601] width 476 height 33
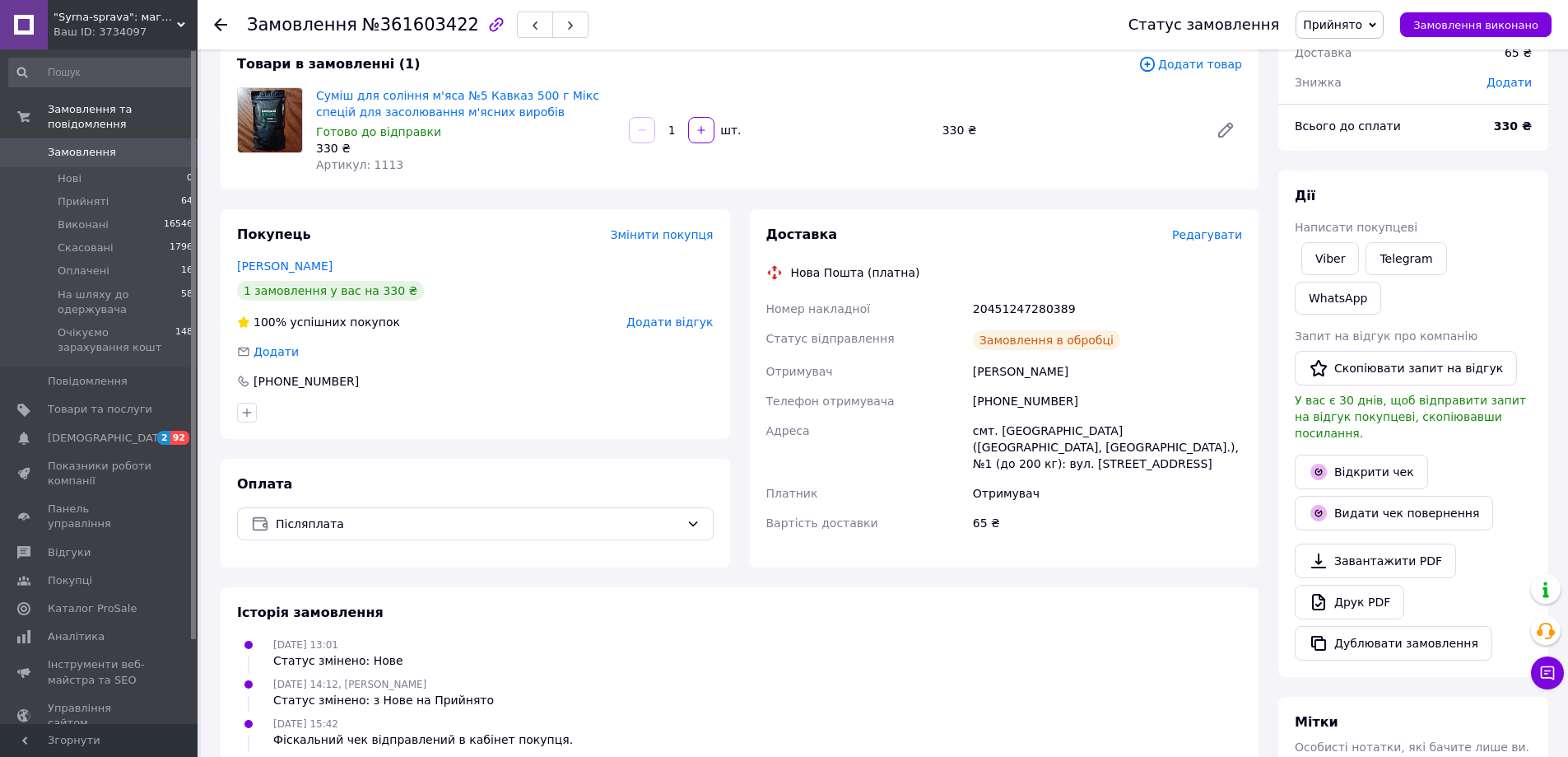
scroll to position [0, 0]
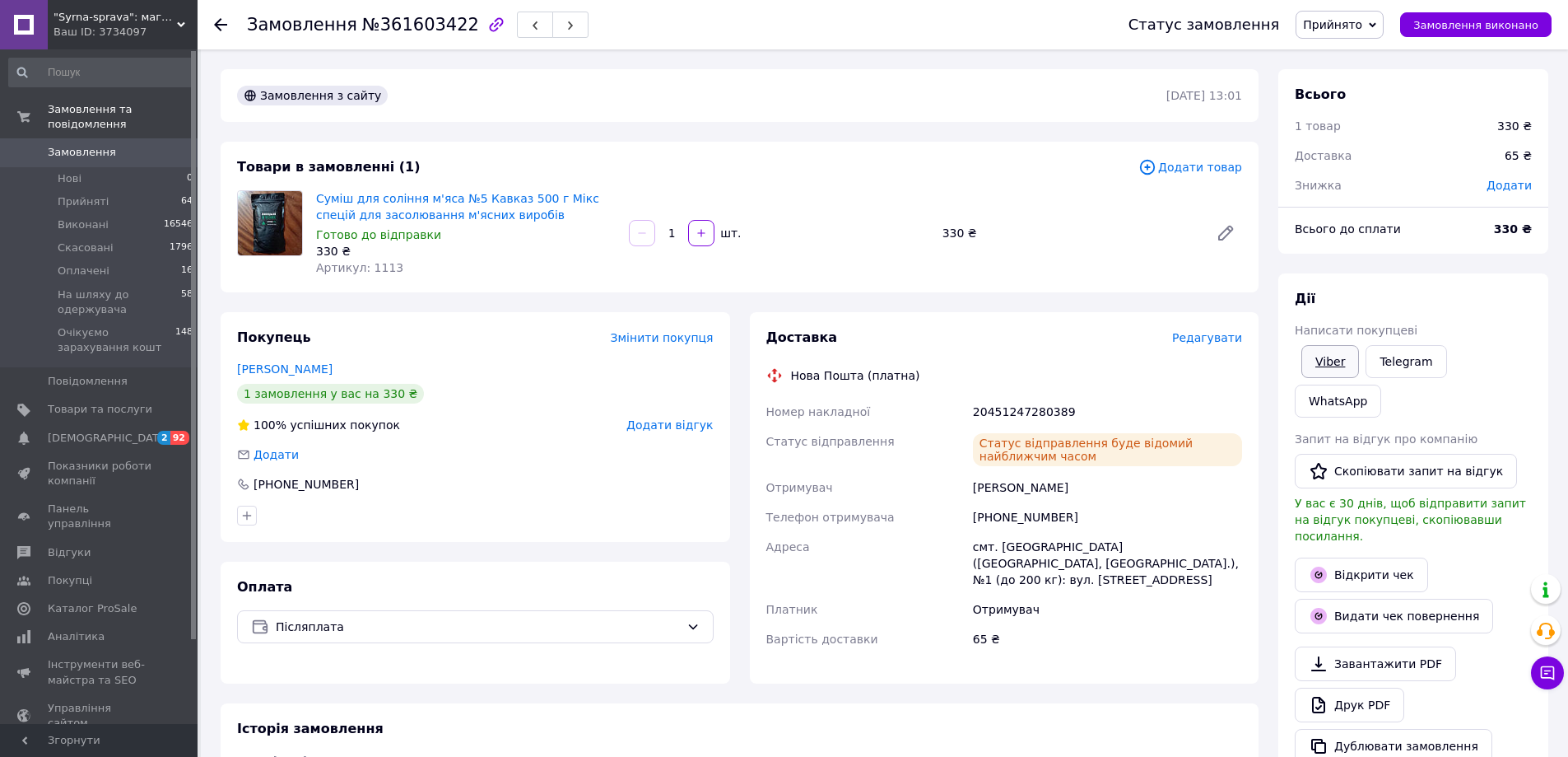
click at [1335, 350] on link "Viber" at bounding box center [1330, 362] width 58 height 33
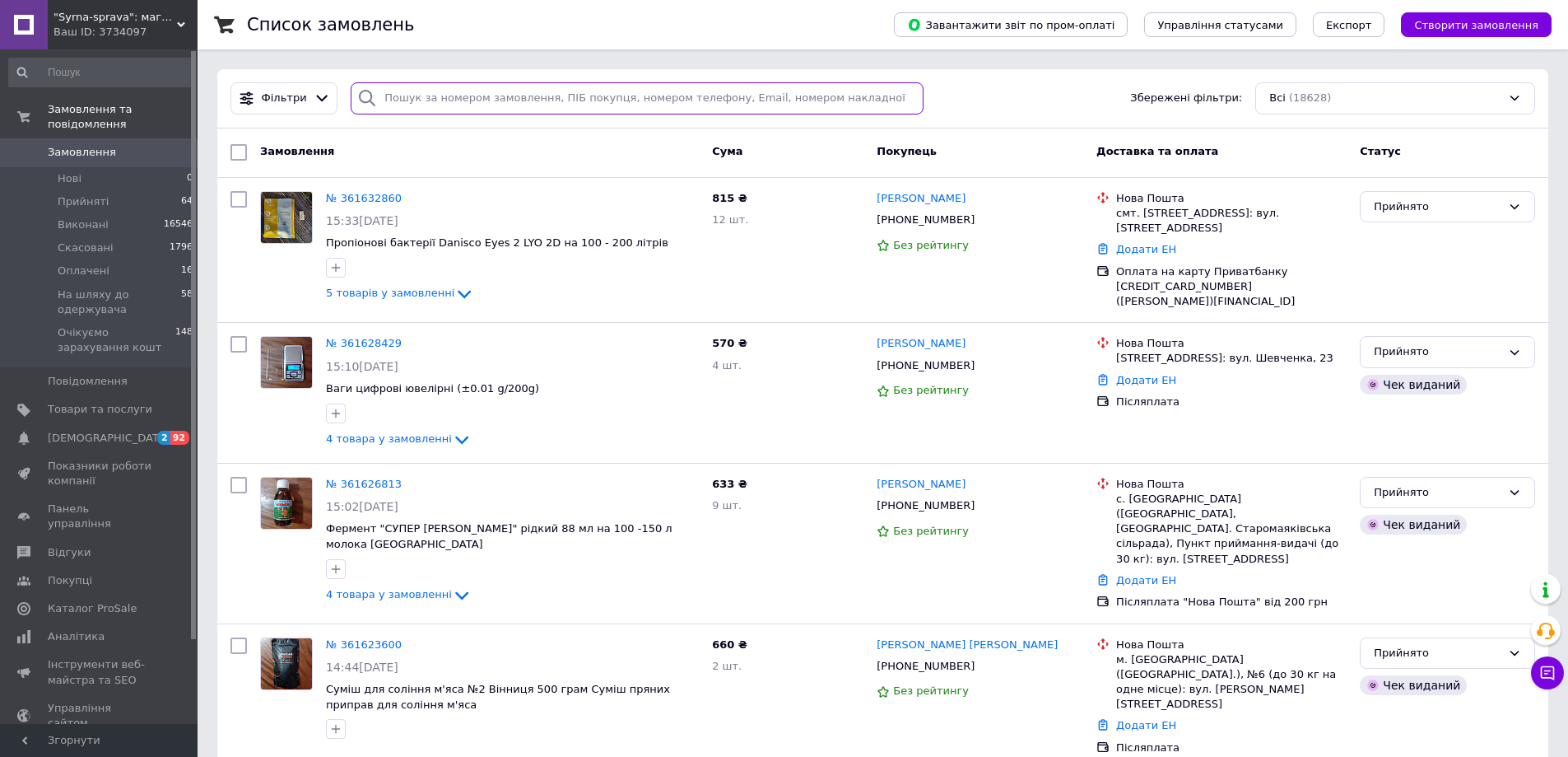
paste input "+380507140003"
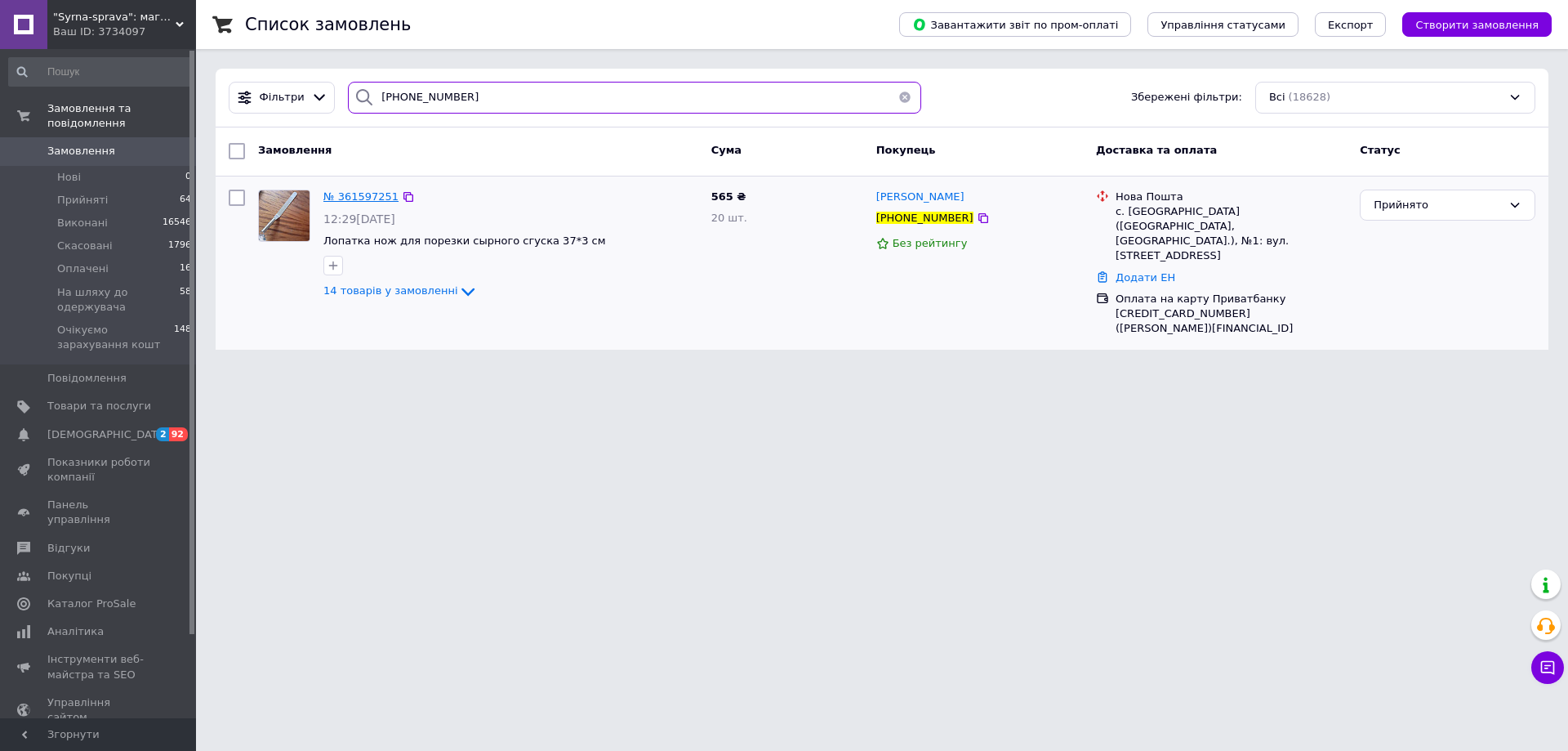
type input "+380507140003"
drag, startPoint x: 895, startPoint y: 94, endPoint x: 843, endPoint y: 162, distance: 85.6
click at [895, 93] on button "button" at bounding box center [905, 98] width 33 height 32
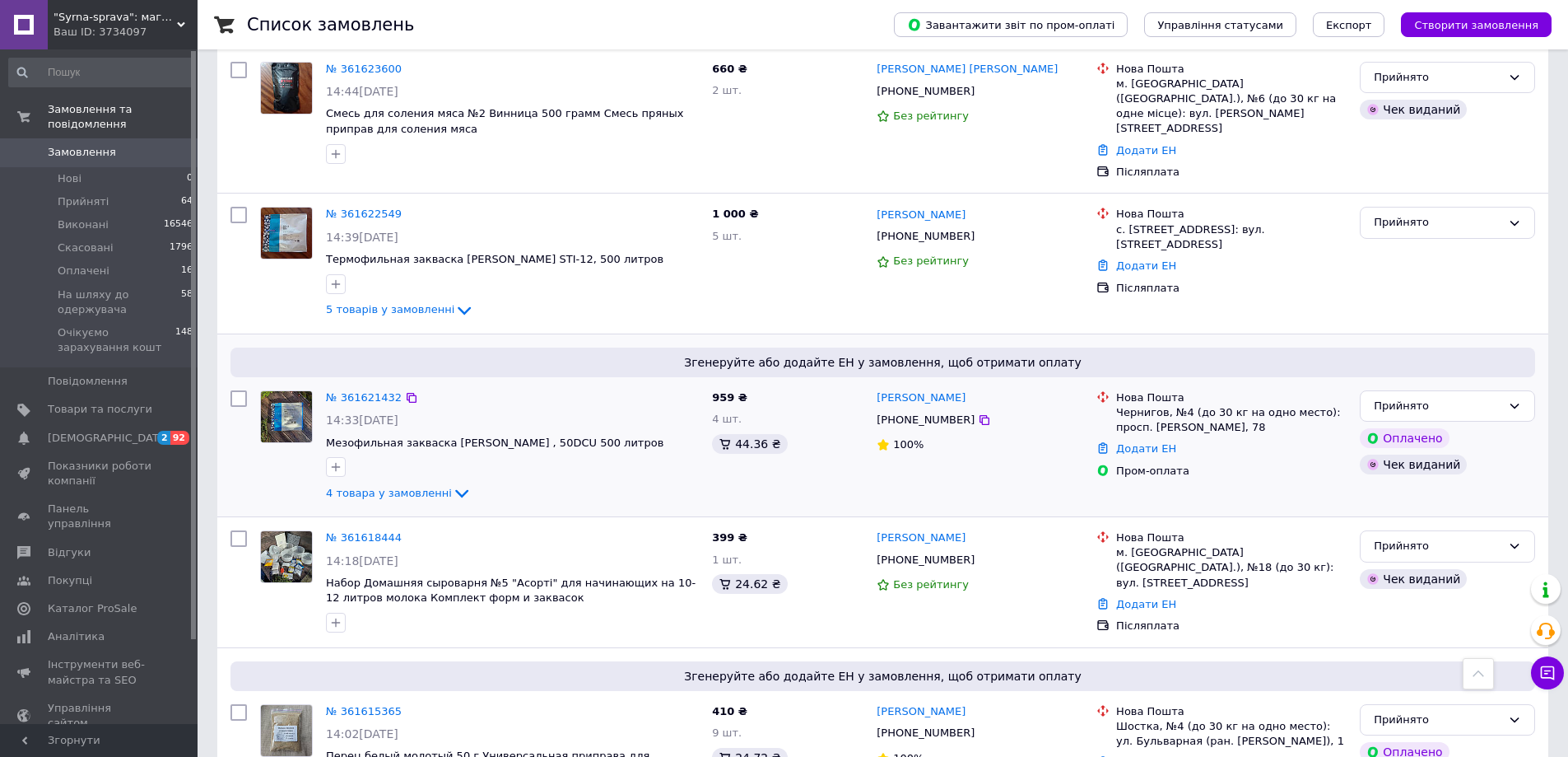
scroll to position [494, 0]
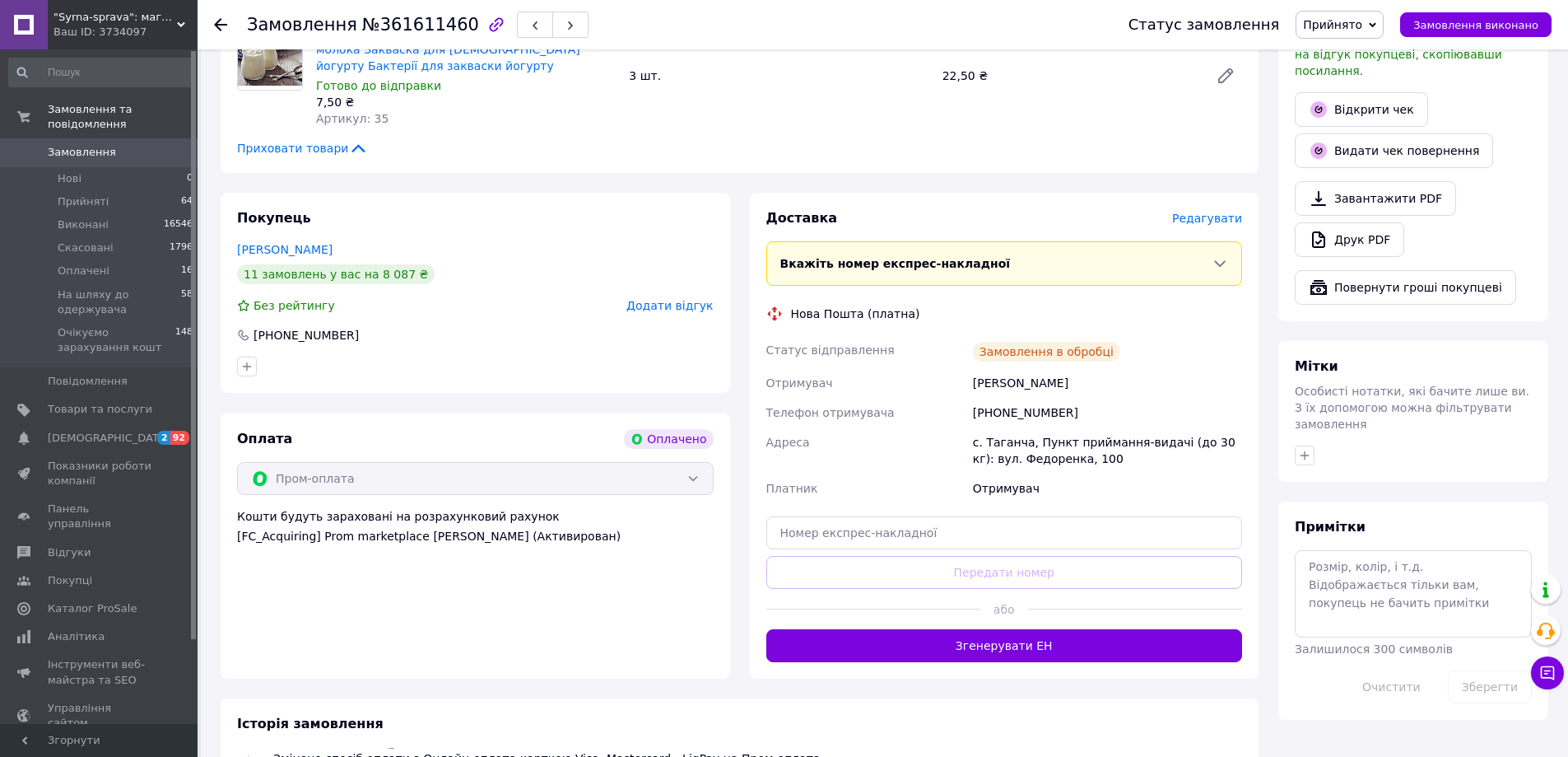
scroll to position [659, 0]
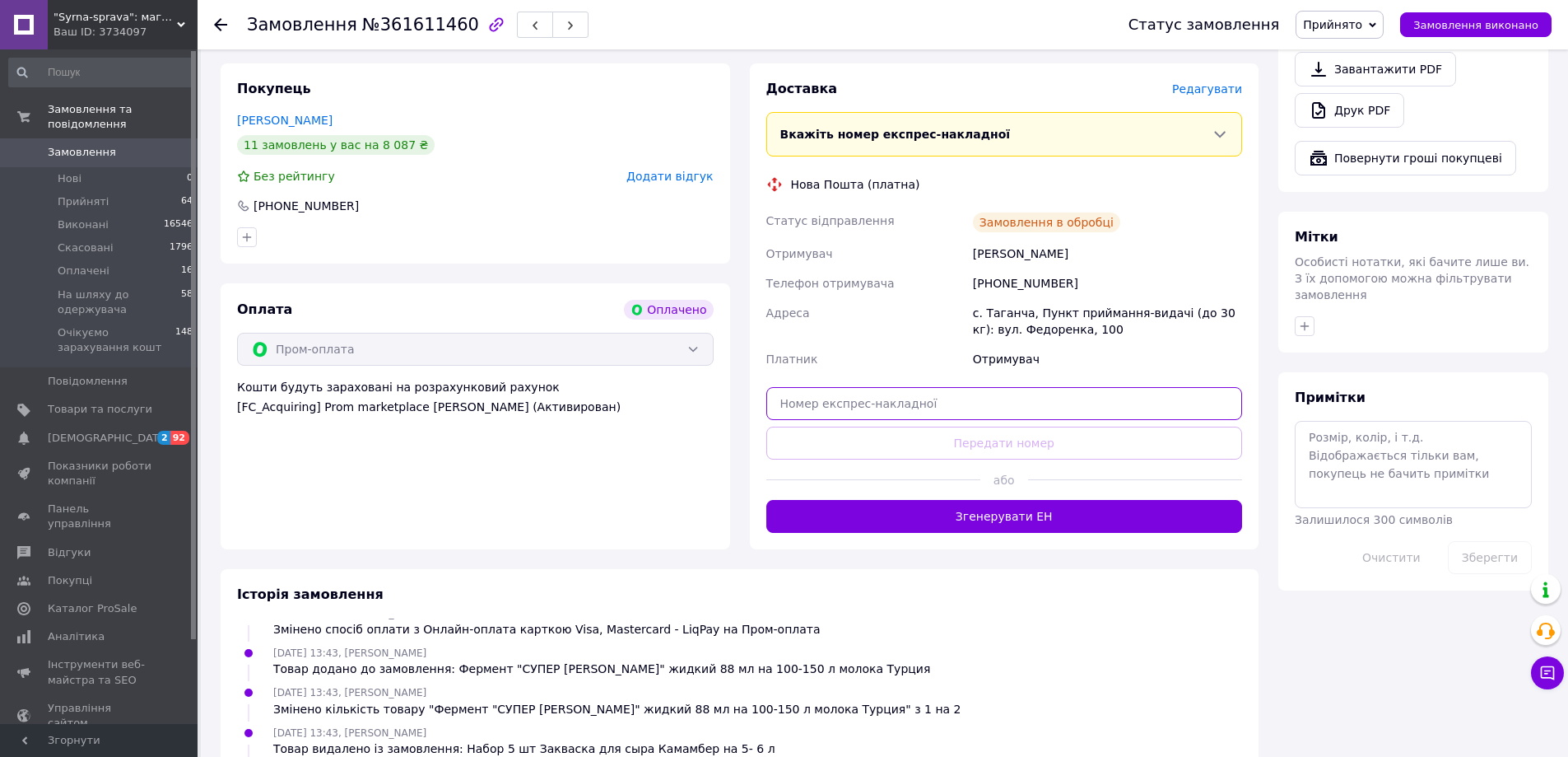
paste input "20451247283199"
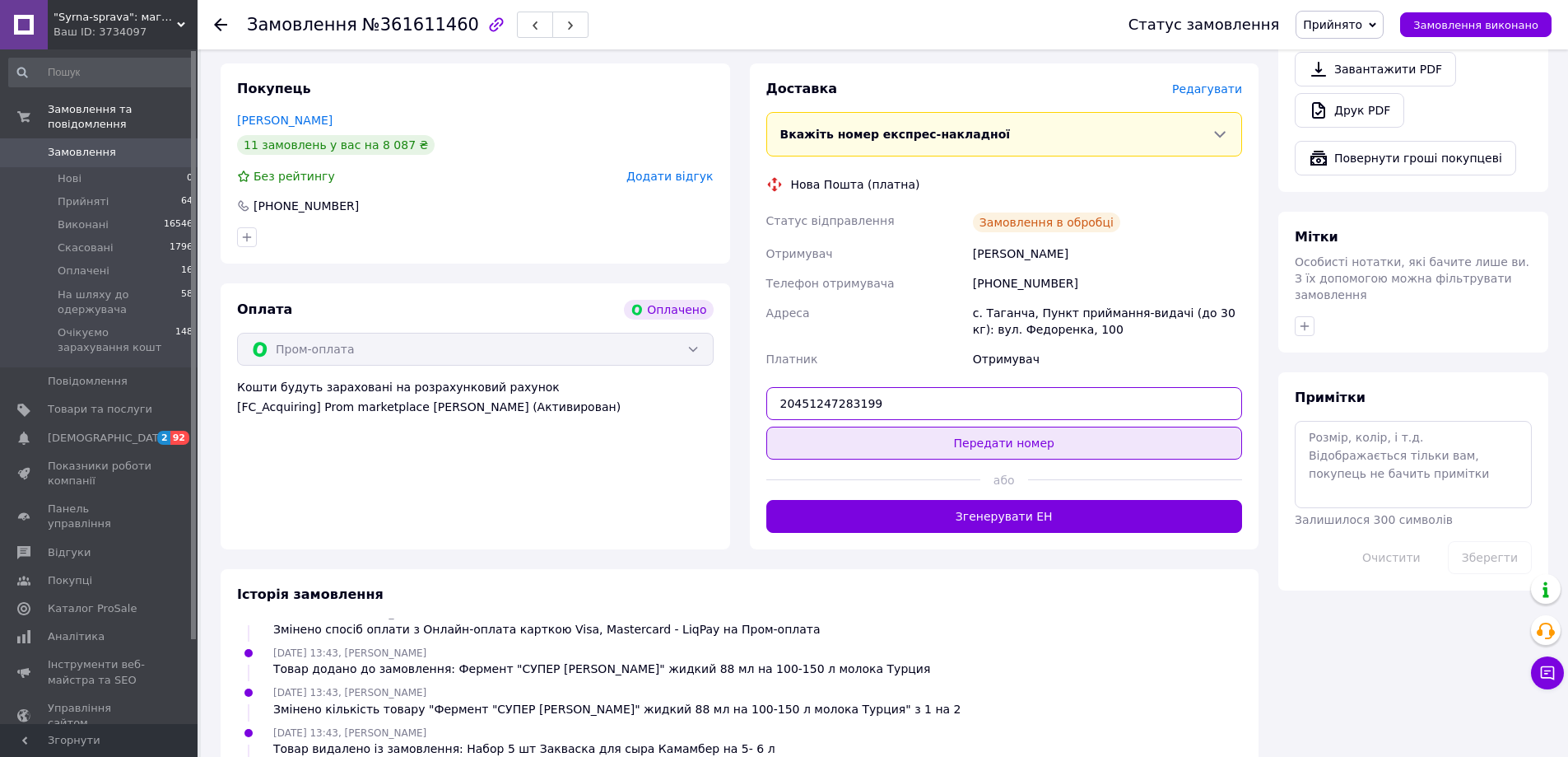
type input "20451247283199"
click at [1064, 427] on button "Передати номер" at bounding box center [1005, 443] width 476 height 33
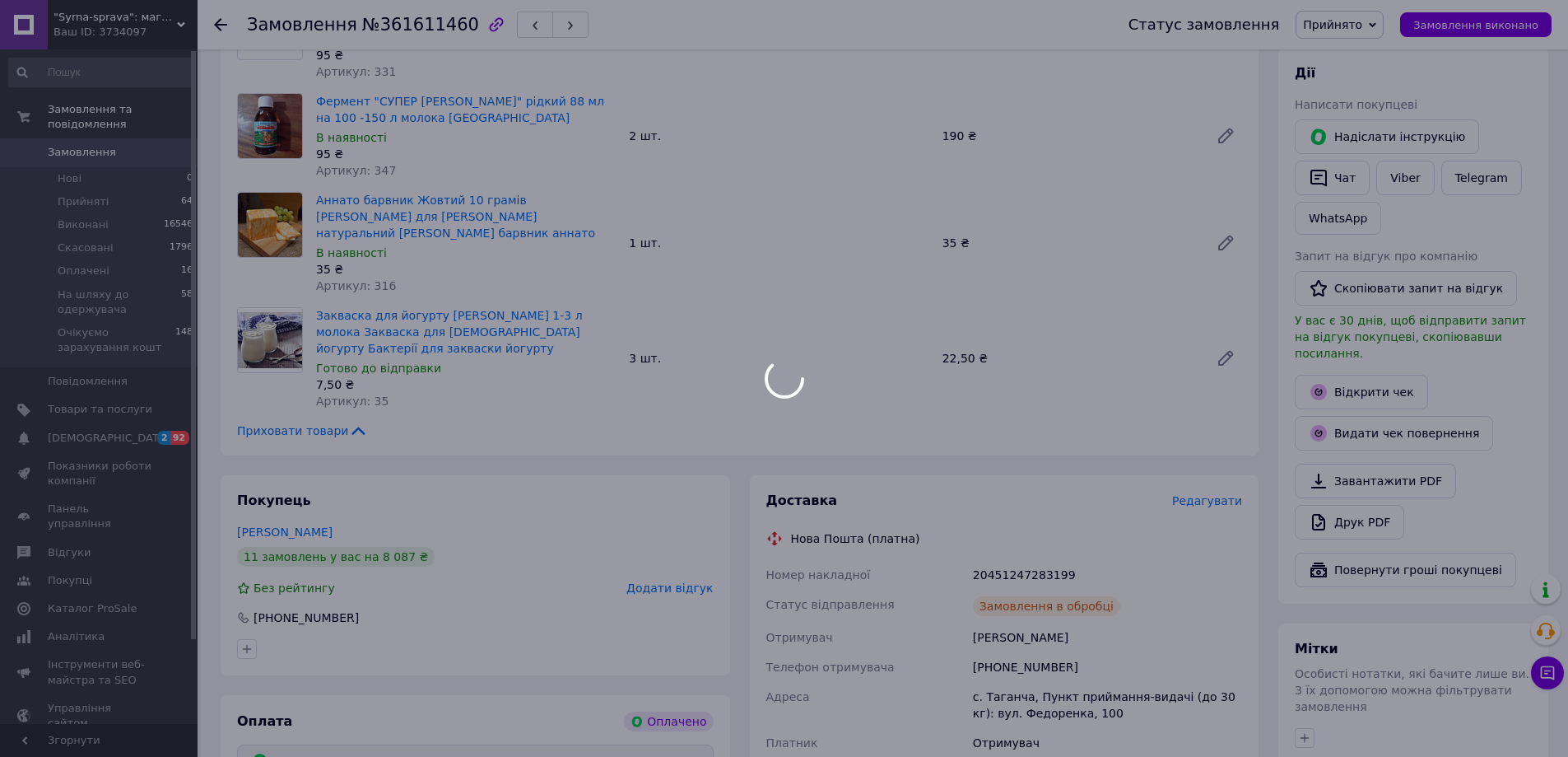
scroll to position [92, 0]
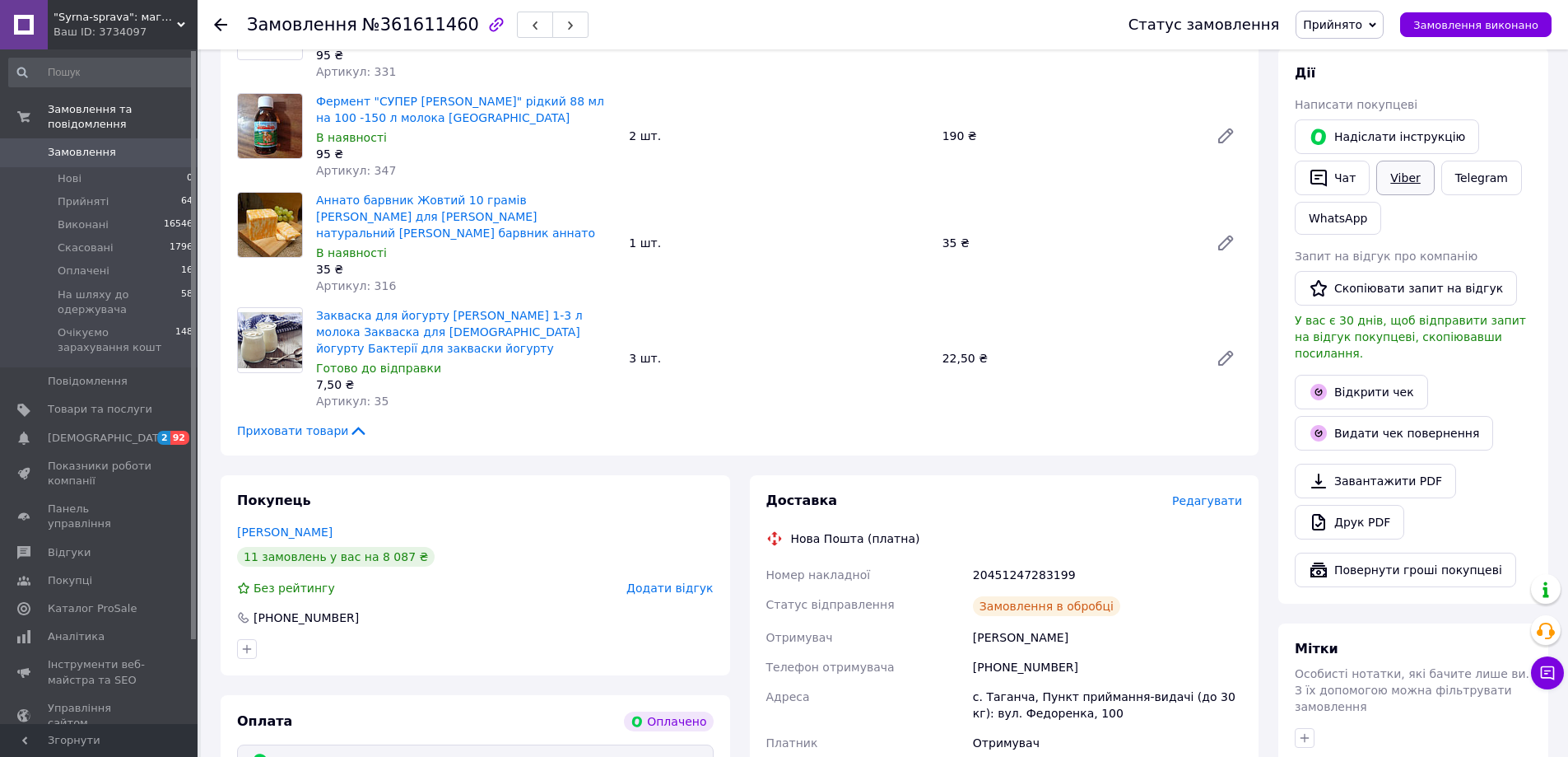
click at [1399, 176] on link "Viber" at bounding box center [1405, 178] width 58 height 35
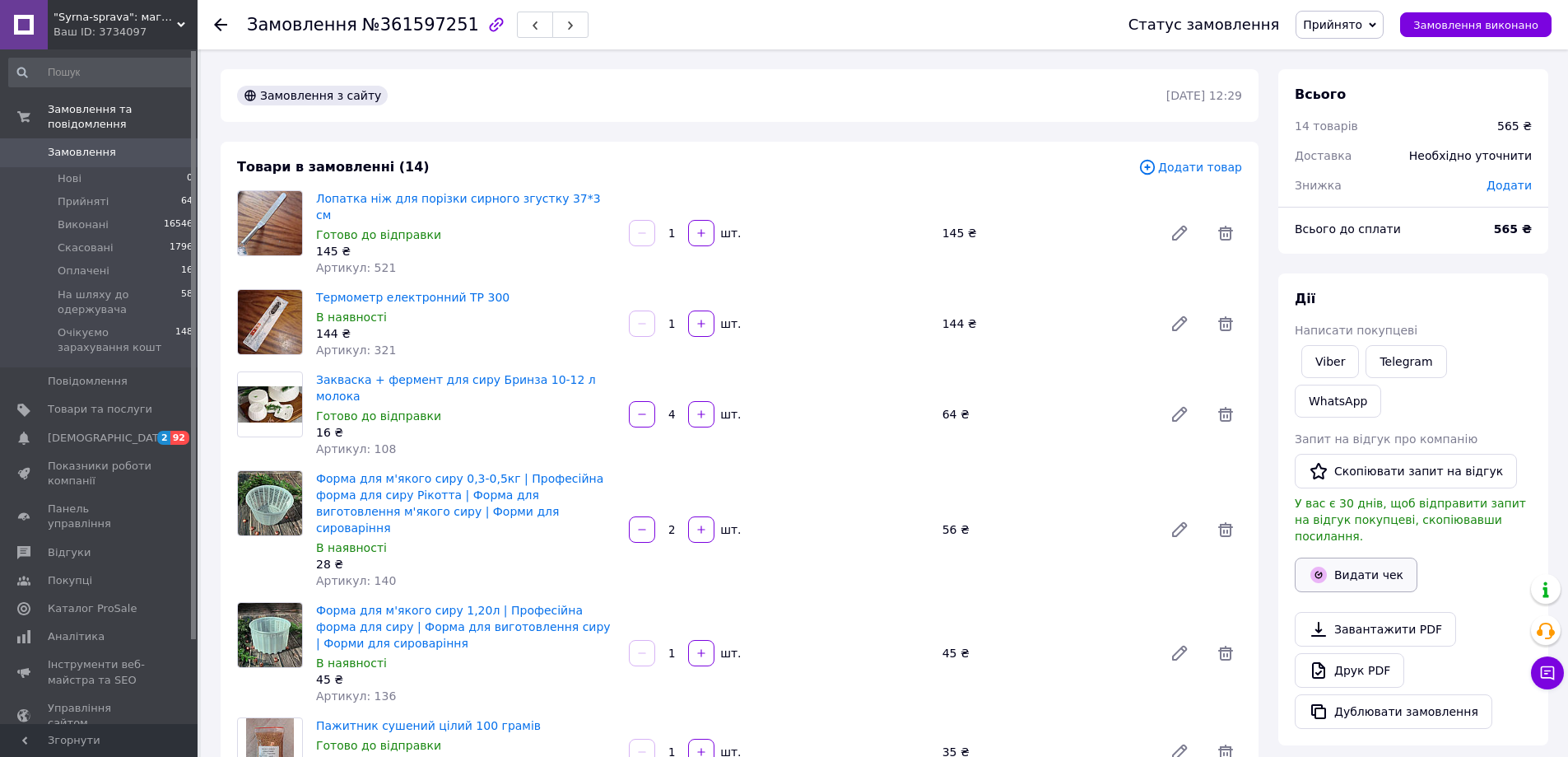
click at [1373, 558] on button "Видати чек" at bounding box center [1356, 575] width 122 height 35
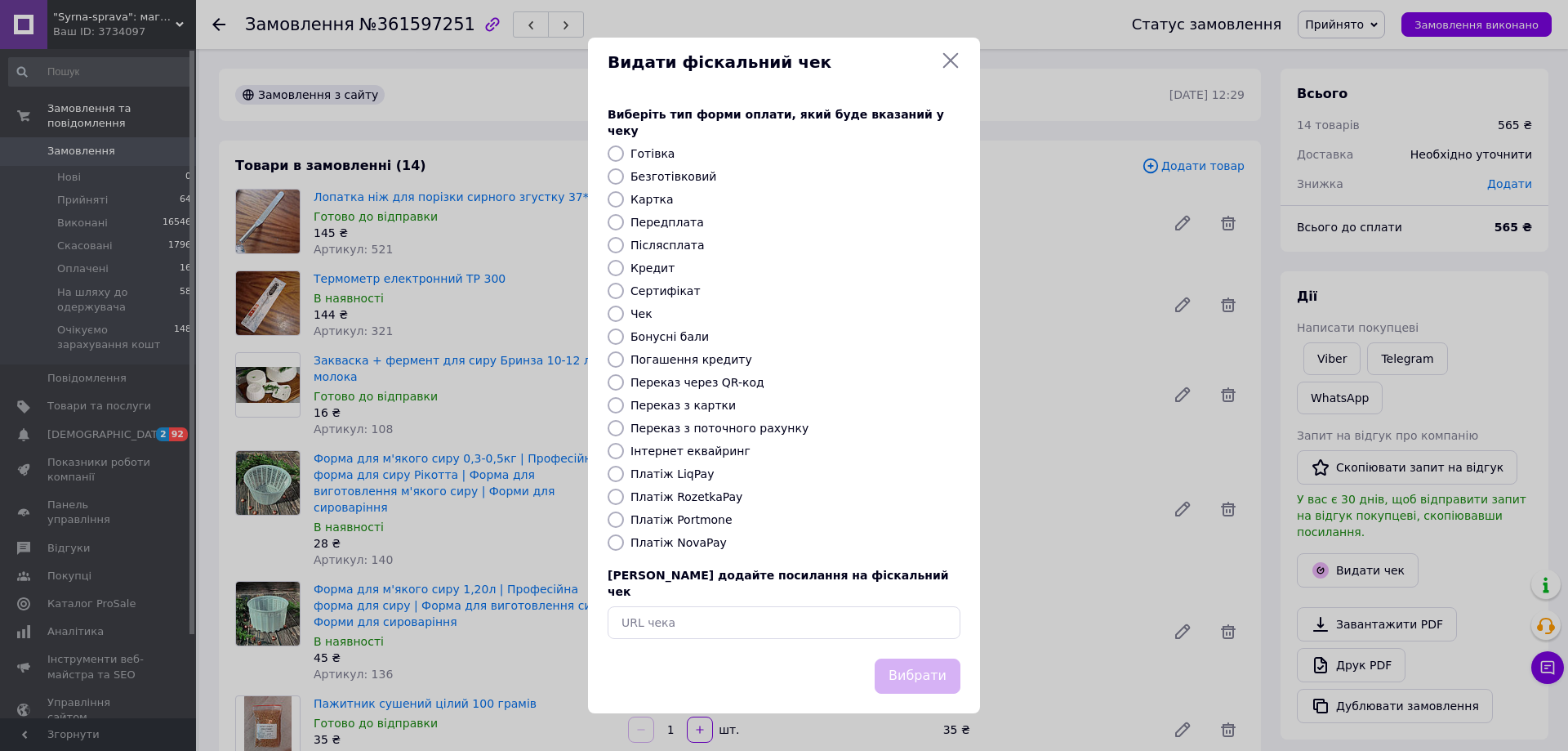
click at [671, 173] on label "Безготівковий" at bounding box center [673, 176] width 86 height 13
click at [624, 173] on input "Безготівковий" at bounding box center [615, 176] width 16 height 16
radio input "true"
click at [922, 662] on button "Вибрати" at bounding box center [917, 675] width 86 height 35
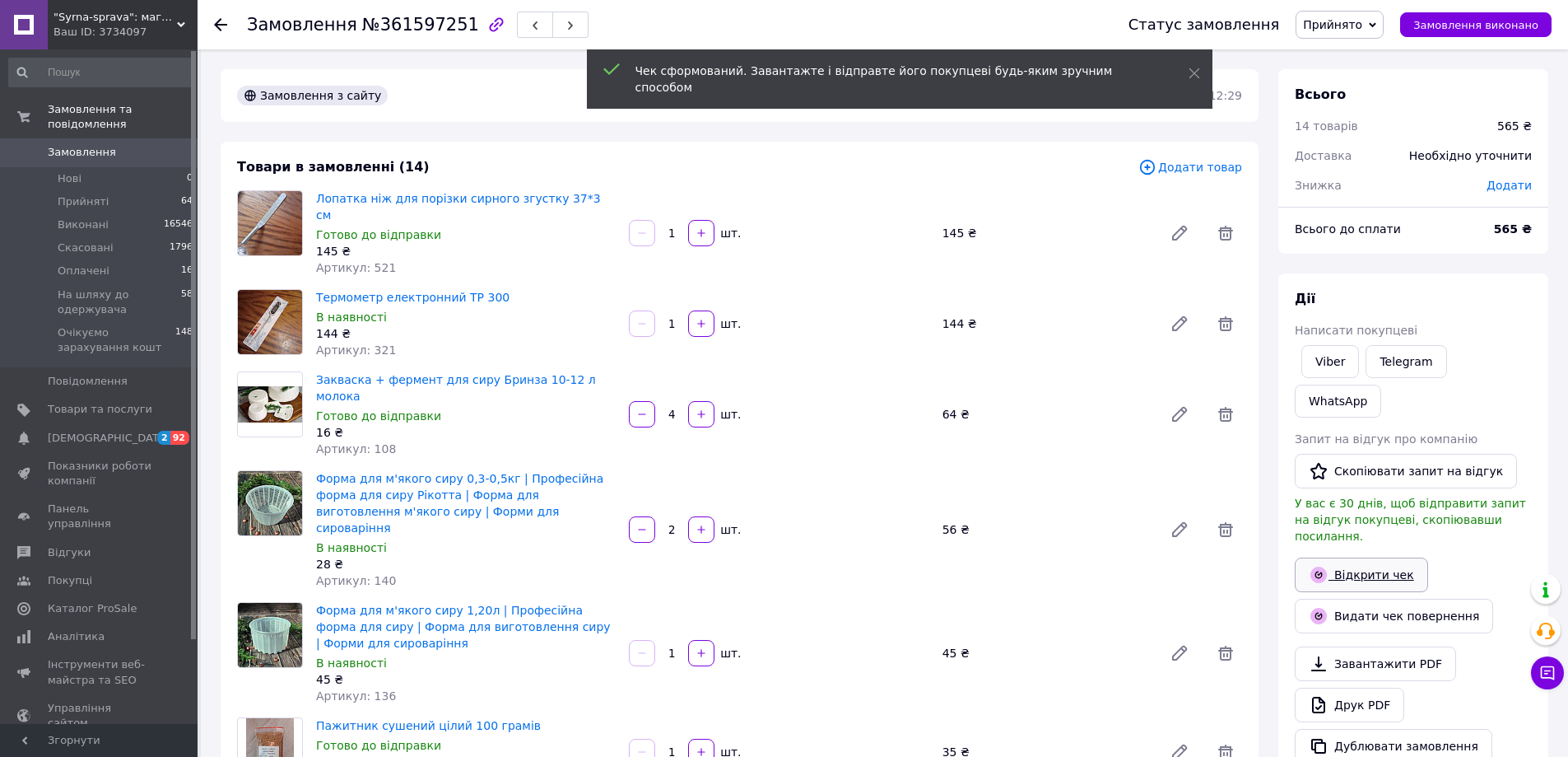
click at [1376, 558] on link "Відкрити чек" at bounding box center [1361, 575] width 133 height 35
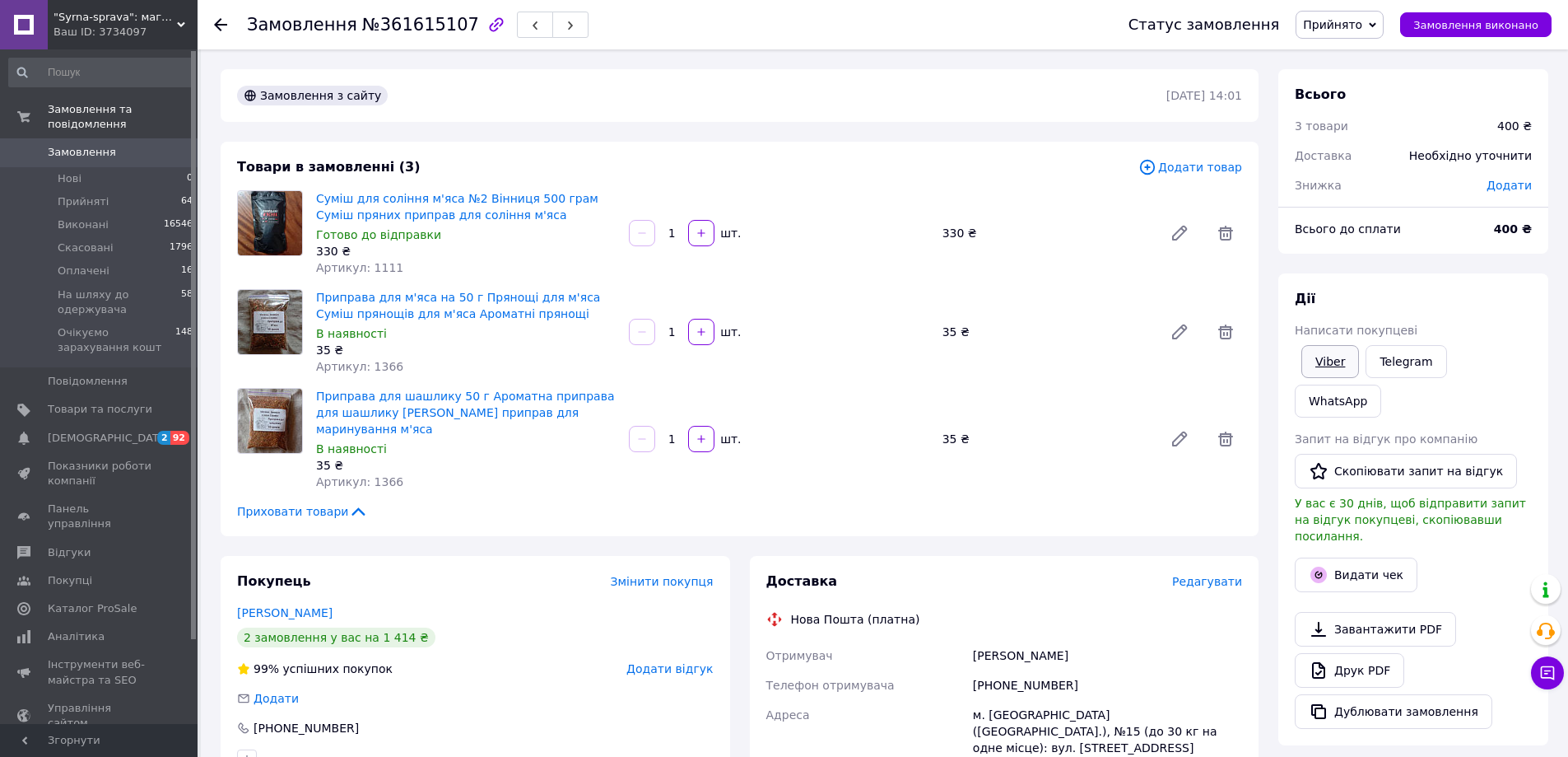
click at [1318, 365] on link "Viber" at bounding box center [1330, 362] width 58 height 33
click at [1346, 558] on button "Видати чек" at bounding box center [1356, 575] width 122 height 35
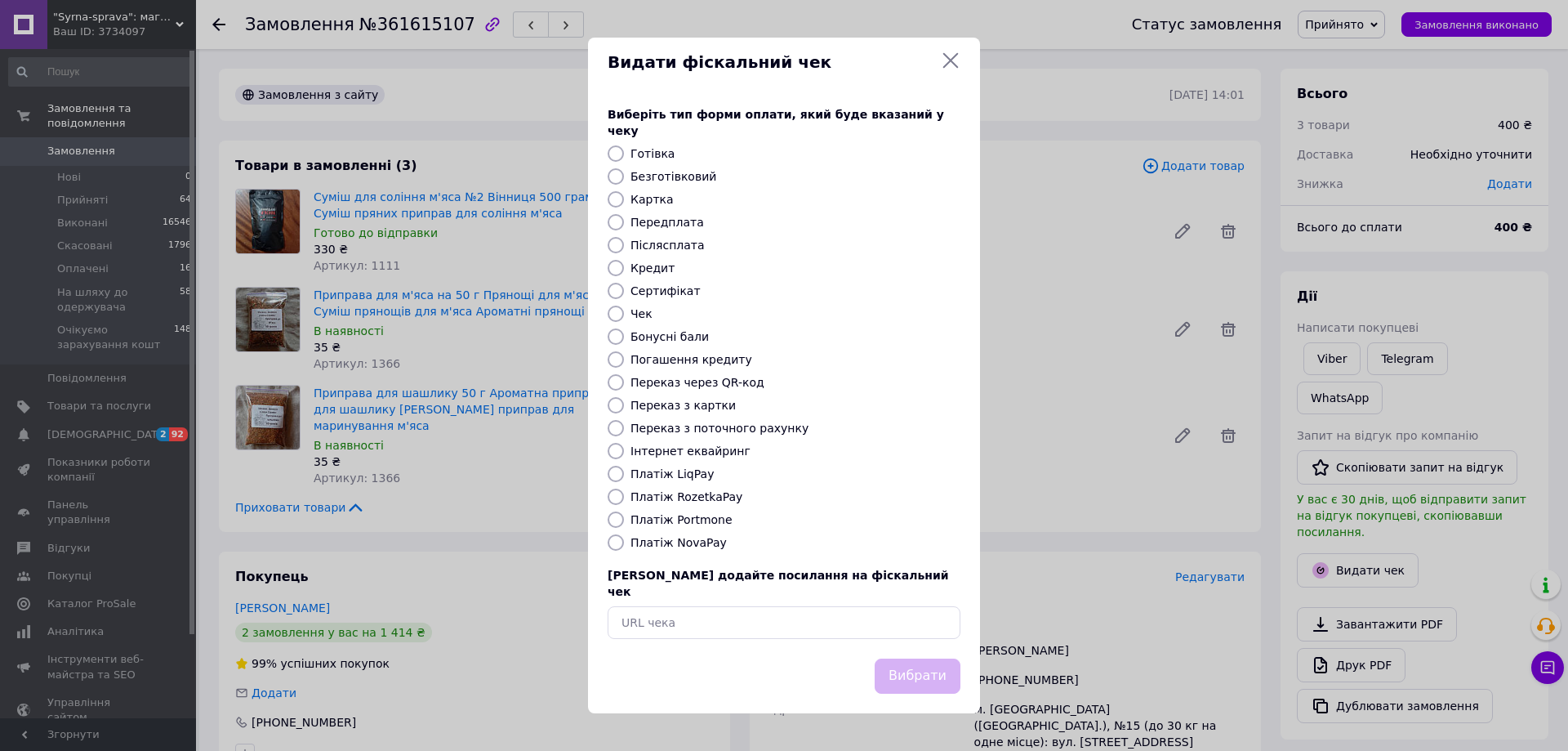
click at [644, 178] on label "Безготівковий" at bounding box center [673, 176] width 86 height 13
click at [624, 178] on input "Безготівковий" at bounding box center [615, 176] width 16 height 16
radio input "true"
click at [921, 658] on button "Вибрати" at bounding box center [917, 675] width 86 height 35
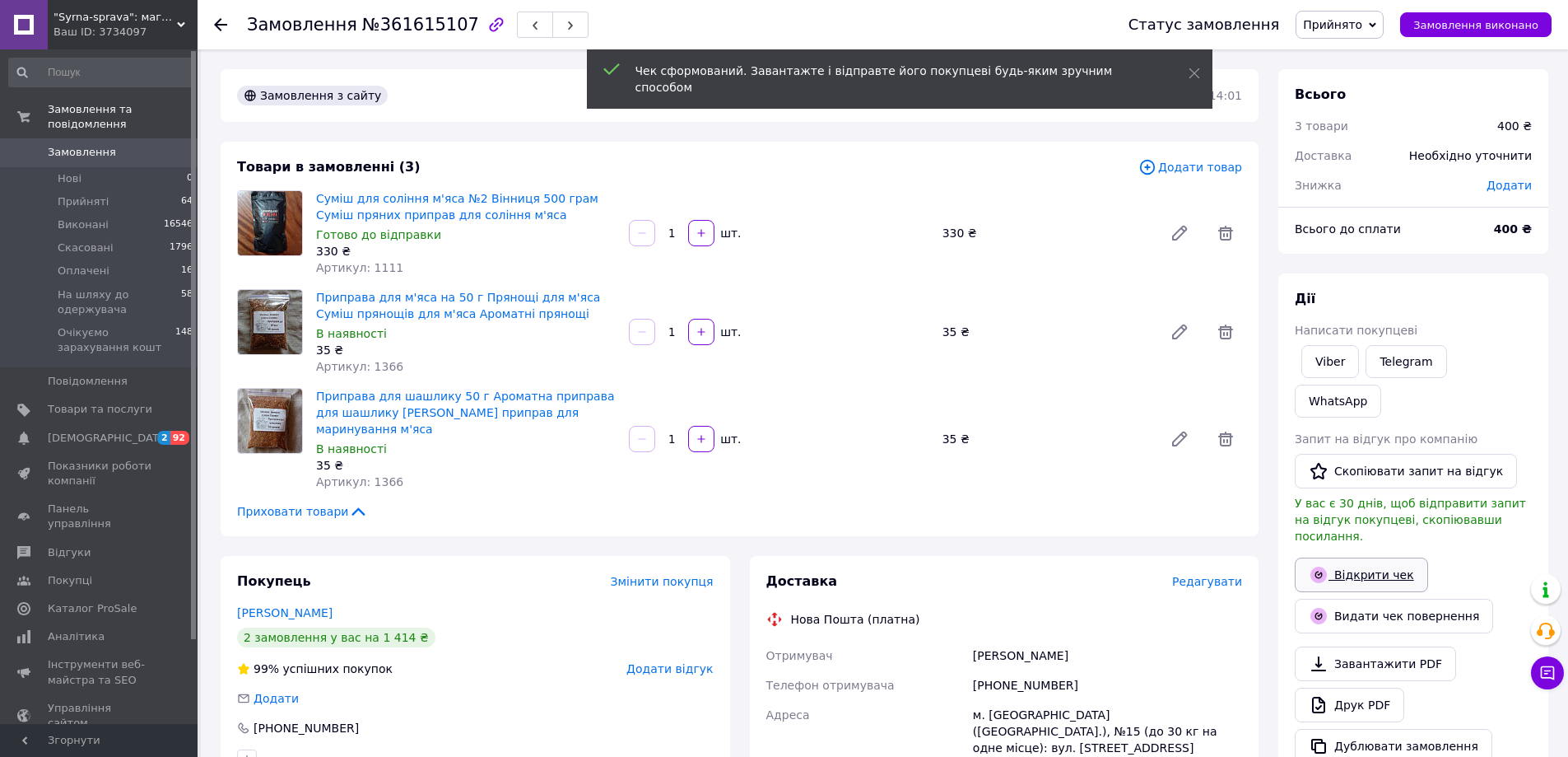
click at [1367, 558] on link "Відкрити чек" at bounding box center [1361, 575] width 133 height 35
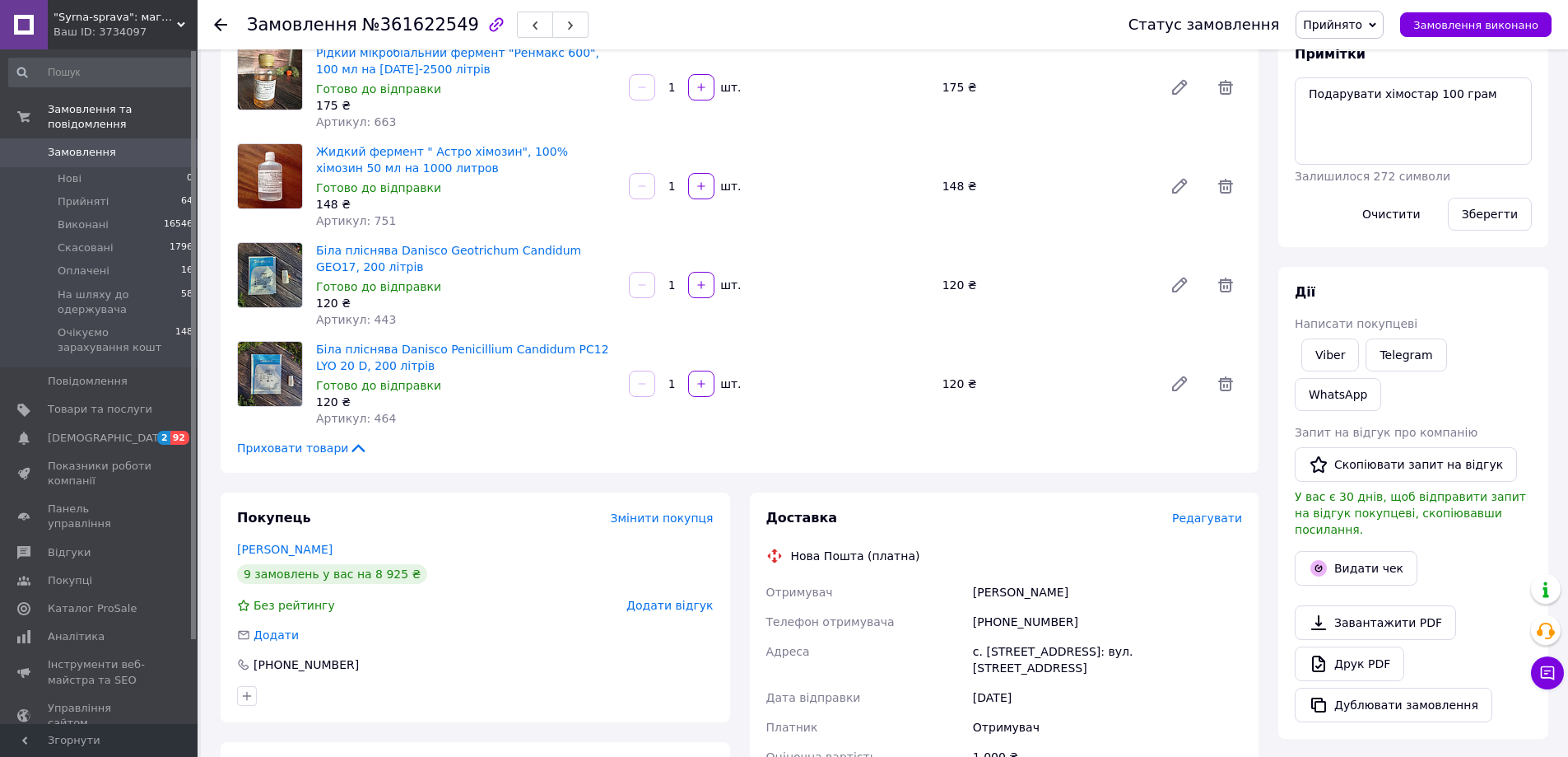
scroll to position [83, 0]
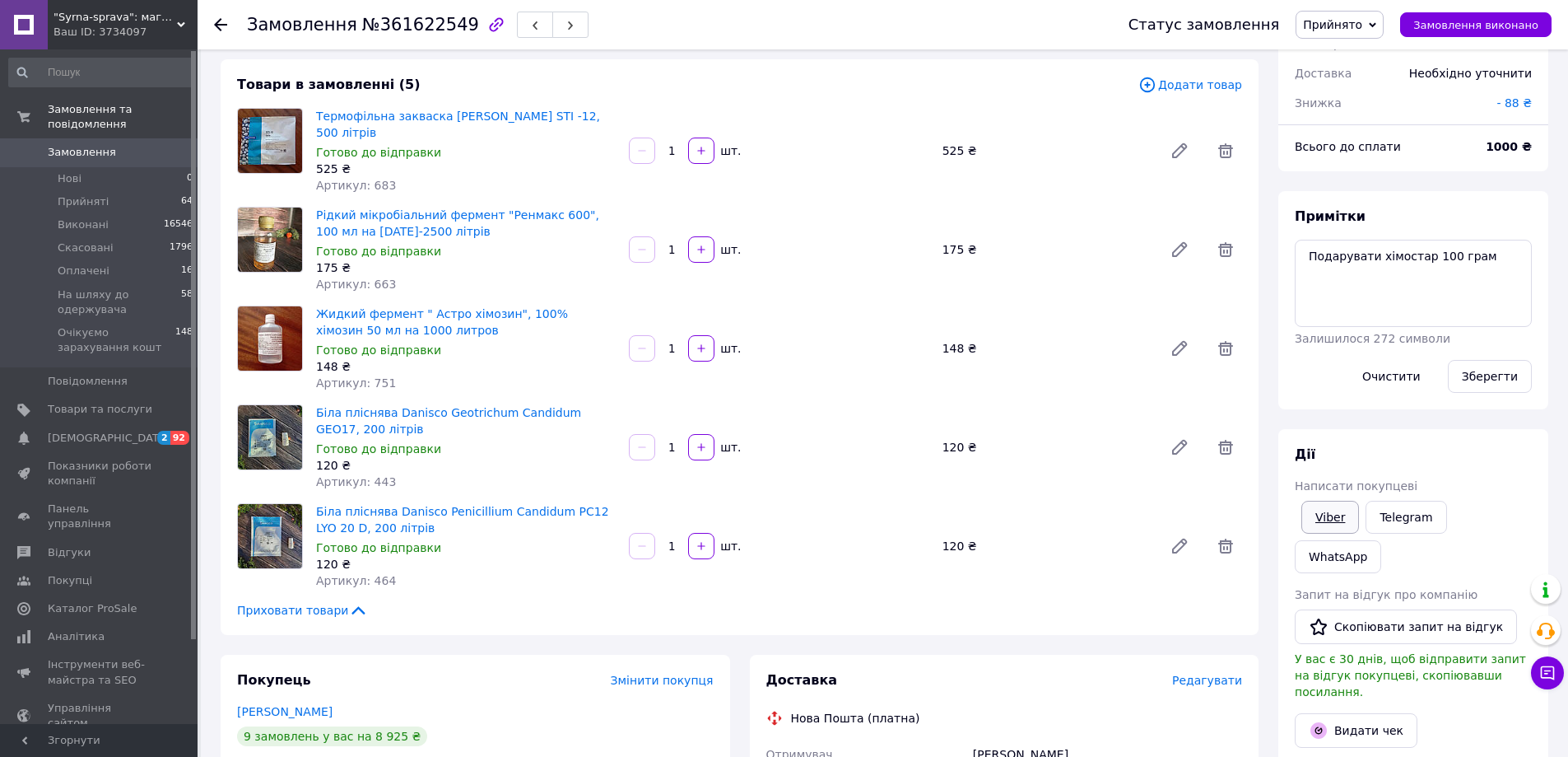
click at [1315, 512] on link "Viber" at bounding box center [1330, 517] width 58 height 33
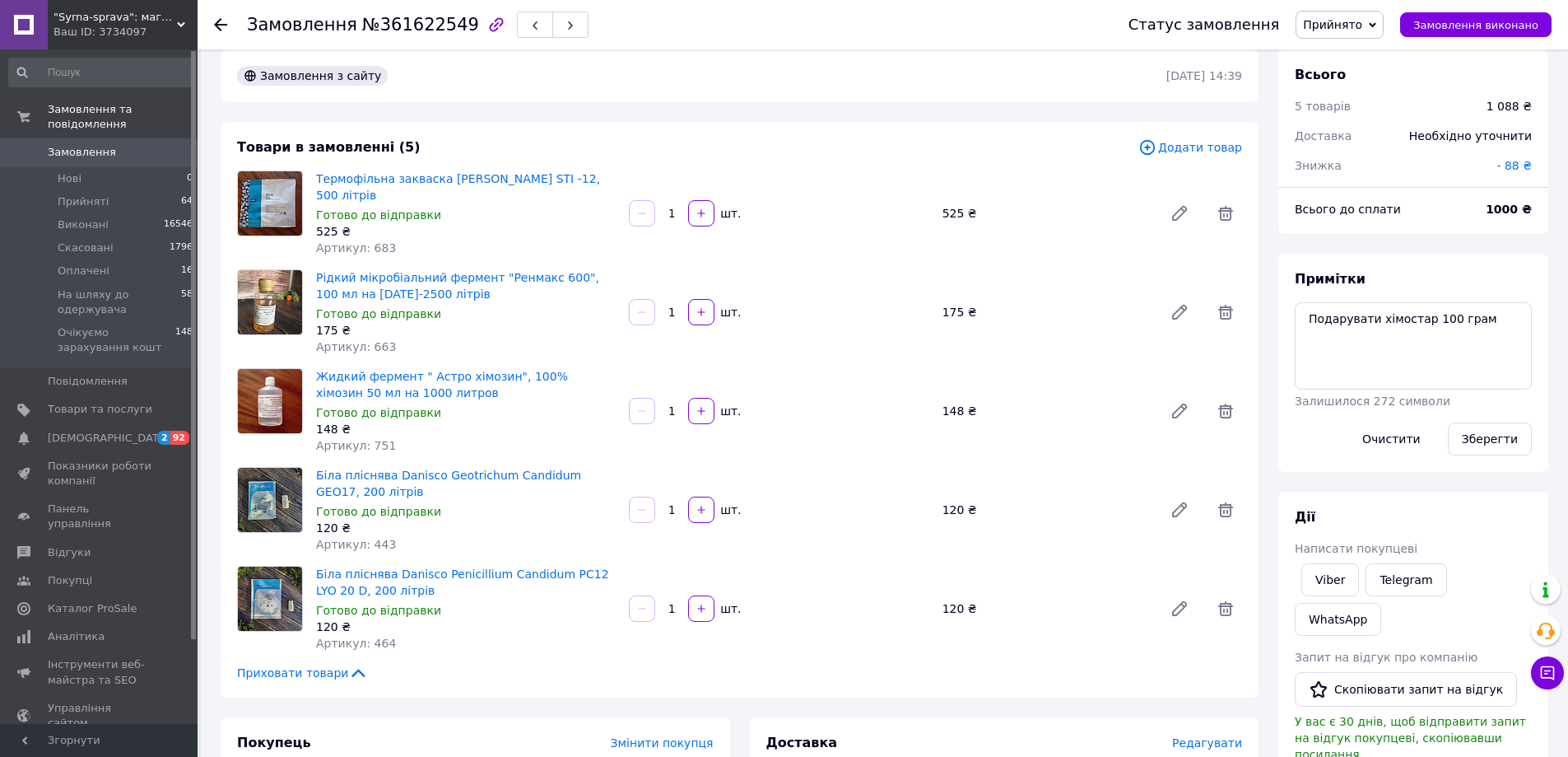
scroll to position [165, 0]
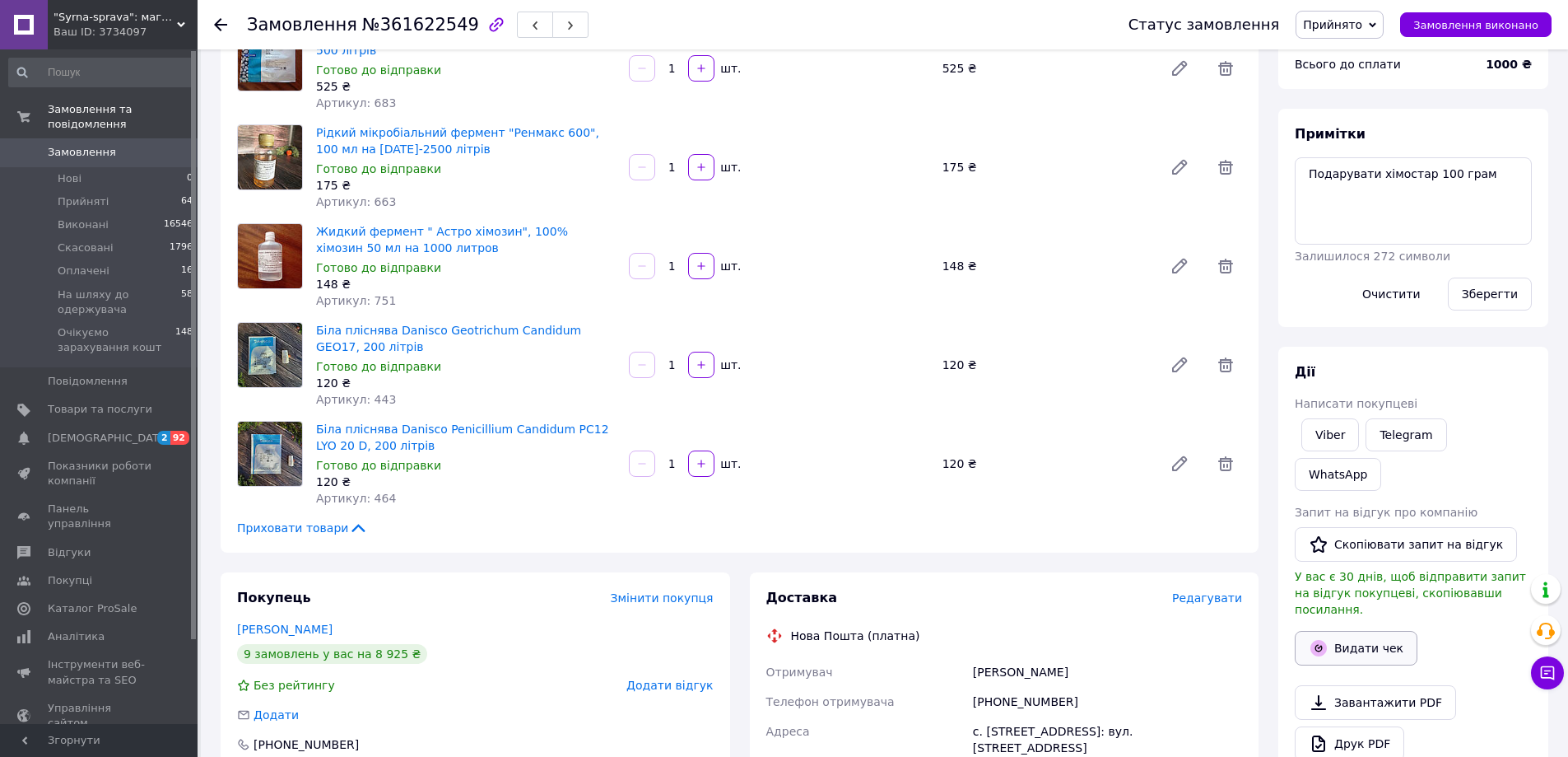
click at [1344, 630] on button "Видати чек" at bounding box center [1356, 648] width 122 height 35
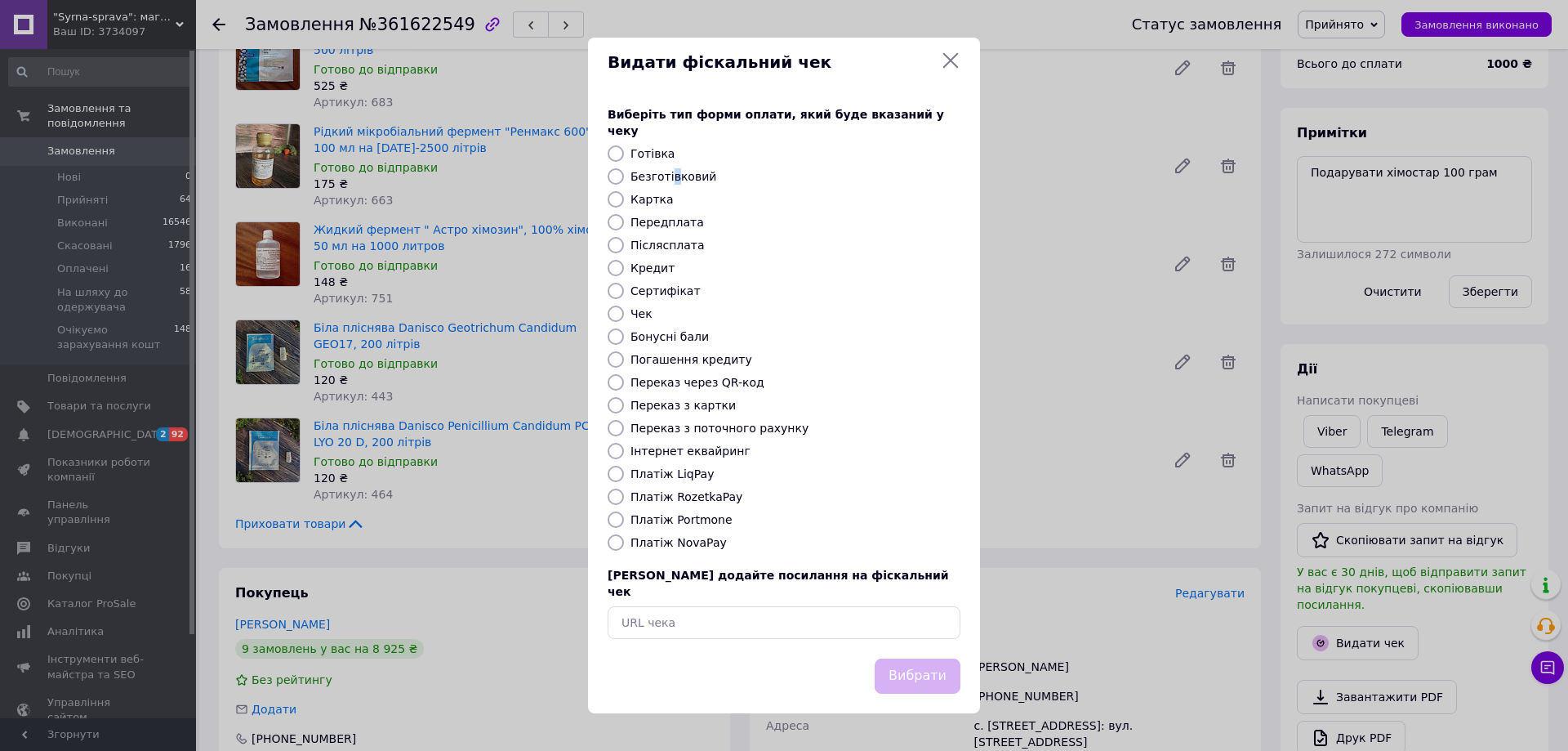
click at [669, 175] on label "Безготівковий" at bounding box center [673, 176] width 86 height 13
click at [659, 176] on label "Безготівковий" at bounding box center [673, 176] width 86 height 13
click at [624, 176] on input "Безготівковий" at bounding box center [615, 176] width 16 height 16
radio input "true"
click at [933, 660] on button "Вибрати" at bounding box center [917, 675] width 86 height 35
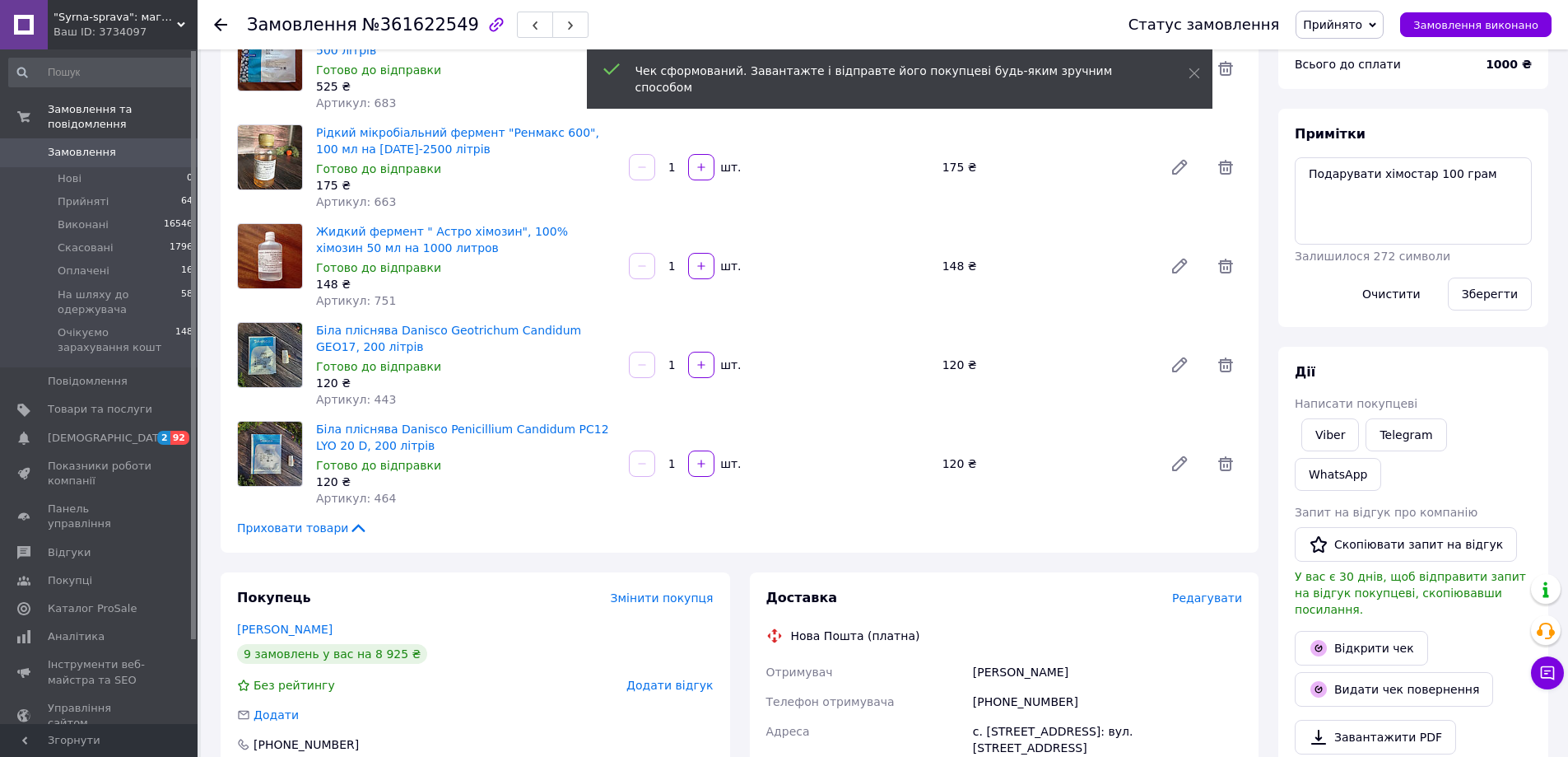
click at [1370, 630] on link "Відкрити чек" at bounding box center [1361, 648] width 133 height 35
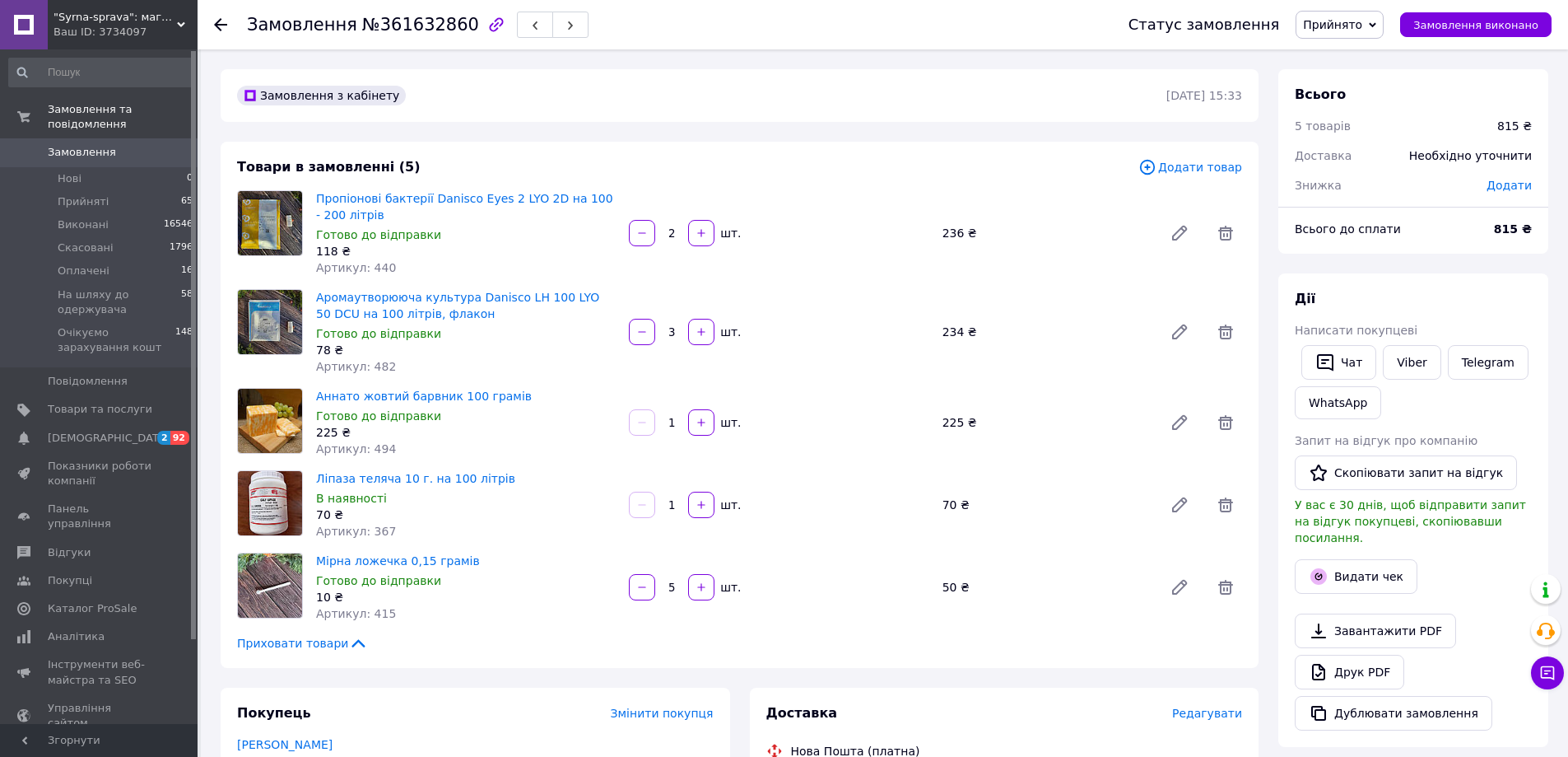
scroll to position [645, 0]
click at [1413, 358] on link "Viber" at bounding box center [1412, 362] width 58 height 35
click at [1365, 559] on button "Видати чек" at bounding box center [1356, 577] width 122 height 35
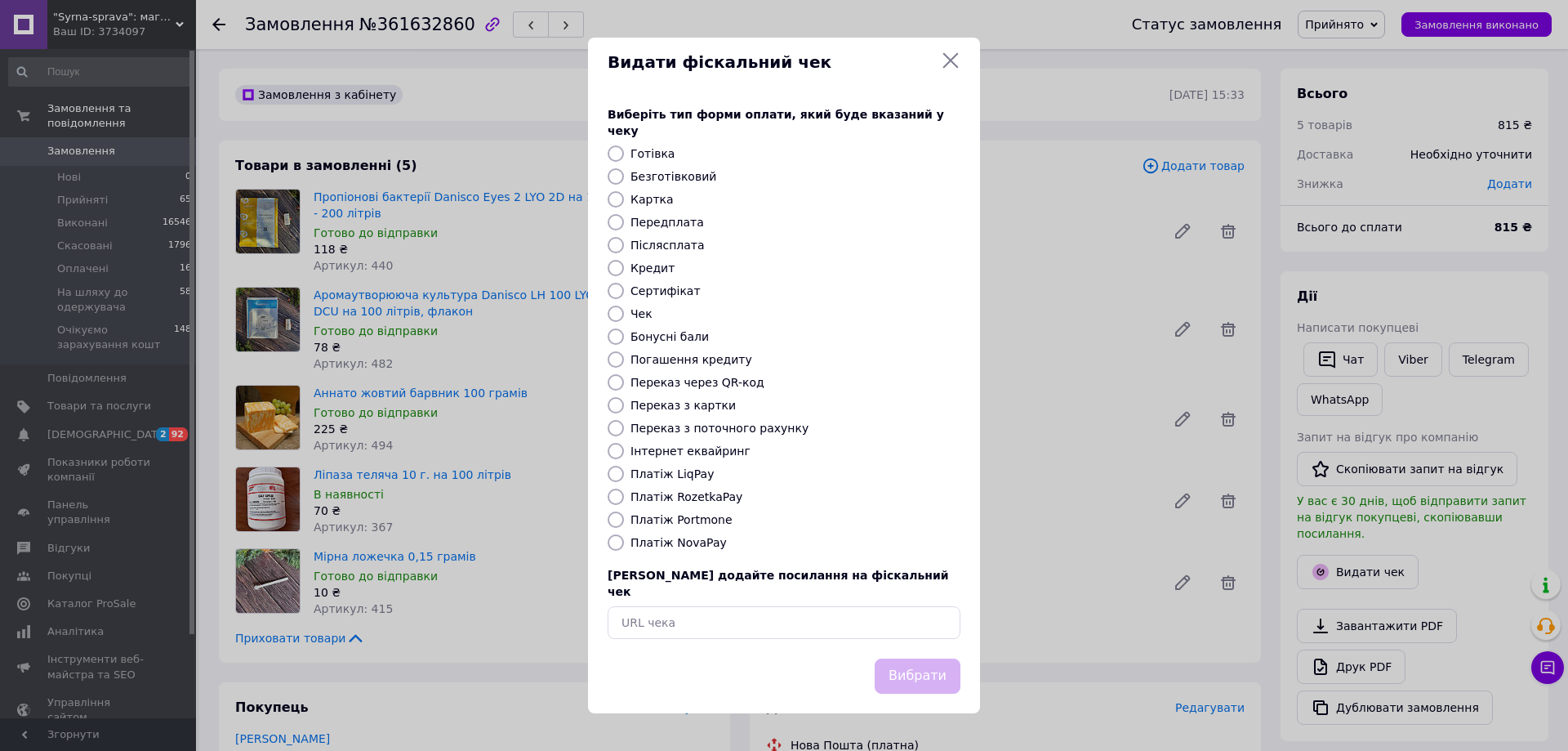
click at [688, 174] on label "Безготівковий" at bounding box center [673, 176] width 86 height 13
click at [624, 174] on input "Безготівковий" at bounding box center [615, 176] width 16 height 16
radio input "true"
drag, startPoint x: 917, startPoint y: 662, endPoint x: 939, endPoint y: 684, distance: 31.1
click at [917, 663] on button "Вибрати" at bounding box center [917, 675] width 86 height 35
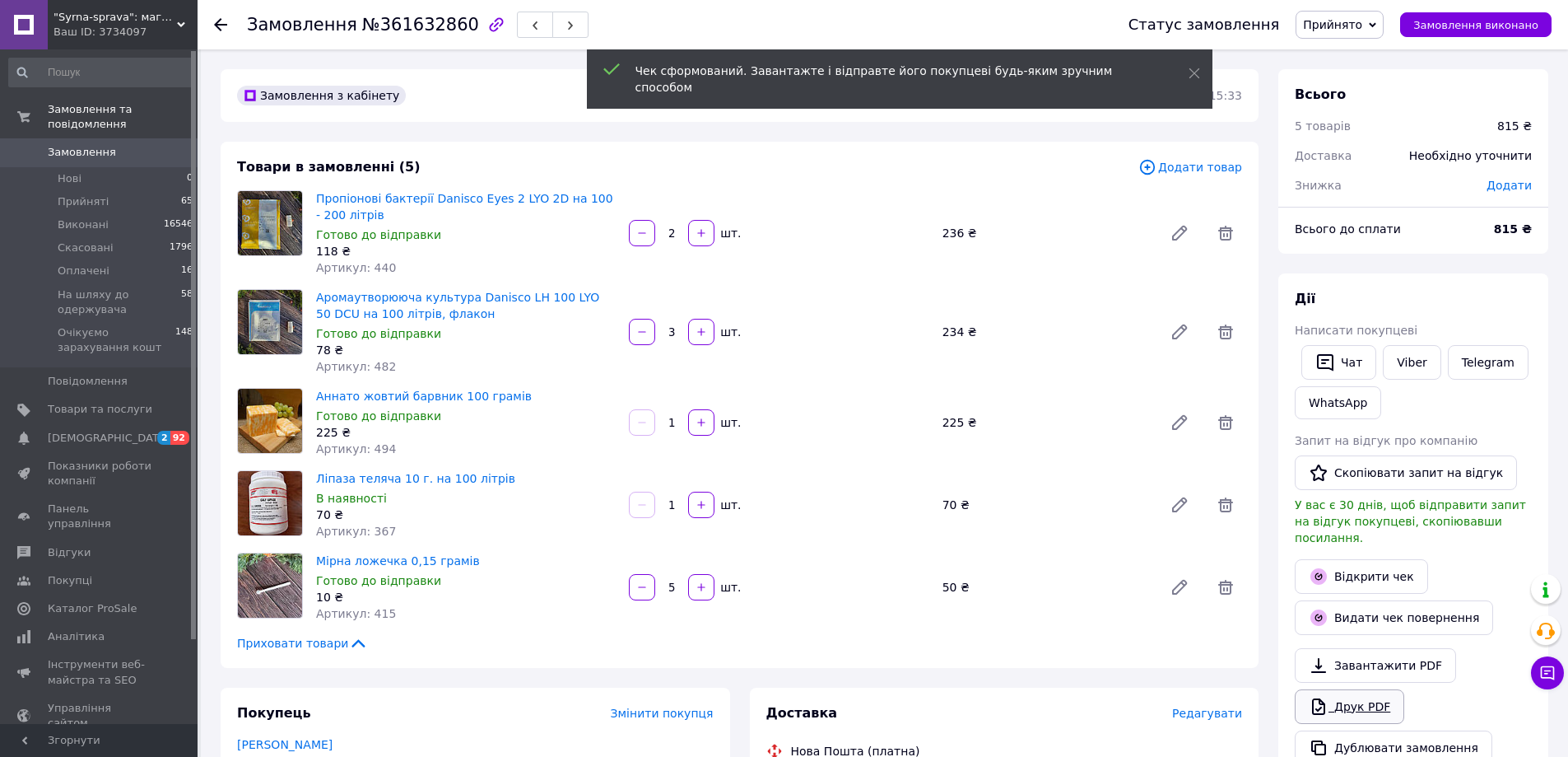
click at [1369, 689] on link "Друк PDF" at bounding box center [1350, 707] width 109 height 35
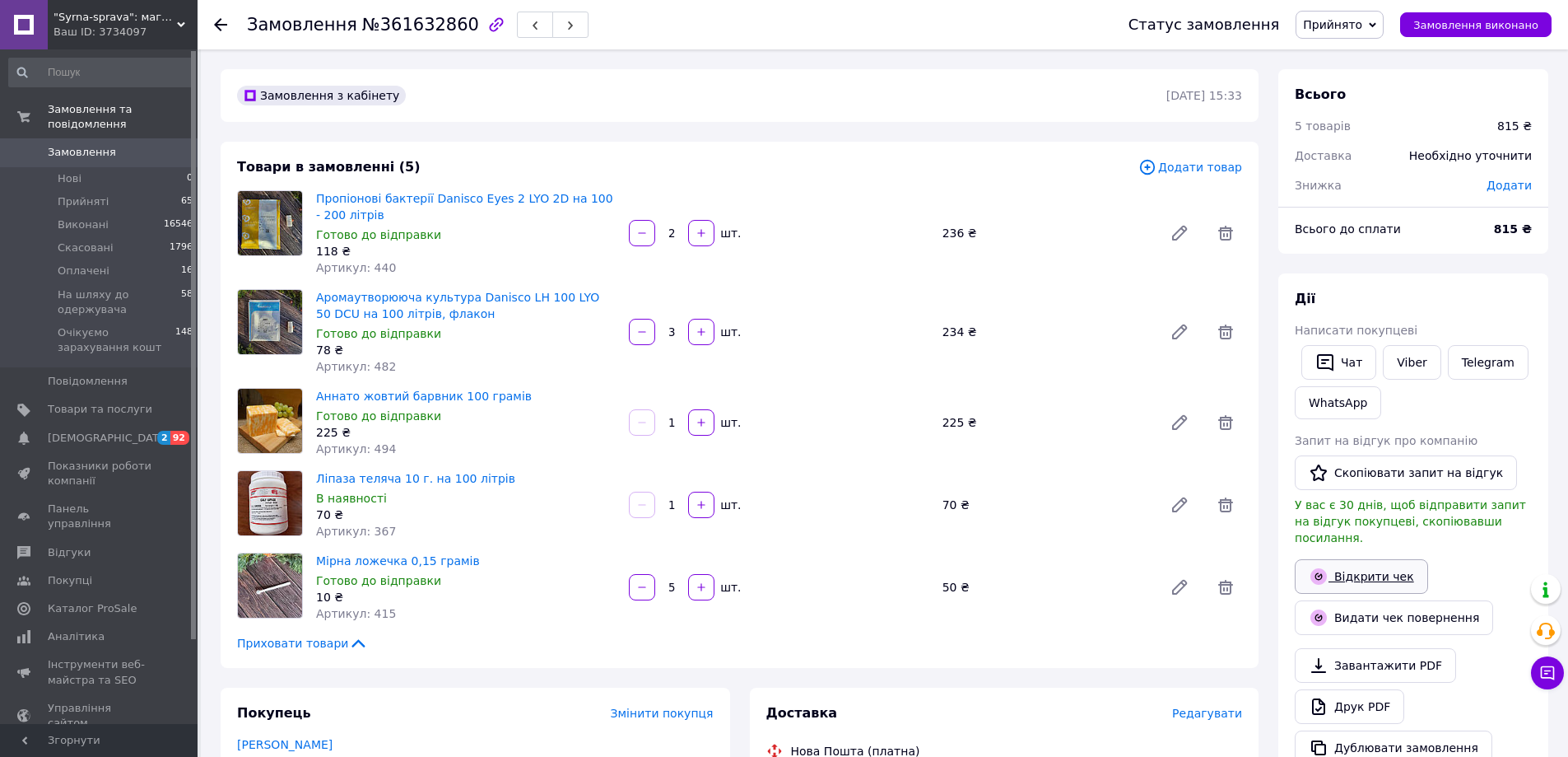
click at [1341, 559] on link "Відкрити чек" at bounding box center [1361, 577] width 133 height 35
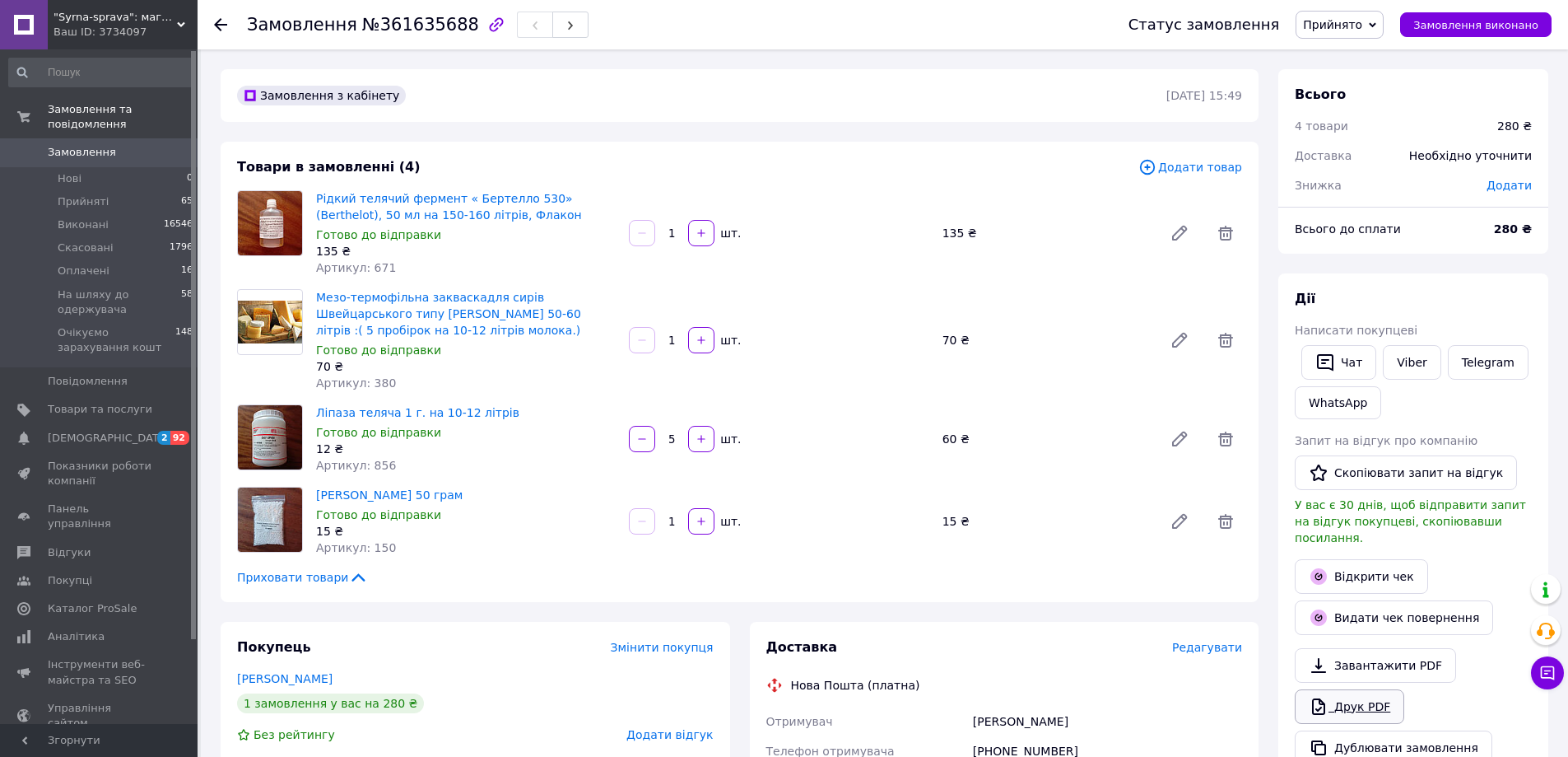
click at [1336, 689] on link "Друк PDF" at bounding box center [1350, 707] width 109 height 35
click at [1341, 560] on link "Відкрити чек" at bounding box center [1361, 577] width 133 height 35
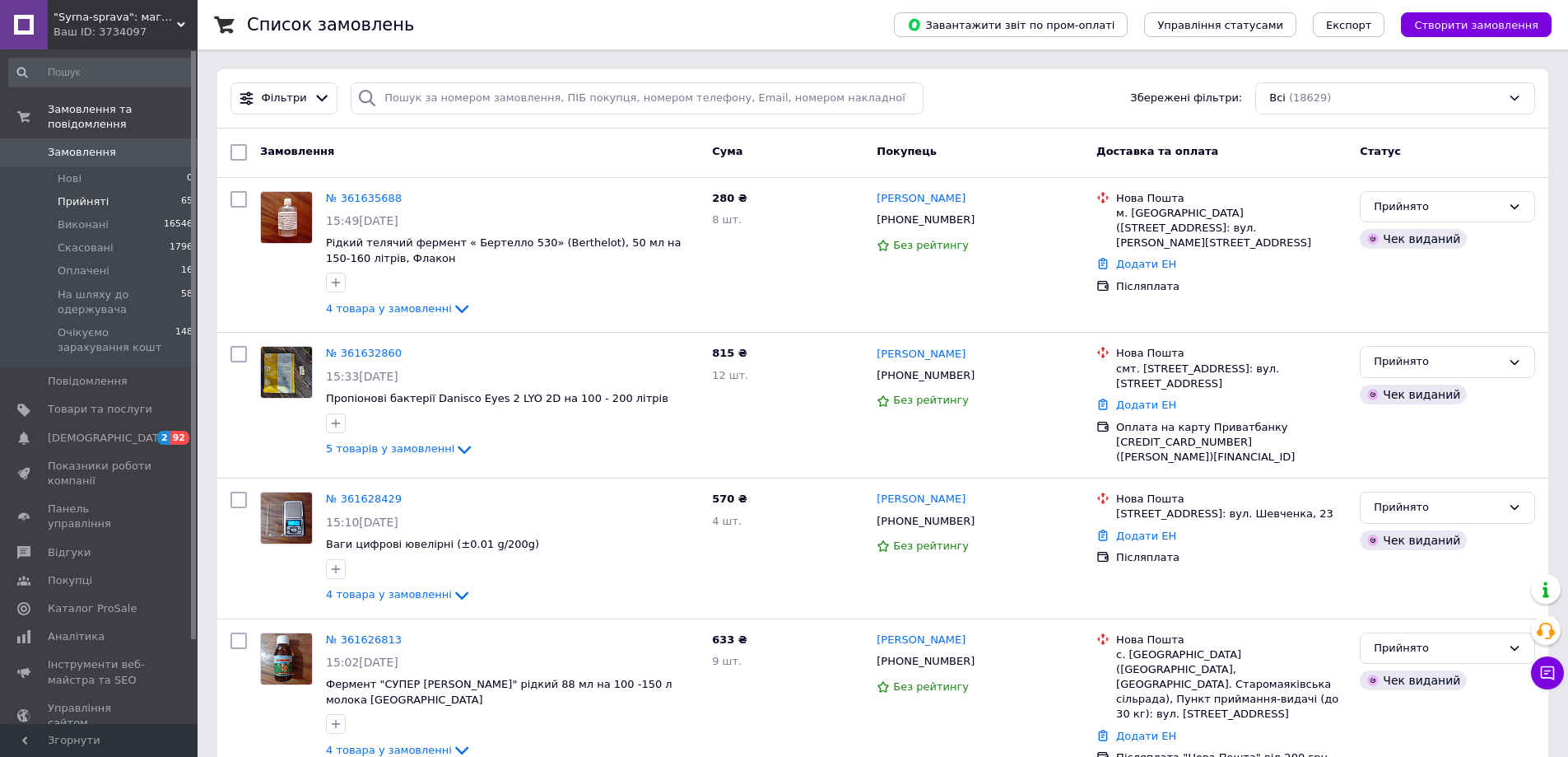
click at [120, 190] on li "Прийняті 65" at bounding box center [101, 202] width 203 height 23
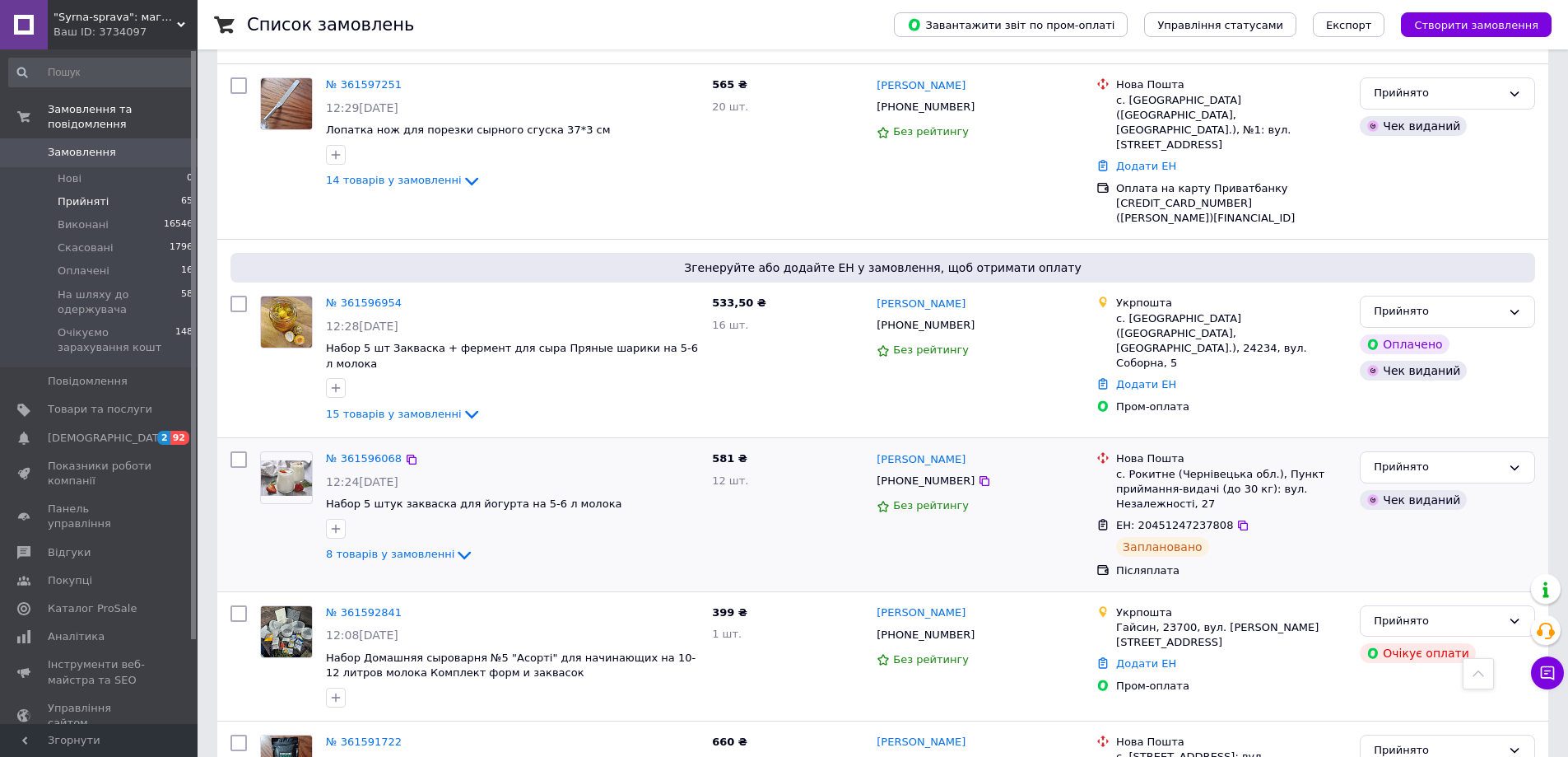
scroll to position [2609, 0]
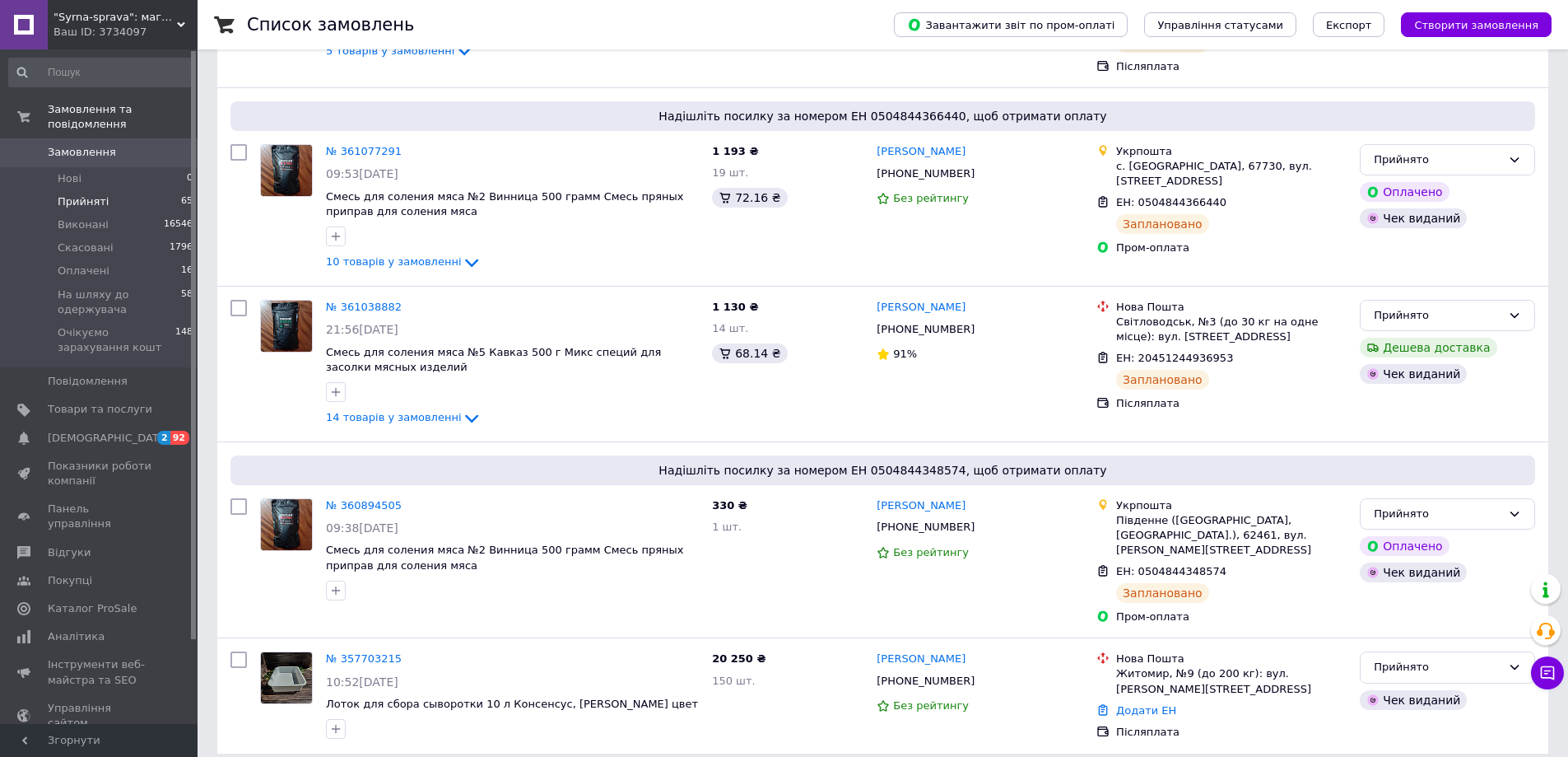
scroll to position [355, 0]
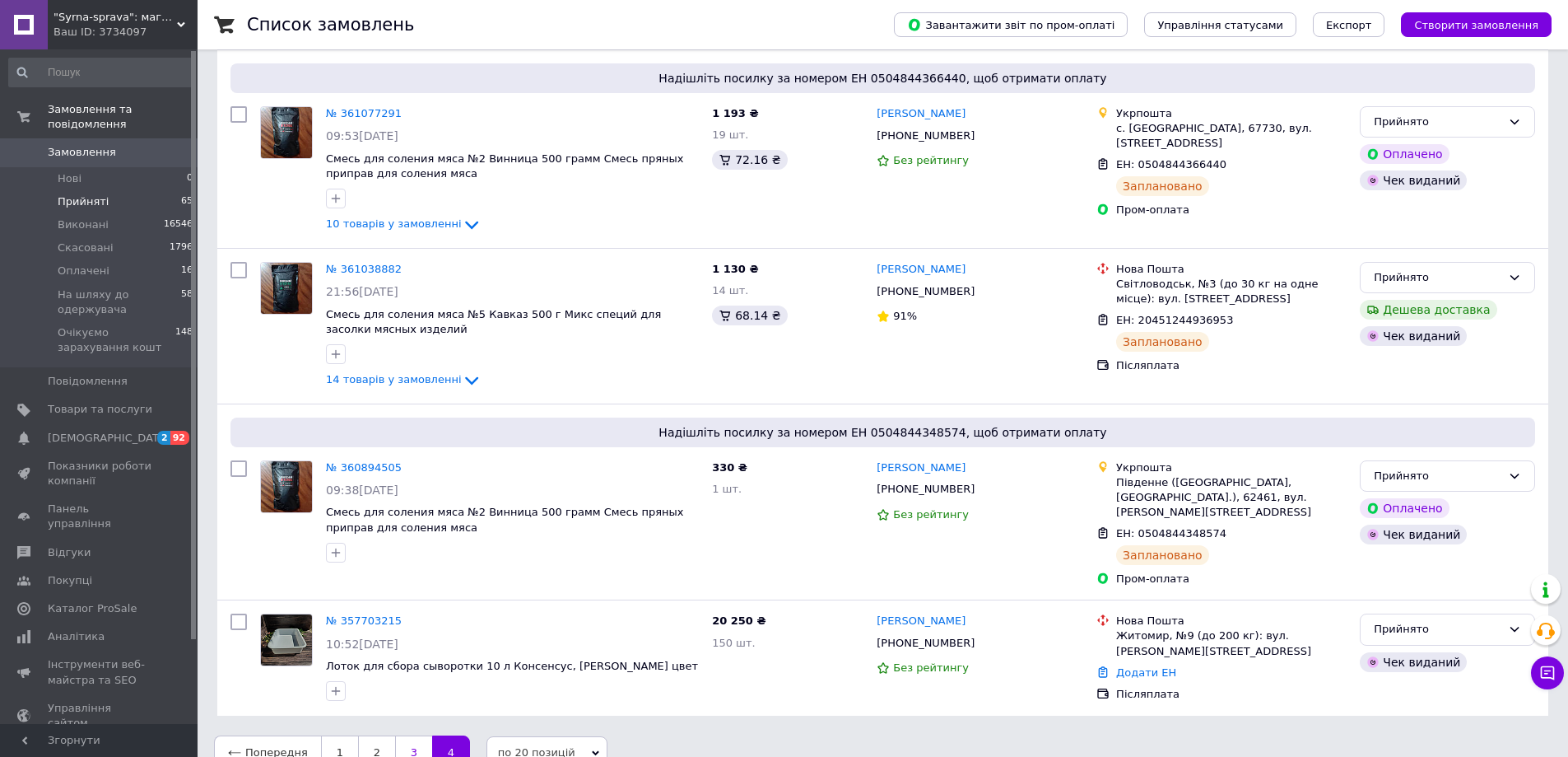
click at [410, 735] on link "3" at bounding box center [414, 753] width 37 height 35
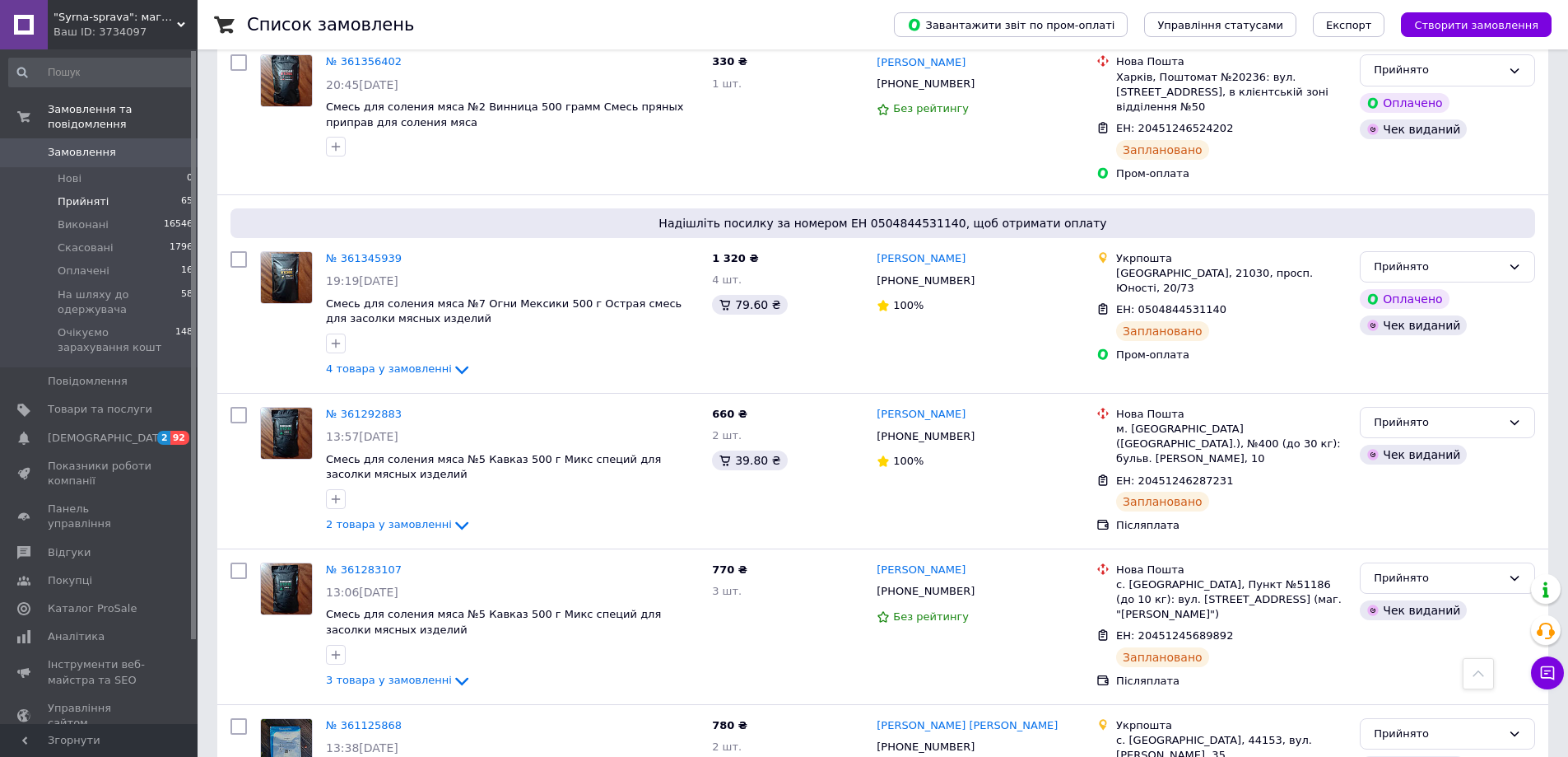
scroll to position [2767, 0]
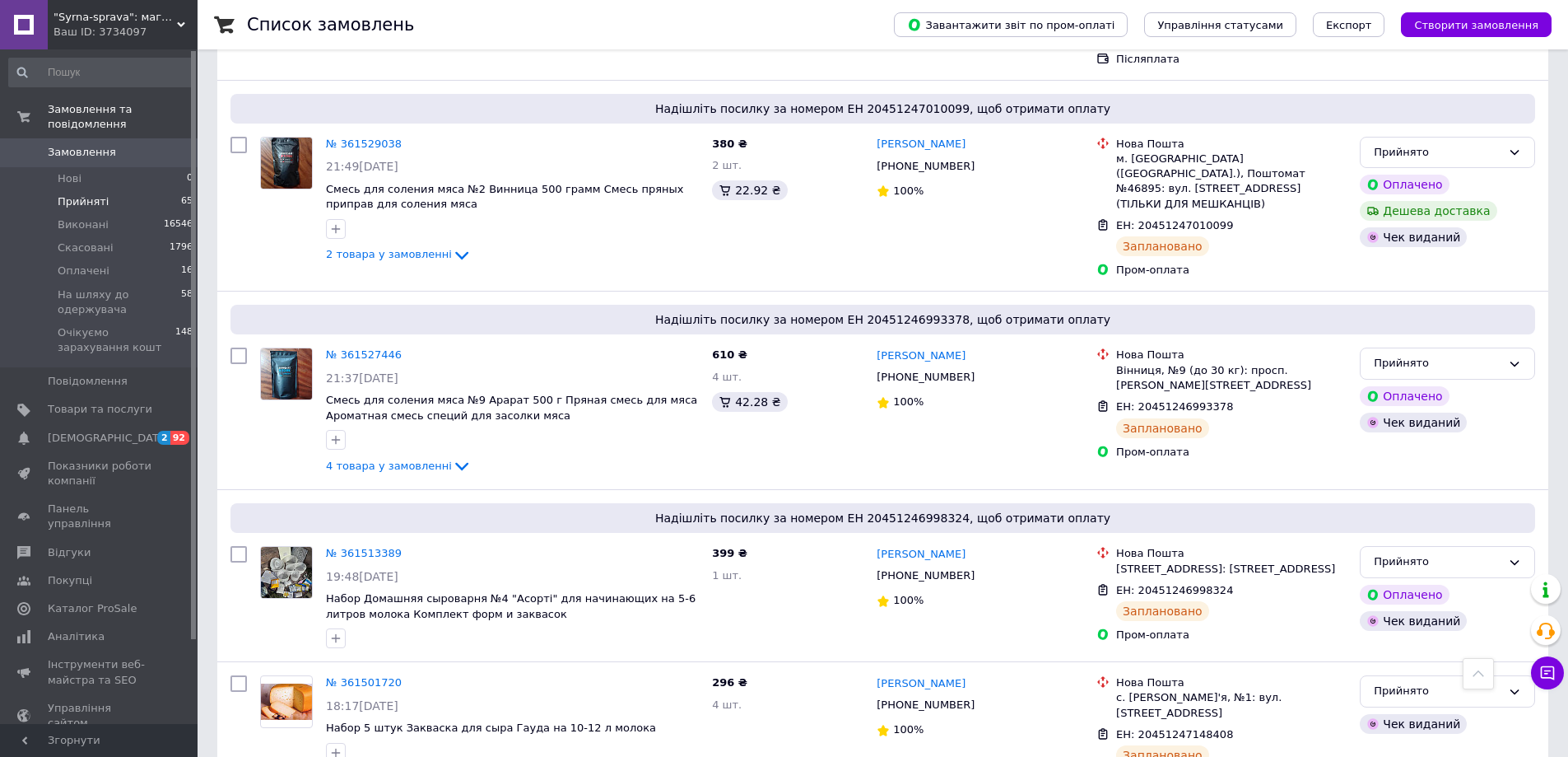
scroll to position [2724, 0]
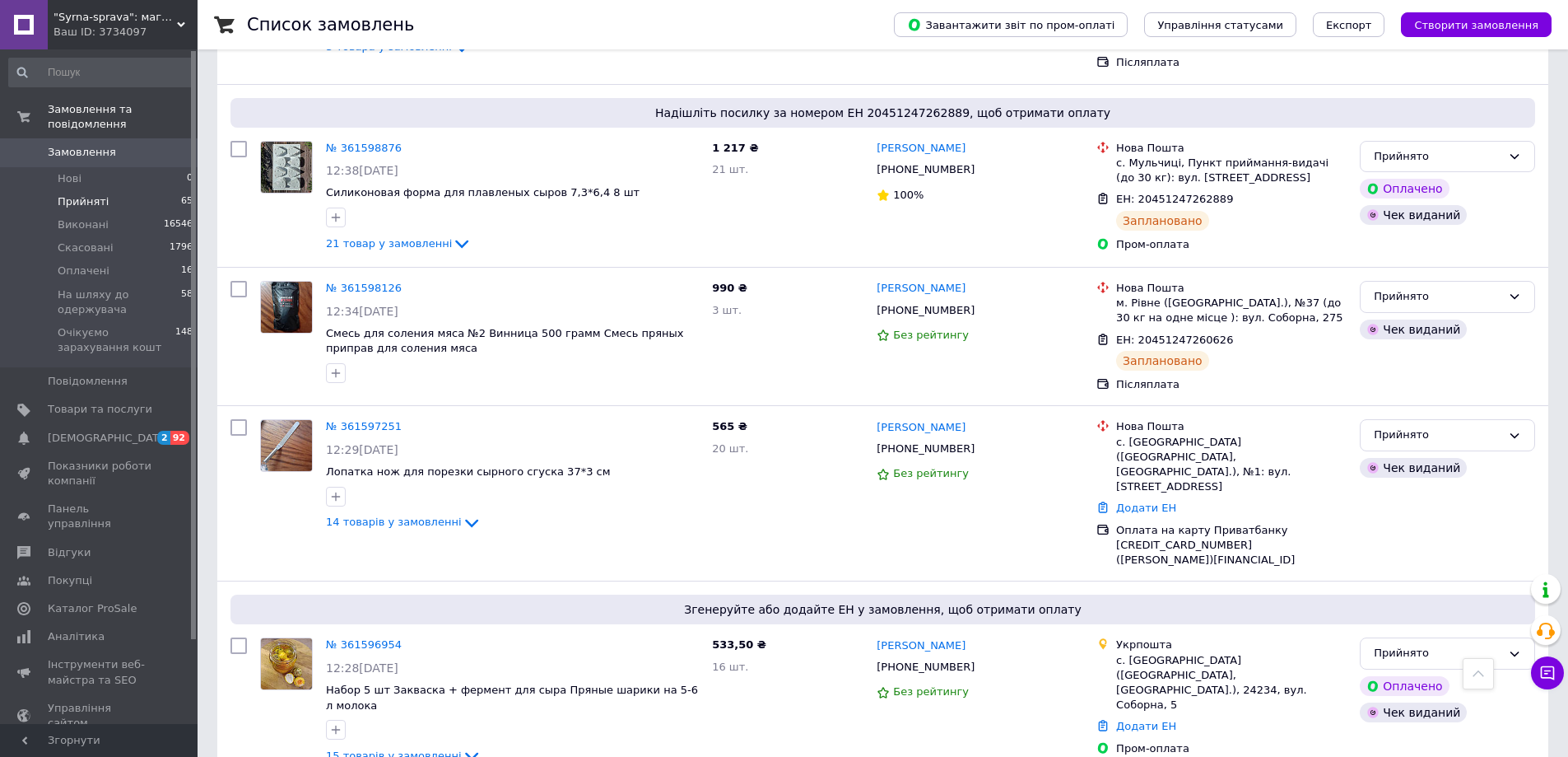
scroll to position [2197, 0]
